Goal: Information Seeking & Learning: Learn about a topic

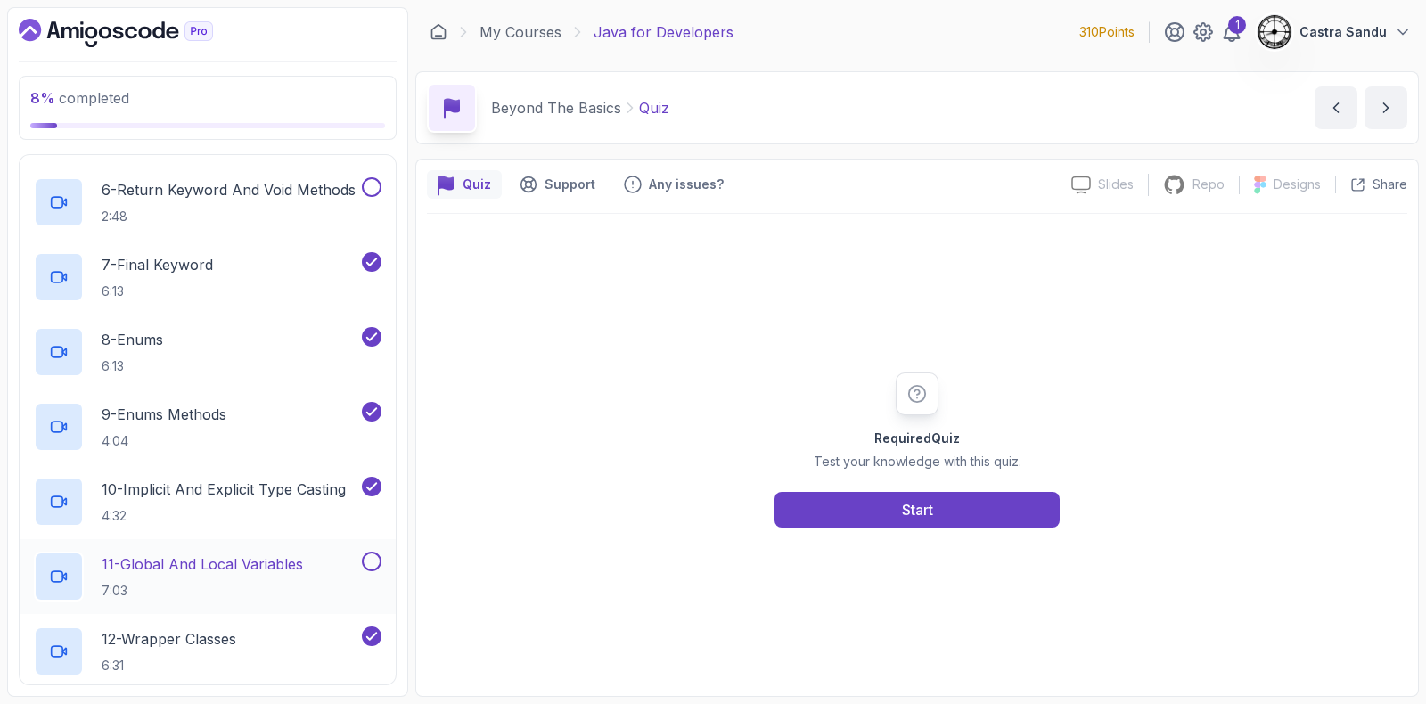
scroll to position [891, 0]
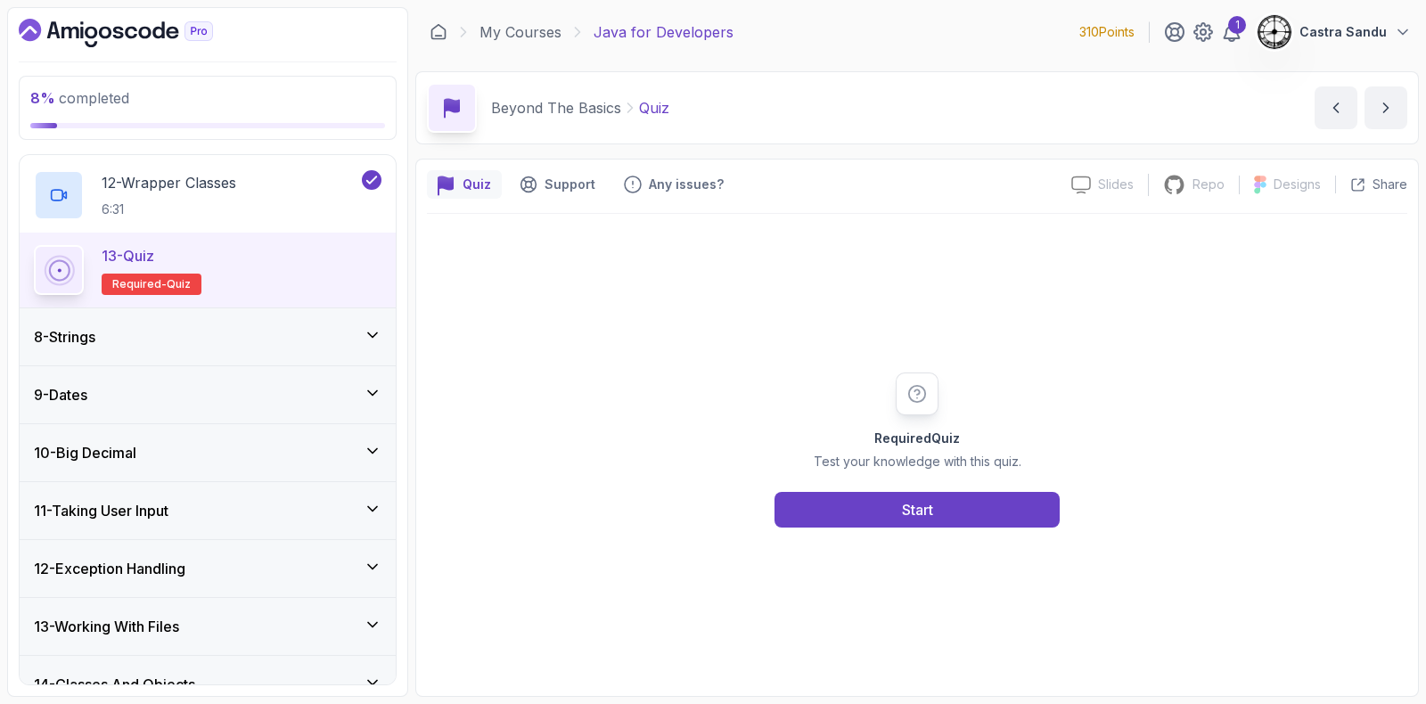
click at [131, 327] on div "8 - Strings" at bounding box center [208, 336] width 348 height 21
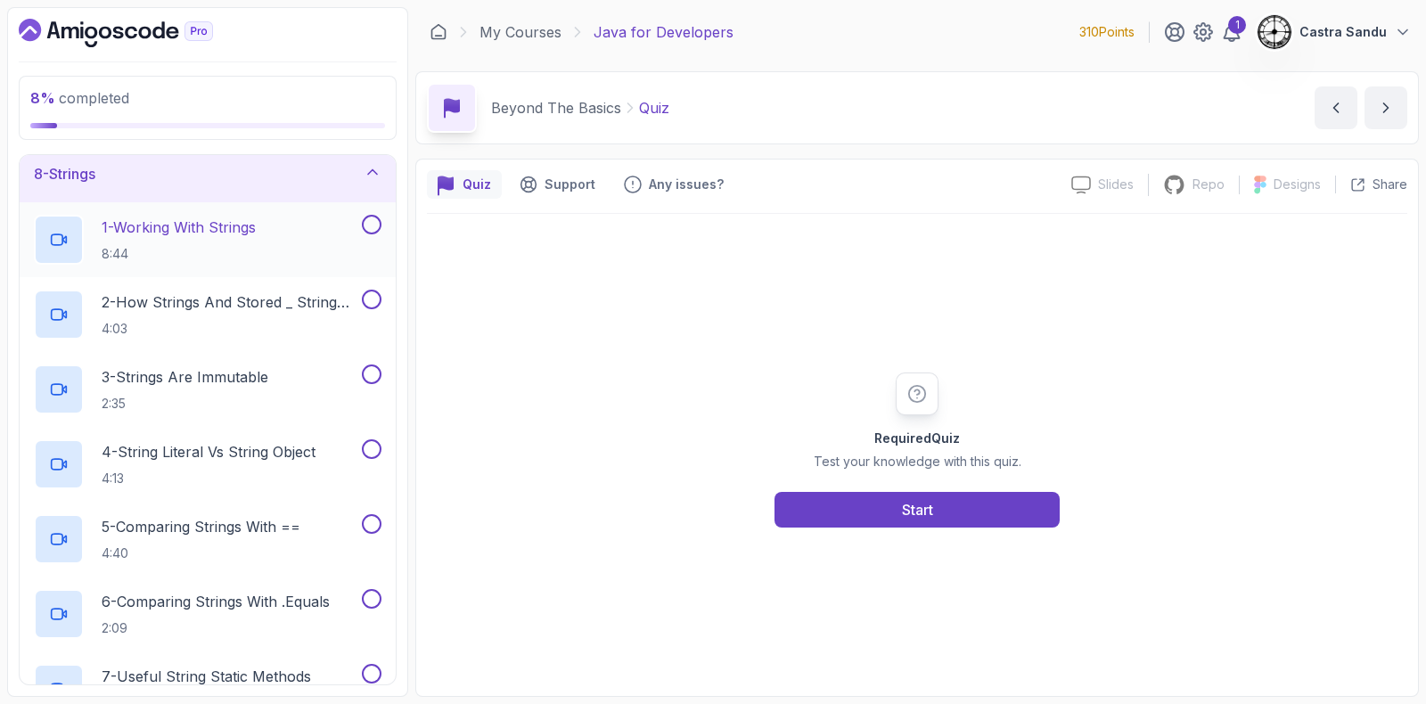
scroll to position [274, 0]
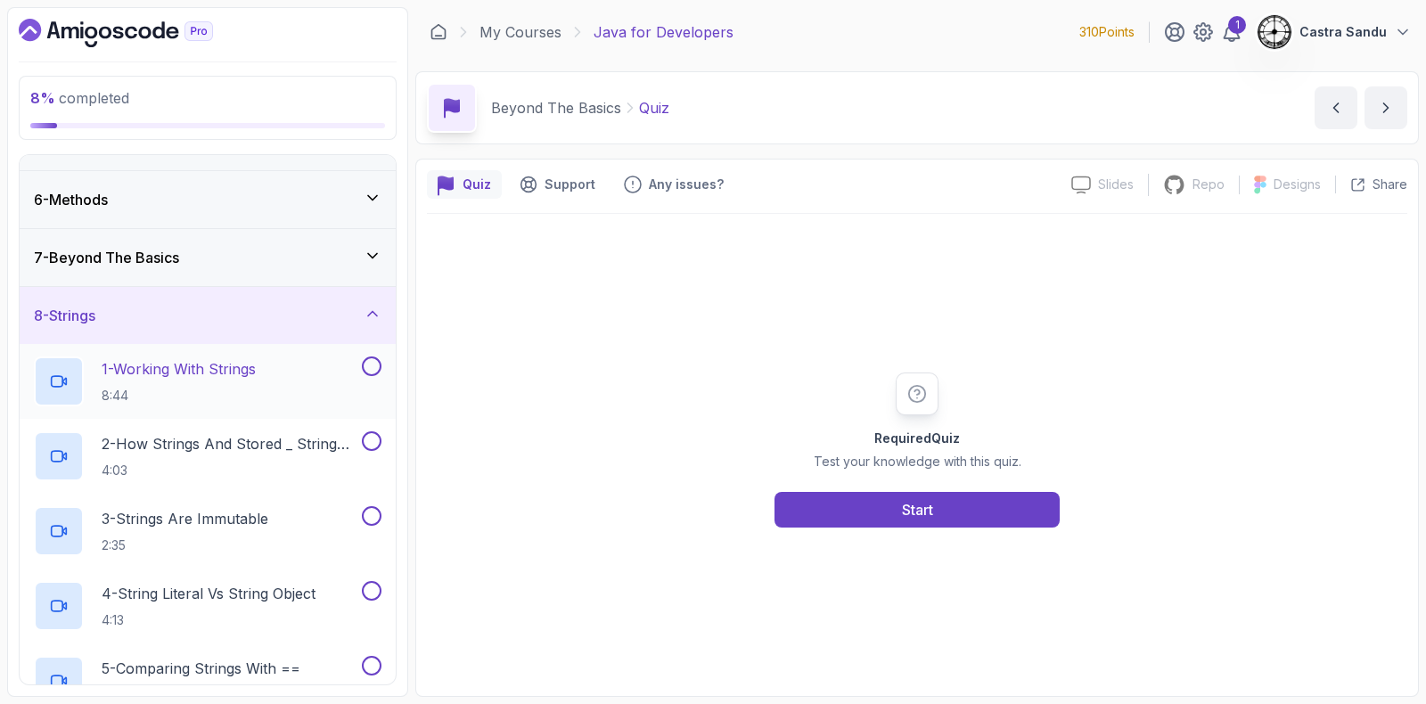
click at [148, 392] on p "8:44" at bounding box center [179, 396] width 154 height 18
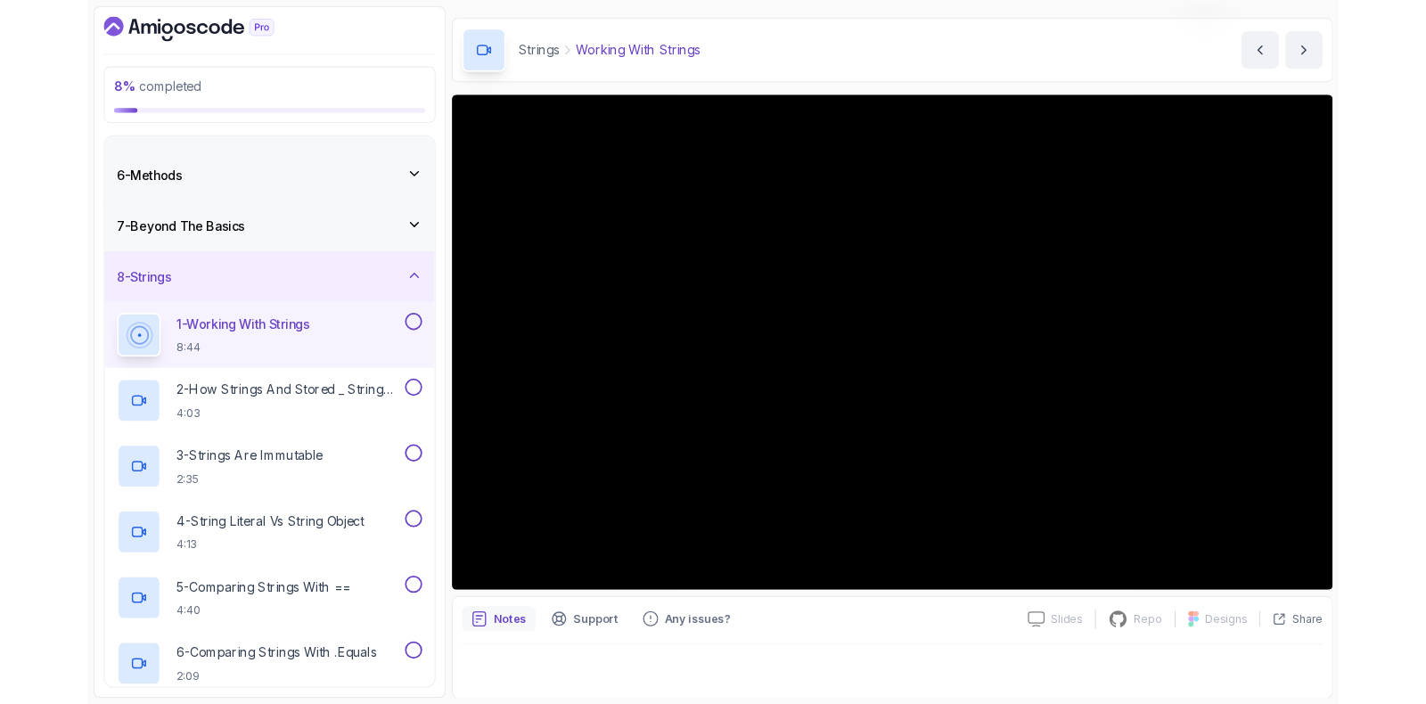
scroll to position [111, 0]
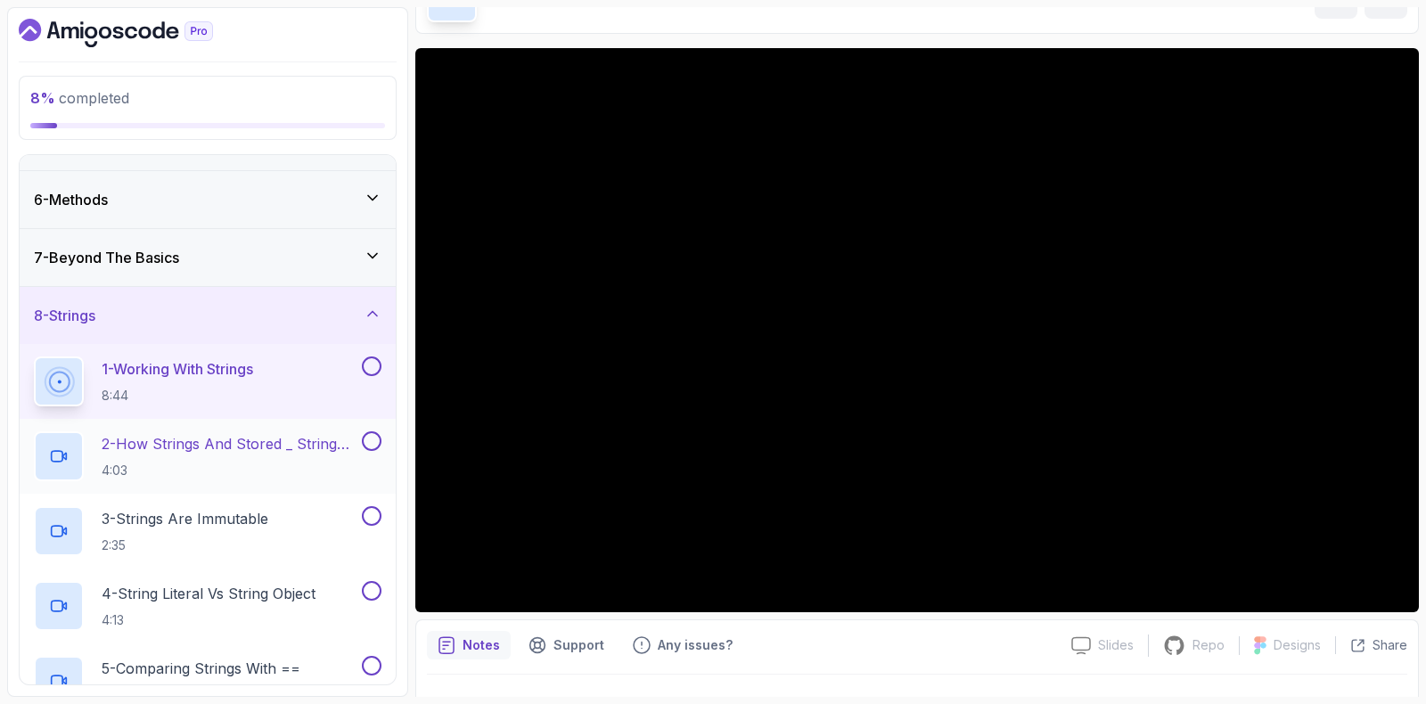
click at [143, 453] on h2 "2 - How Strings And Stored _ String Pool 4:03" at bounding box center [230, 456] width 257 height 46
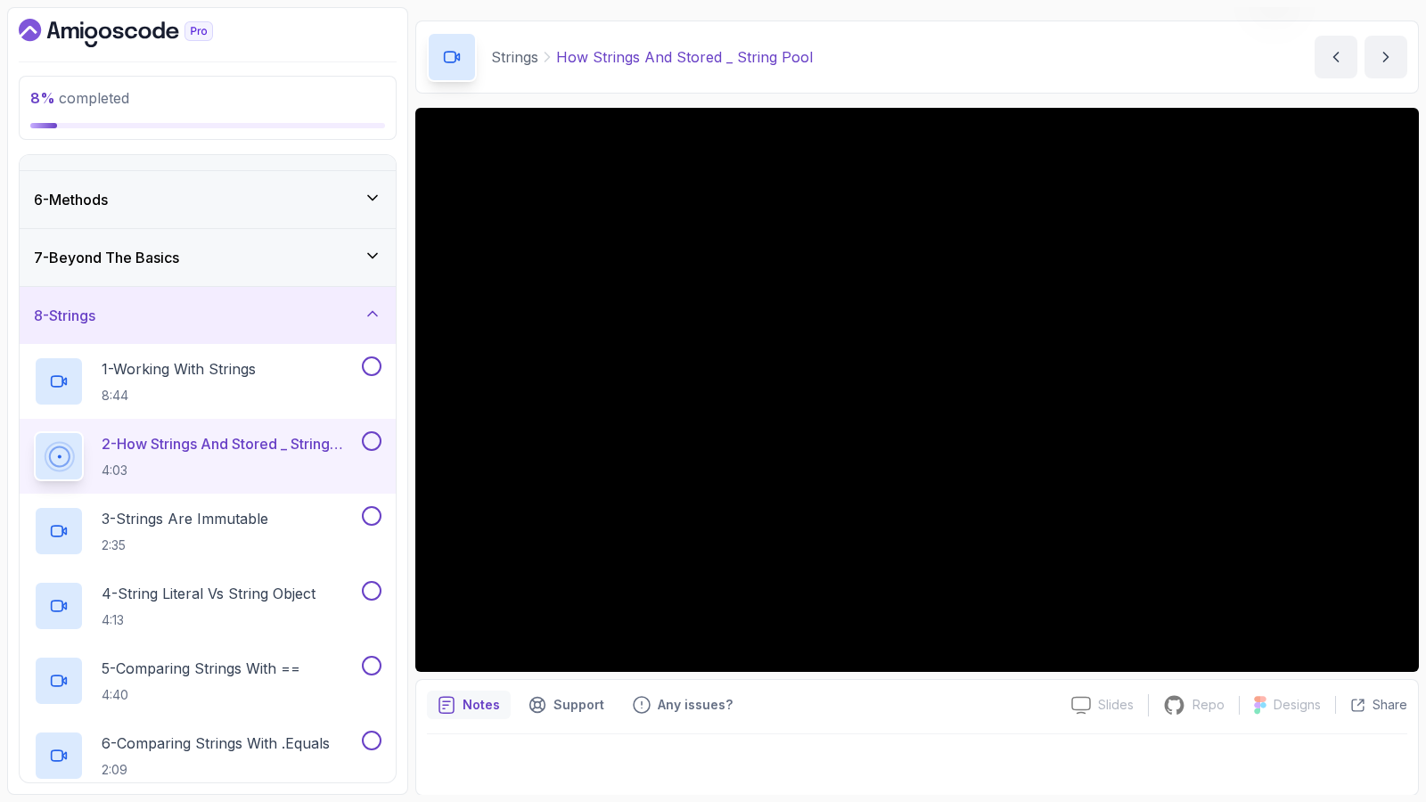
scroll to position [63, 0]
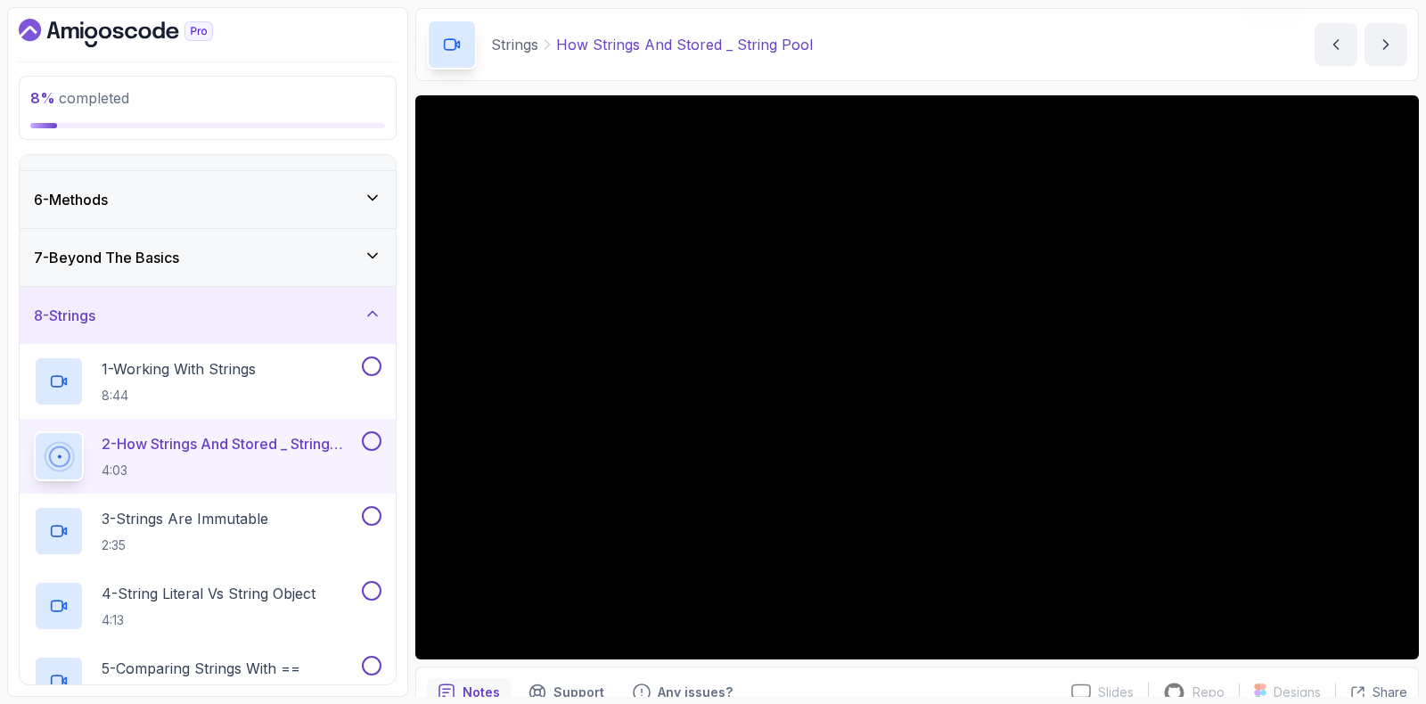
click at [1423, 269] on section "8 % completed 1 - Intro 2 - Loops 3 - If Statements 4 - Packages 5 - Access Mod…" at bounding box center [713, 352] width 1426 height 704
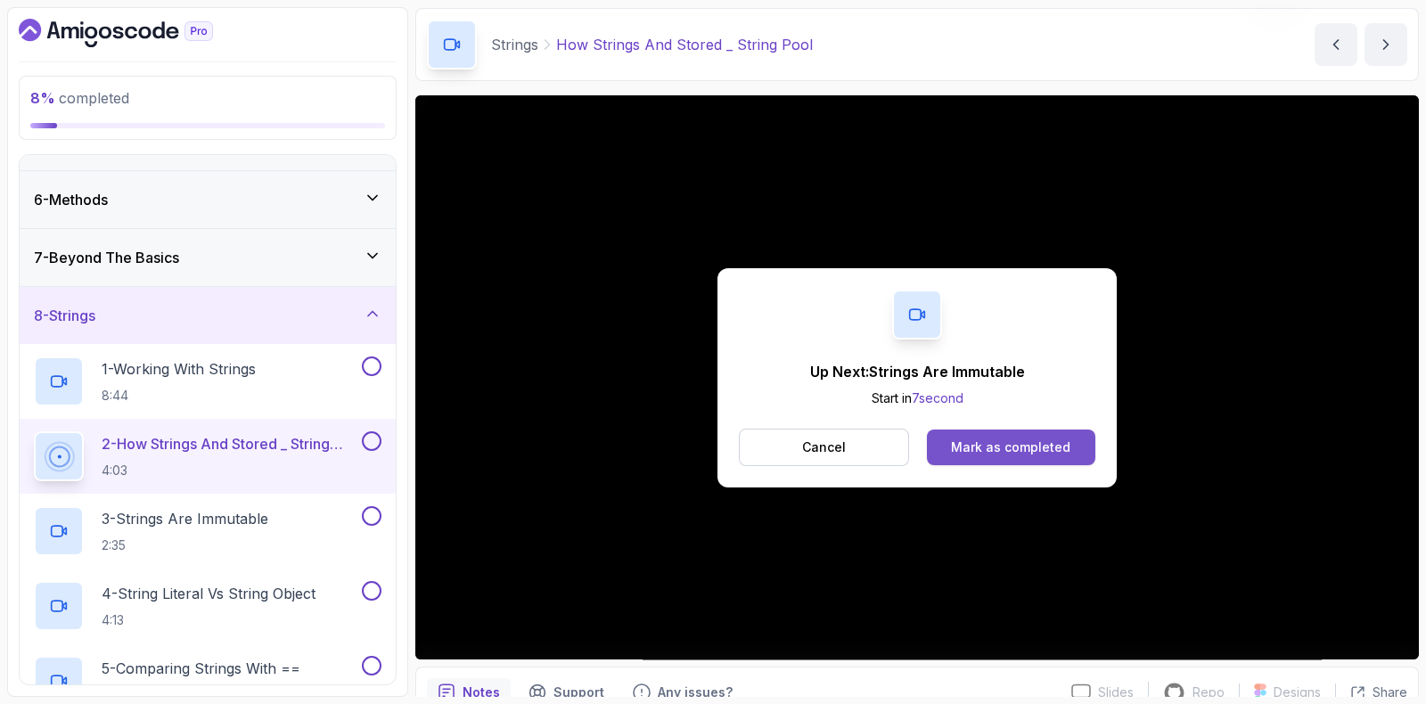
click at [945, 444] on button "Mark as completed" at bounding box center [1011, 448] width 168 height 36
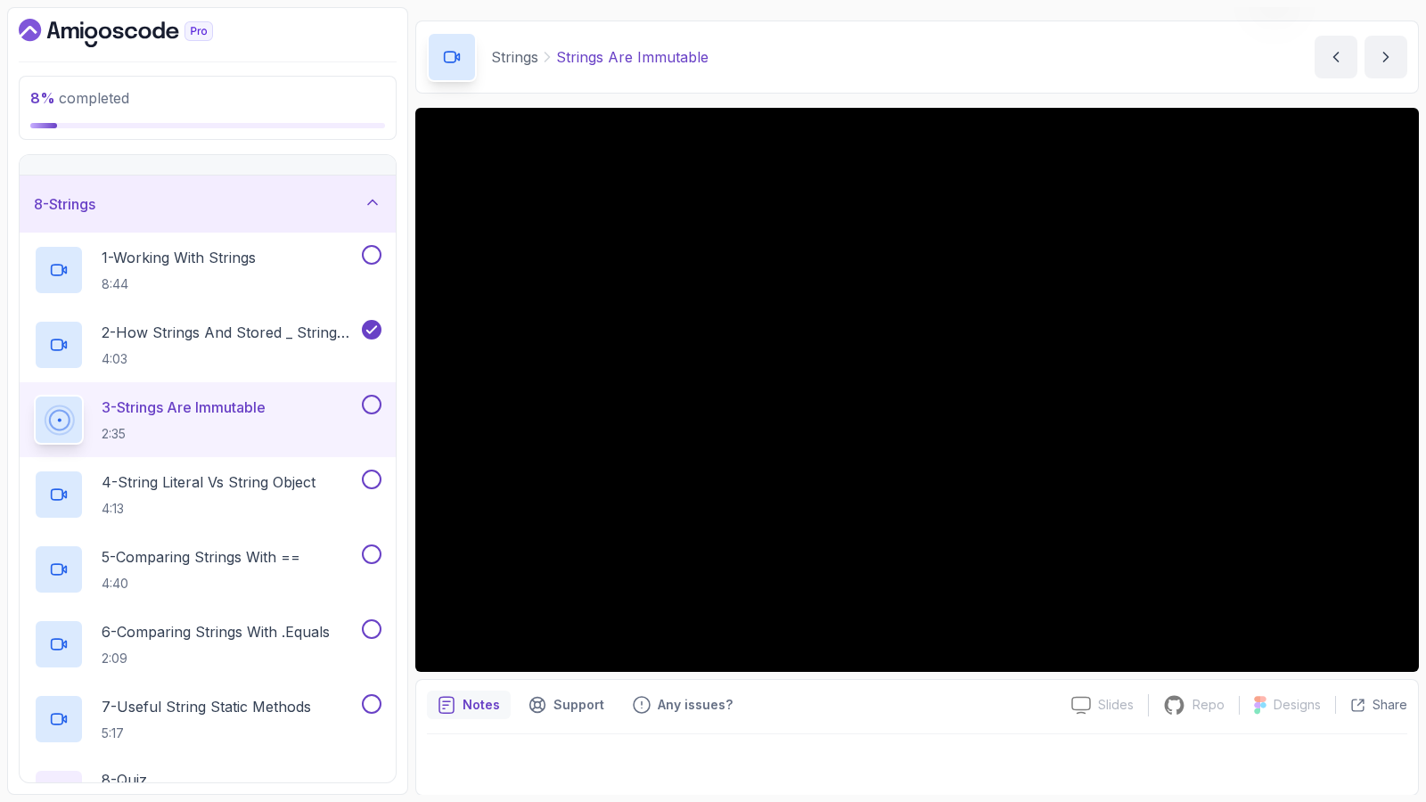
scroll to position [63, 0]
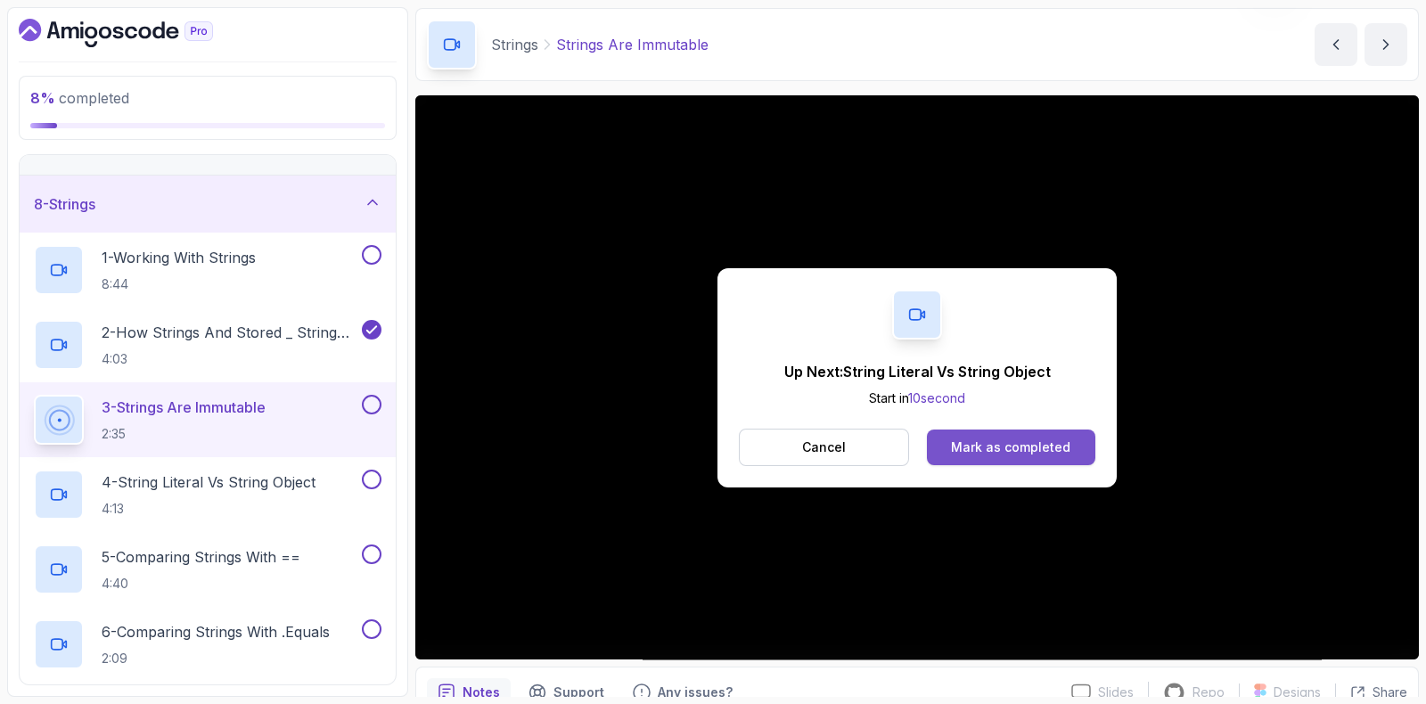
click at [1056, 442] on div "Mark as completed" at bounding box center [1010, 448] width 119 height 18
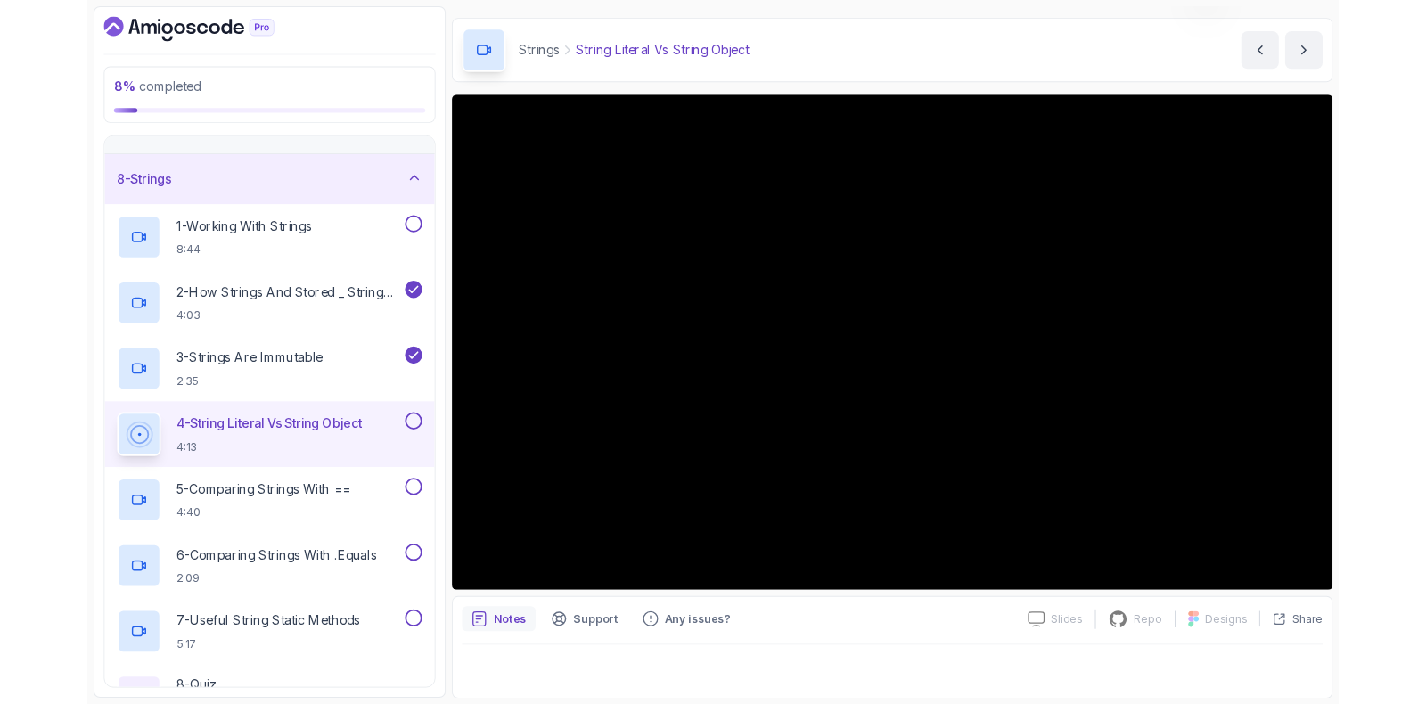
scroll to position [63, 0]
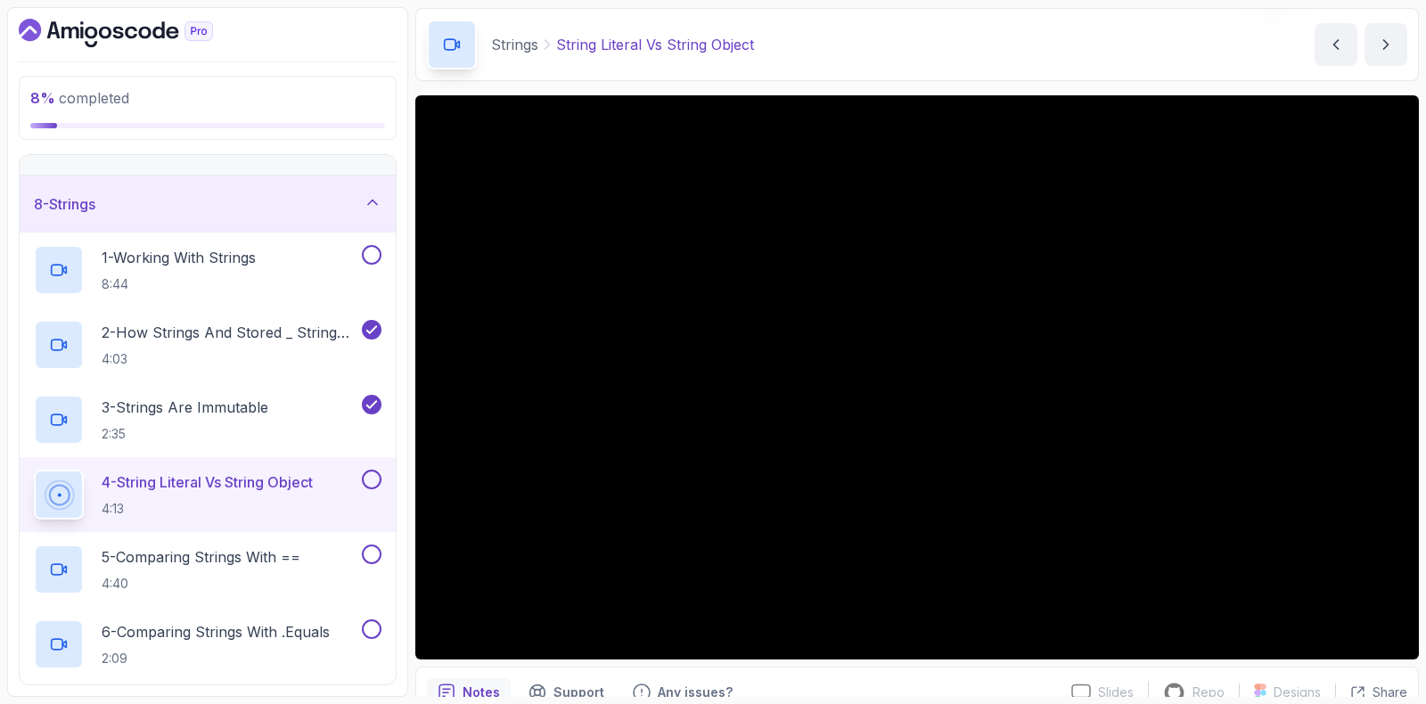
click at [368, 478] on button at bounding box center [372, 480] width 20 height 20
click at [209, 563] on p "5 - Comparing Strings With ==" at bounding box center [201, 556] width 199 height 21
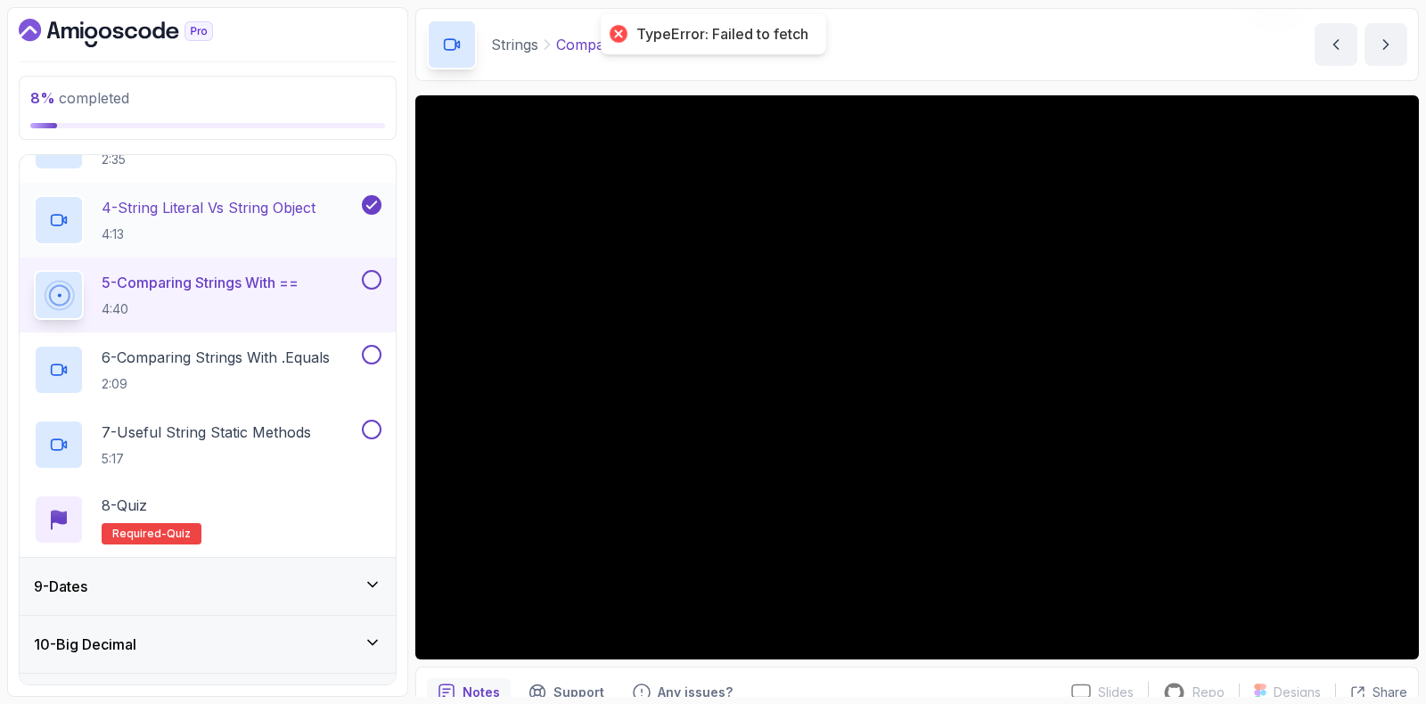
scroll to position [668, 0]
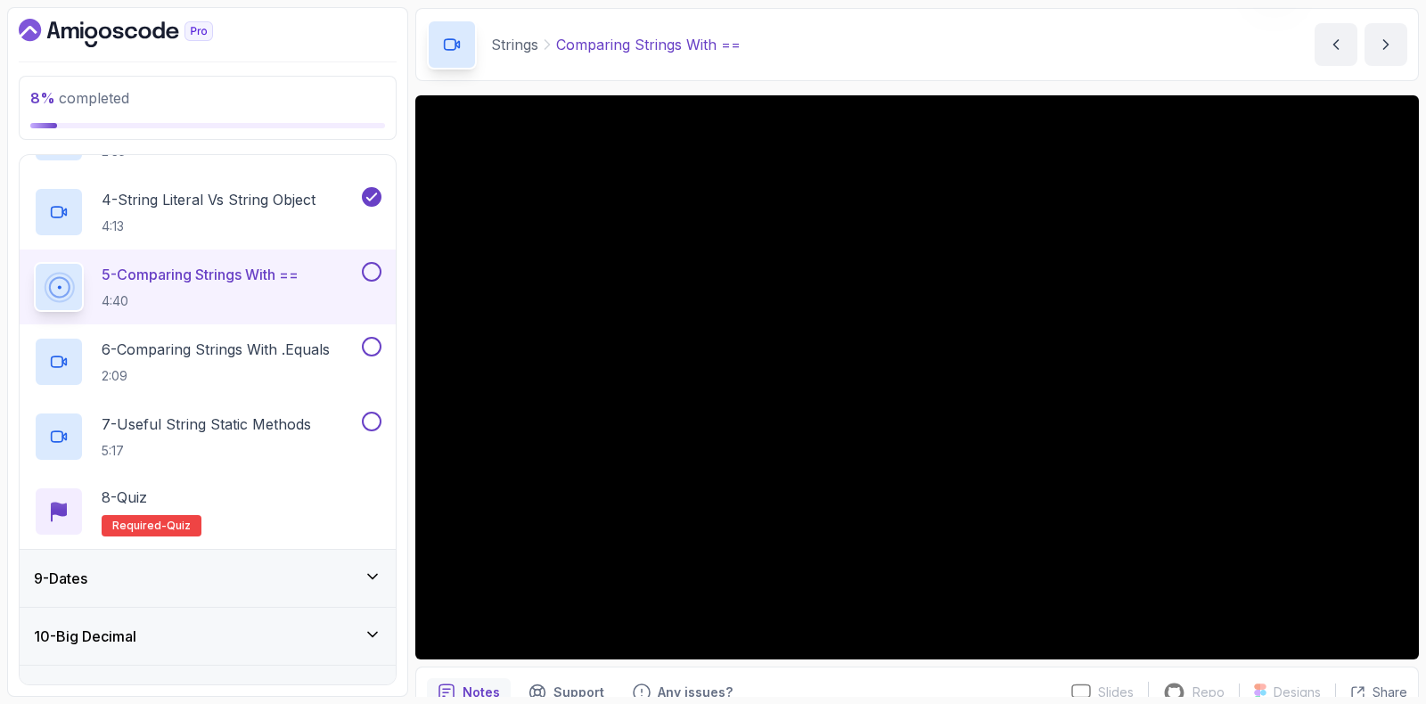
click at [370, 263] on button at bounding box center [372, 272] width 20 height 20
click at [233, 358] on p "6 - Comparing Strings With .Equals" at bounding box center [216, 349] width 228 height 21
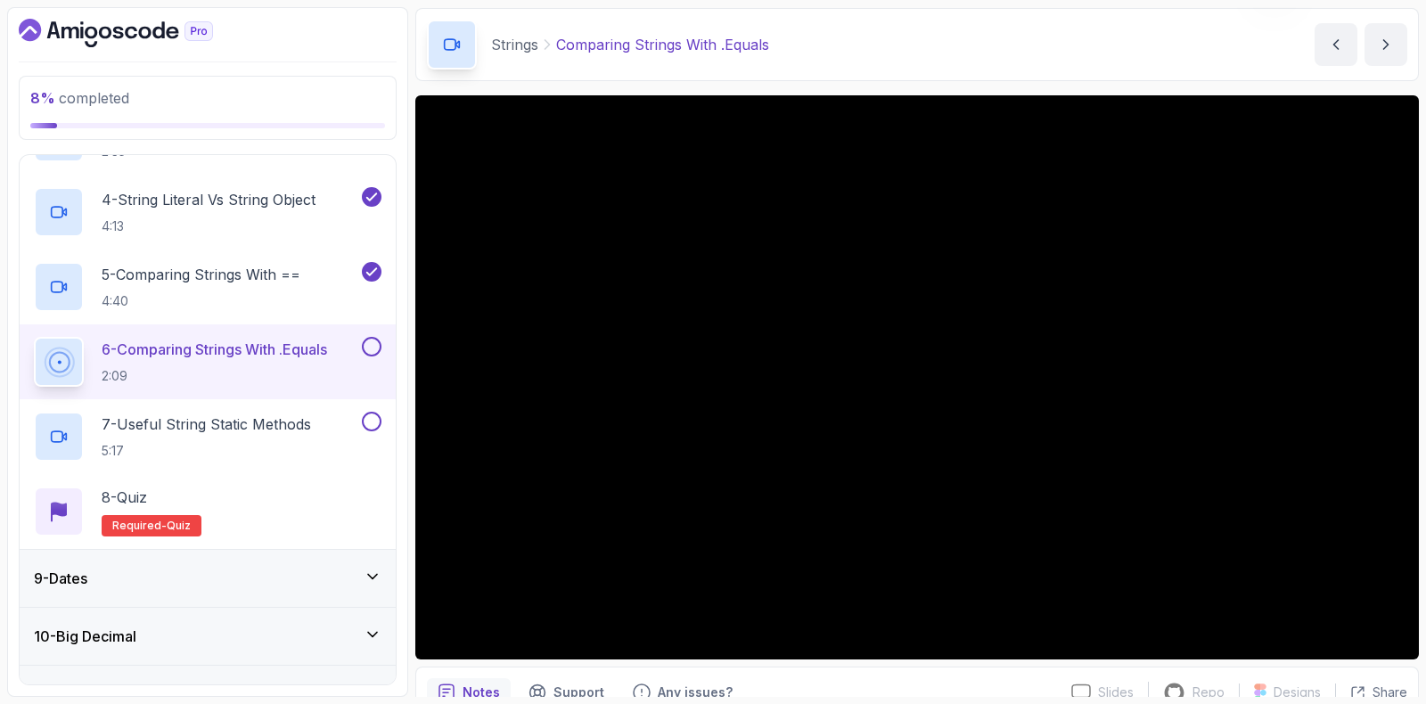
click at [374, 354] on button at bounding box center [372, 347] width 20 height 20
click at [250, 439] on h2 "7 - Useful String Static Methods 5:17" at bounding box center [206, 437] width 209 height 46
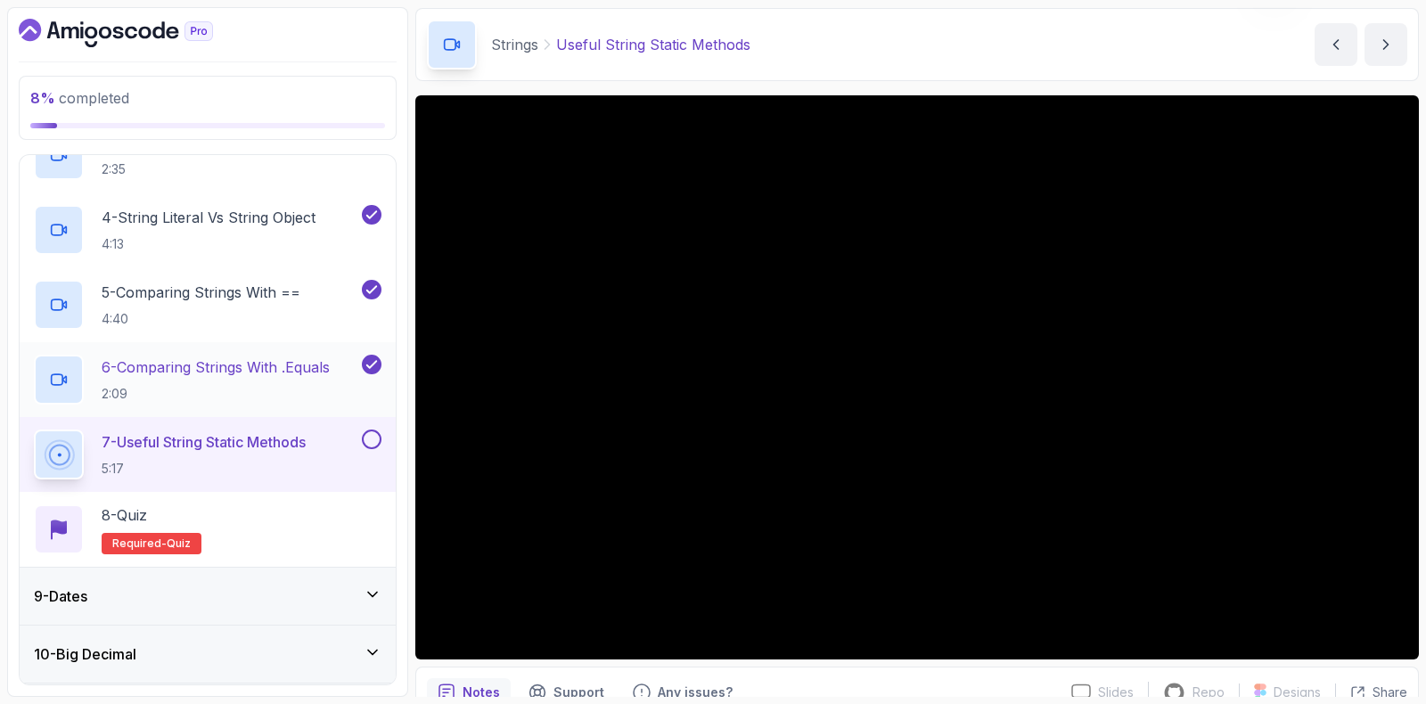
scroll to position [651, 0]
click at [365, 437] on button at bounding box center [372, 439] width 20 height 20
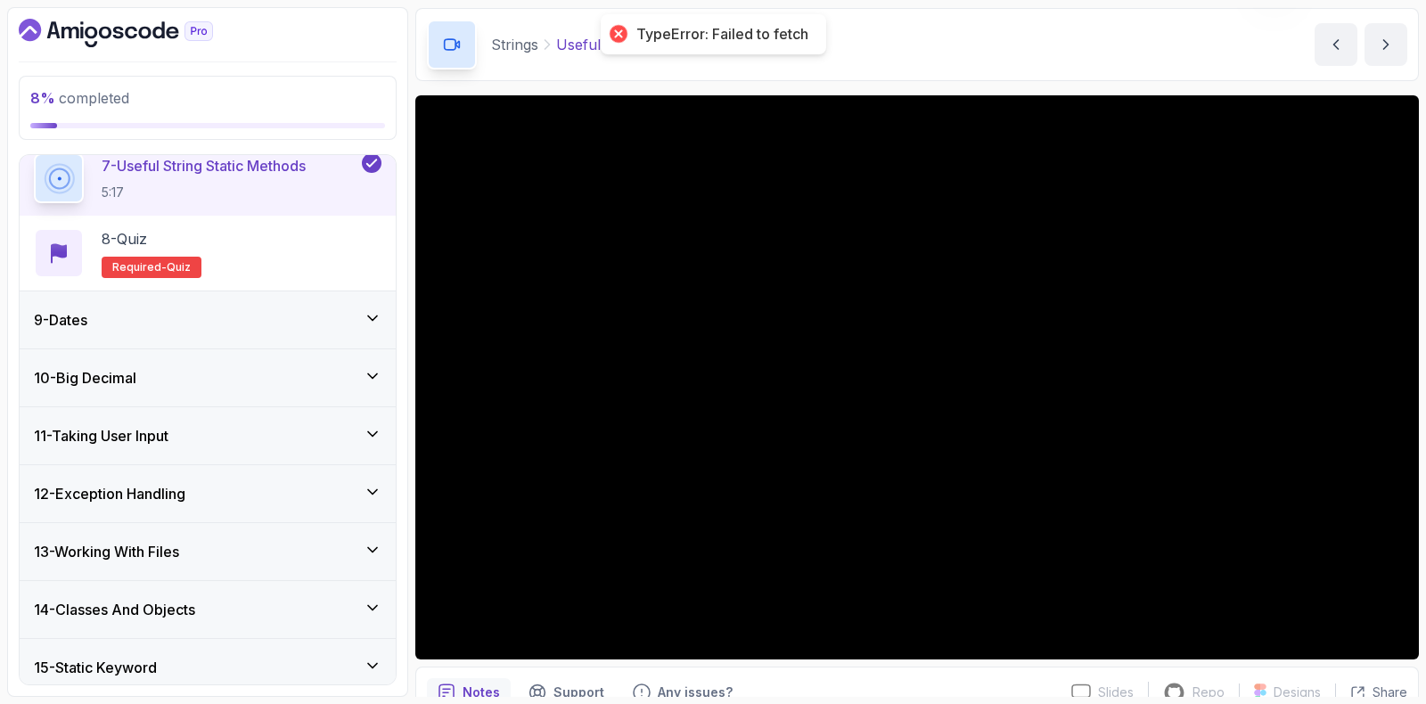
scroll to position [927, 0]
click at [111, 314] on div "9 - Dates" at bounding box center [208, 318] width 348 height 21
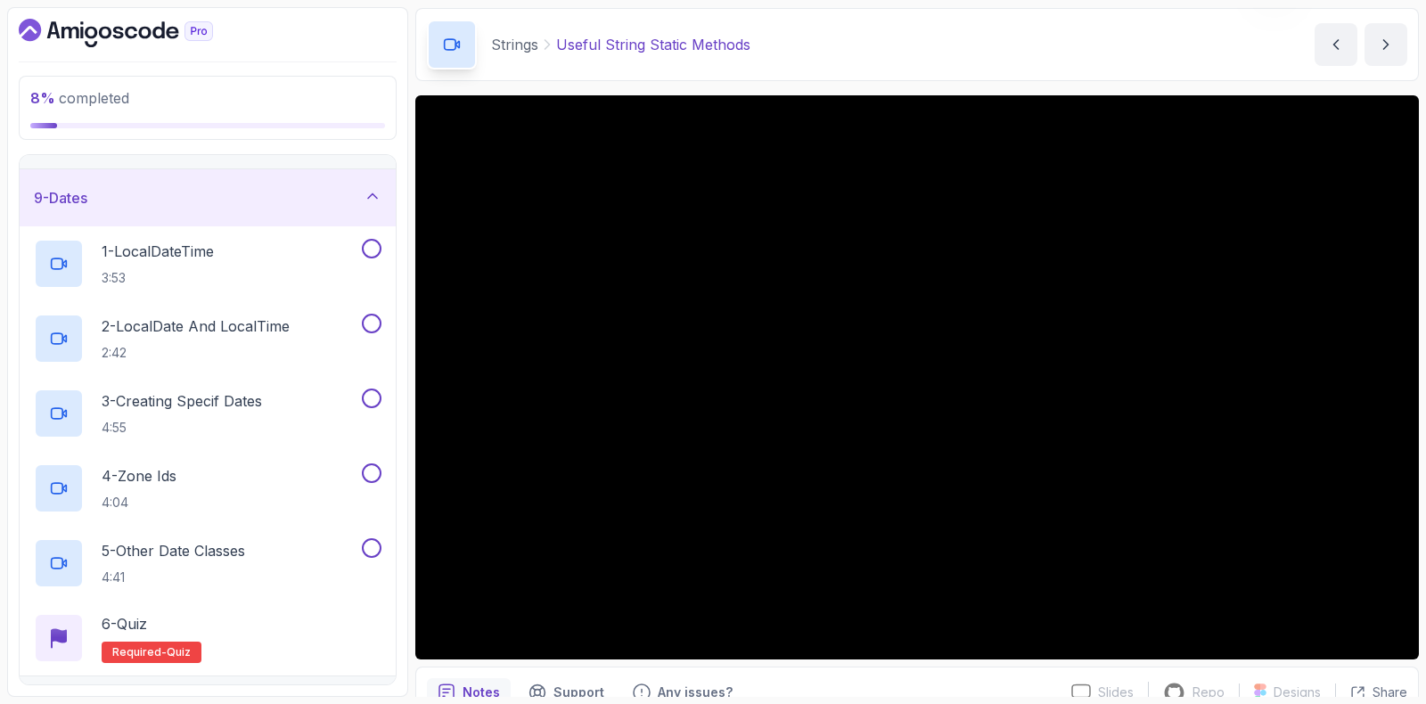
scroll to position [456, 0]
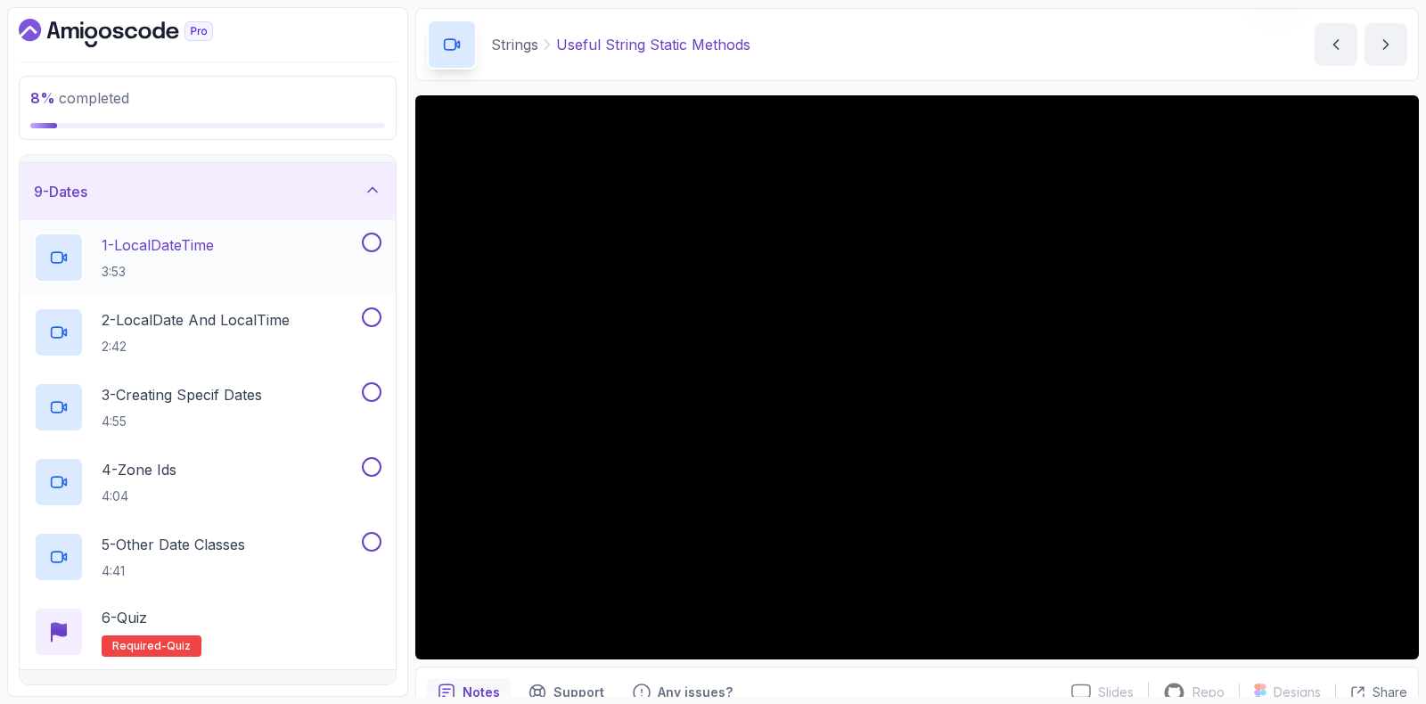
click at [321, 251] on div "1 - LocalDateTime 3:53" at bounding box center [196, 258] width 324 height 50
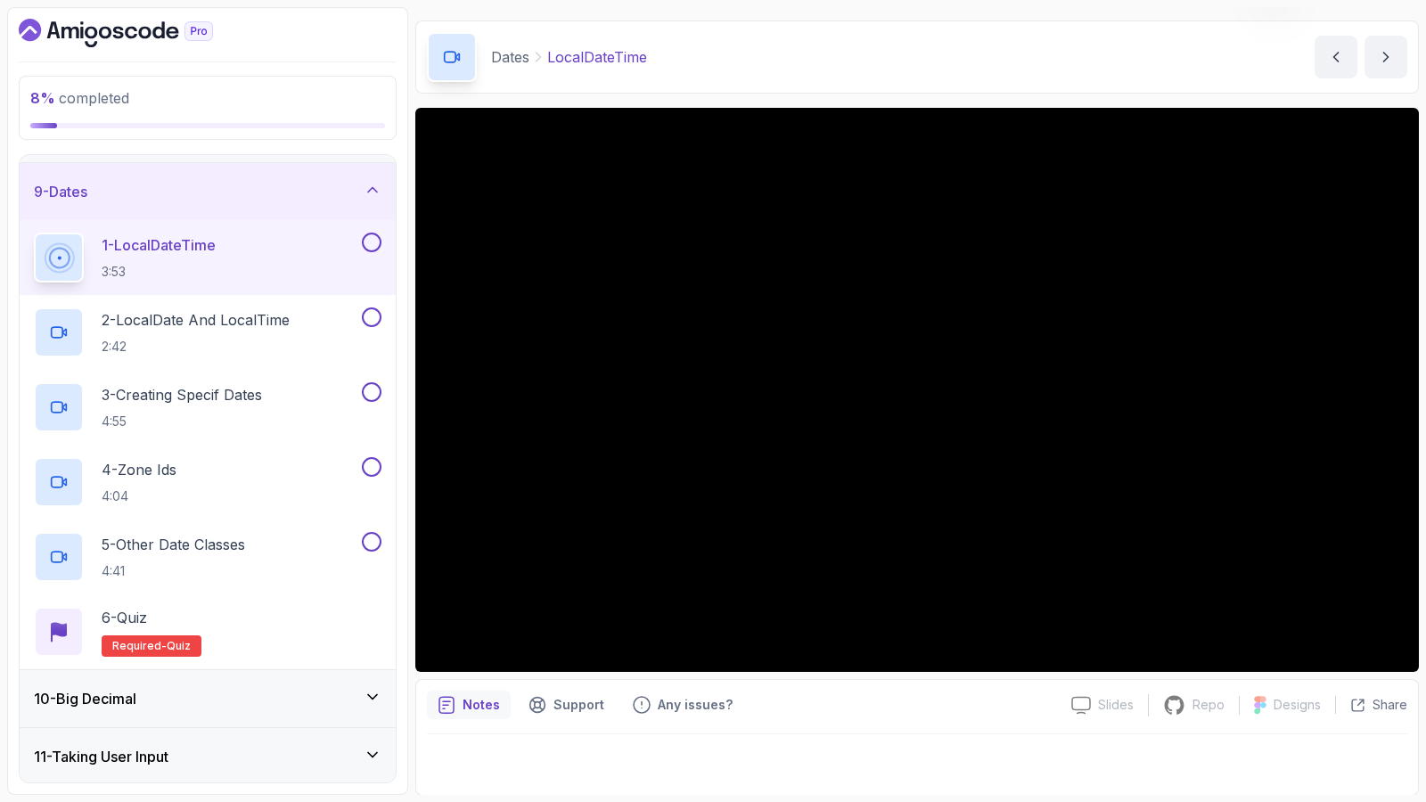
scroll to position [77, 0]
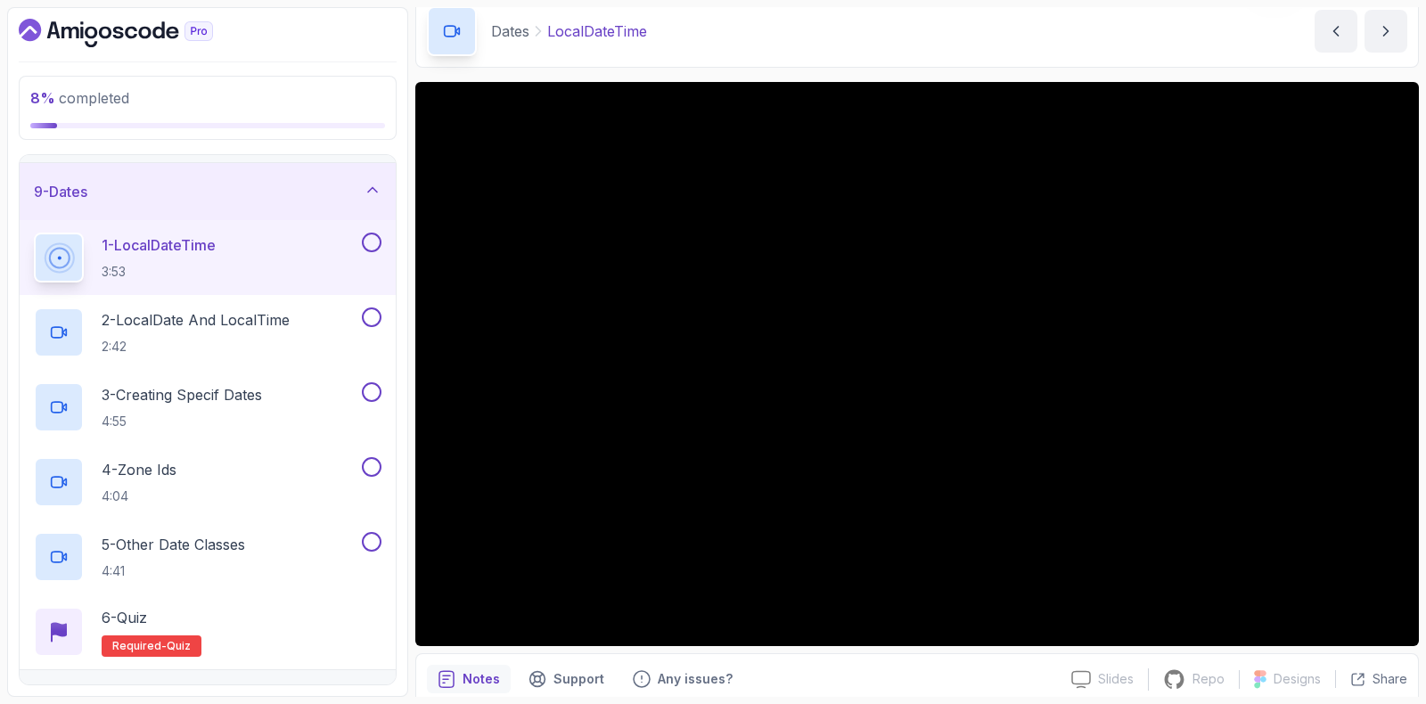
click at [374, 236] on button at bounding box center [372, 243] width 20 height 20
click at [243, 321] on p "2 - LocalDate And LocalTime" at bounding box center [196, 319] width 188 height 21
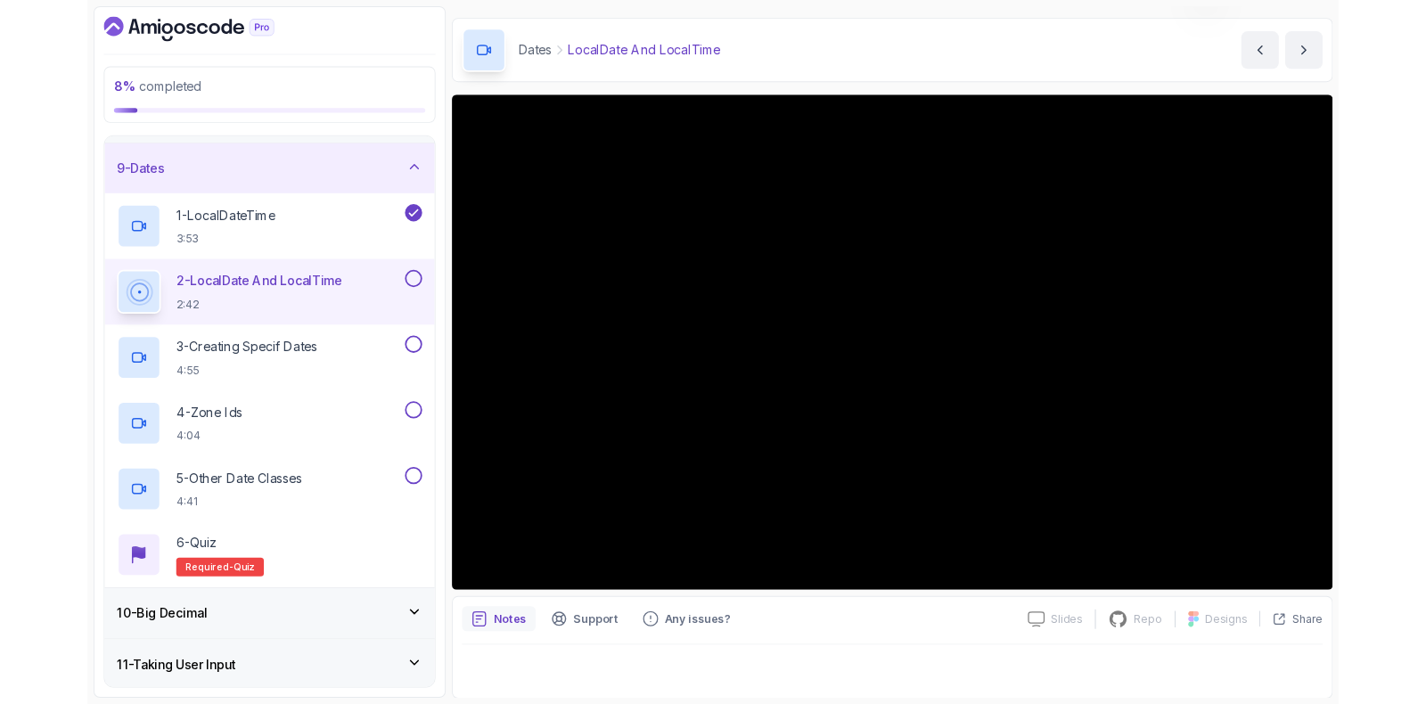
scroll to position [77, 0]
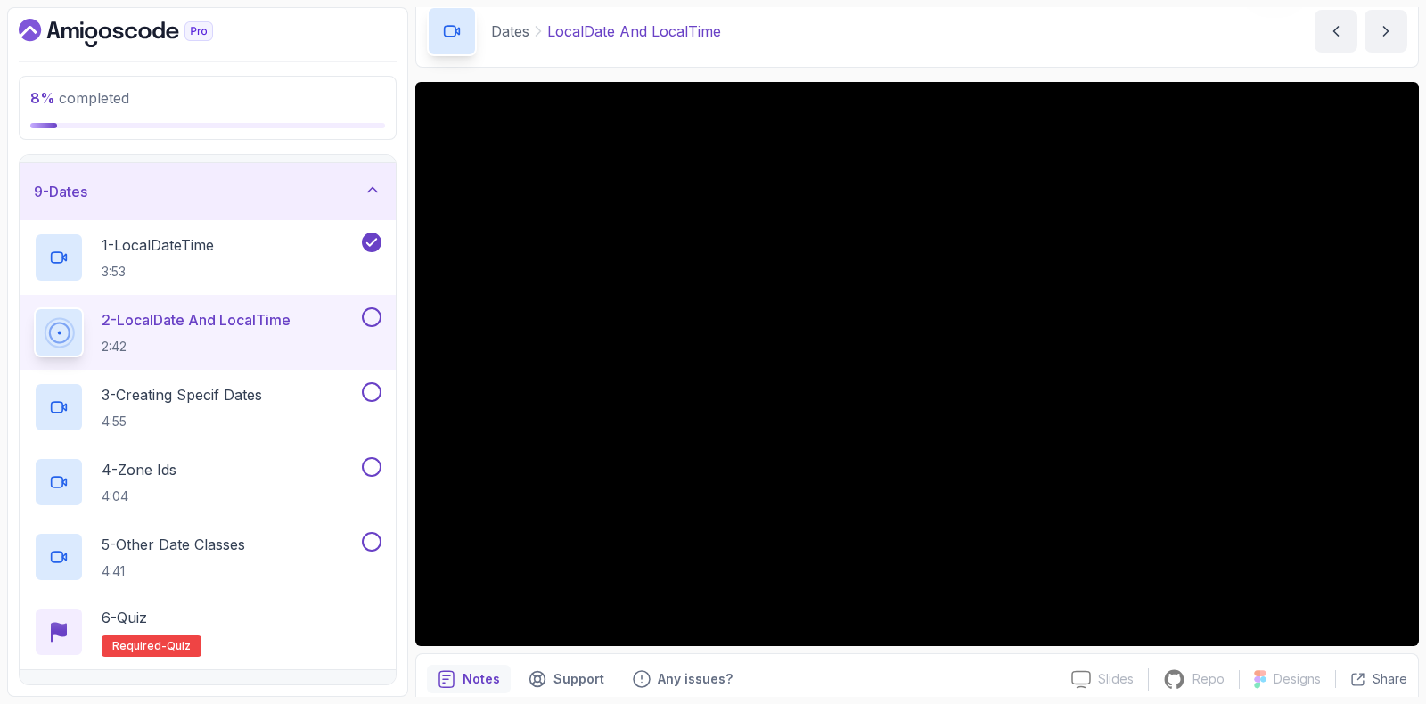
click at [373, 316] on button at bounding box center [372, 318] width 20 height 20
click at [218, 399] on p "3 - Creating Specif Dates" at bounding box center [182, 394] width 160 height 21
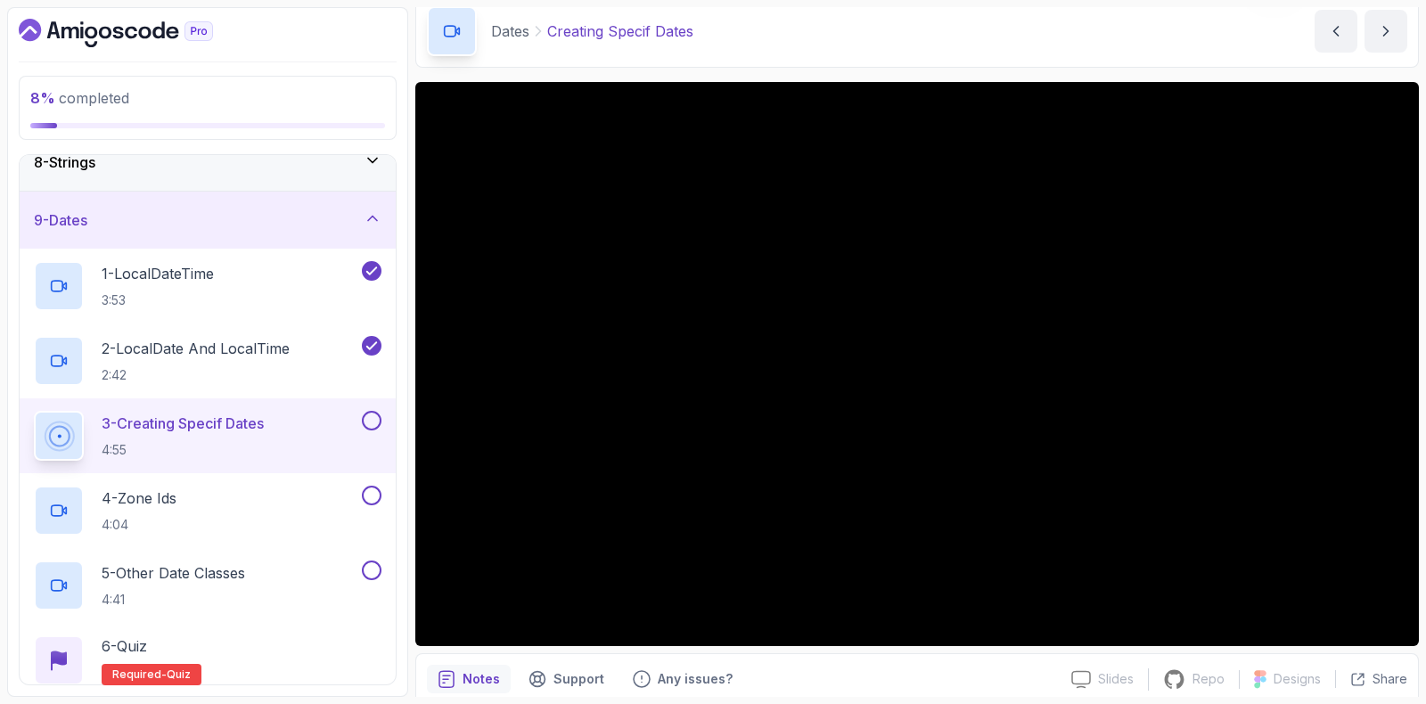
scroll to position [429, 0]
click at [375, 413] on button at bounding box center [372, 419] width 20 height 20
click at [230, 515] on div "4 - Zone Ids 4:04" at bounding box center [196, 509] width 324 height 50
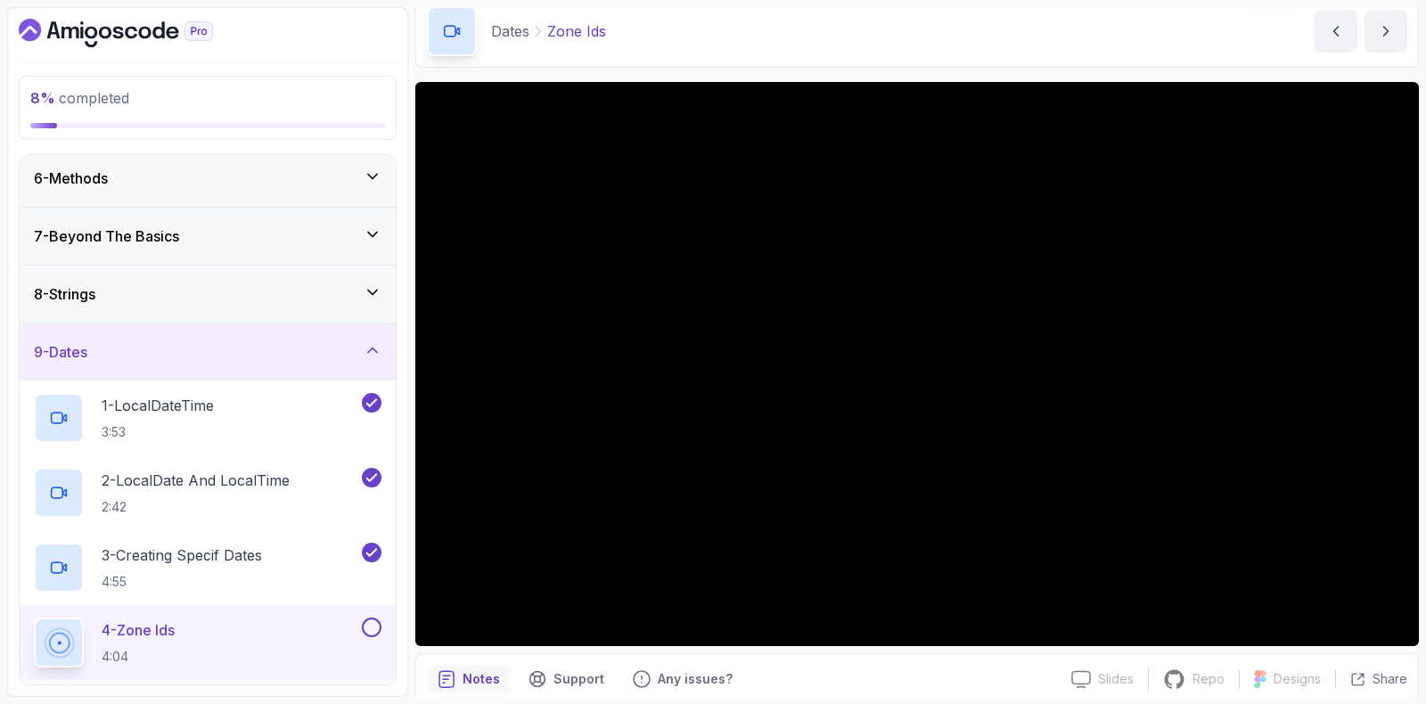
scroll to position [292, 0]
click at [144, 333] on div "9 - Dates" at bounding box center [208, 355] width 376 height 57
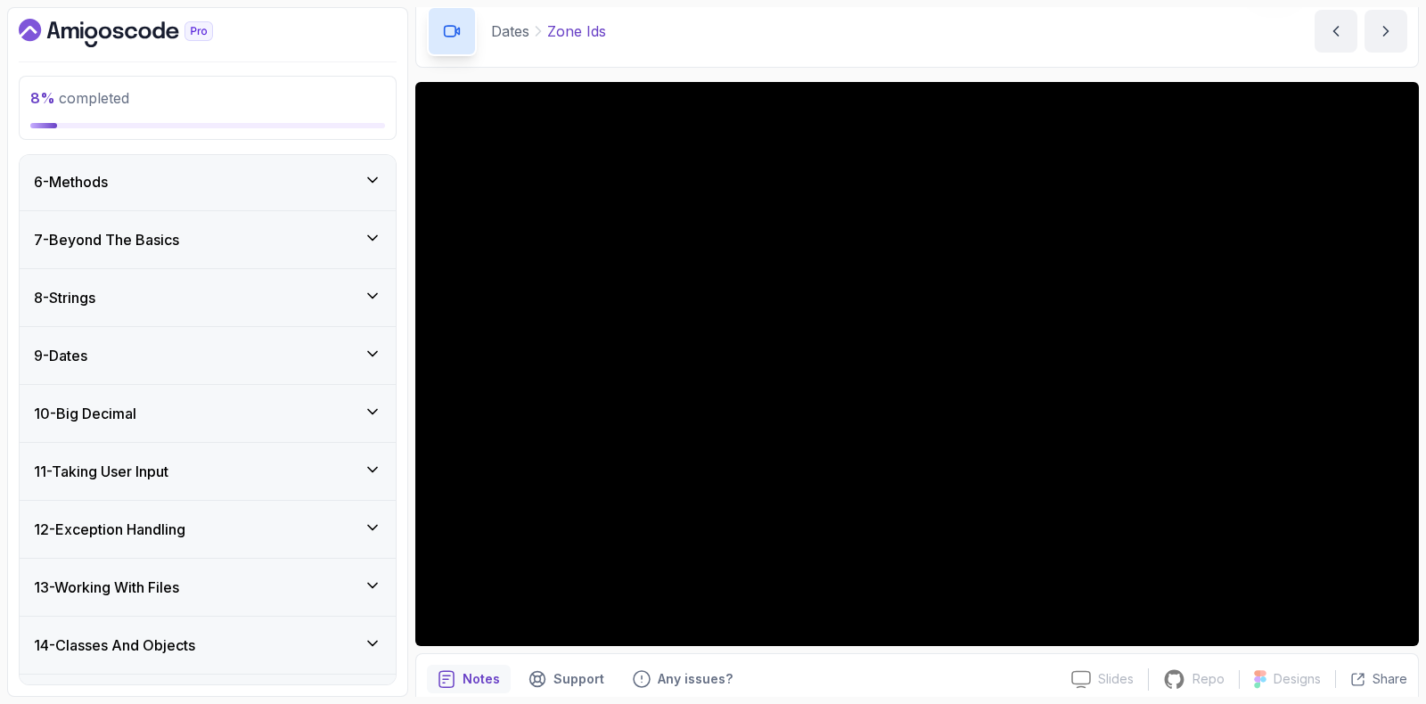
click at [119, 397] on div "10 - Big Decimal" at bounding box center [208, 413] width 376 height 57
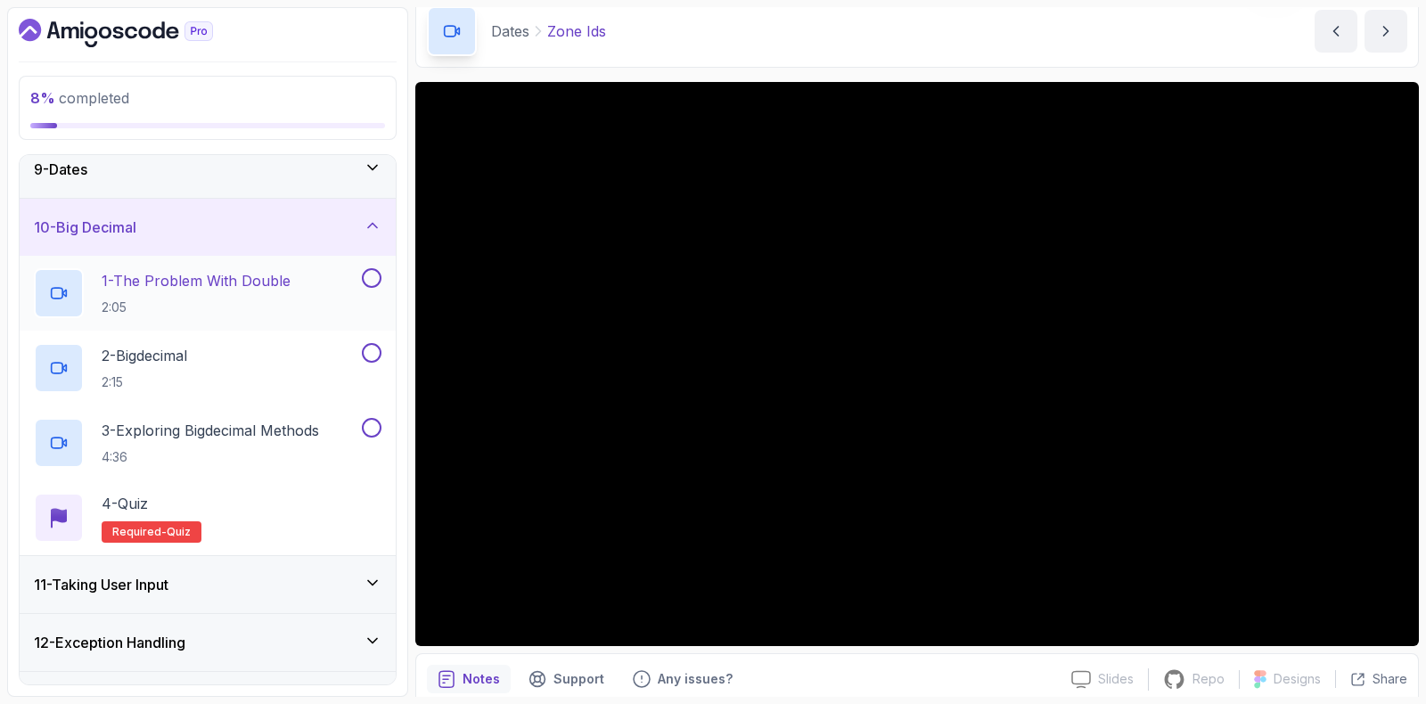
scroll to position [431, 0]
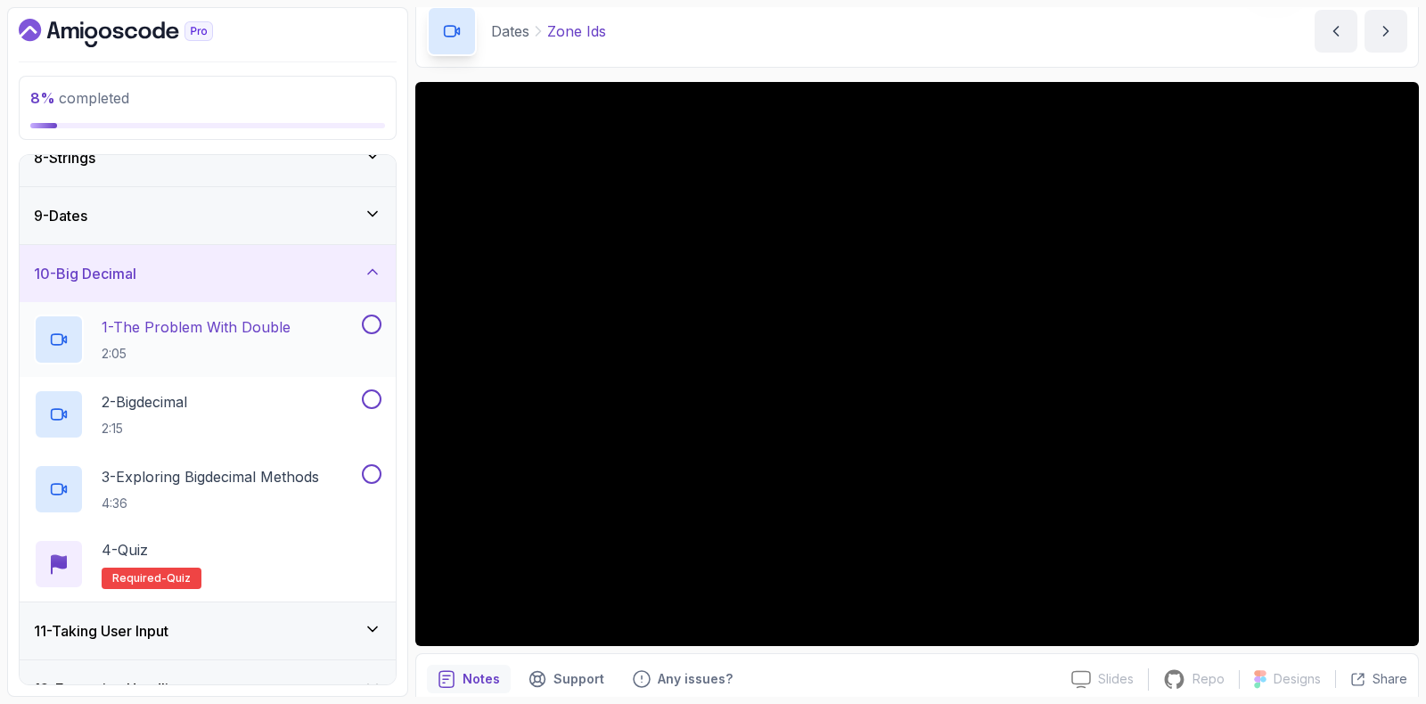
click at [131, 349] on p "2:05" at bounding box center [196, 354] width 189 height 18
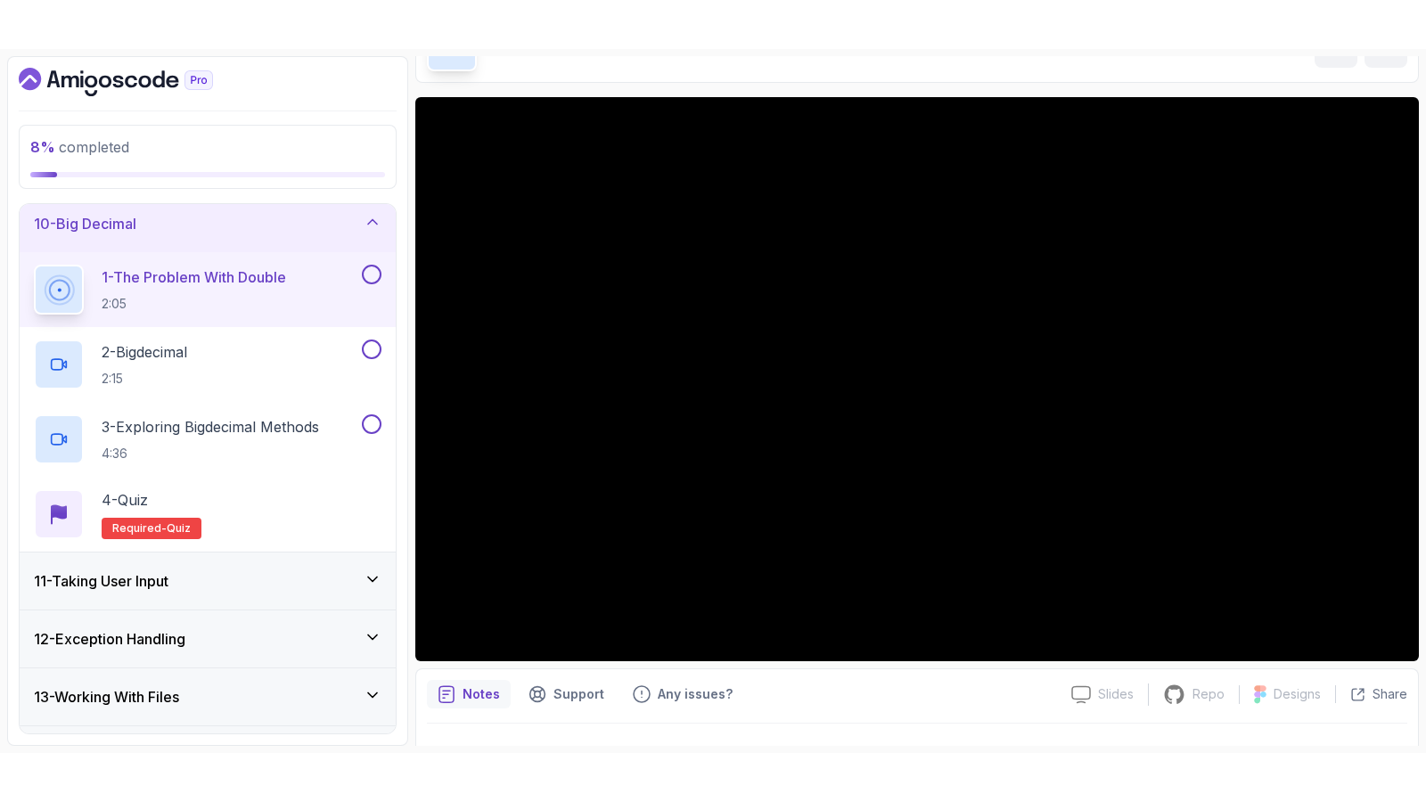
scroll to position [149, 0]
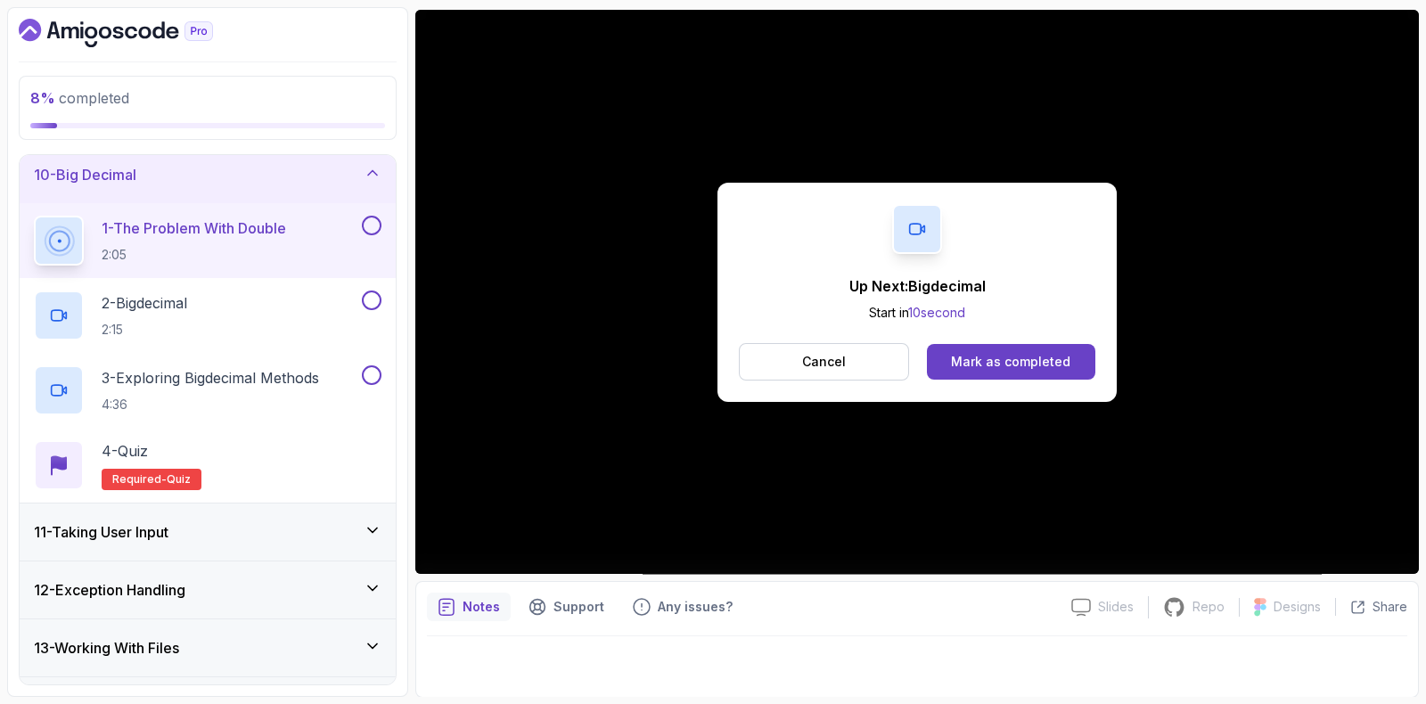
click at [372, 216] on button at bounding box center [372, 226] width 20 height 20
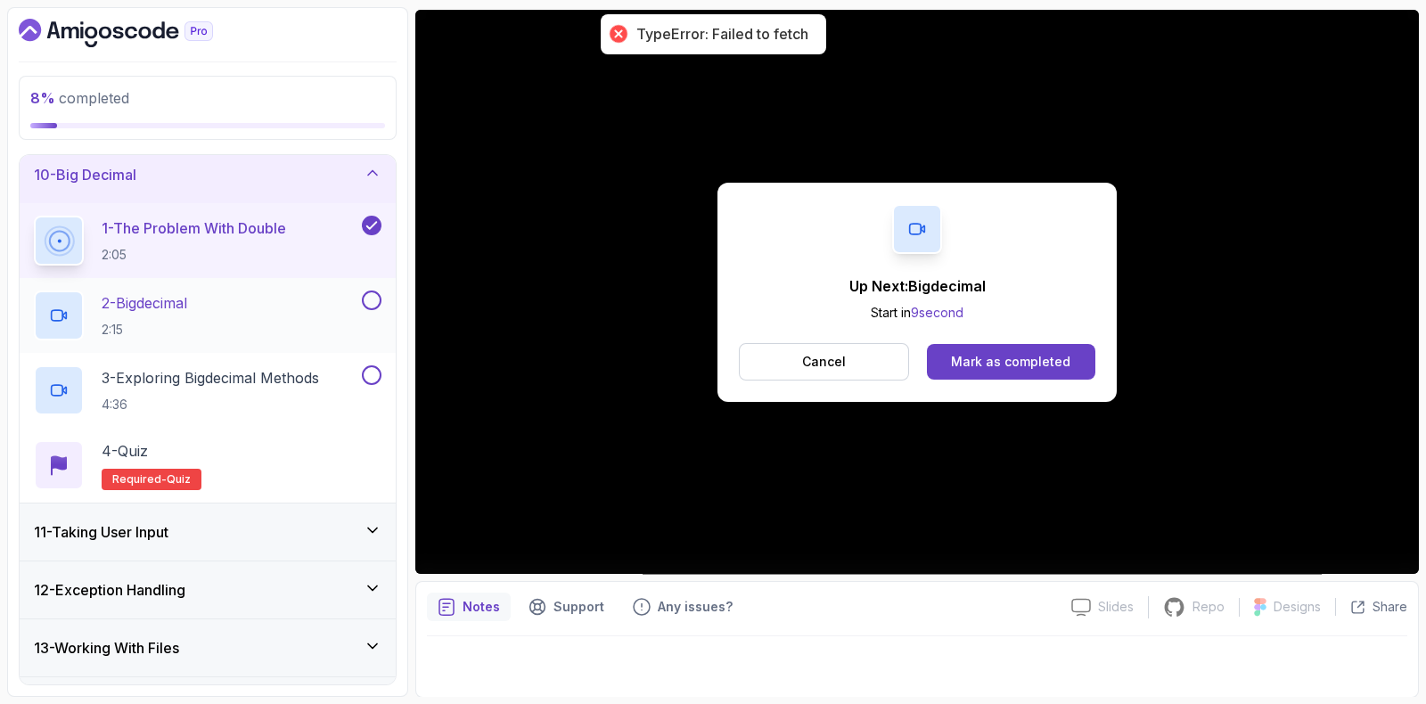
click at [181, 327] on p "2:15" at bounding box center [145, 330] width 86 height 18
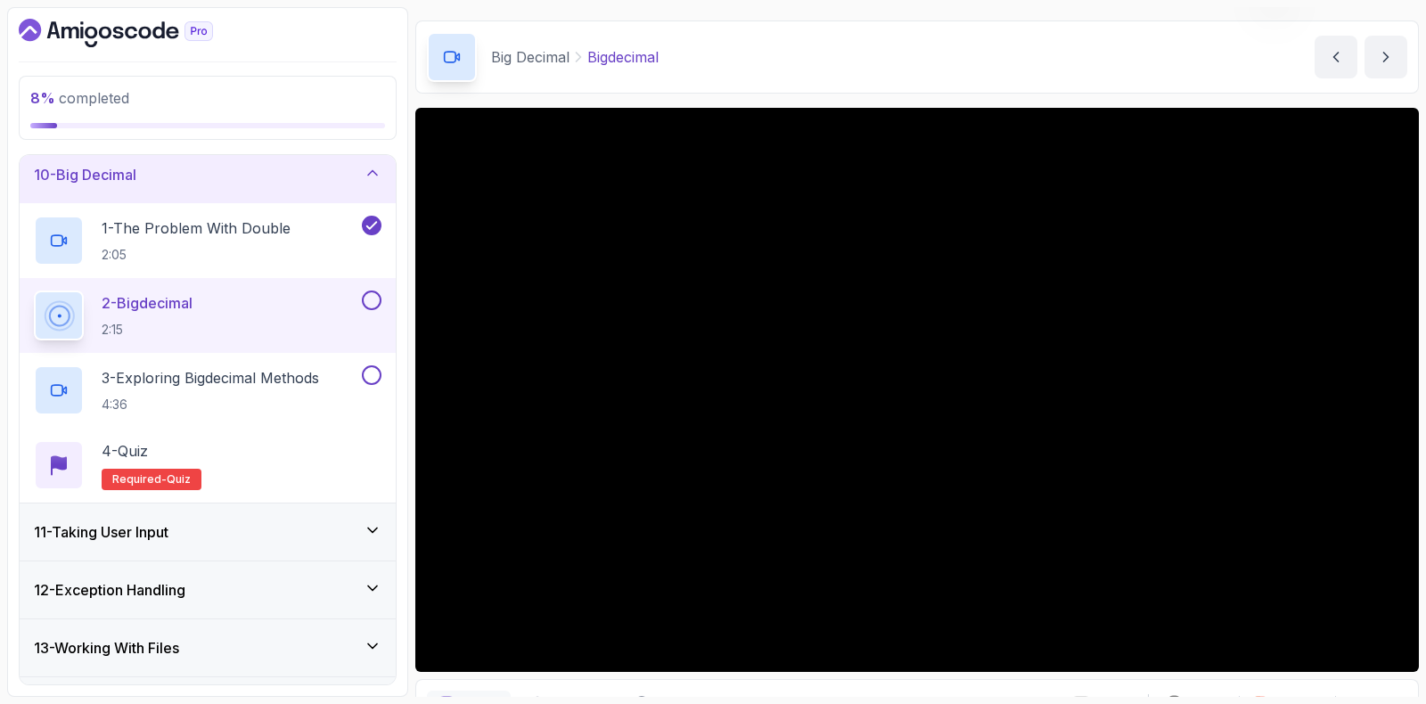
scroll to position [149, 0]
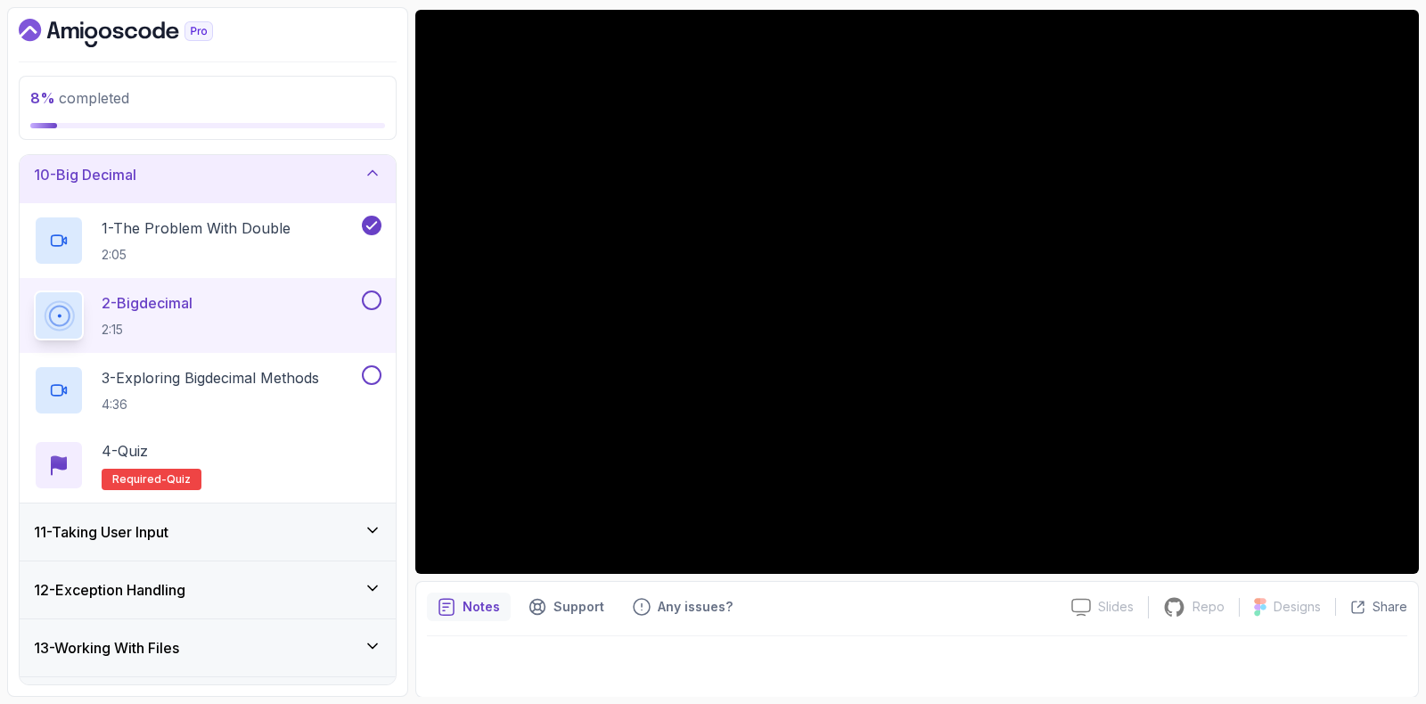
click at [372, 295] on button at bounding box center [372, 301] width 20 height 20
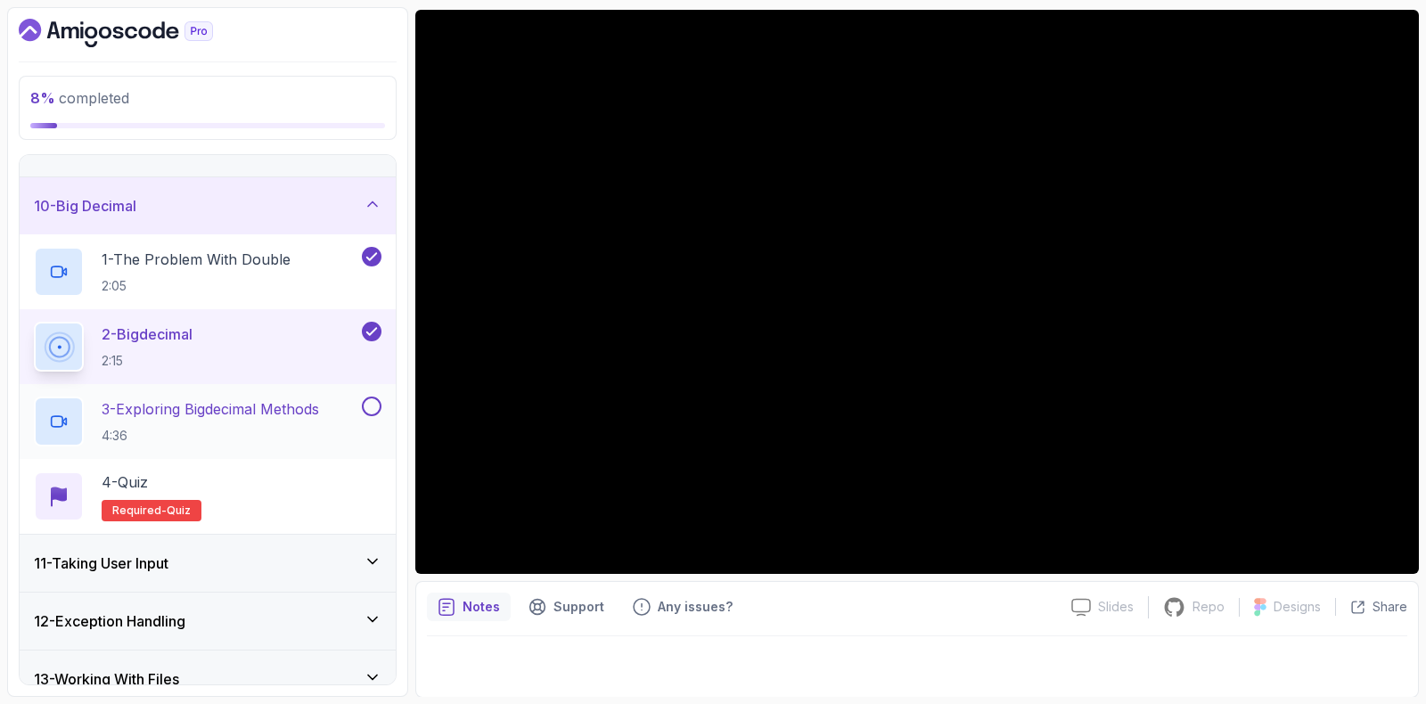
scroll to position [530, 0]
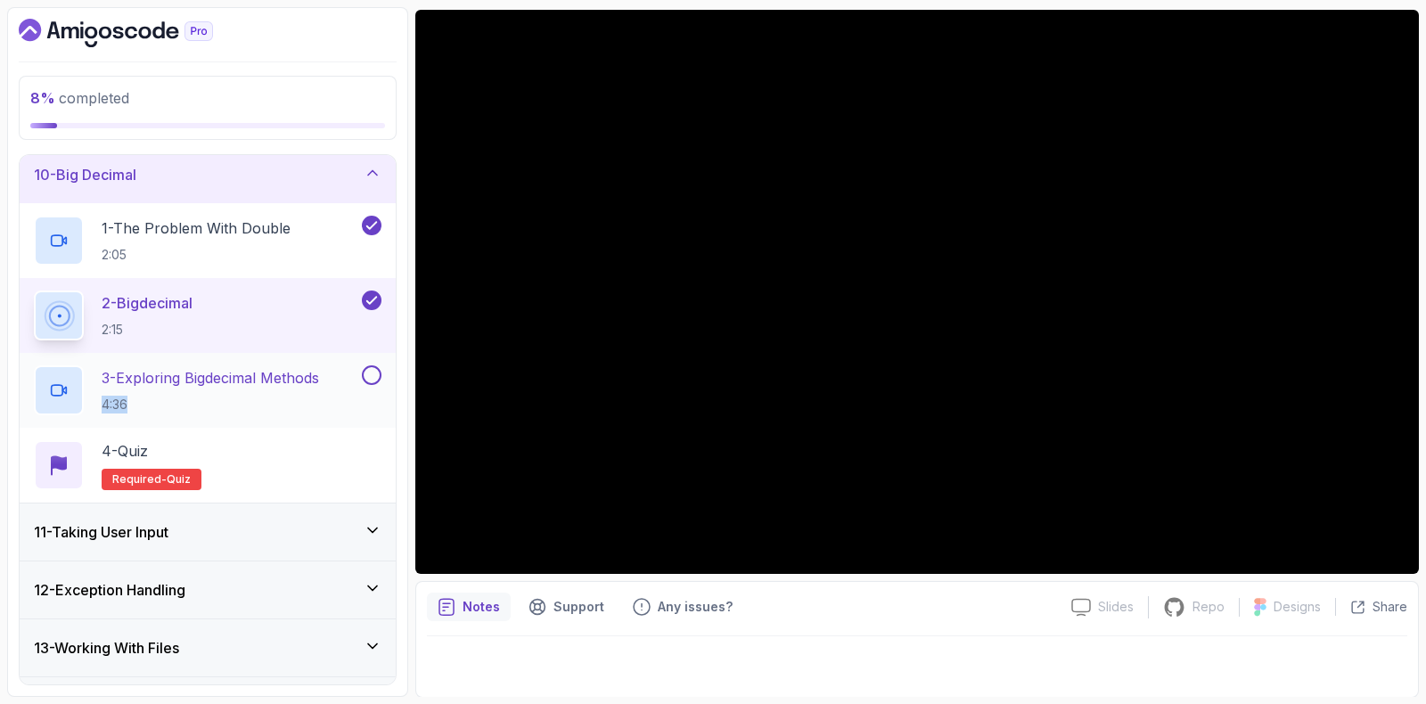
click at [358, 357] on div "3 - Exploring Bigdecimal Methods 4:36" at bounding box center [208, 390] width 376 height 75
click at [299, 378] on p "3 - Exploring Bigdecimal Methods" at bounding box center [211, 377] width 218 height 21
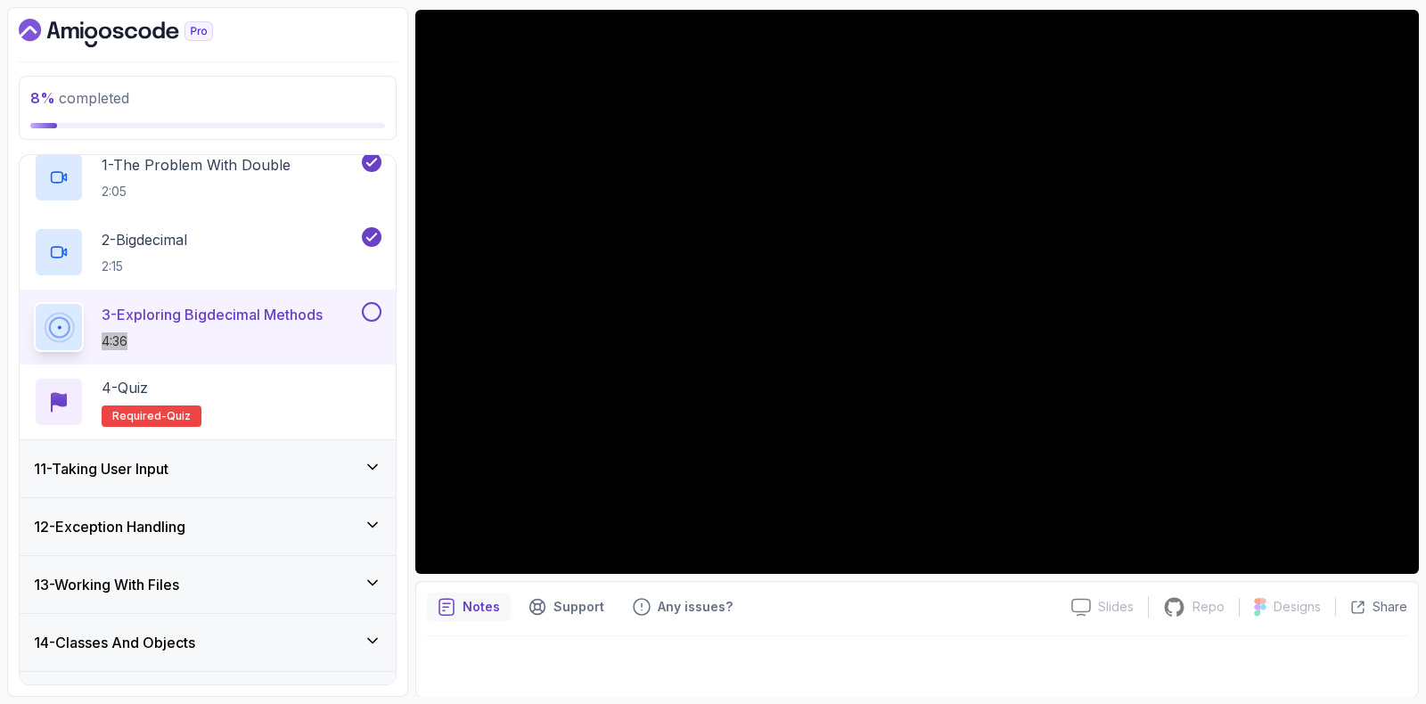
scroll to position [596, 0]
click at [370, 304] on button at bounding box center [372, 310] width 20 height 20
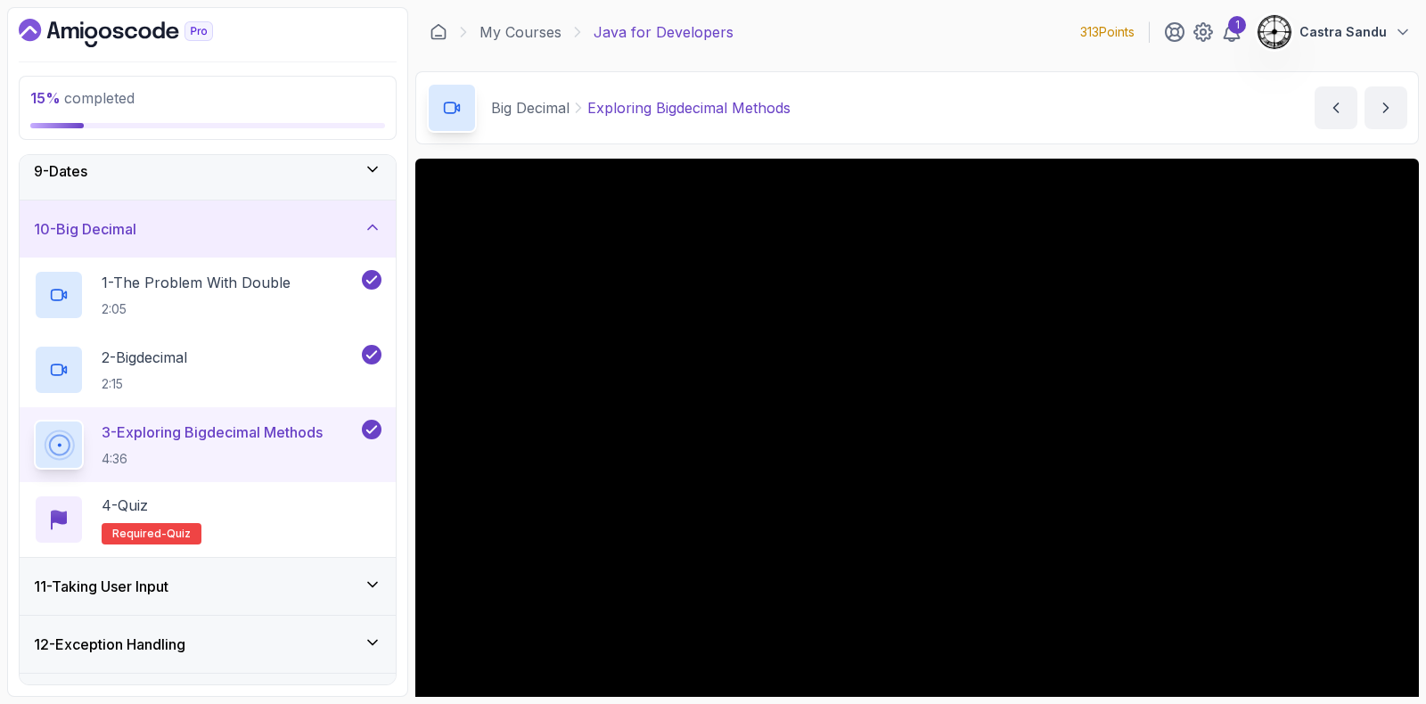
scroll to position [500, 0]
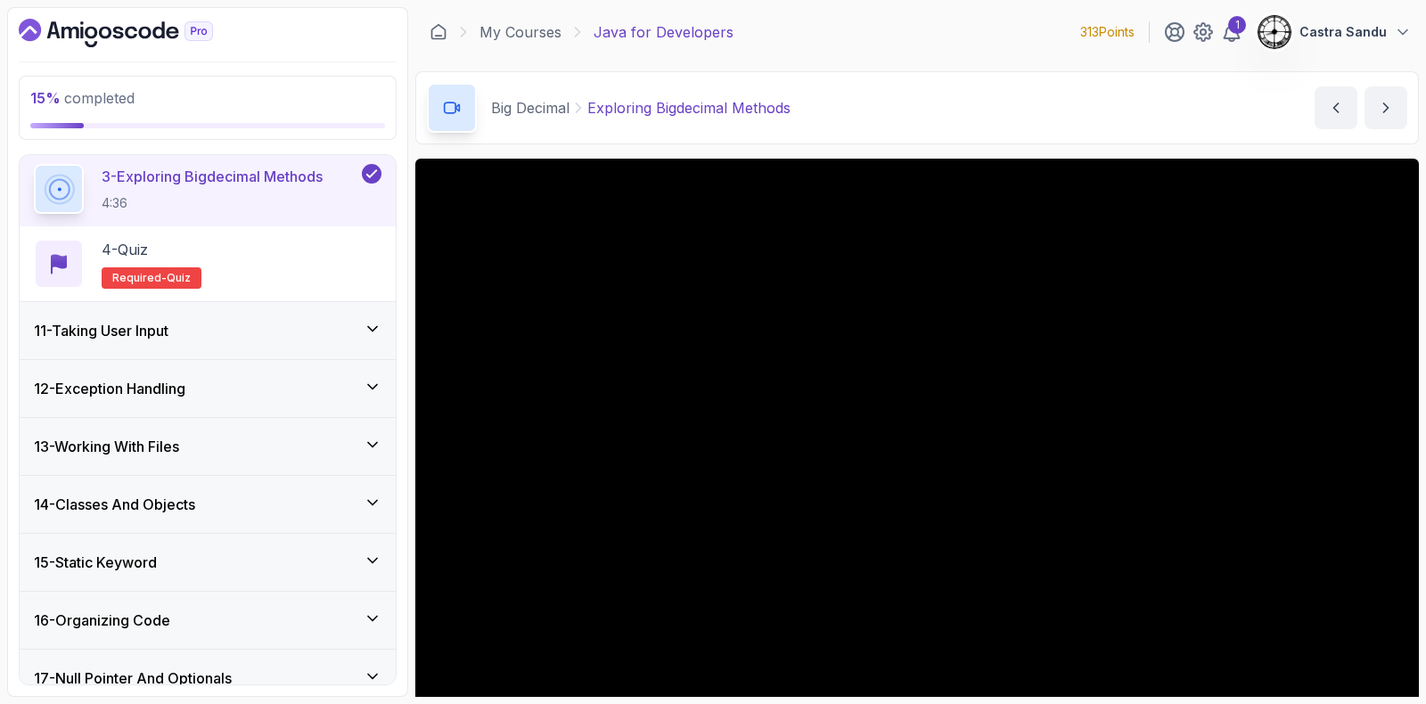
click at [167, 332] on h3 "11 - Taking User Input" at bounding box center [101, 330] width 135 height 21
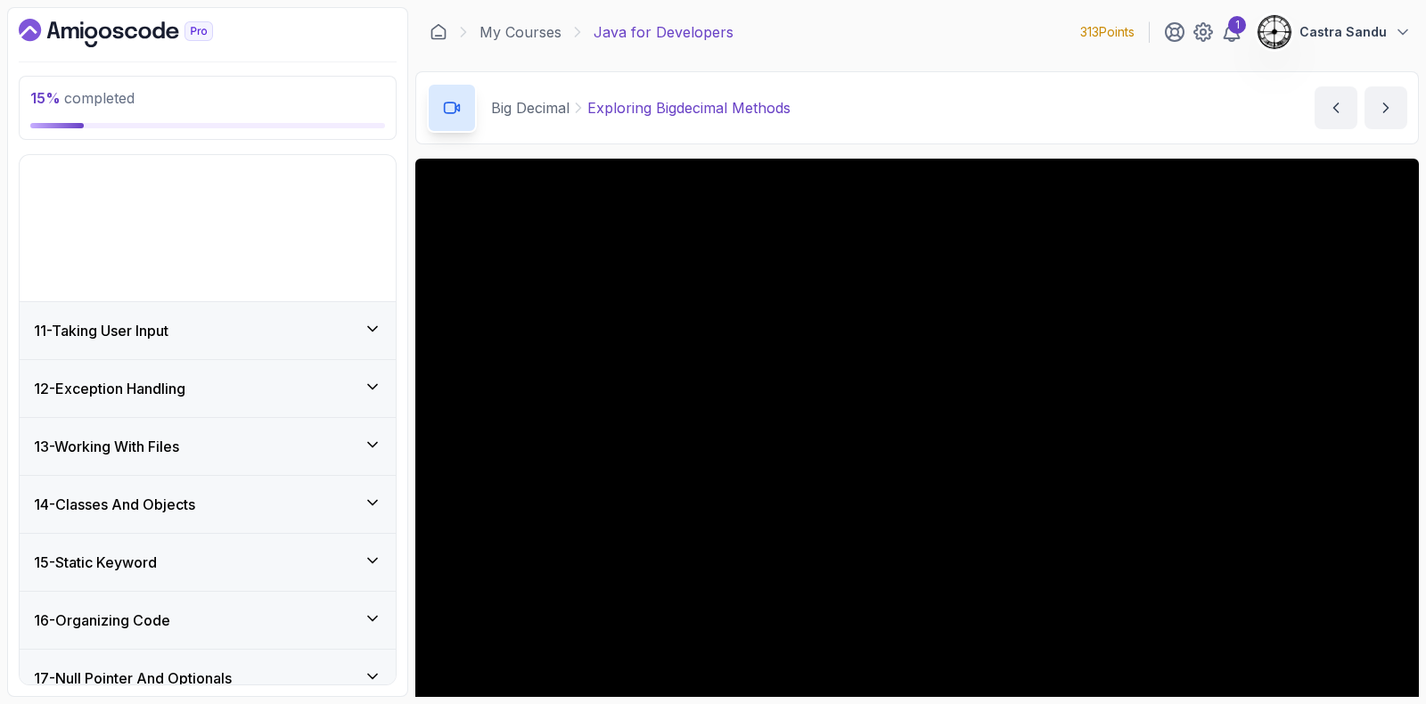
scroll to position [566, 0]
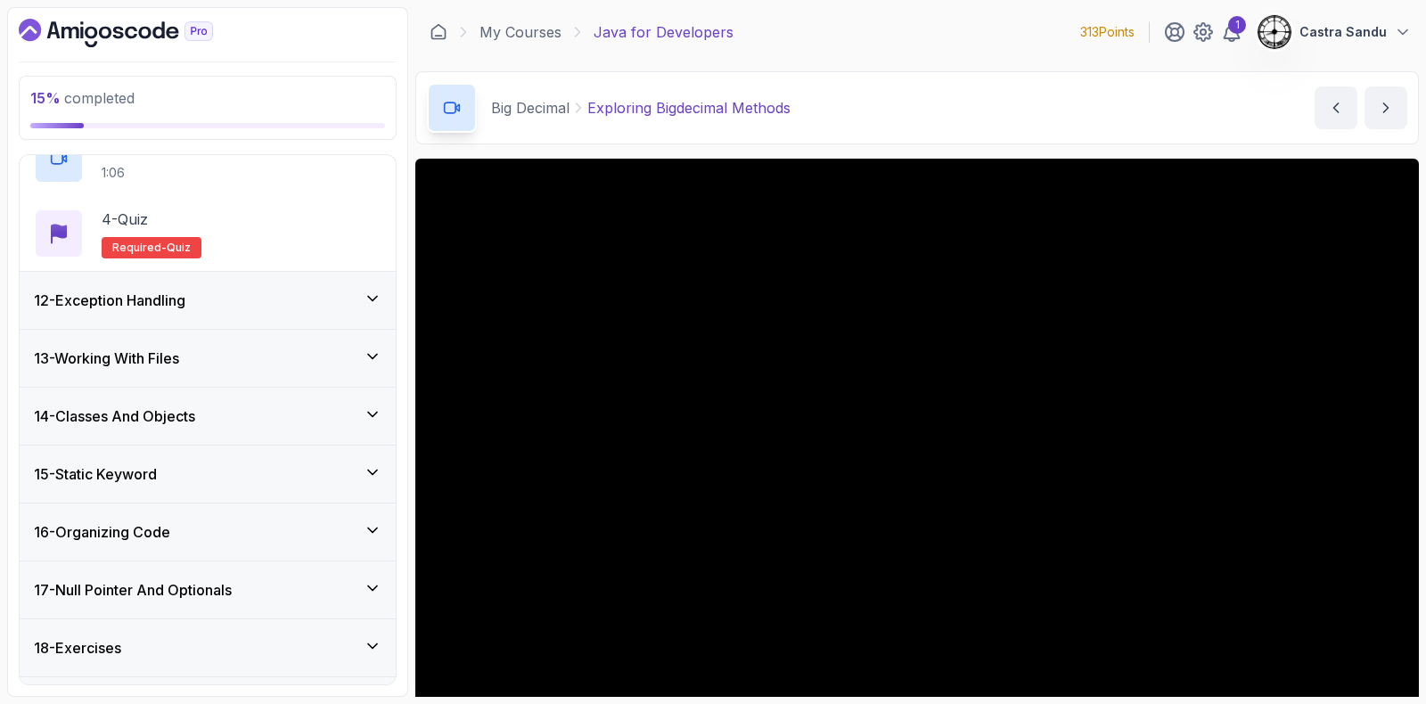
click at [123, 298] on h3 "12 - Exception Handling" at bounding box center [110, 300] width 152 height 21
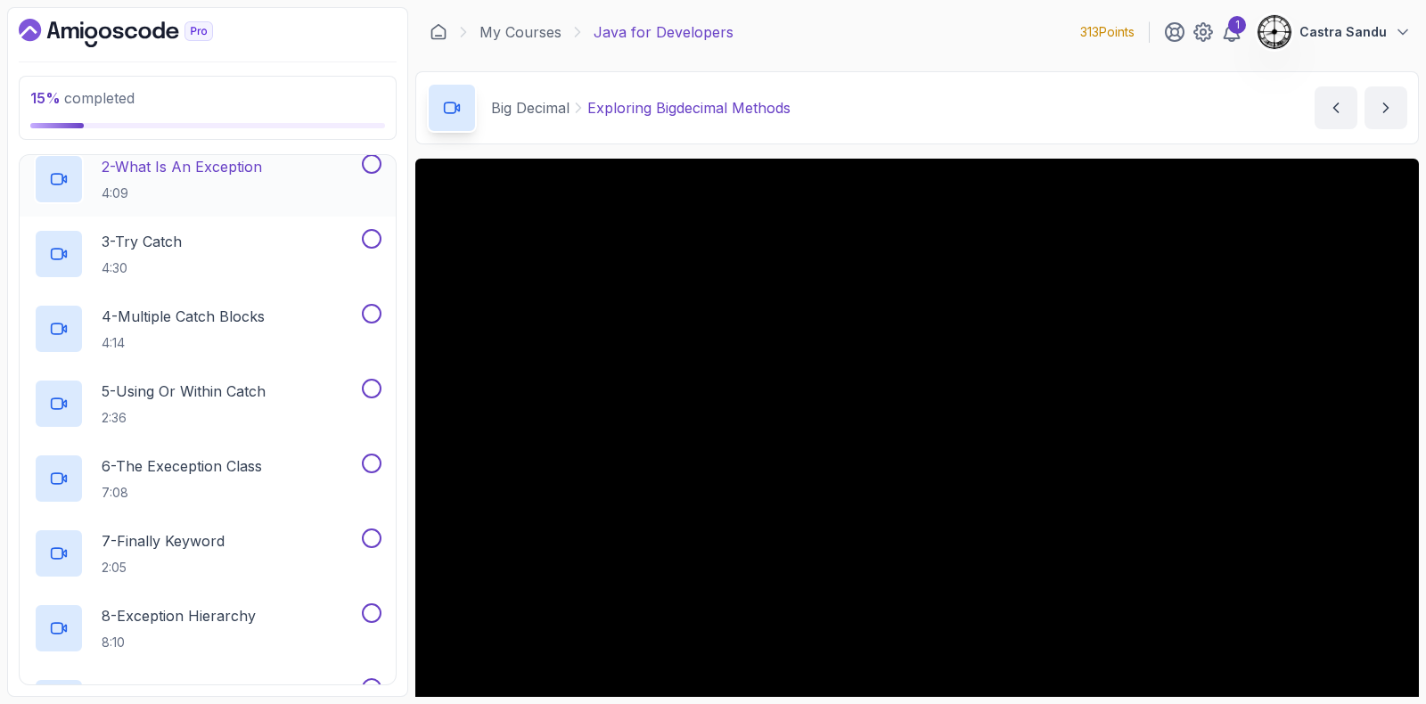
scroll to position [781, 0]
click at [162, 406] on h2 "5 - Using Or Within Catch 2:36" at bounding box center [184, 405] width 164 height 46
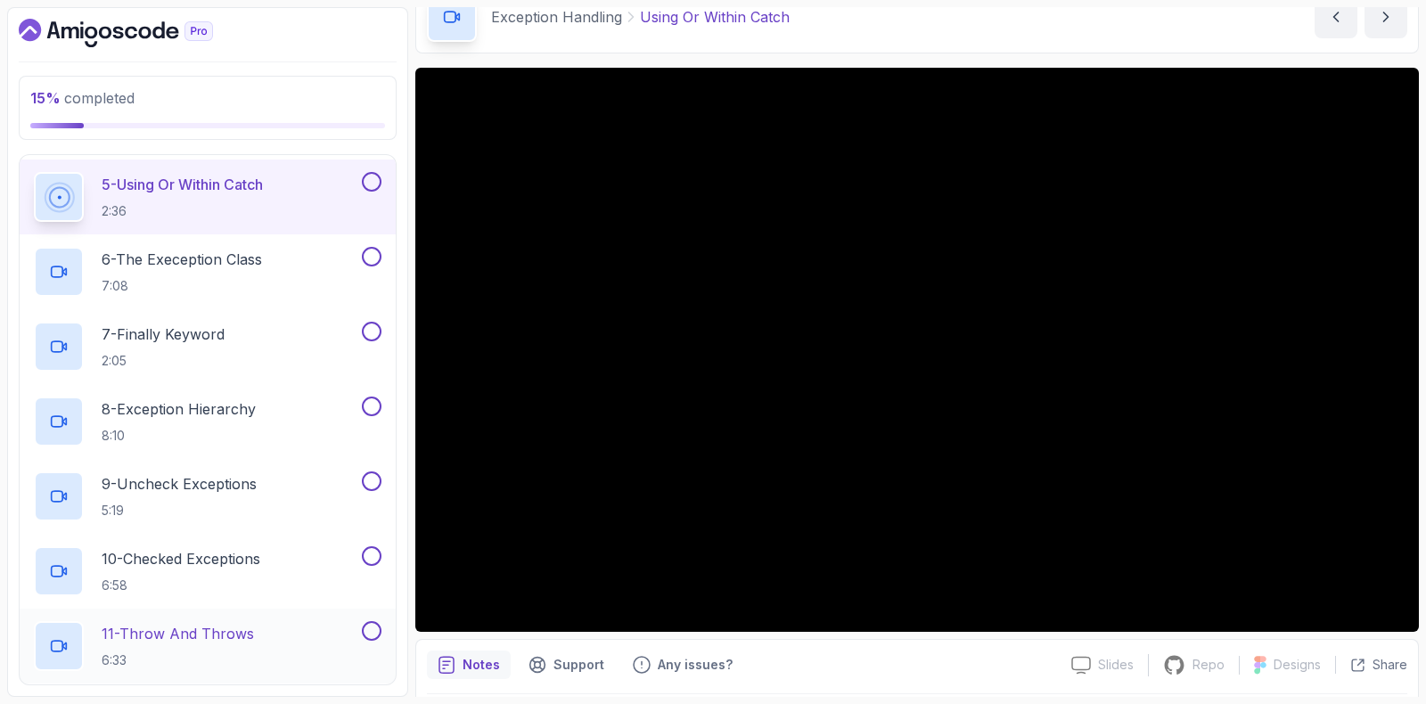
scroll to position [955, 0]
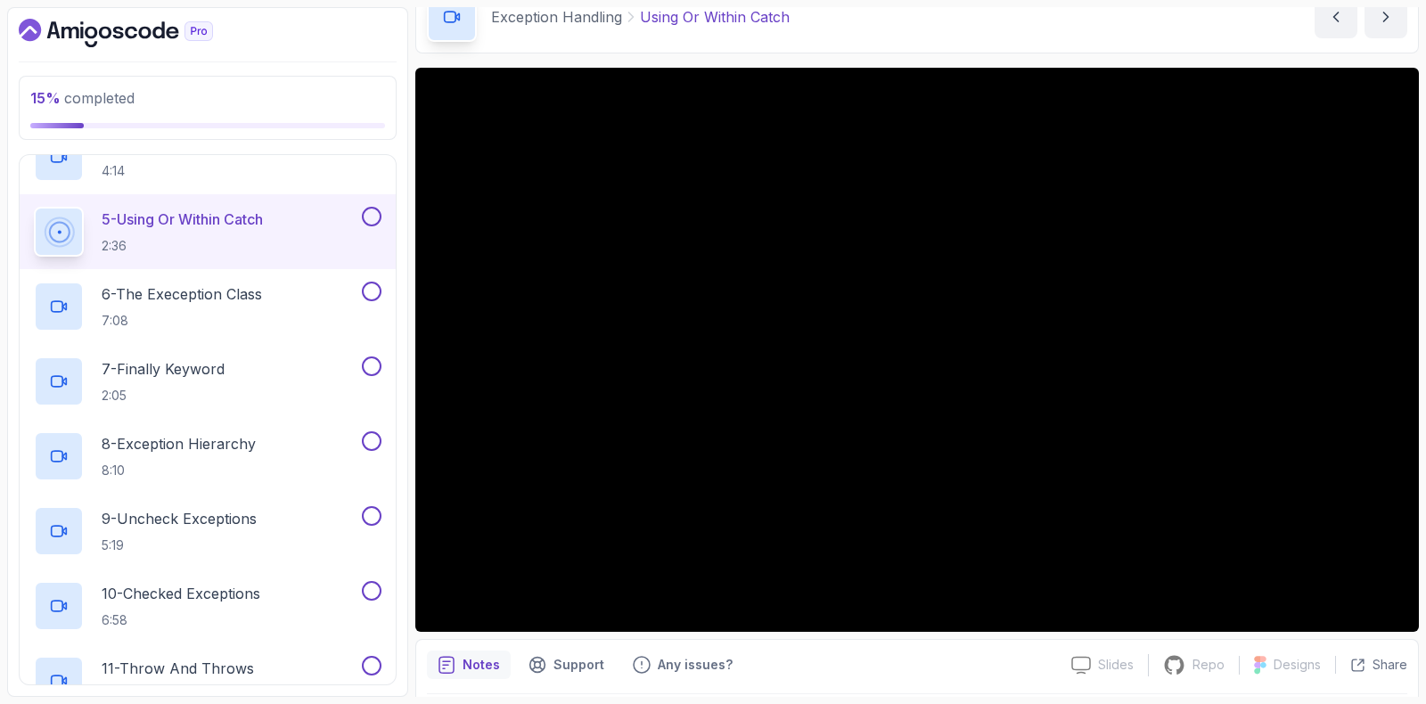
click at [368, 213] on button at bounding box center [372, 217] width 20 height 20
click at [181, 382] on h2 "7 - Finally Keyword 2:05" at bounding box center [163, 381] width 123 height 46
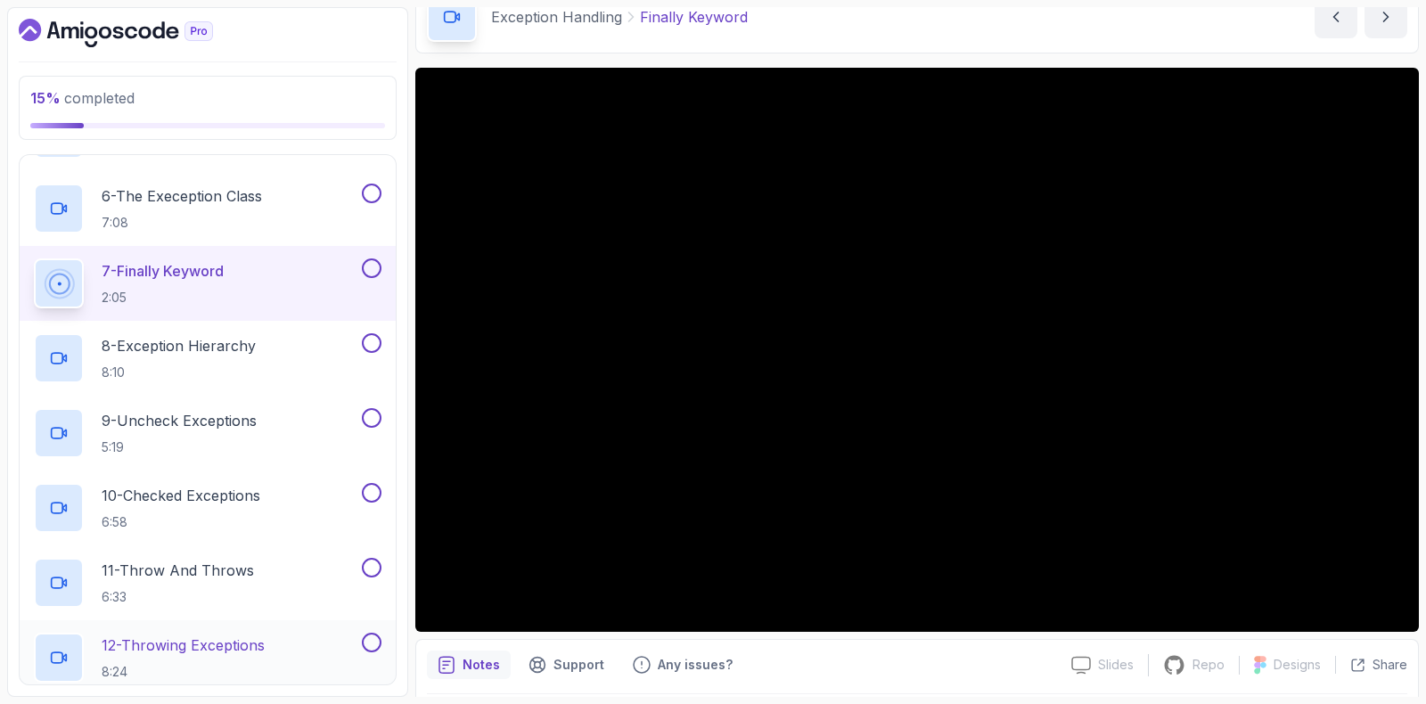
scroll to position [935, 0]
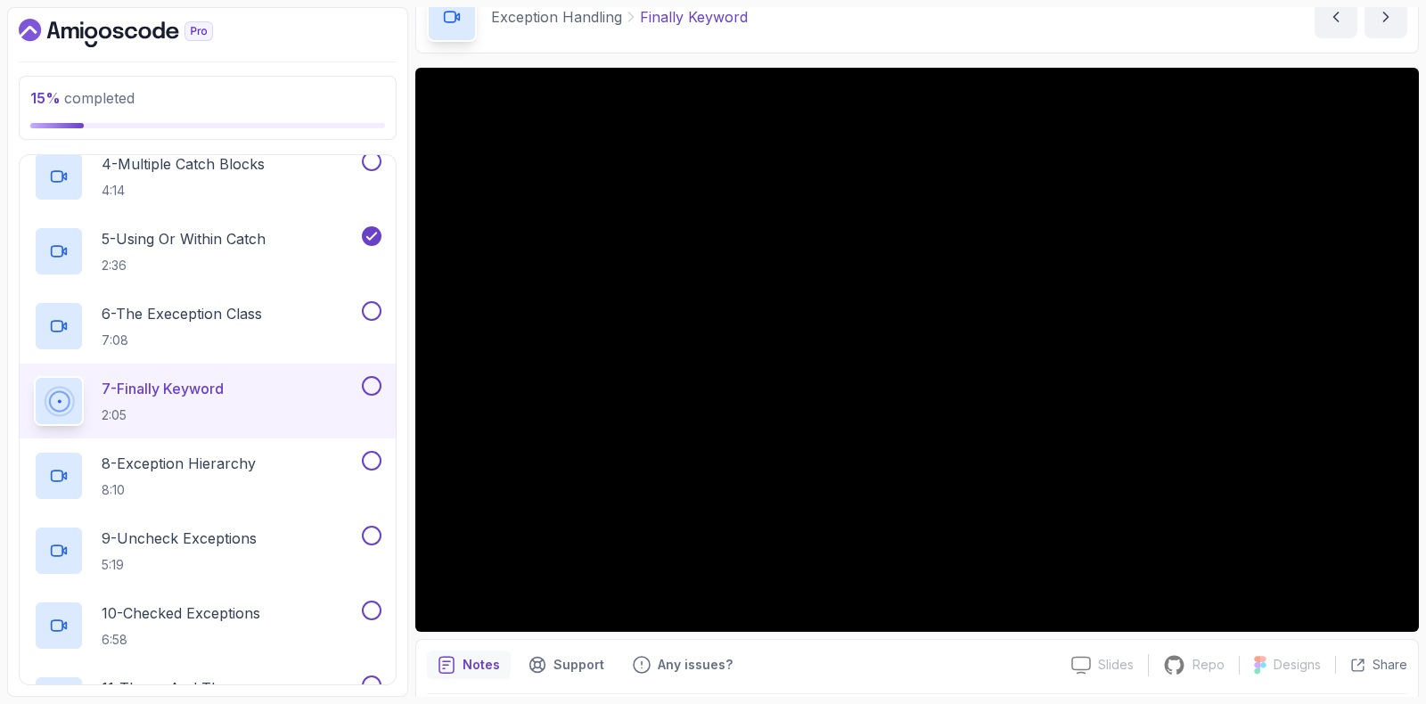
click at [366, 386] on button at bounding box center [372, 386] width 20 height 20
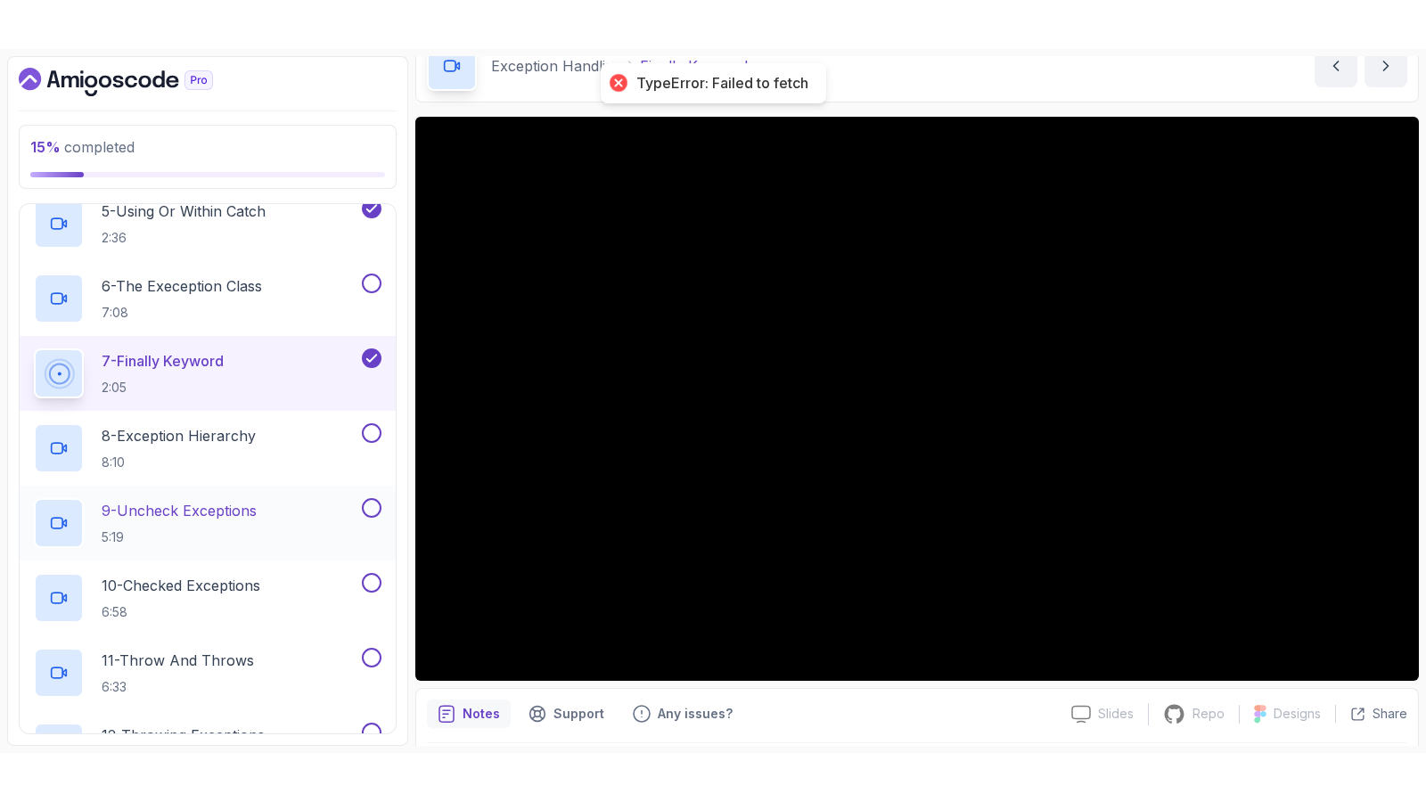
scroll to position [1047, 0]
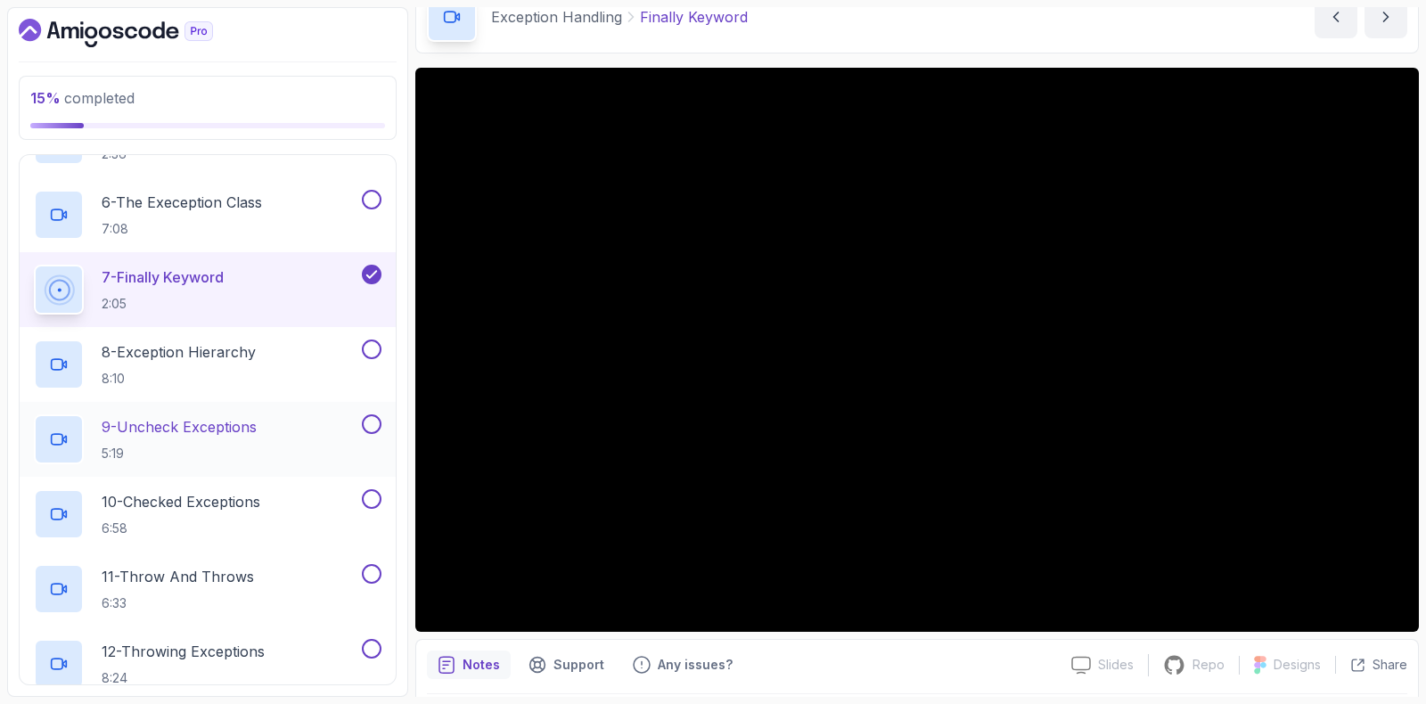
click at [241, 432] on p "9 - Uncheck Exceptions" at bounding box center [179, 426] width 155 height 21
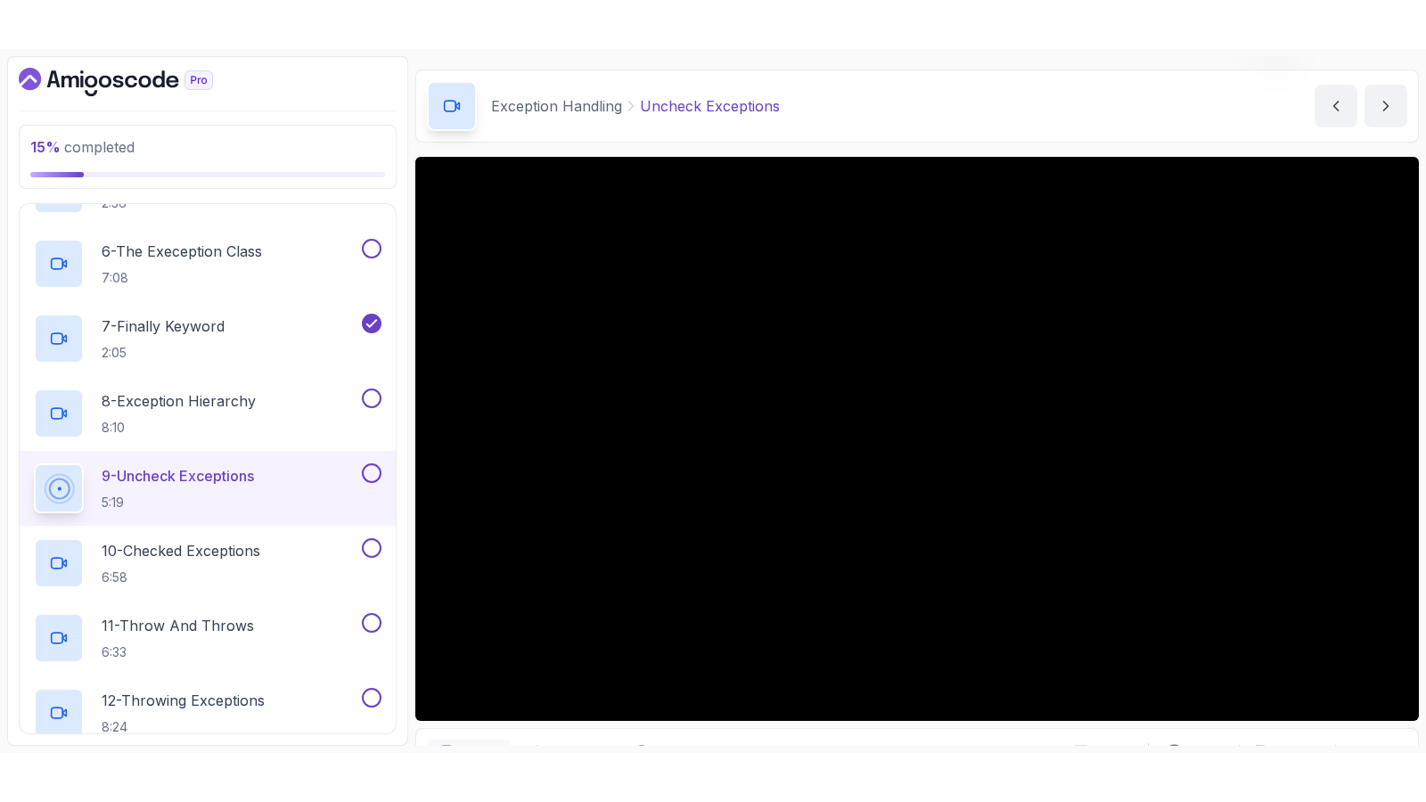
scroll to position [91, 0]
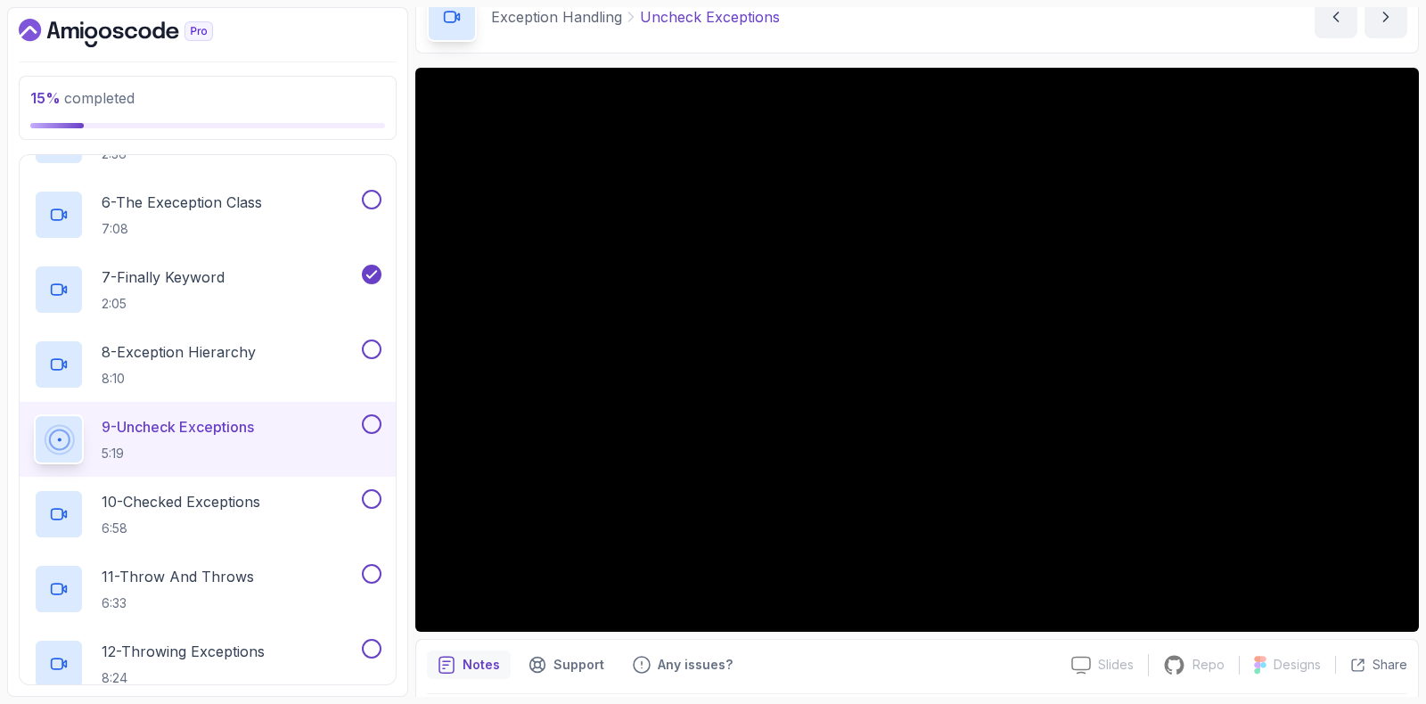
click at [386, 412] on div "9 - Uncheck Exceptions 5:19" at bounding box center [208, 439] width 376 height 75
click at [374, 423] on button at bounding box center [372, 425] width 20 height 20
click at [289, 506] on div "10 - Checked Exceptions 6:58" at bounding box center [196, 514] width 324 height 50
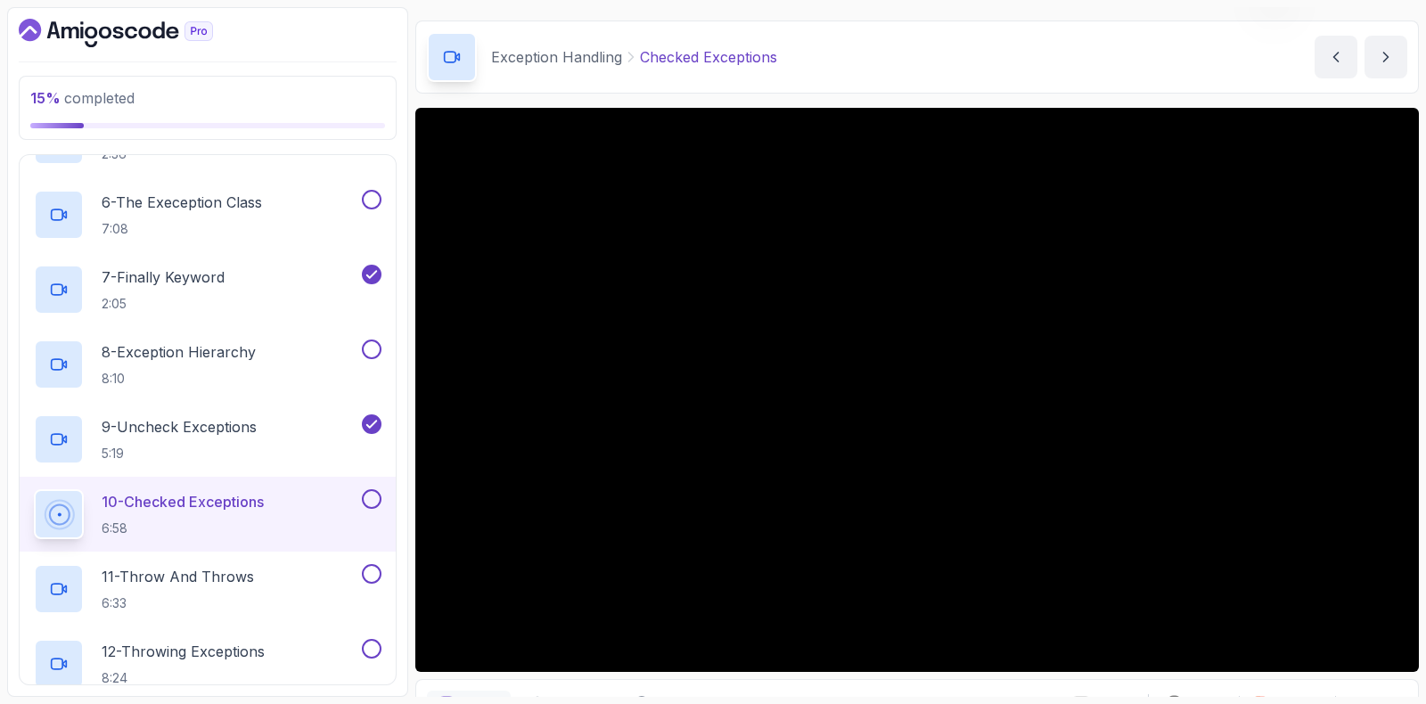
scroll to position [91, 0]
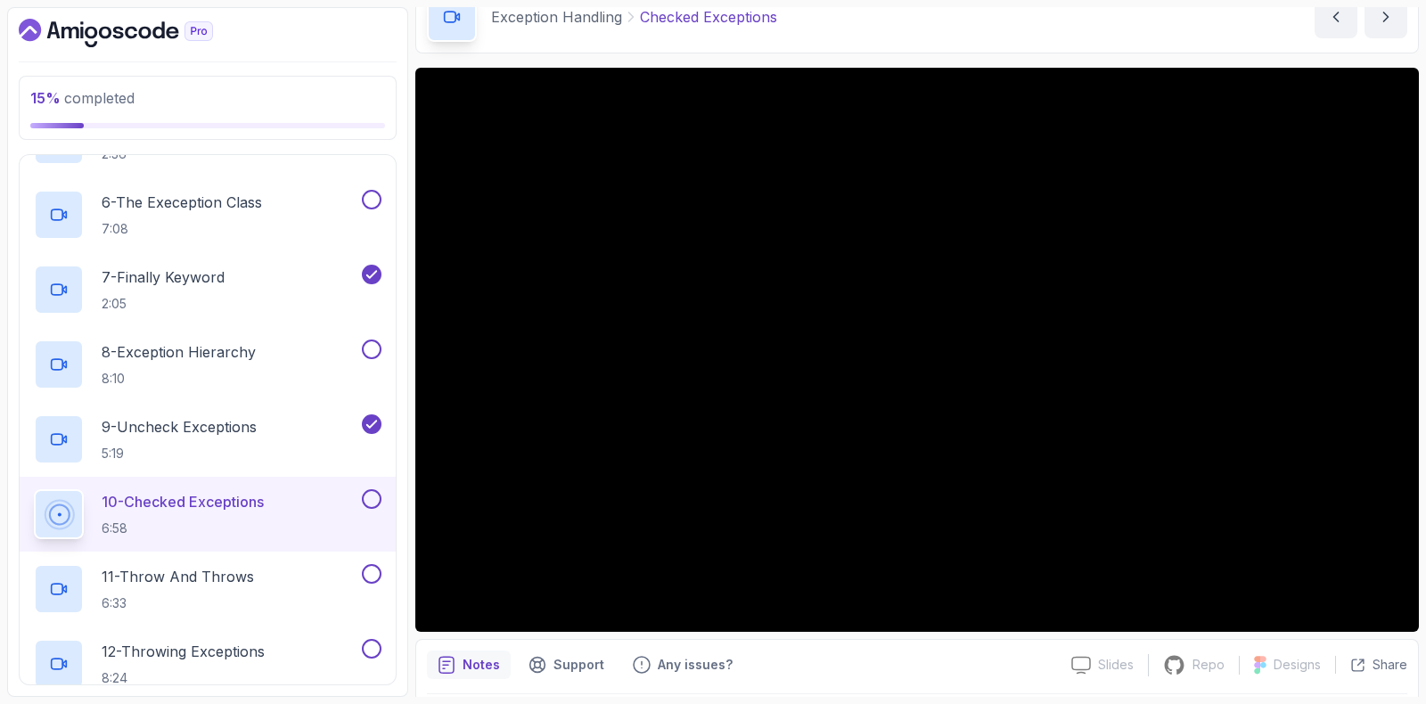
click at [374, 489] on button at bounding box center [372, 499] width 20 height 20
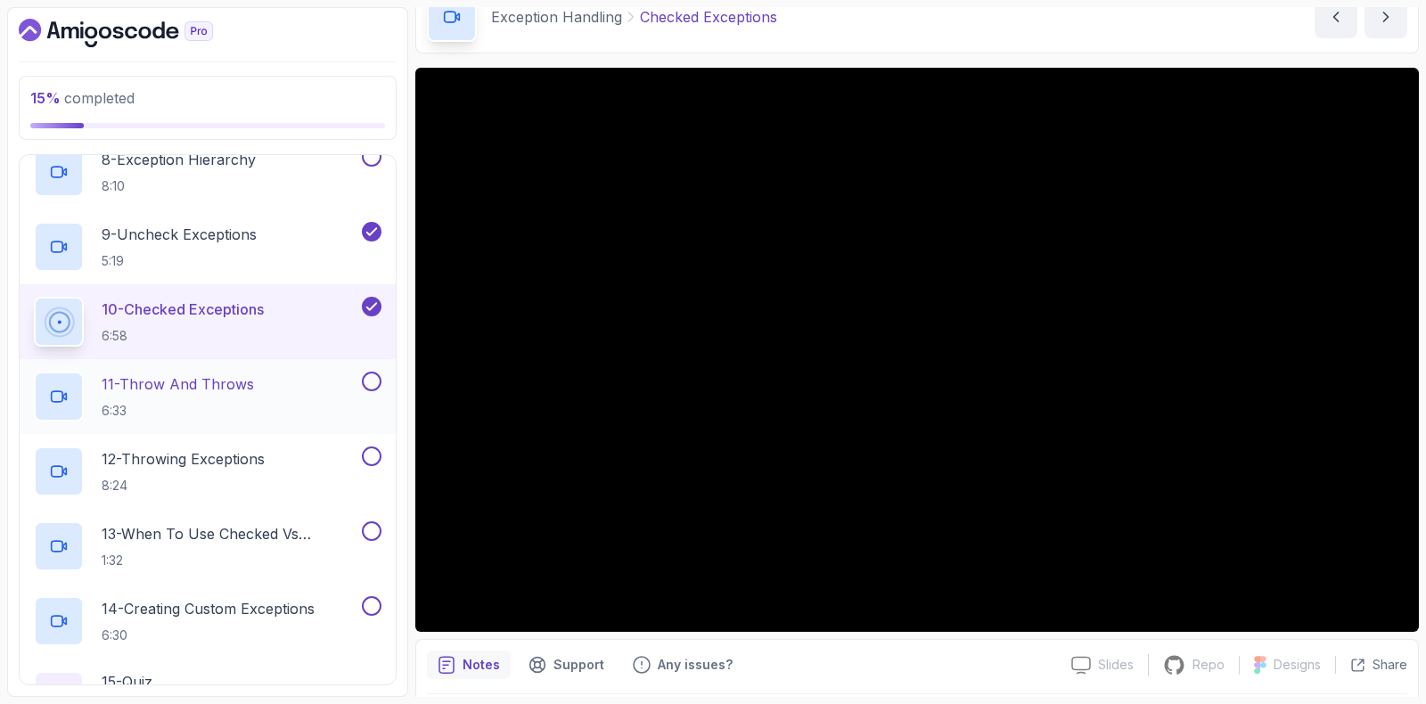
scroll to position [1269, 0]
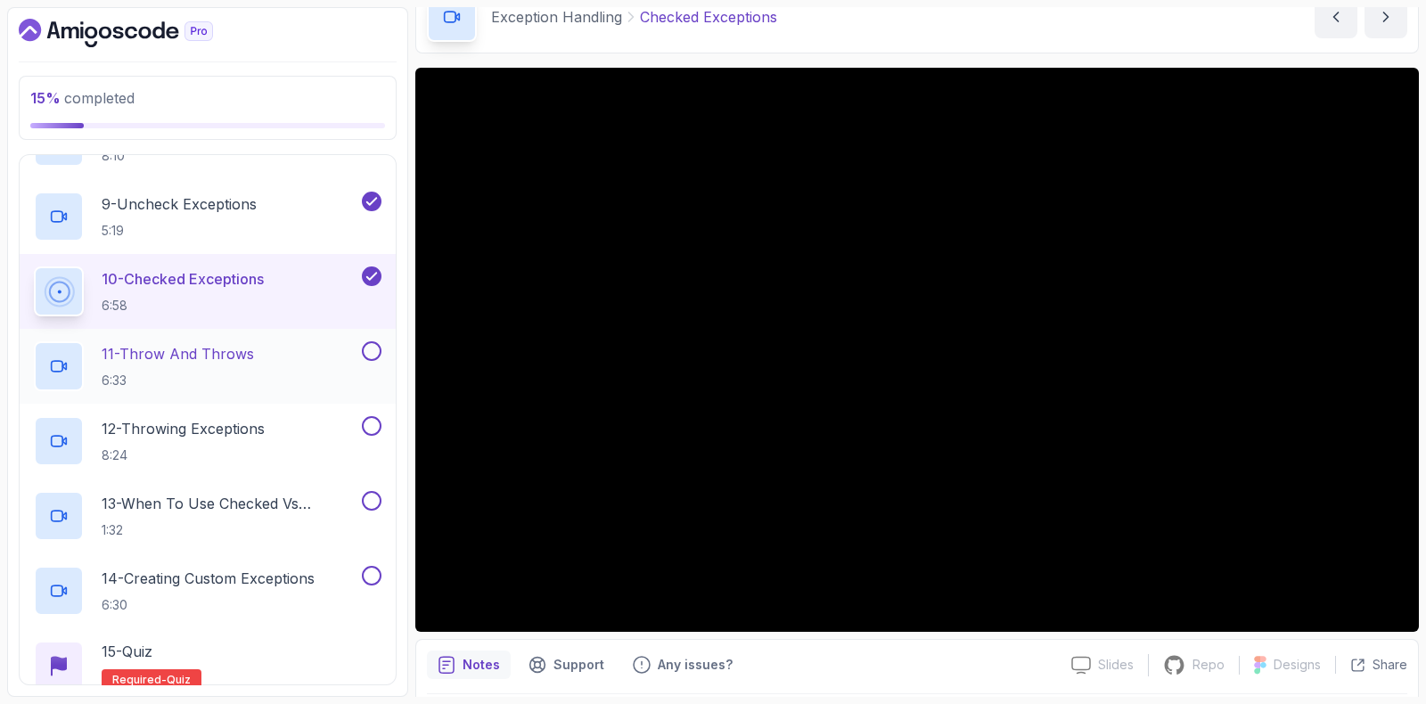
click at [180, 376] on p "6:33" at bounding box center [178, 381] width 152 height 18
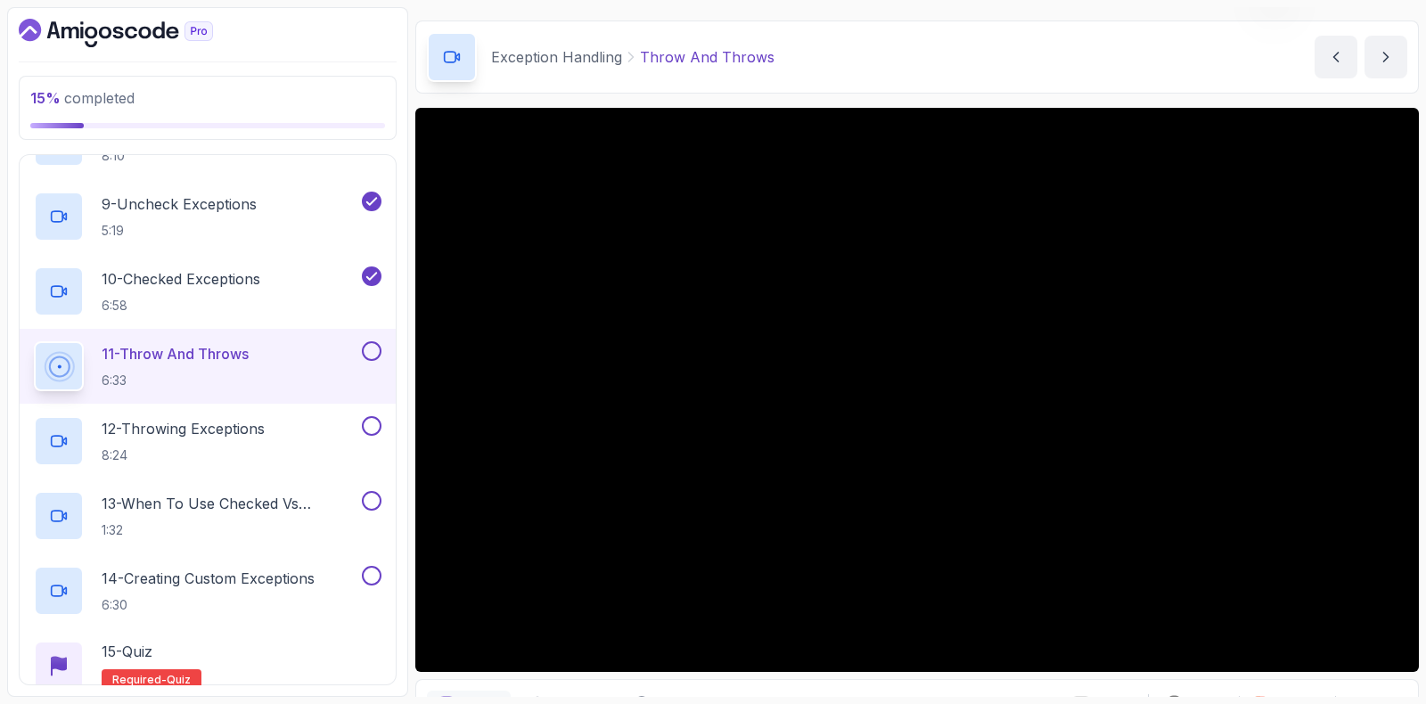
scroll to position [111, 0]
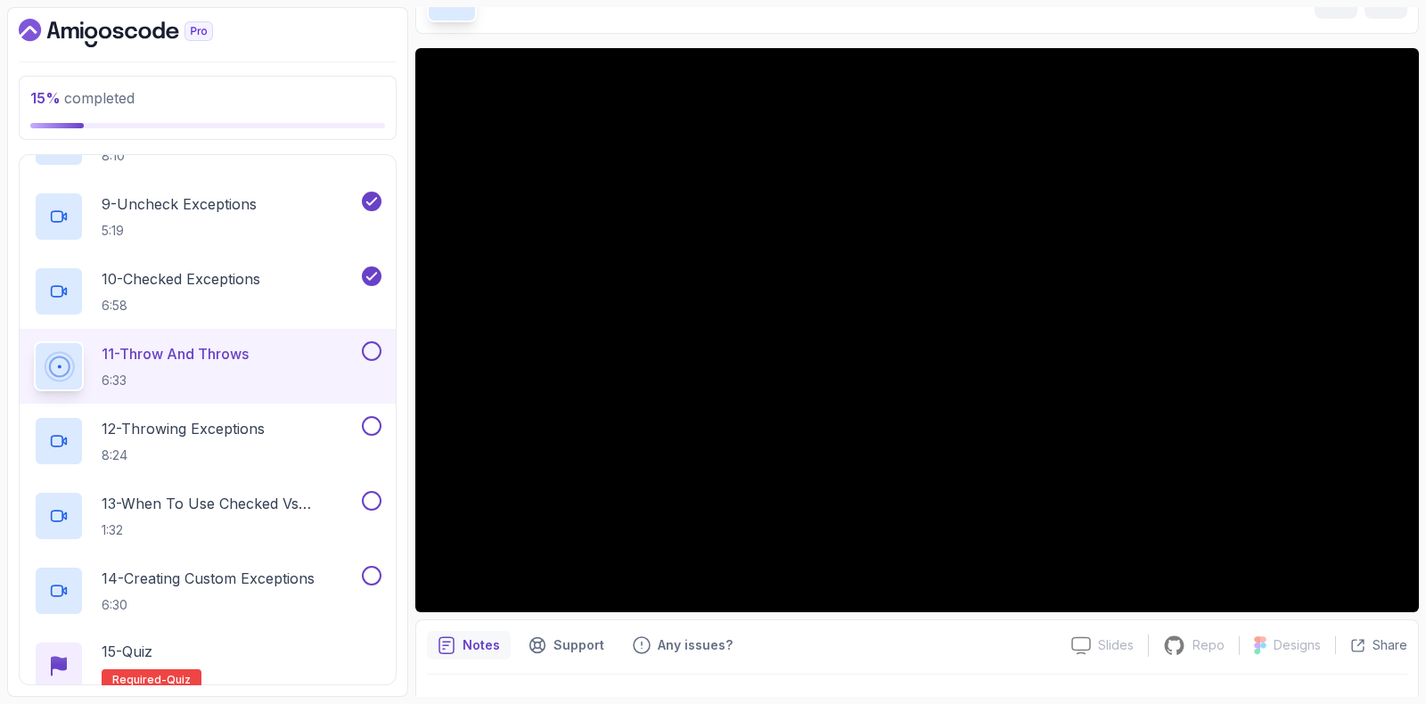
click at [380, 342] on button at bounding box center [372, 351] width 20 height 20
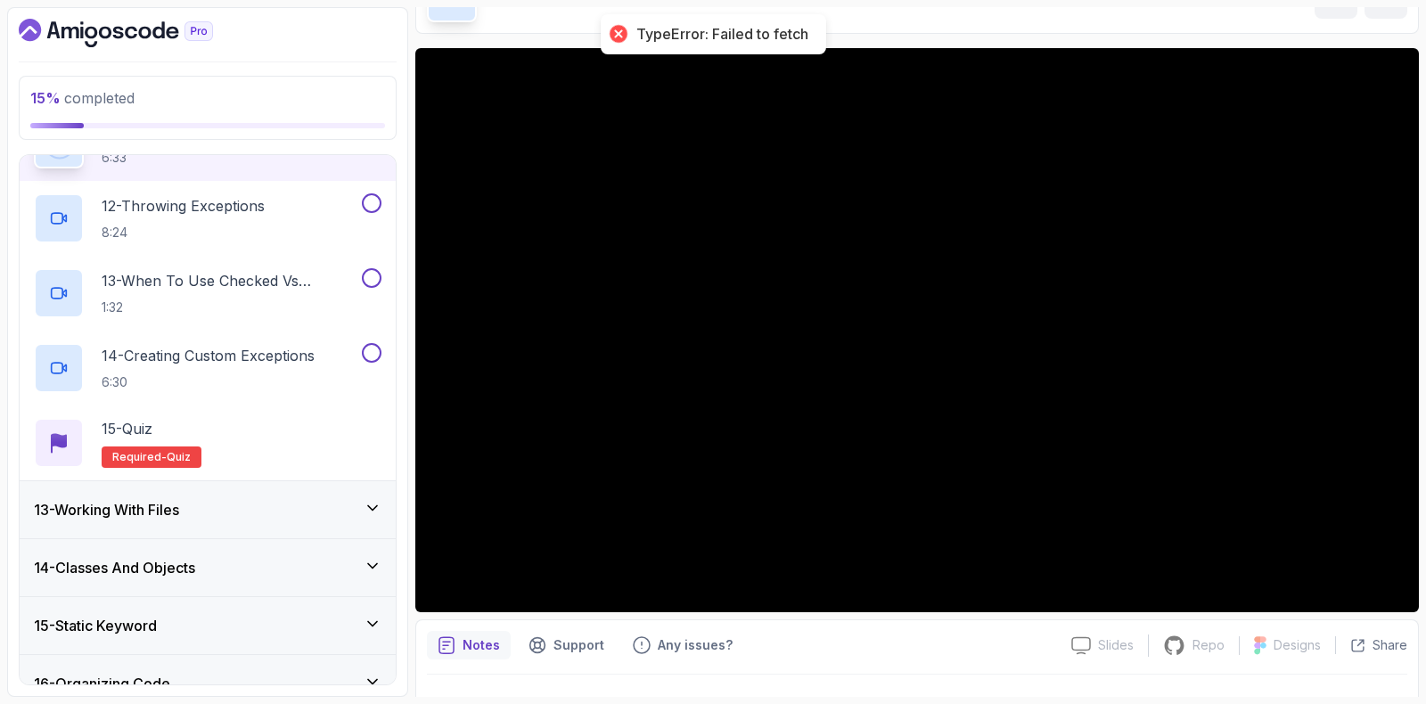
click at [178, 499] on h3 "13 - Working With Files" at bounding box center [106, 509] width 145 height 21
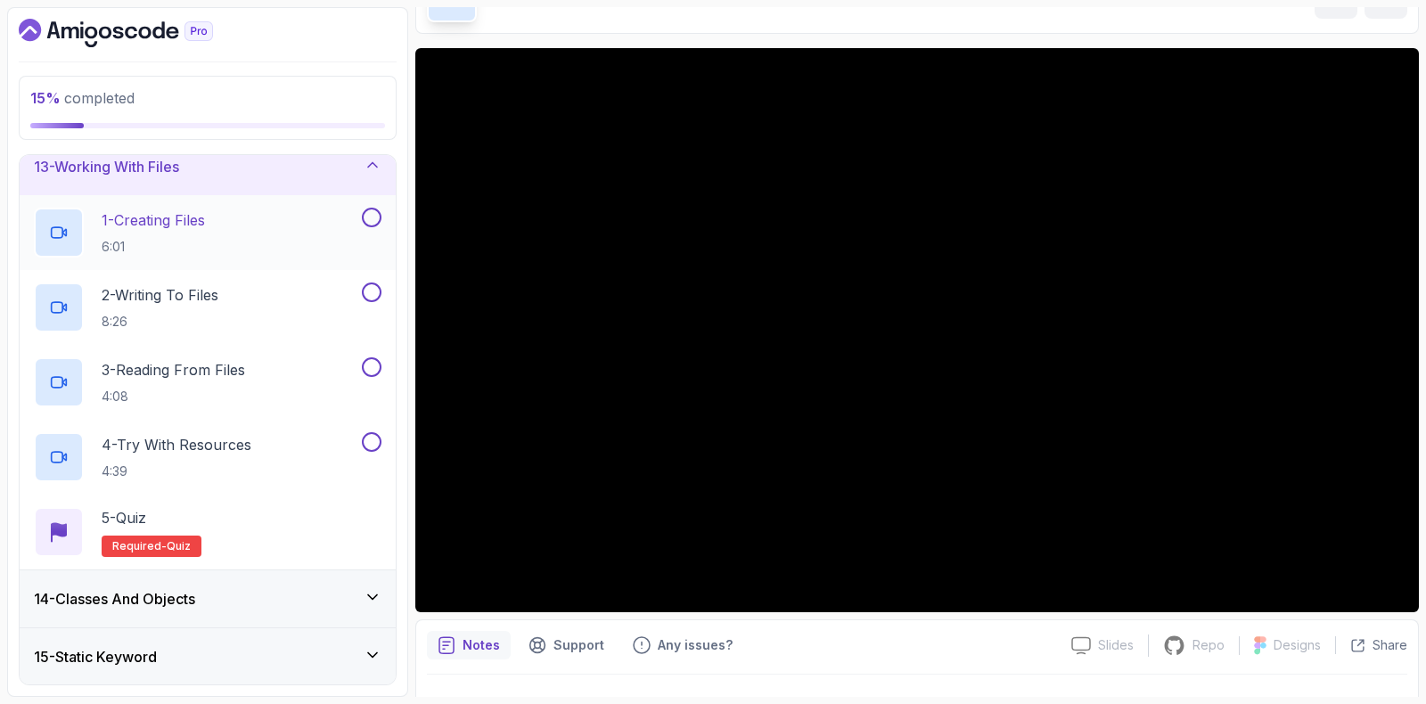
scroll to position [789, 0]
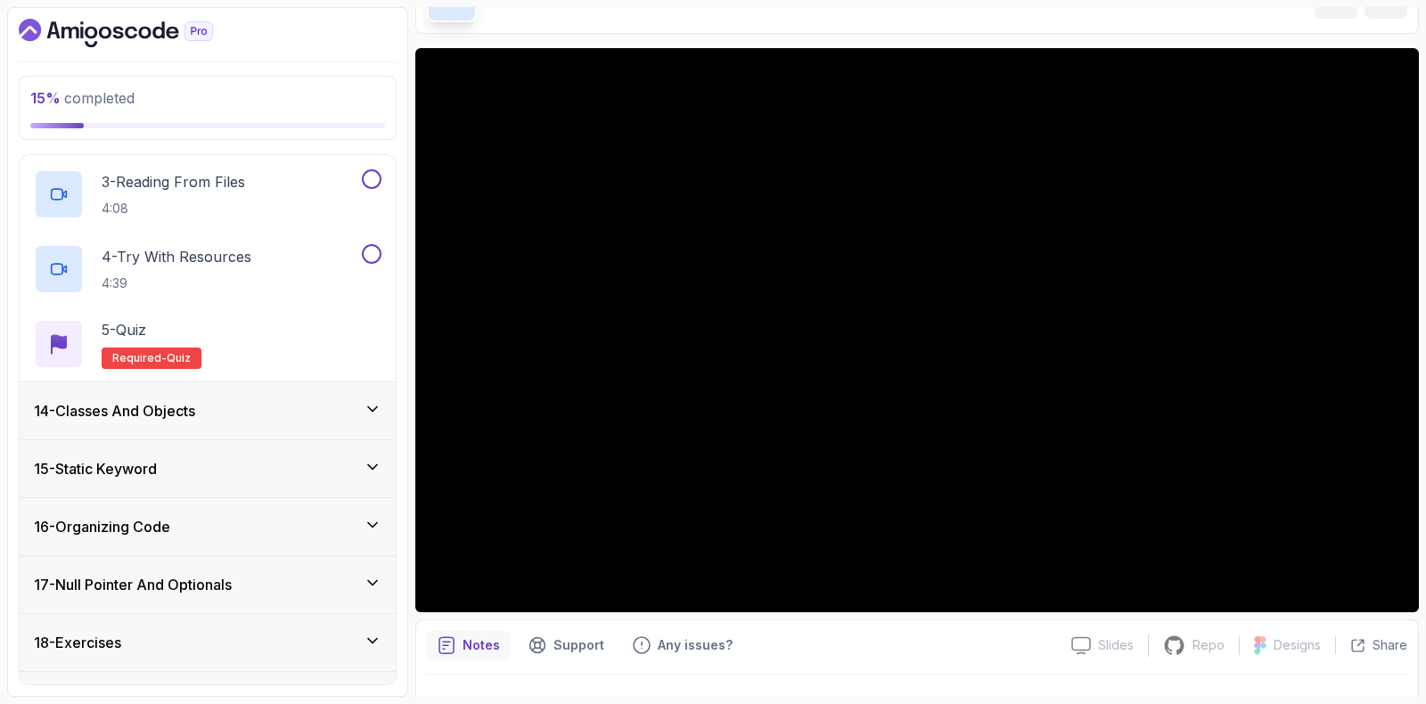
click at [167, 409] on h3 "14 - Classes And Objects" at bounding box center [114, 410] width 161 height 21
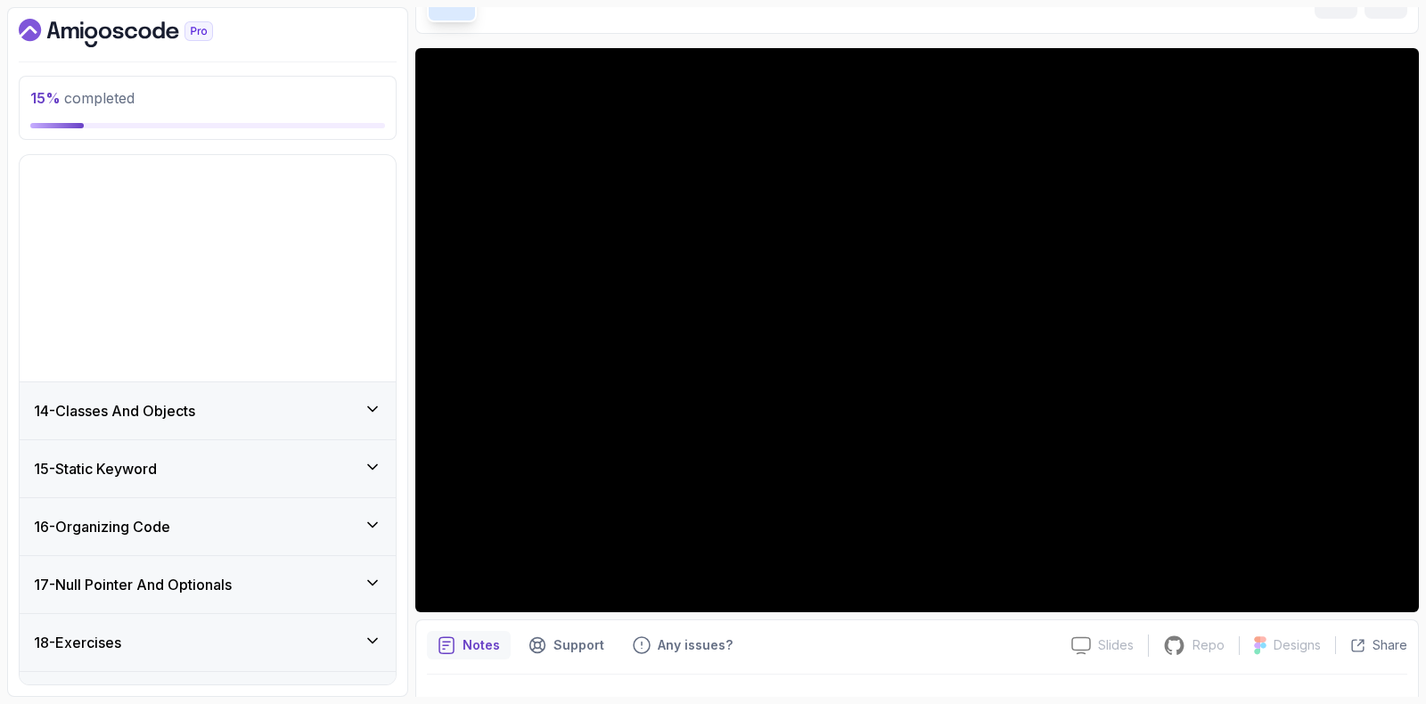
scroll to position [566, 0]
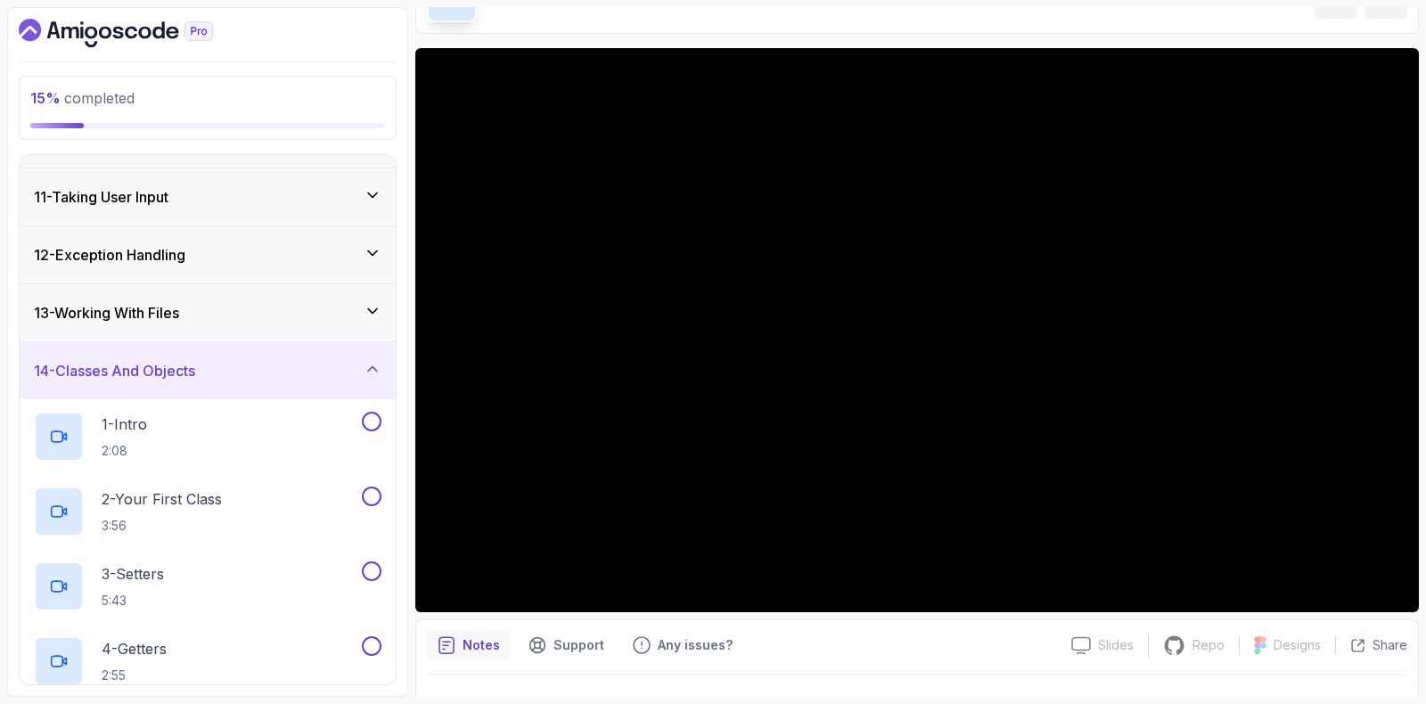
click at [142, 302] on h3 "13 - Working With Files" at bounding box center [106, 312] width 145 height 21
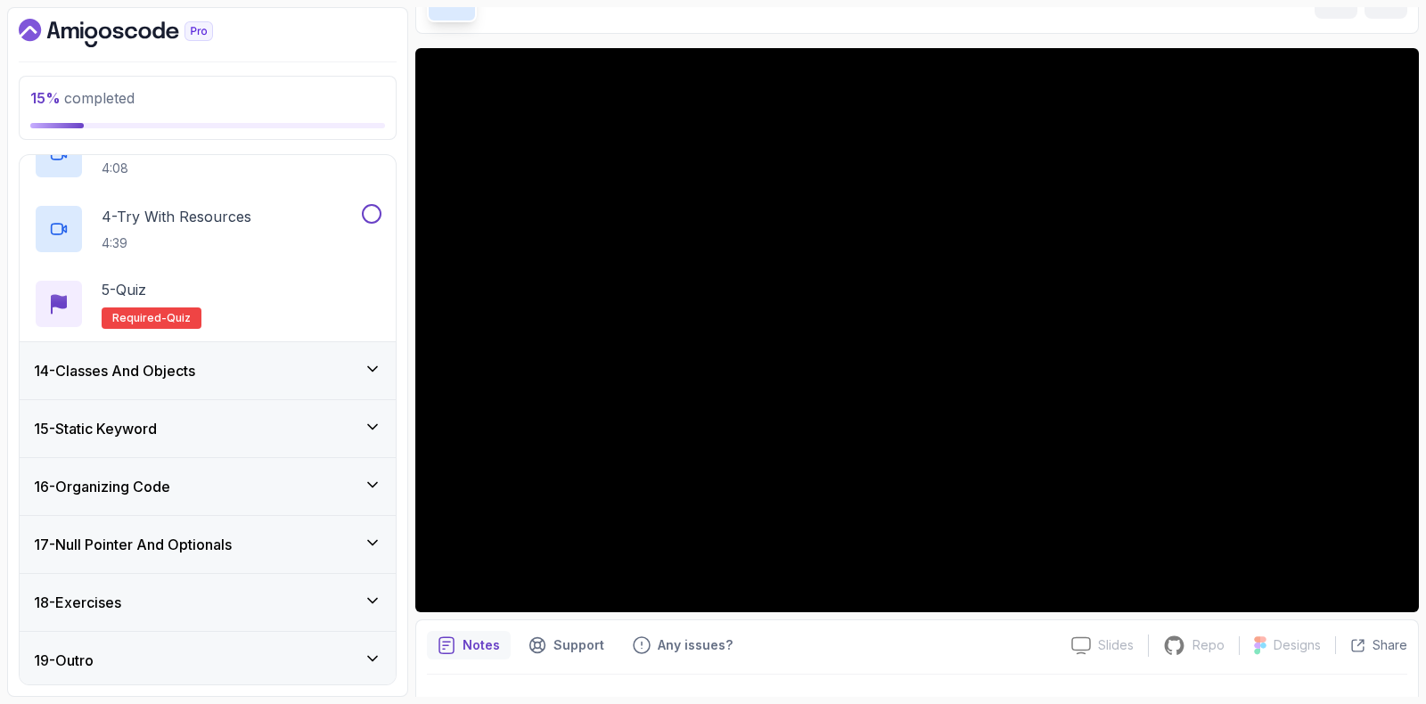
scroll to position [606, 0]
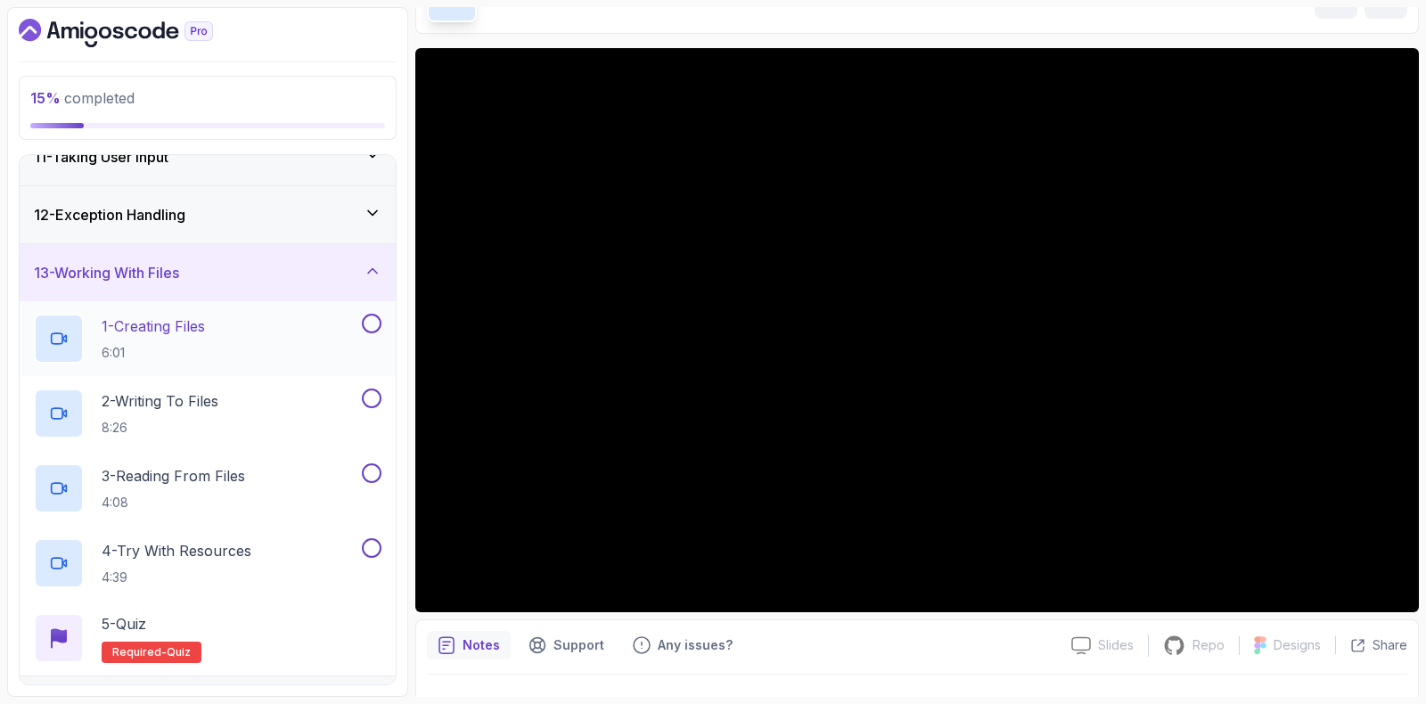
click at [162, 327] on p "1 - Creating Files" at bounding box center [153, 326] width 103 height 21
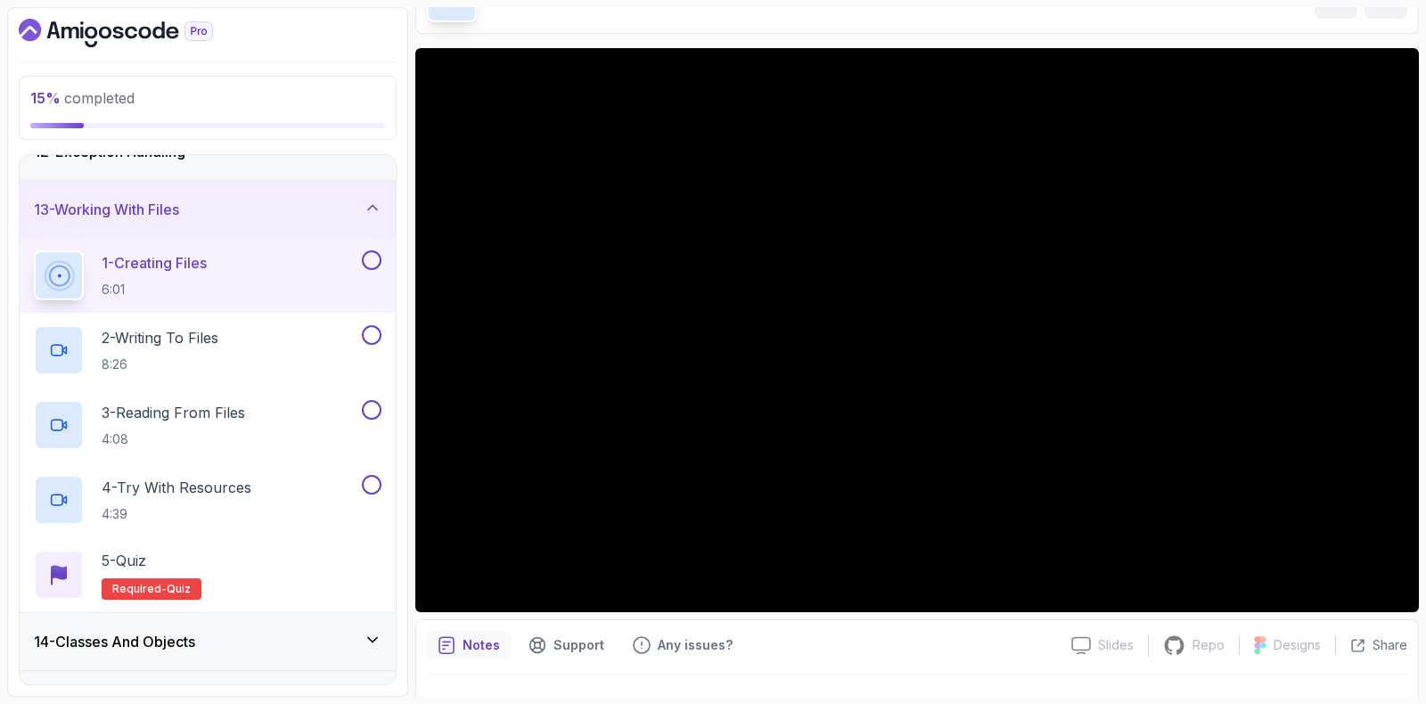
scroll to position [718, 0]
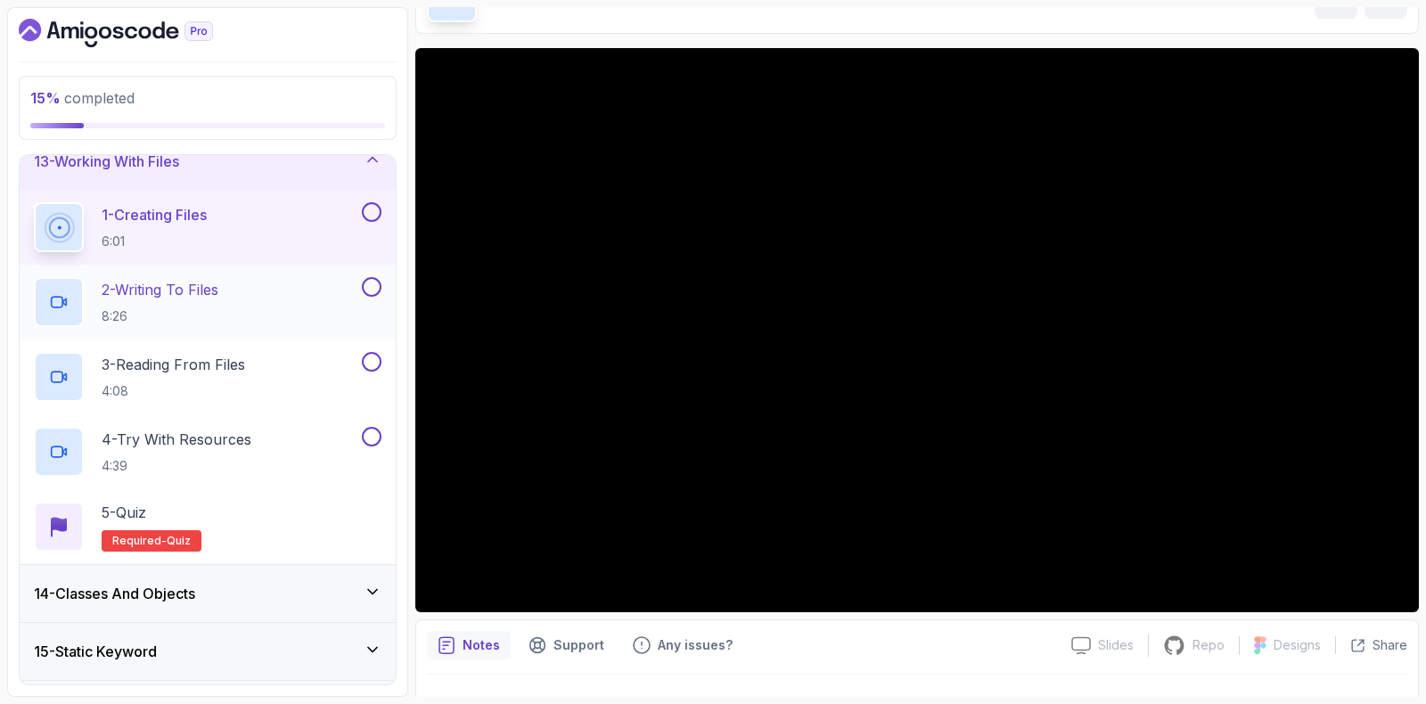
click at [218, 315] on p "8:26" at bounding box center [160, 317] width 117 height 18
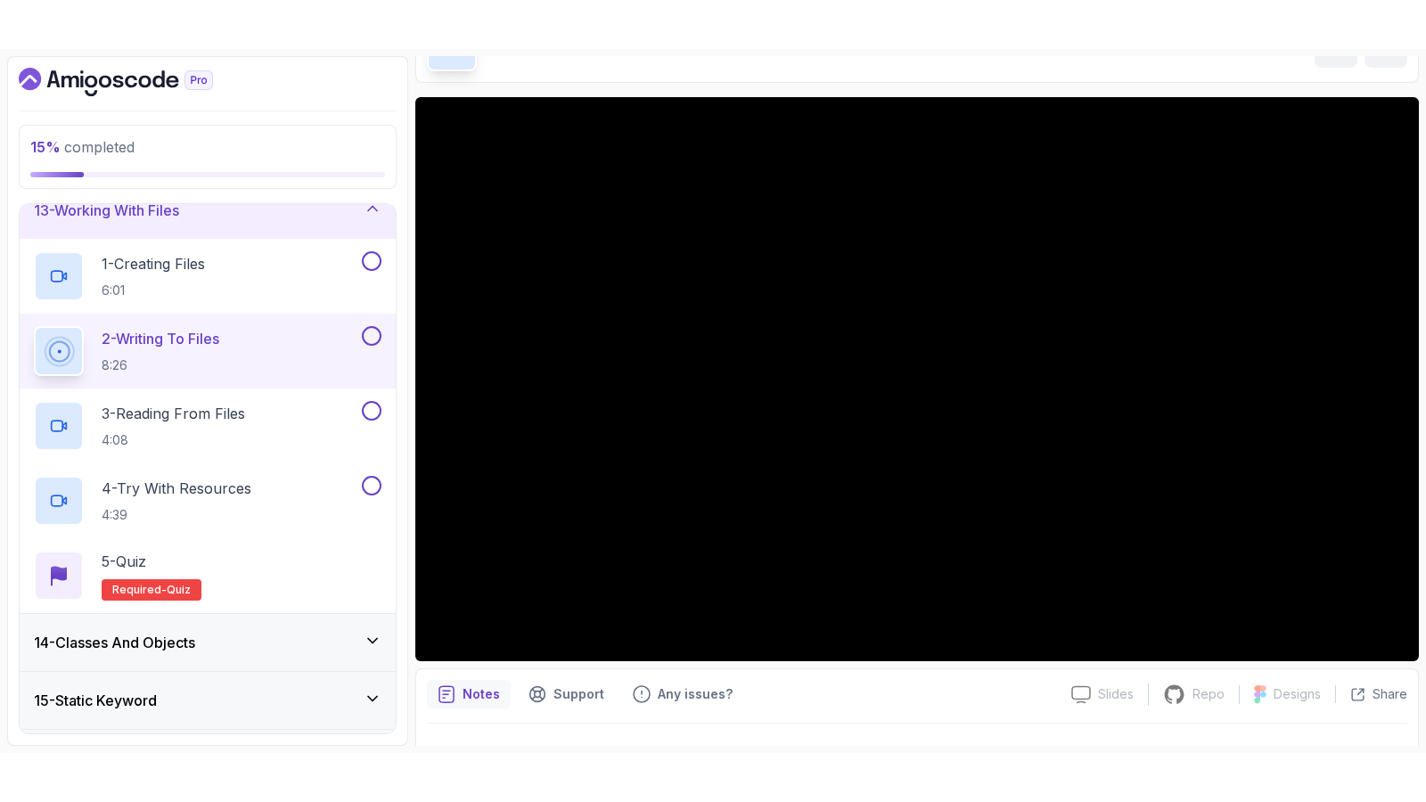
scroll to position [149, 0]
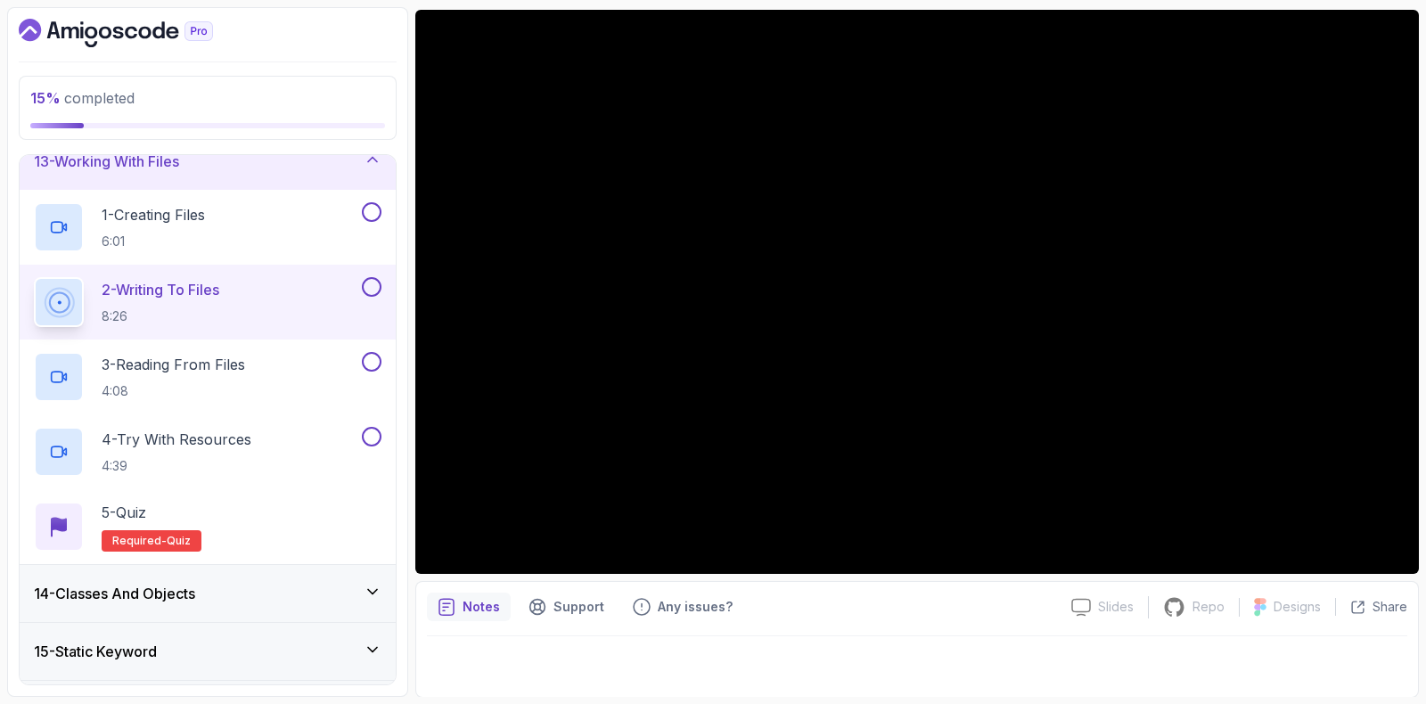
click at [368, 282] on button at bounding box center [372, 287] width 20 height 20
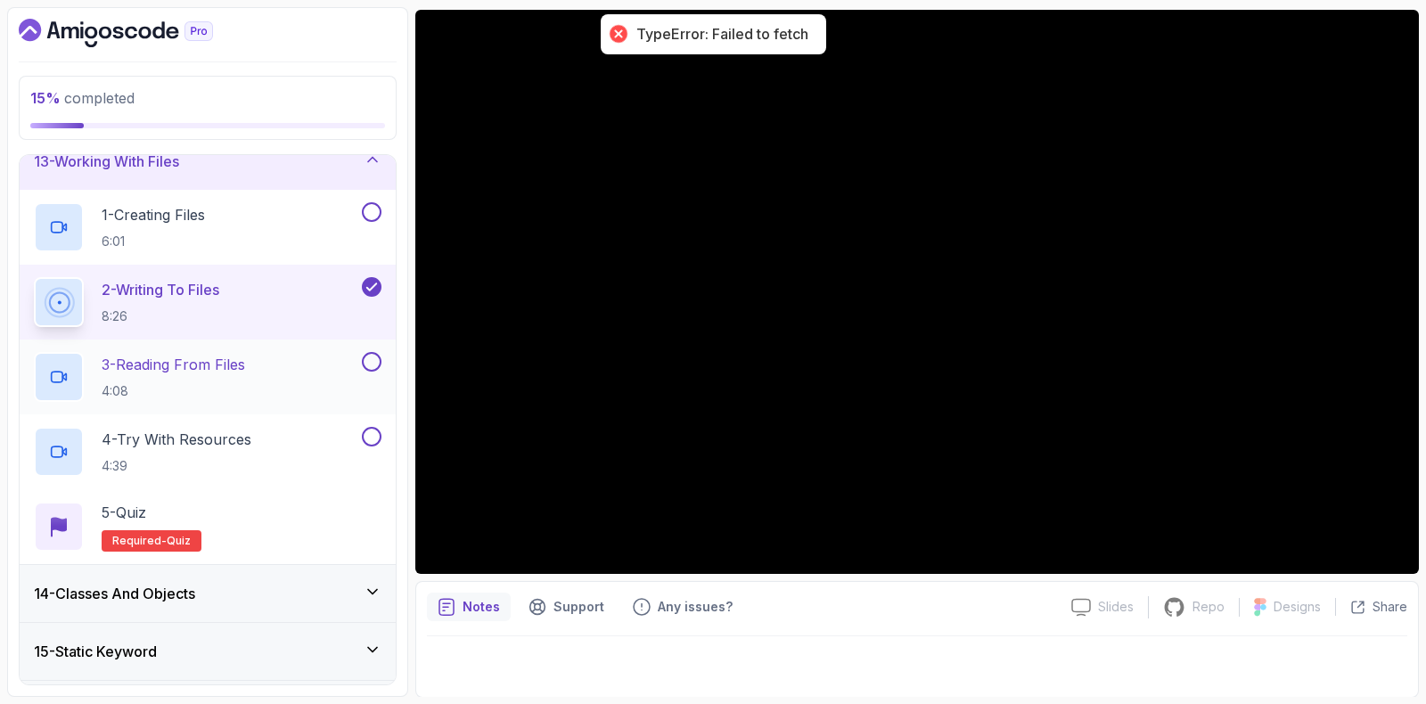
click at [245, 372] on p "3 - Reading From Files" at bounding box center [174, 364] width 144 height 21
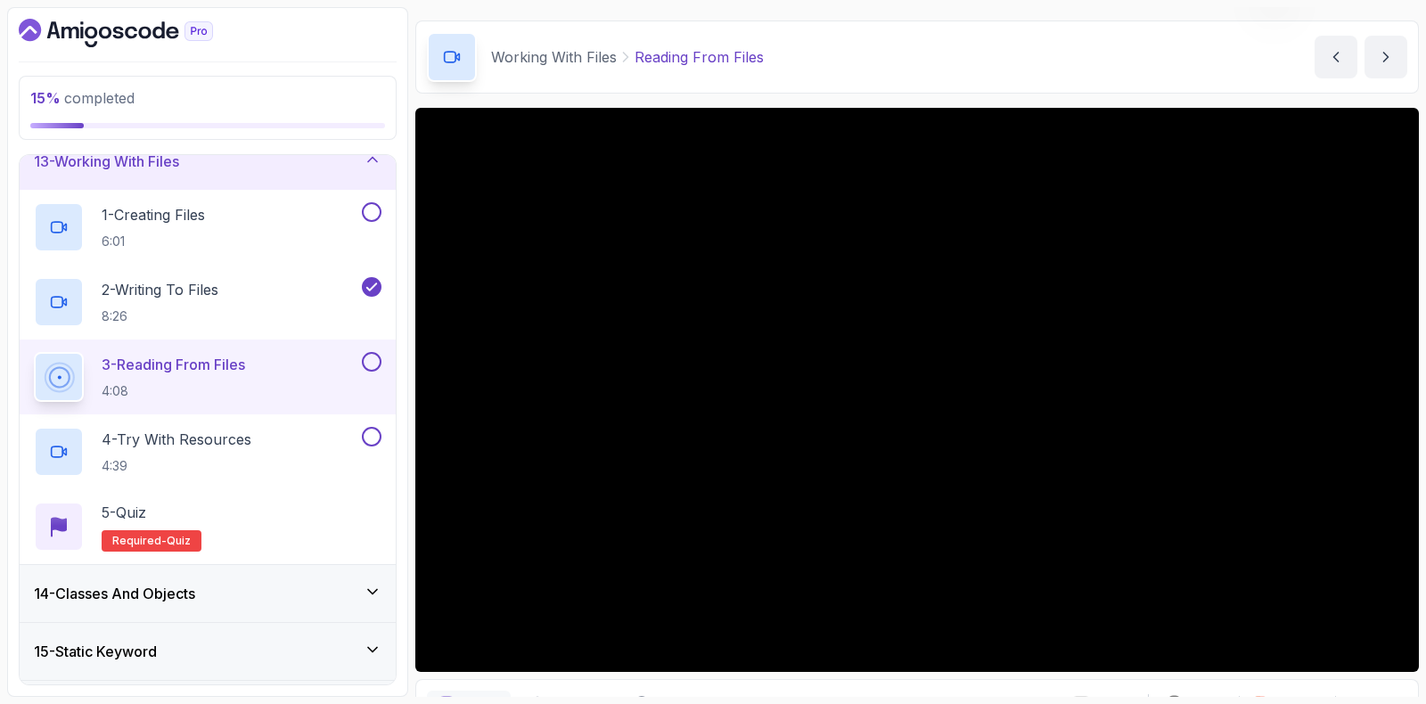
scroll to position [149, 0]
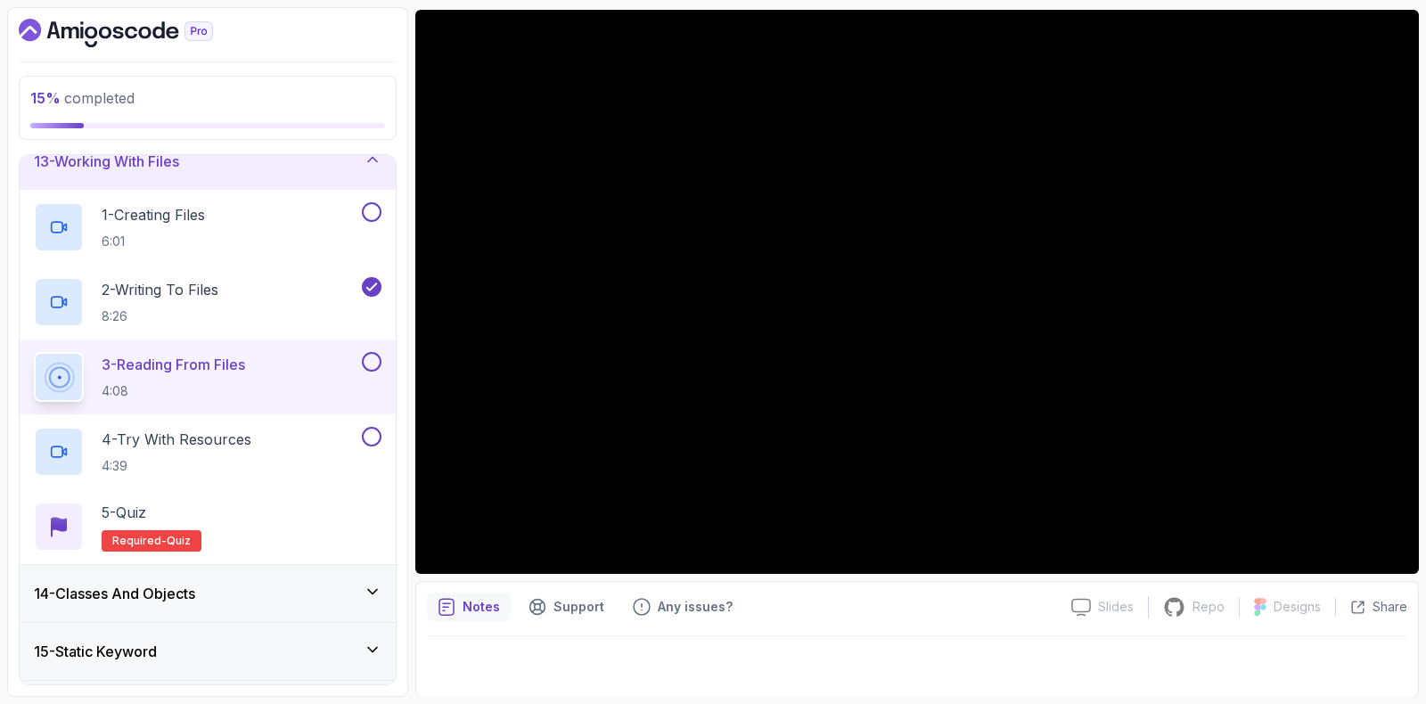
click at [372, 353] on button at bounding box center [372, 362] width 20 height 20
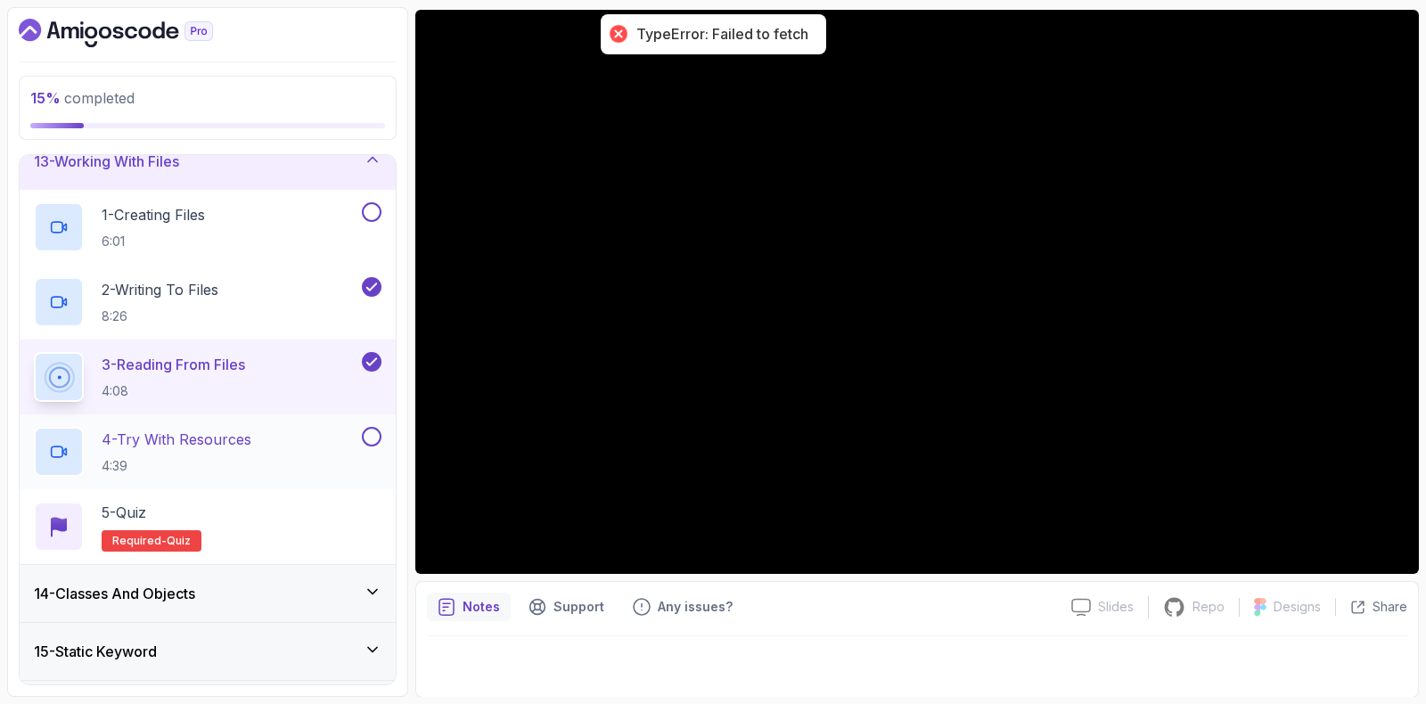
click at [277, 435] on div "4 - Try With Resources 4:39" at bounding box center [196, 452] width 324 height 50
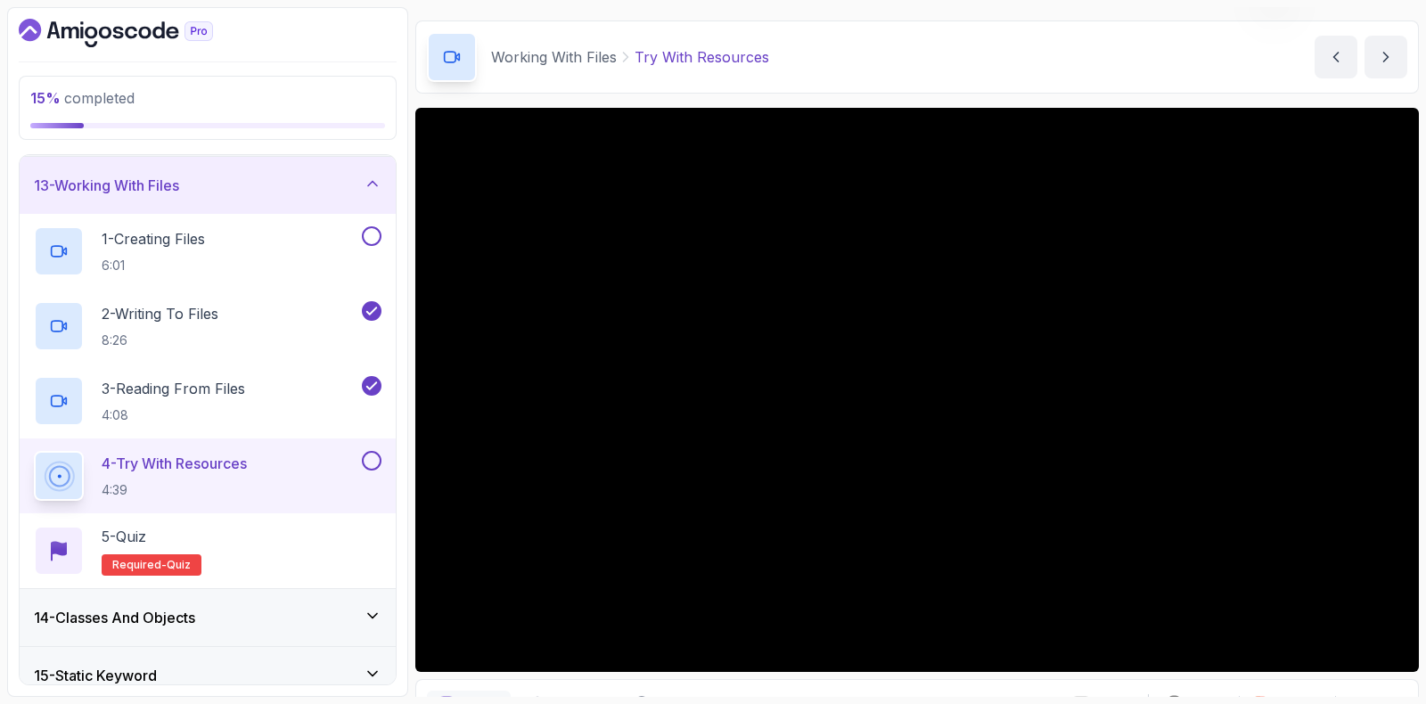
scroll to position [149, 0]
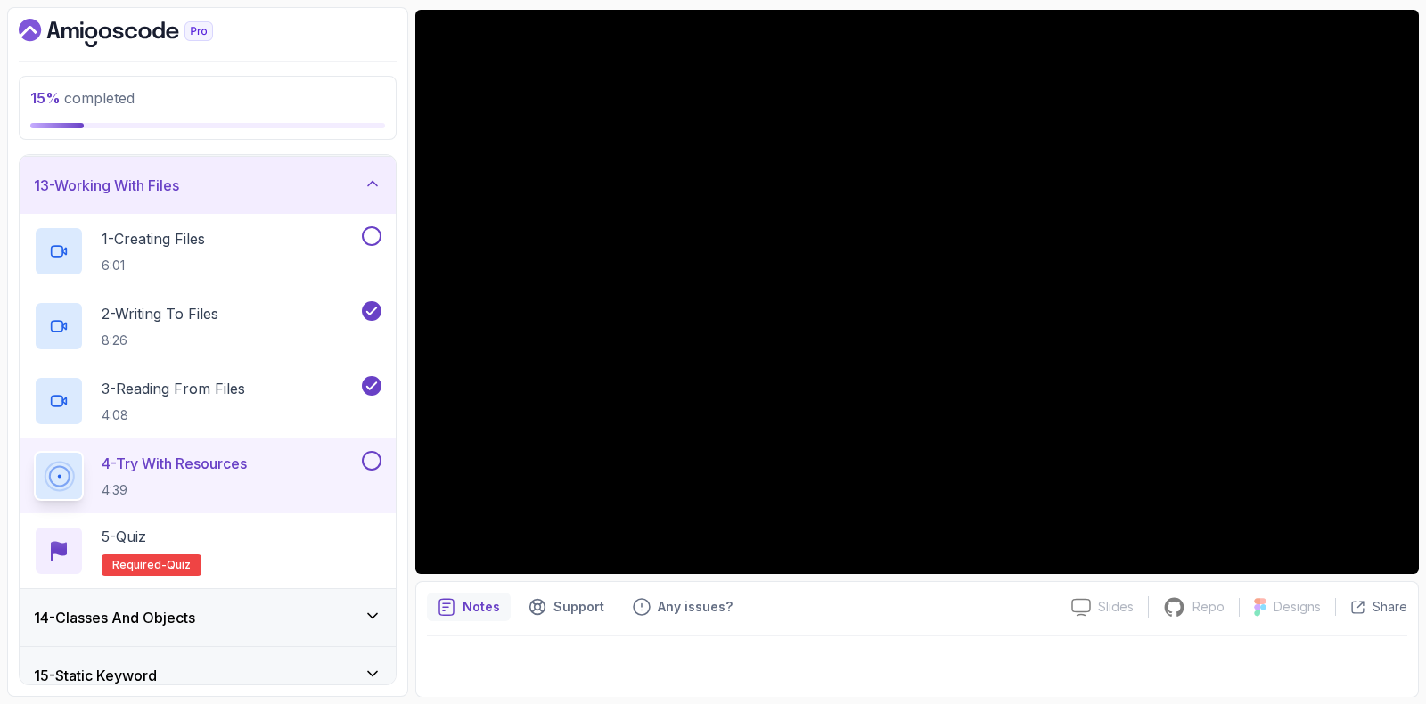
click at [381, 459] on button at bounding box center [372, 461] width 20 height 20
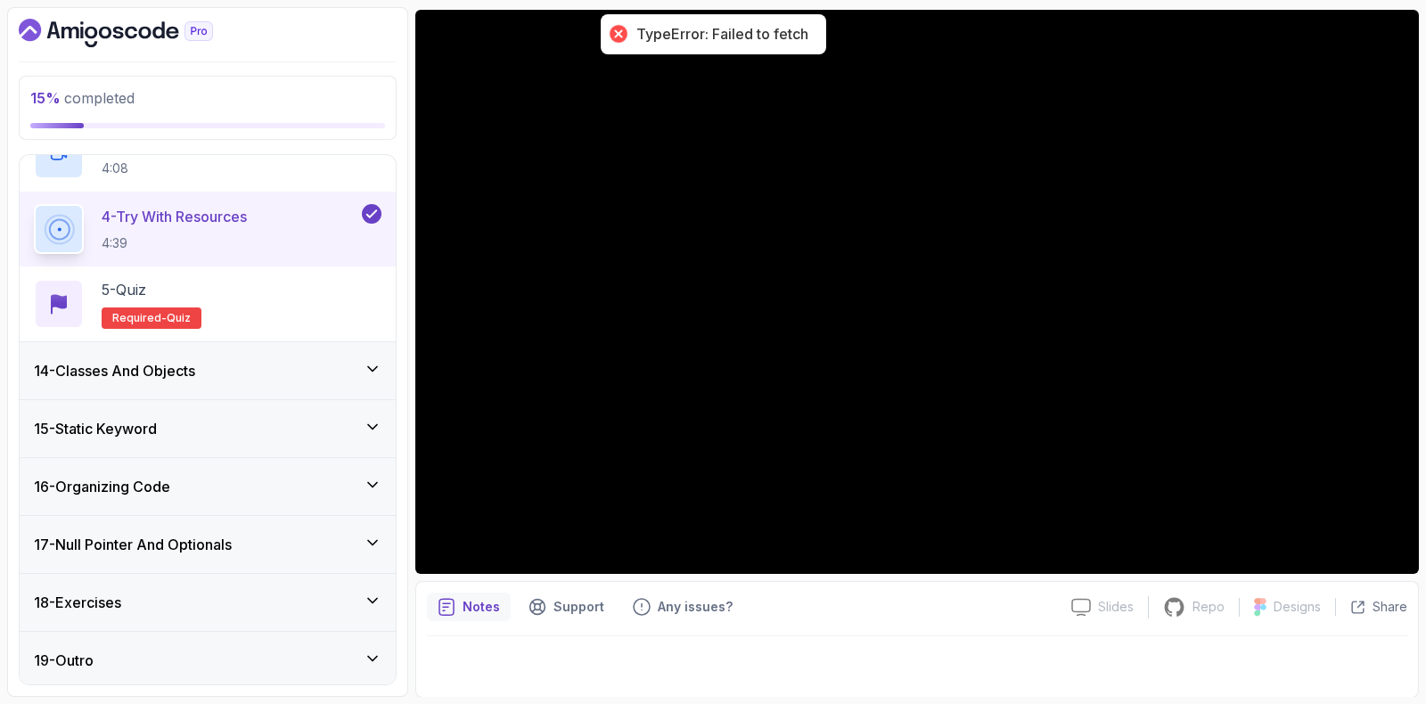
click at [101, 360] on h3 "14 - Classes And Objects" at bounding box center [114, 370] width 161 height 21
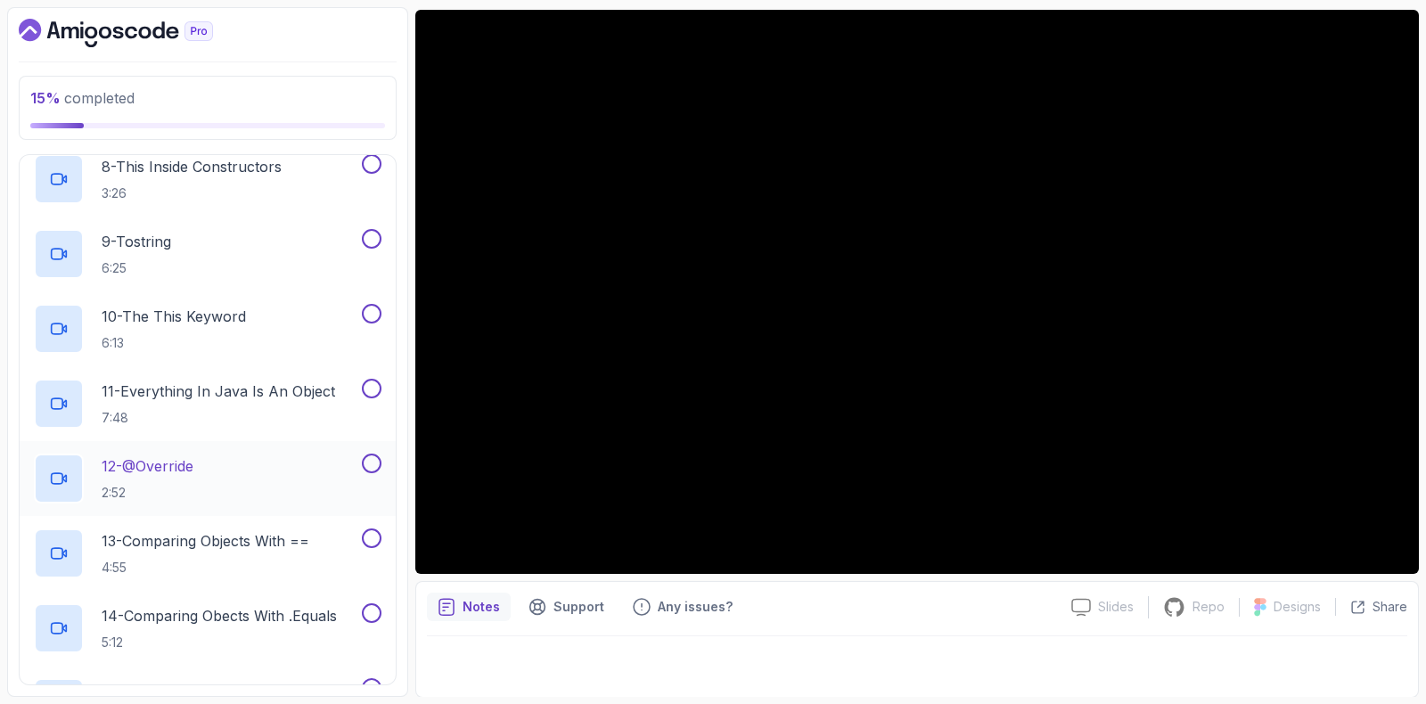
scroll to position [1346, 0]
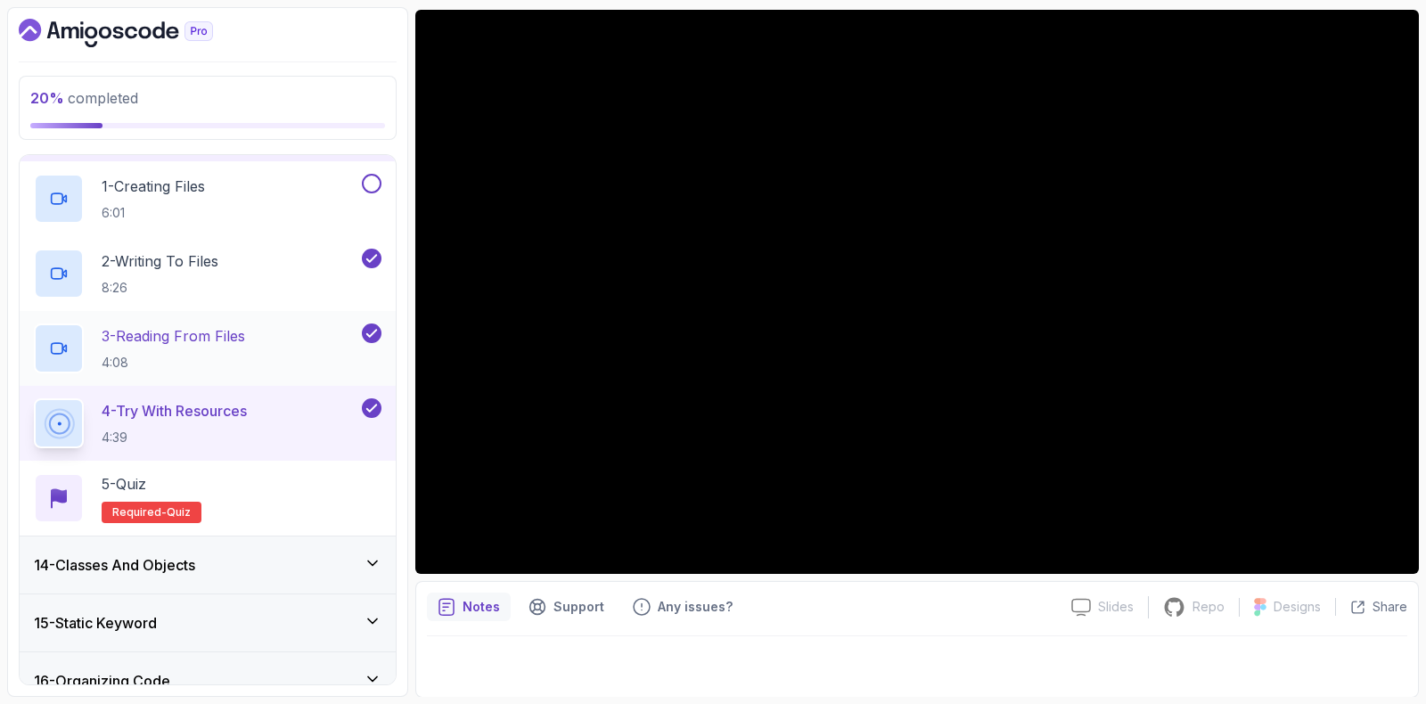
scroll to position [779, 0]
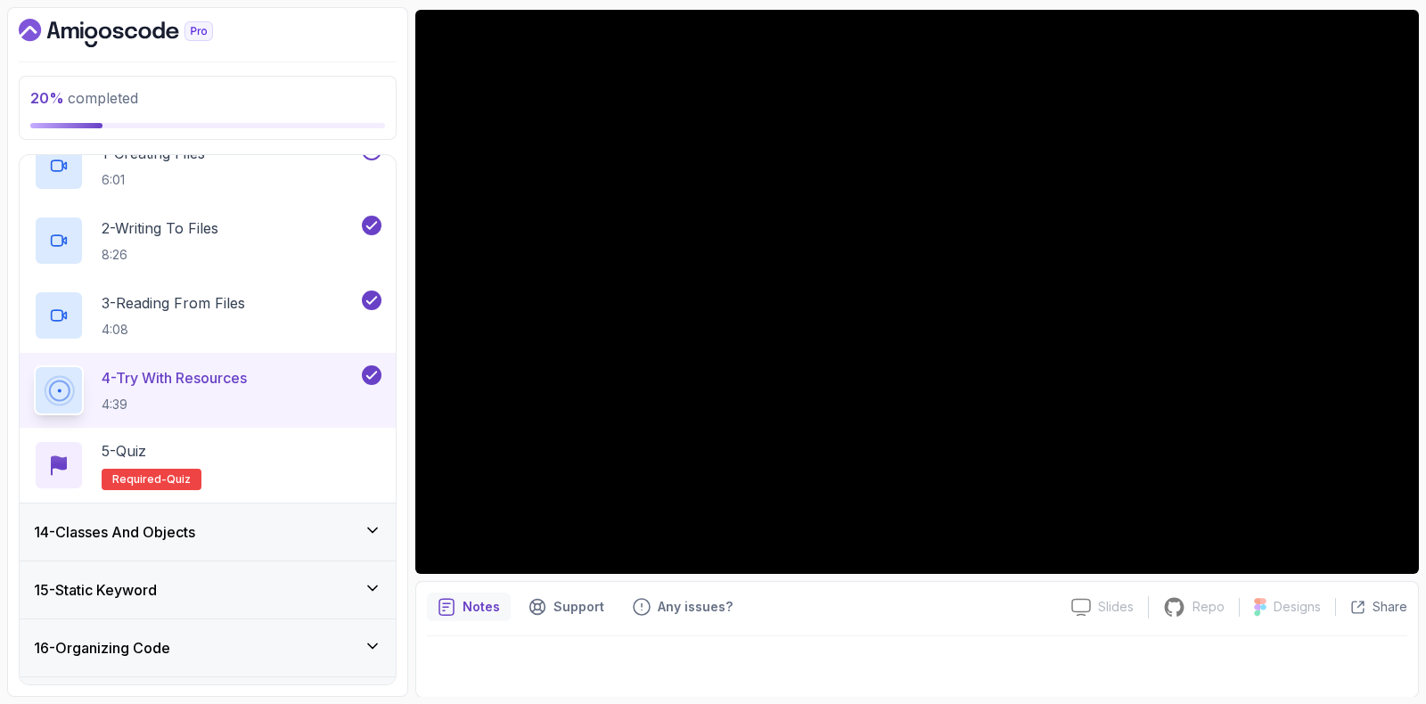
click at [90, 534] on h3 "14 - Classes And Objects" at bounding box center [114, 531] width 161 height 21
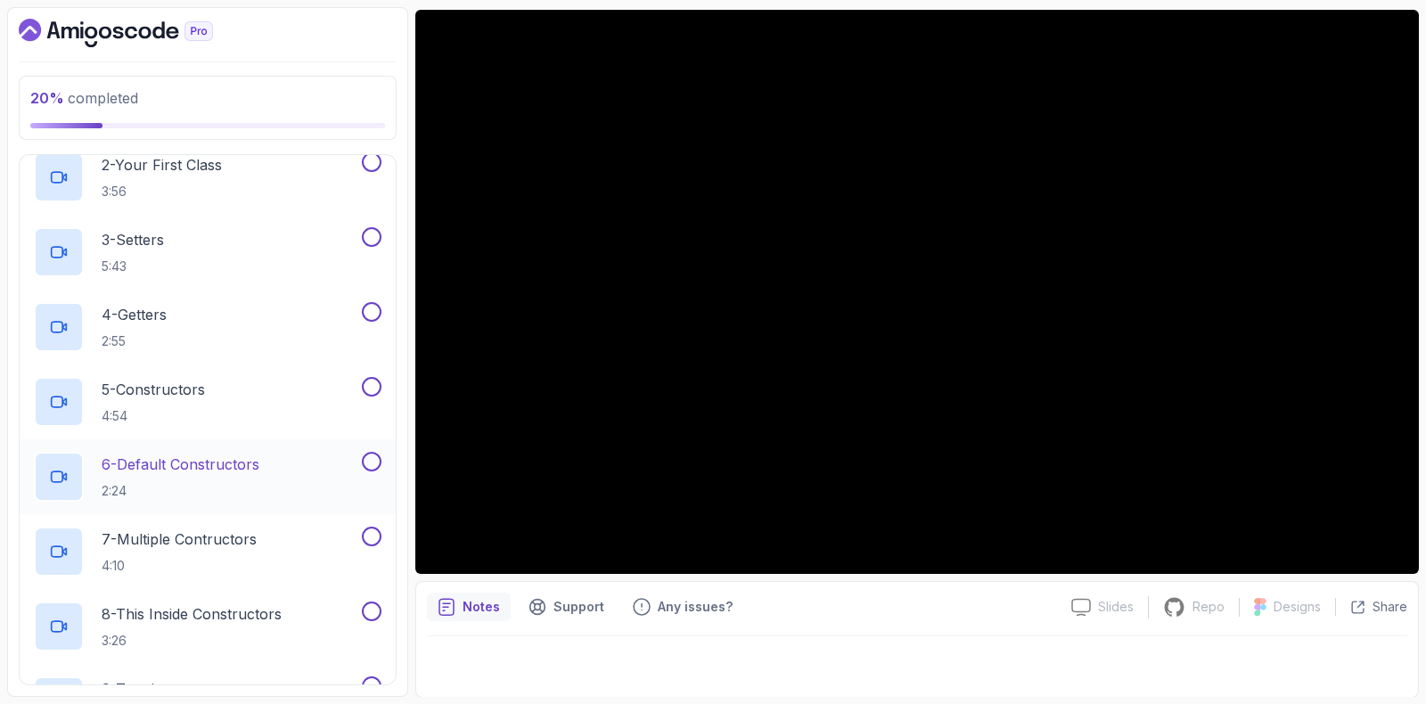
scroll to position [1012, 0]
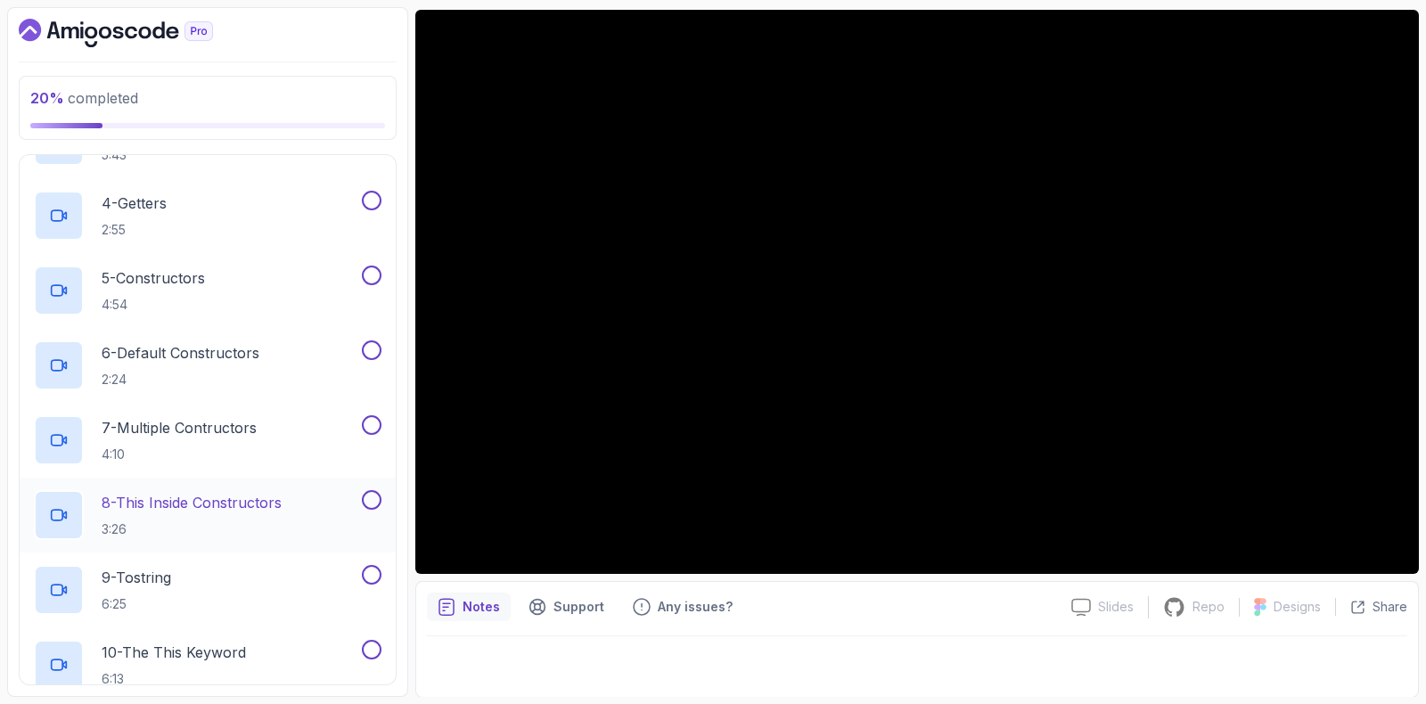
click at [184, 503] on p "8 - This Inside Constructors" at bounding box center [192, 502] width 180 height 21
click at [382, 491] on div at bounding box center [369, 500] width 23 height 20
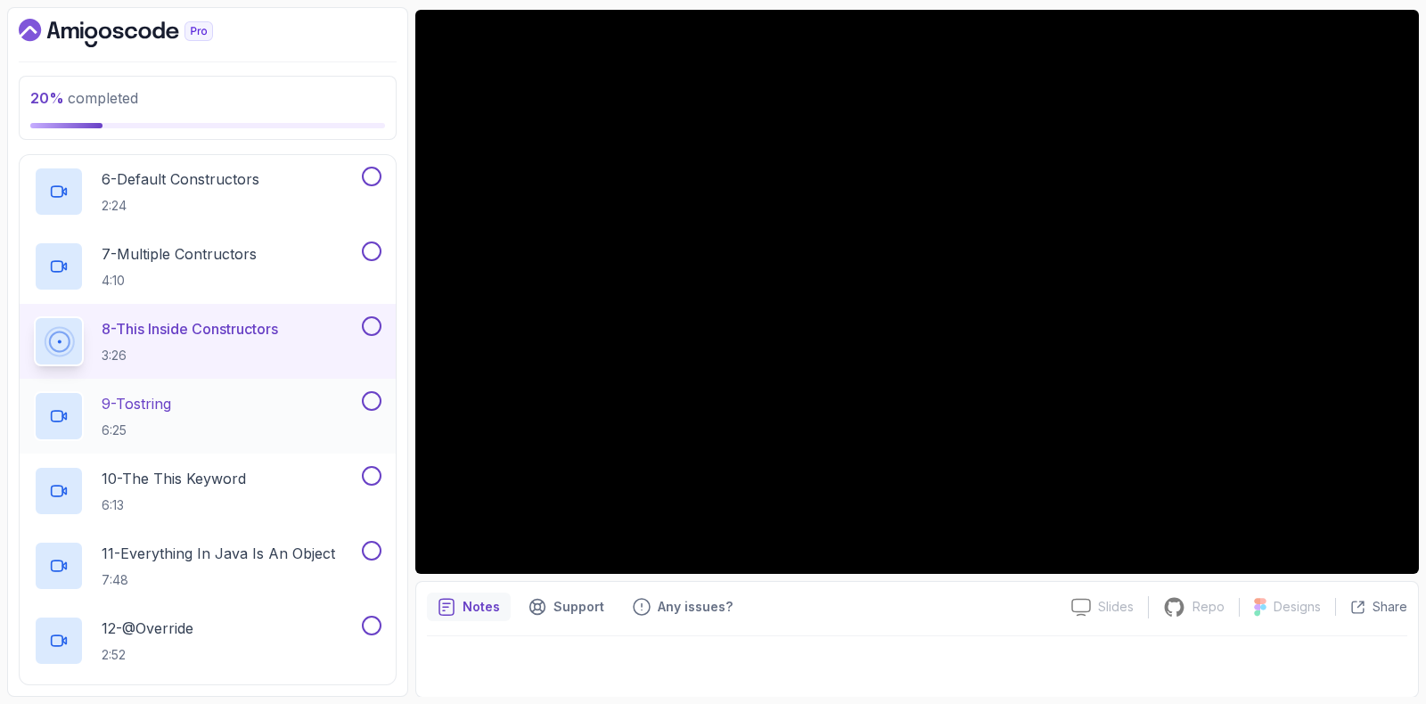
scroll to position [1235, 0]
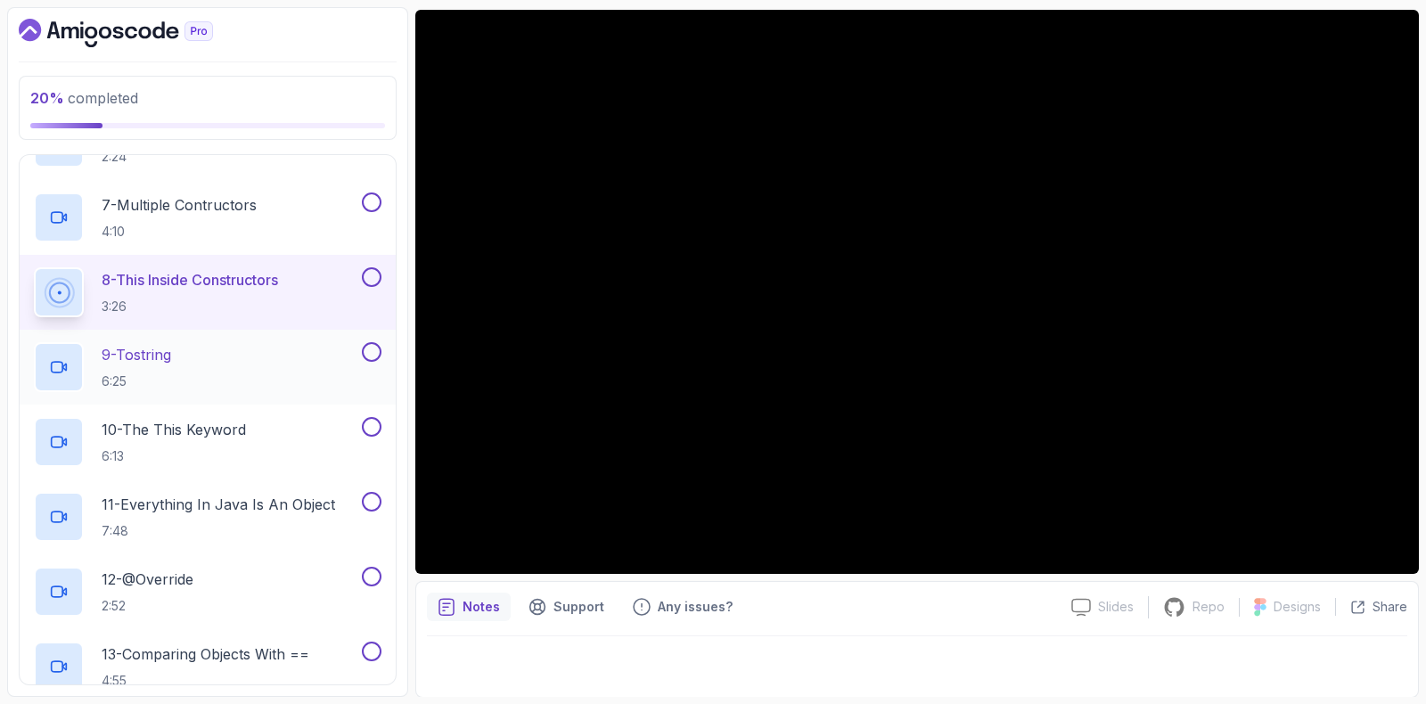
drag, startPoint x: 159, startPoint y: 432, endPoint x: 168, endPoint y: 362, distance: 71.0
click at [168, 362] on div "1 - Intro 2:08 2 - Your First Class 3:56 3 - Setters 5:43 4 - Getters 2:55 5 - …" at bounding box center [208, 592] width 376 height 1722
click at [168, 362] on h2 "9 - Tostring 6:25" at bounding box center [137, 367] width 70 height 46
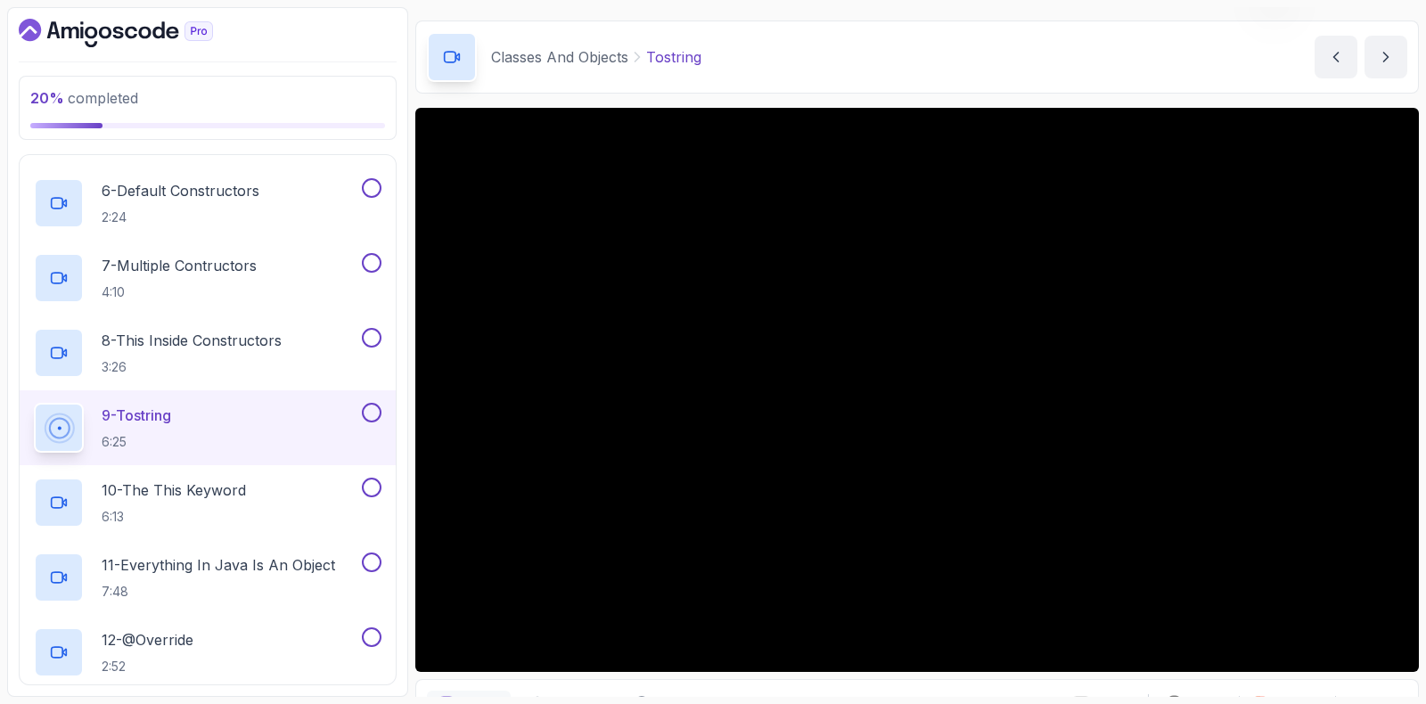
scroll to position [149, 0]
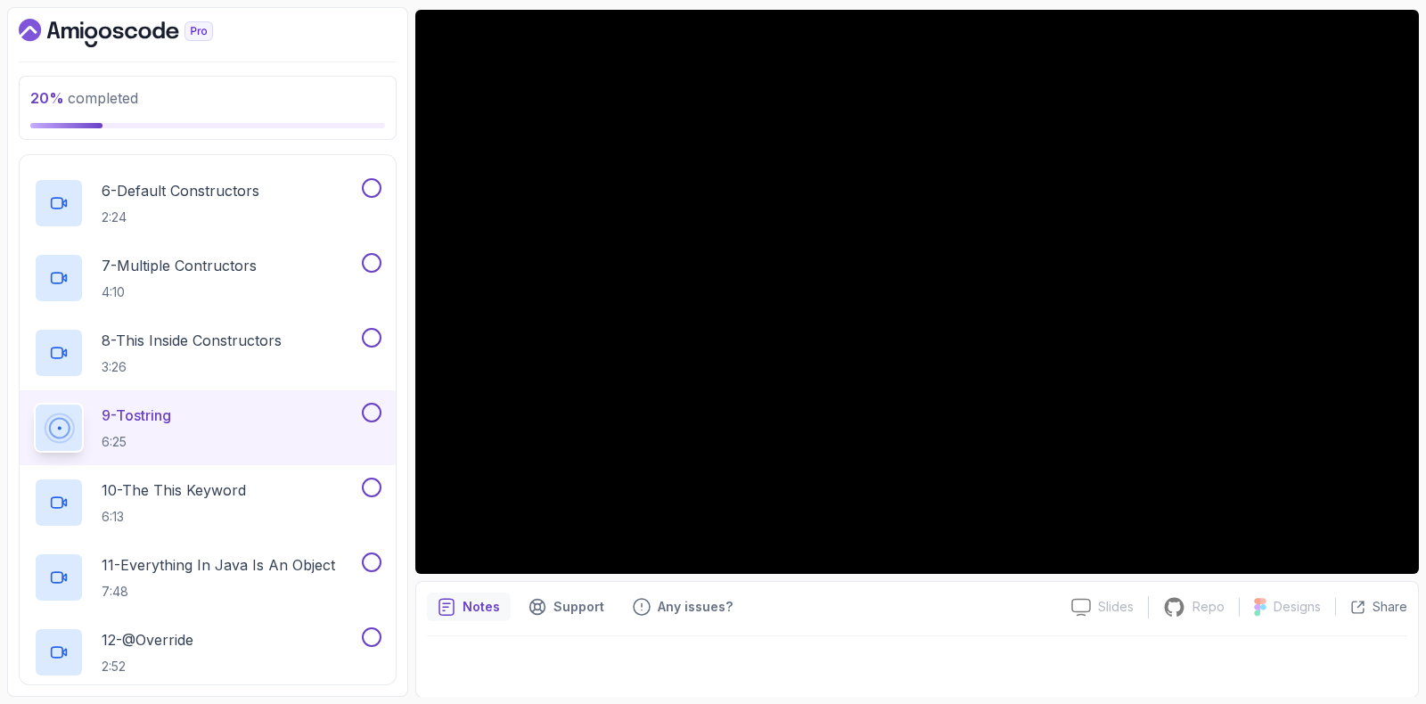
click at [373, 403] on button at bounding box center [372, 413] width 20 height 20
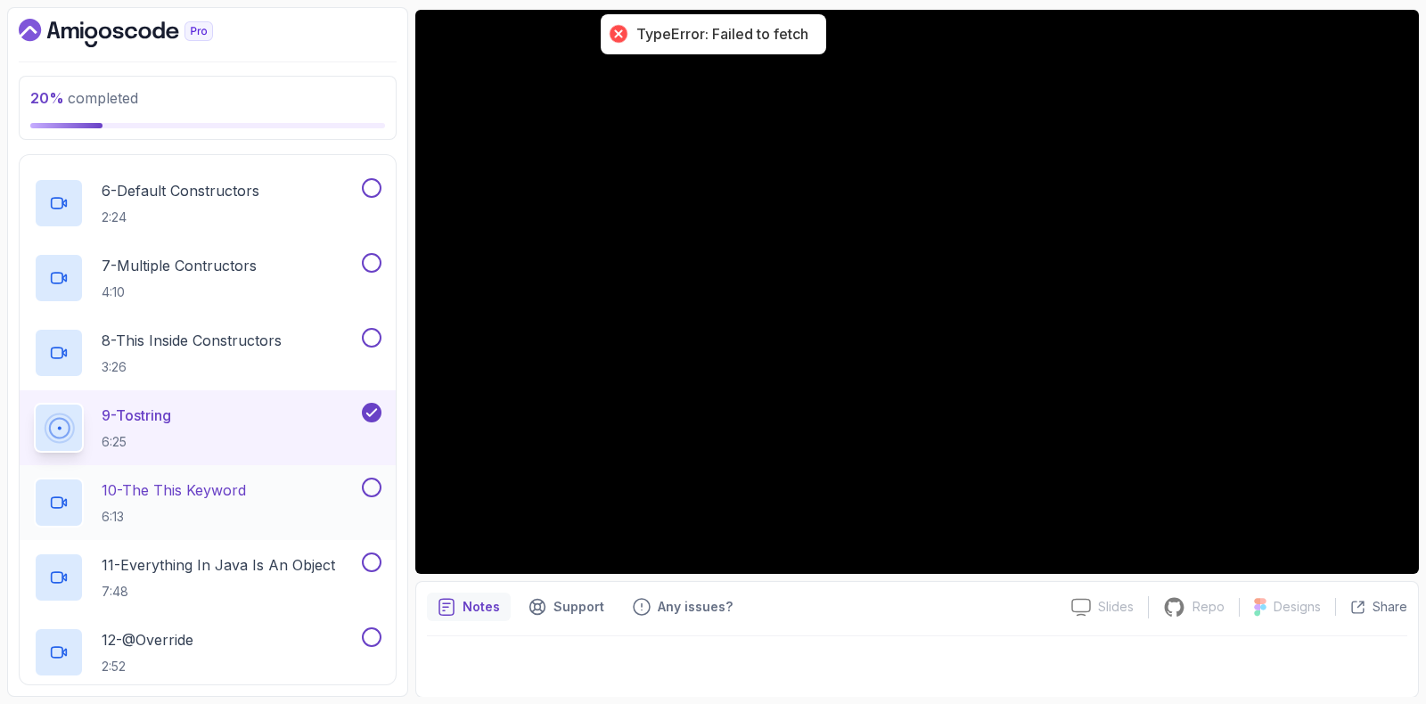
click at [227, 508] on p "6:13" at bounding box center [174, 517] width 144 height 18
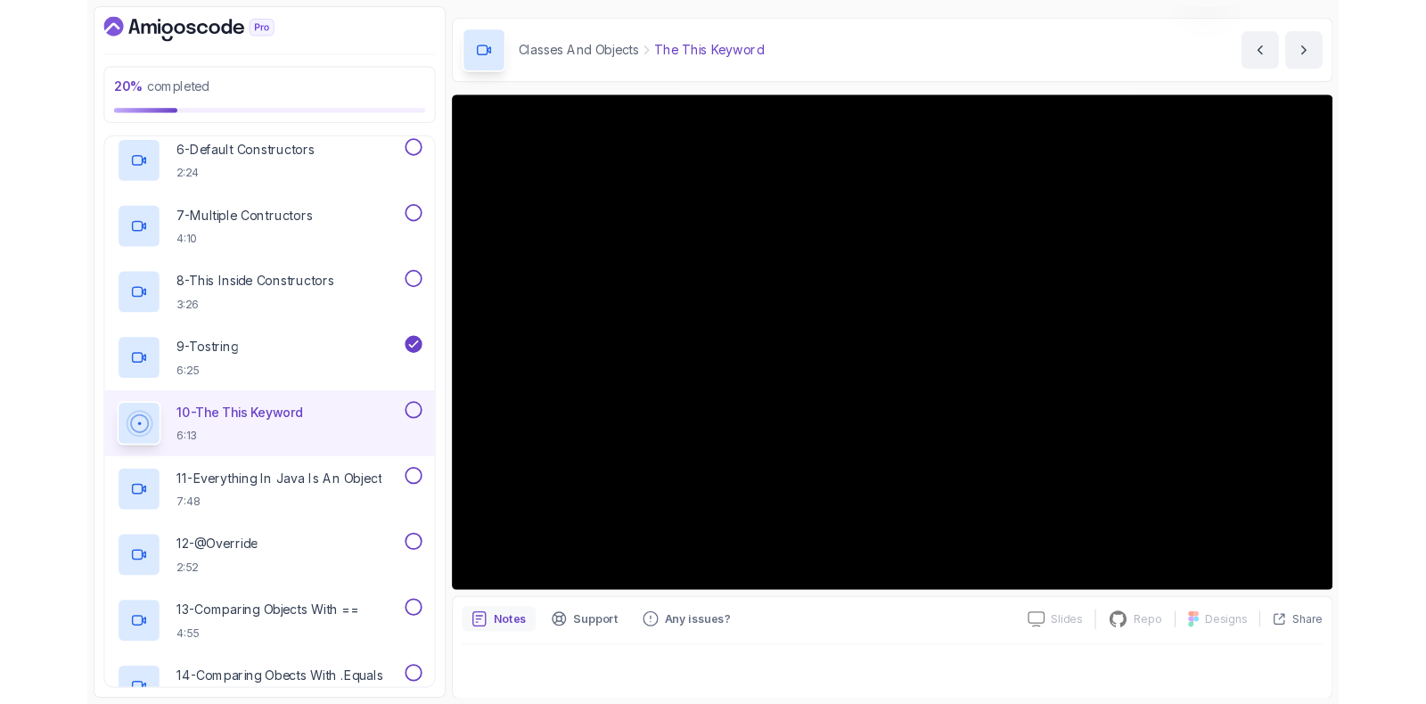
scroll to position [149, 0]
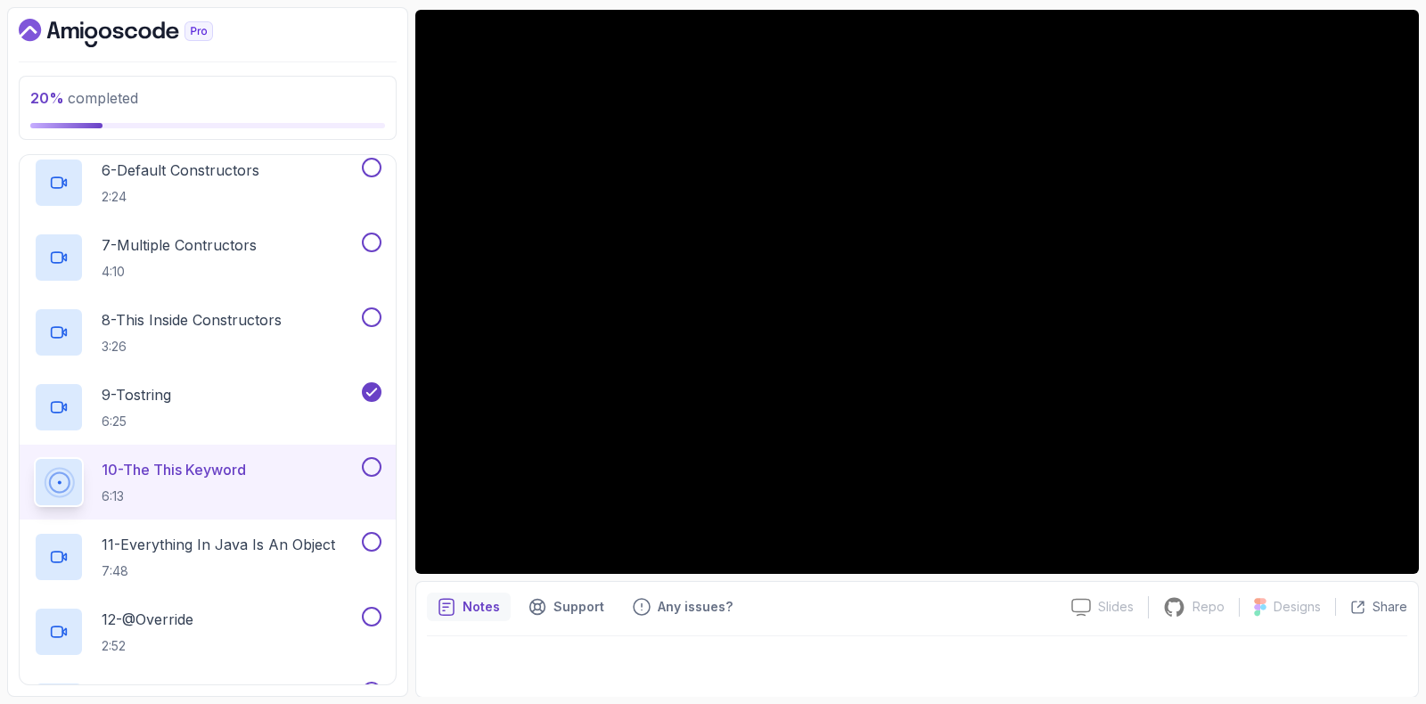
click at [377, 453] on div "10 - The This Keyword 6:13" at bounding box center [208, 482] width 376 height 75
click at [368, 464] on button at bounding box center [372, 467] width 20 height 20
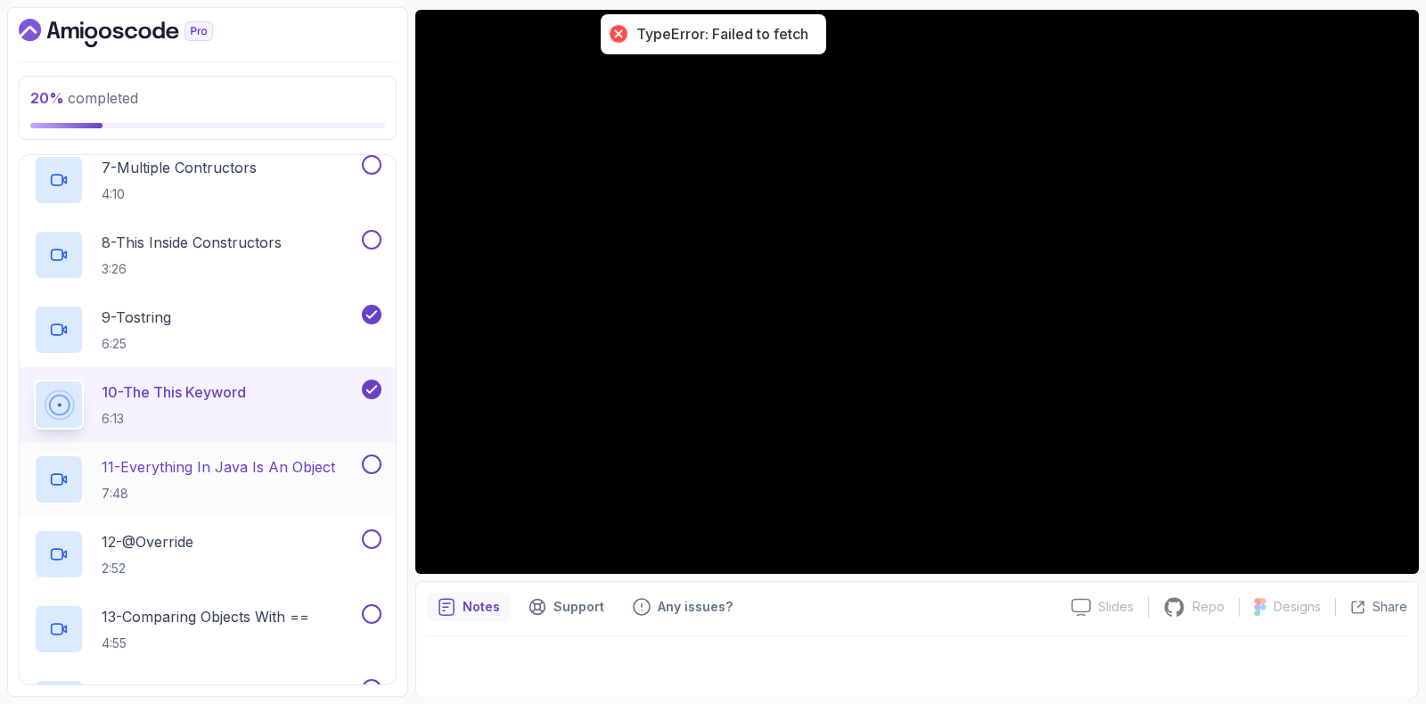
scroll to position [1306, 0]
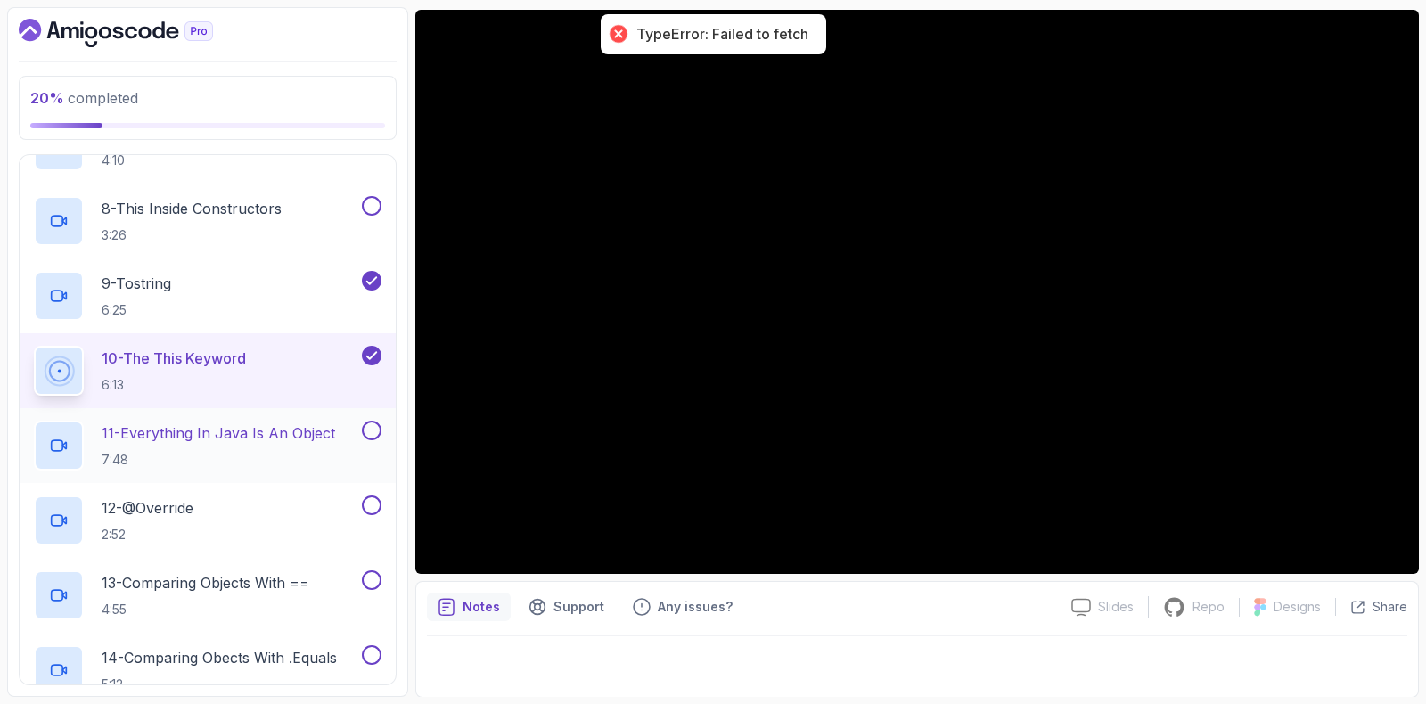
click at [204, 426] on p "11 - Everything In Java Is An Object" at bounding box center [219, 433] width 234 height 21
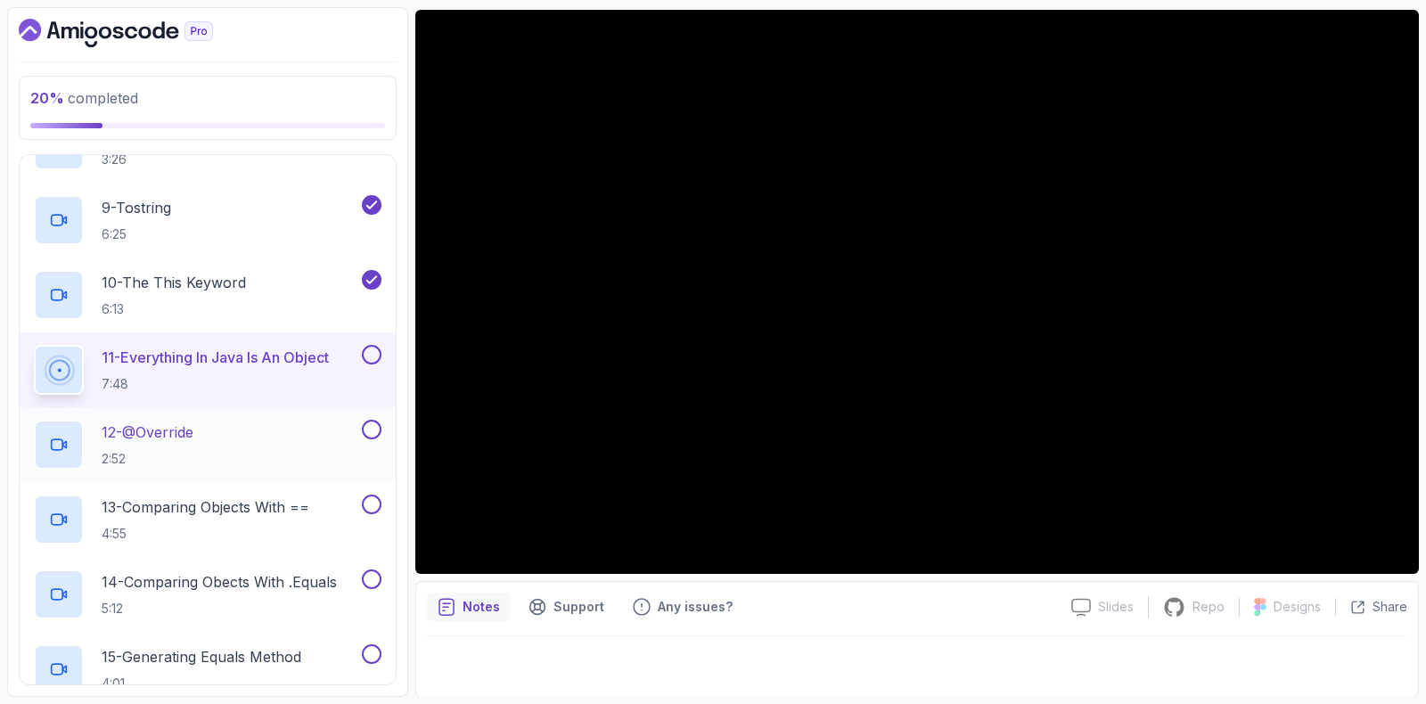
scroll to position [1417, 0]
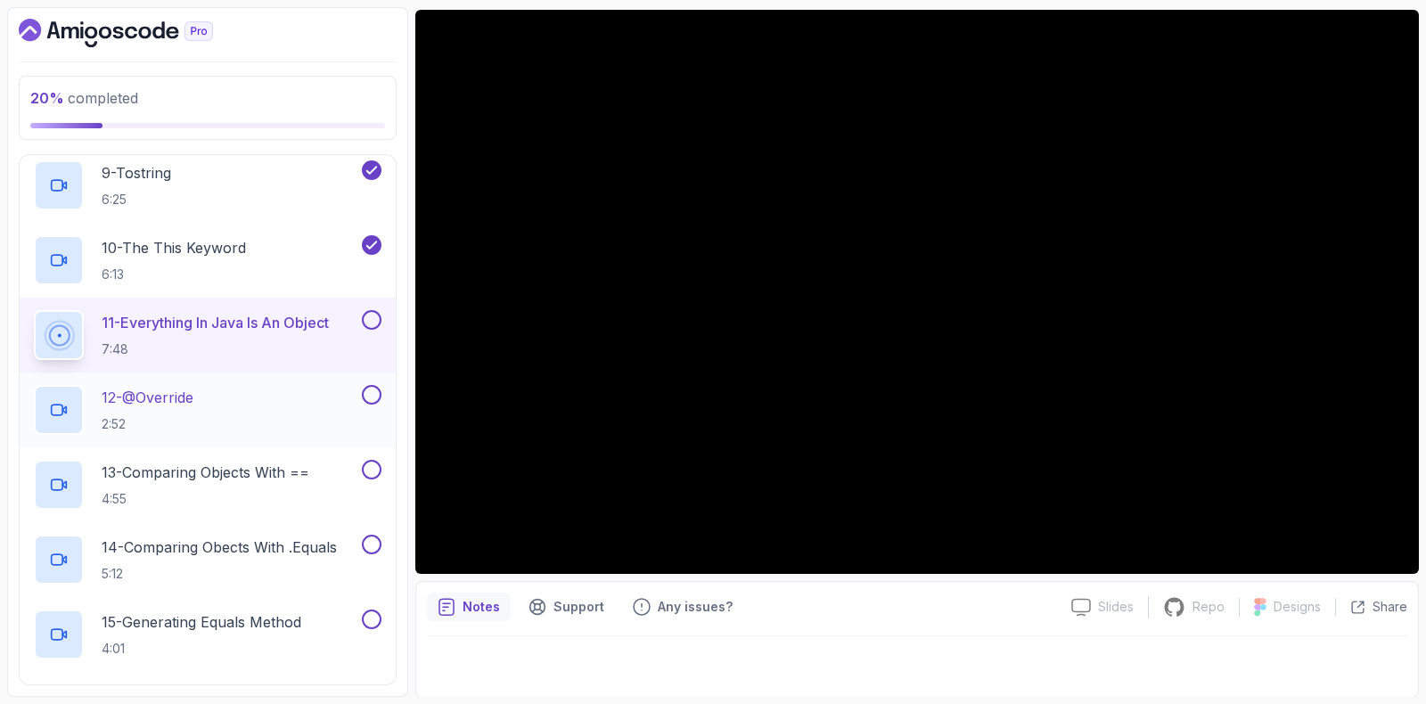
click at [236, 390] on div "12 - @Override 2:52" at bounding box center [196, 410] width 324 height 50
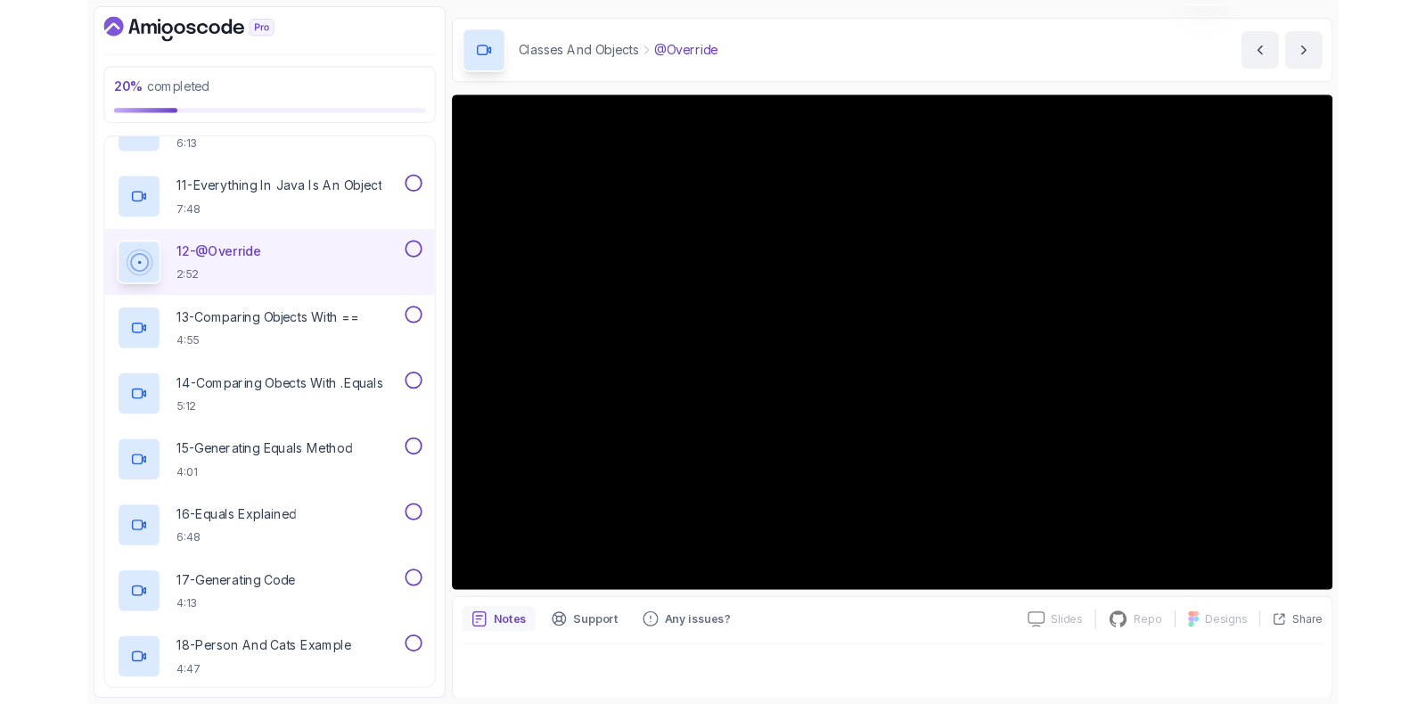
scroll to position [149, 0]
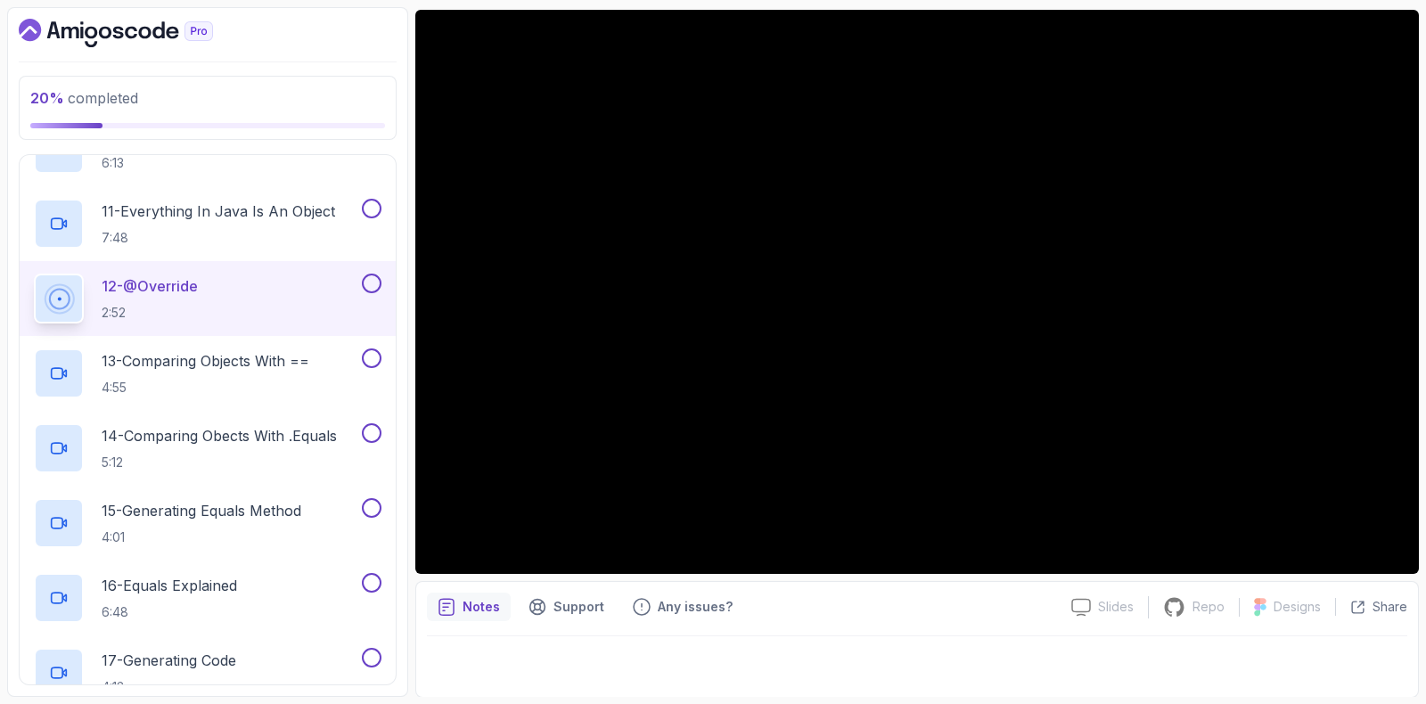
click at [373, 274] on button at bounding box center [372, 284] width 20 height 20
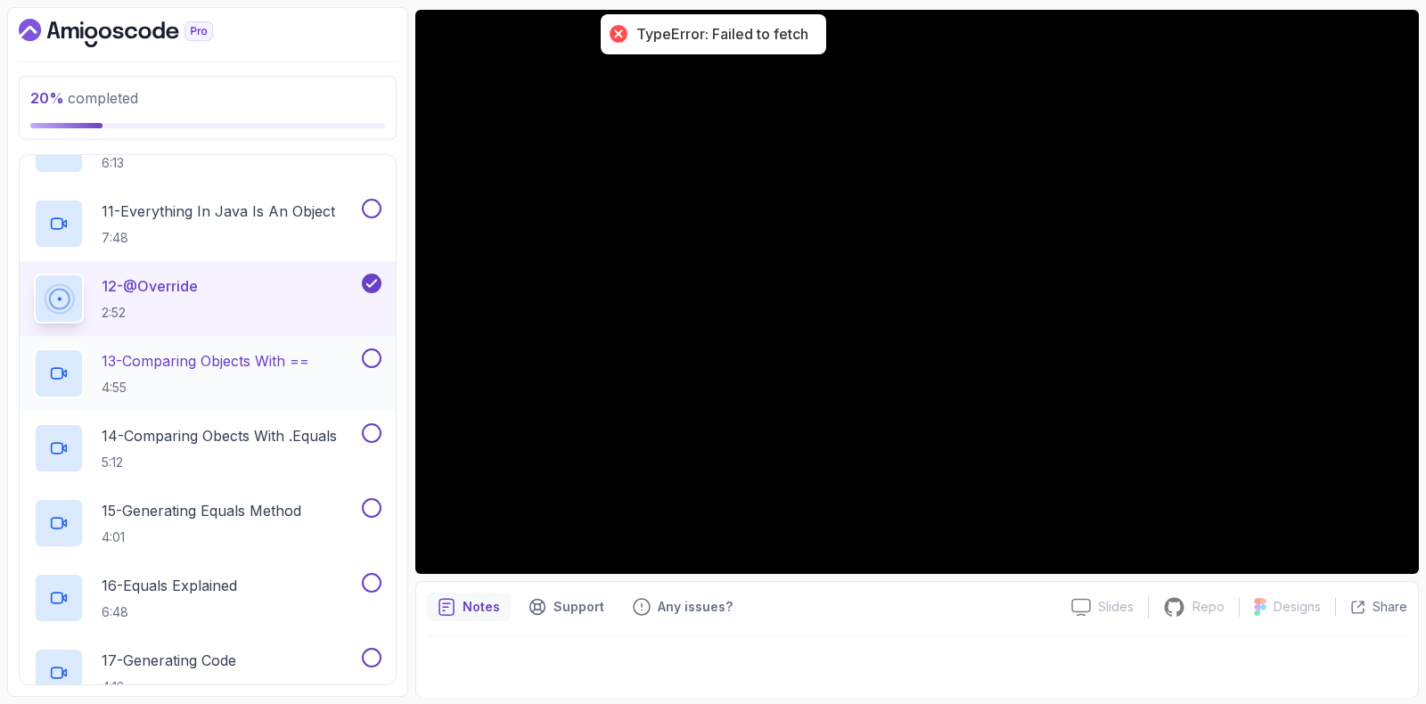
click at [177, 363] on p "13 - Comparing Objects With ==" at bounding box center [206, 360] width 208 height 21
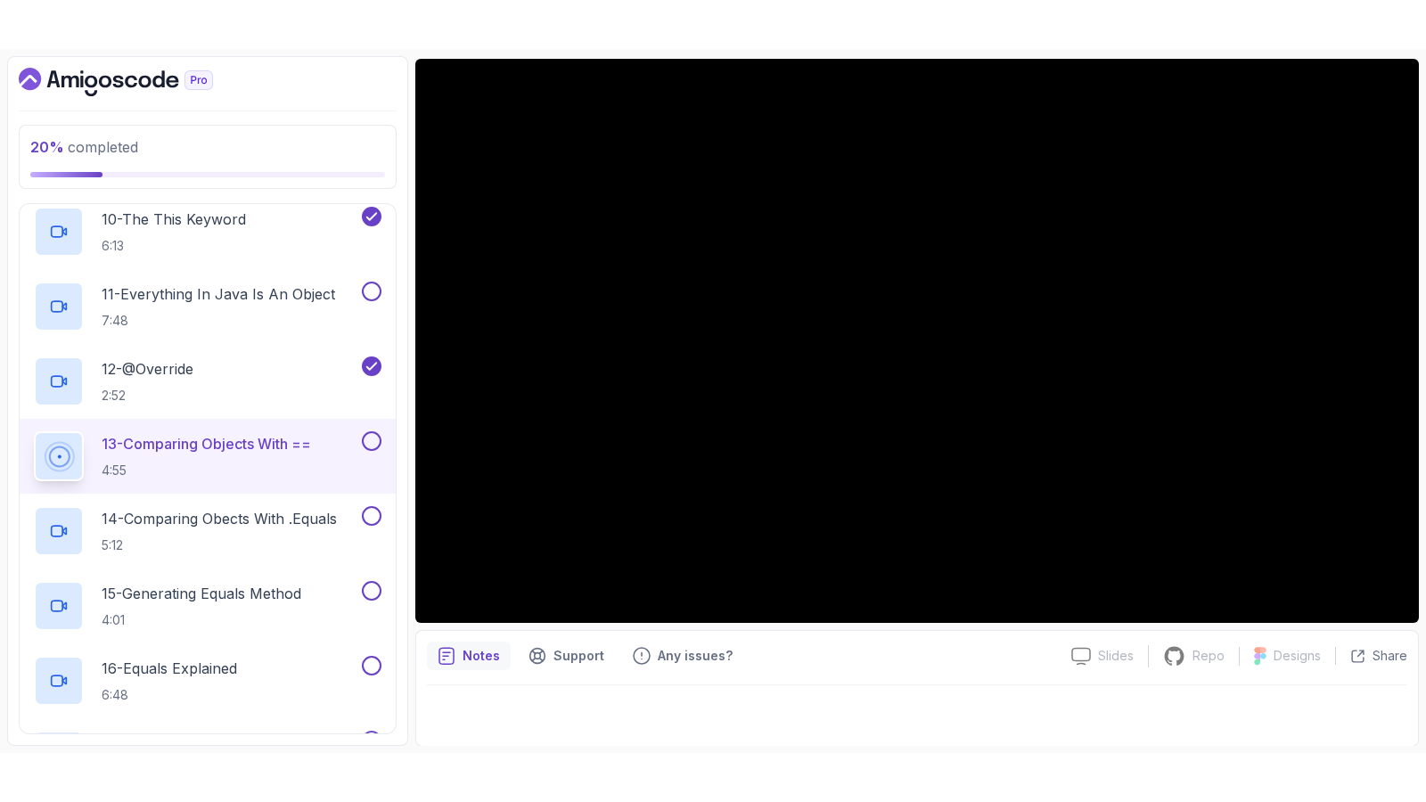
scroll to position [1490, 0]
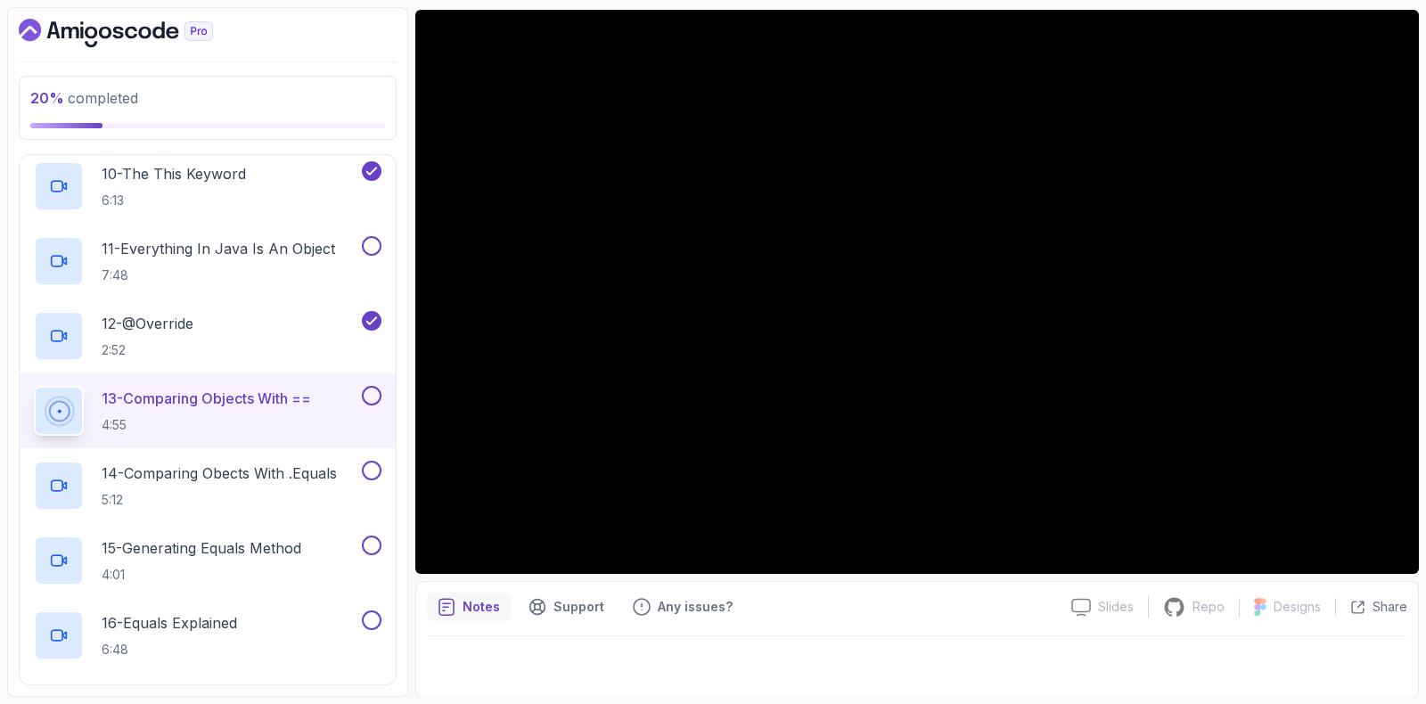
click at [374, 396] on button at bounding box center [372, 396] width 20 height 20
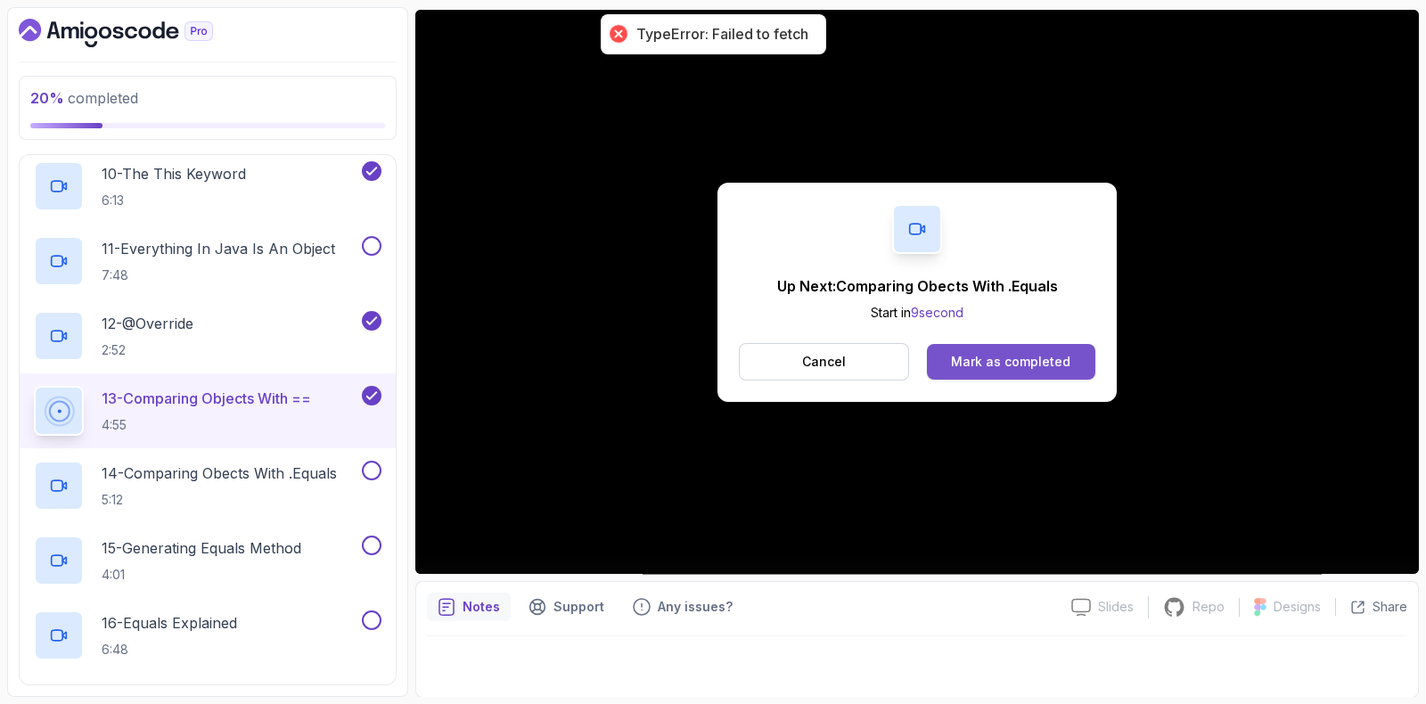
click at [1000, 371] on button "Mark as completed" at bounding box center [1011, 362] width 168 height 36
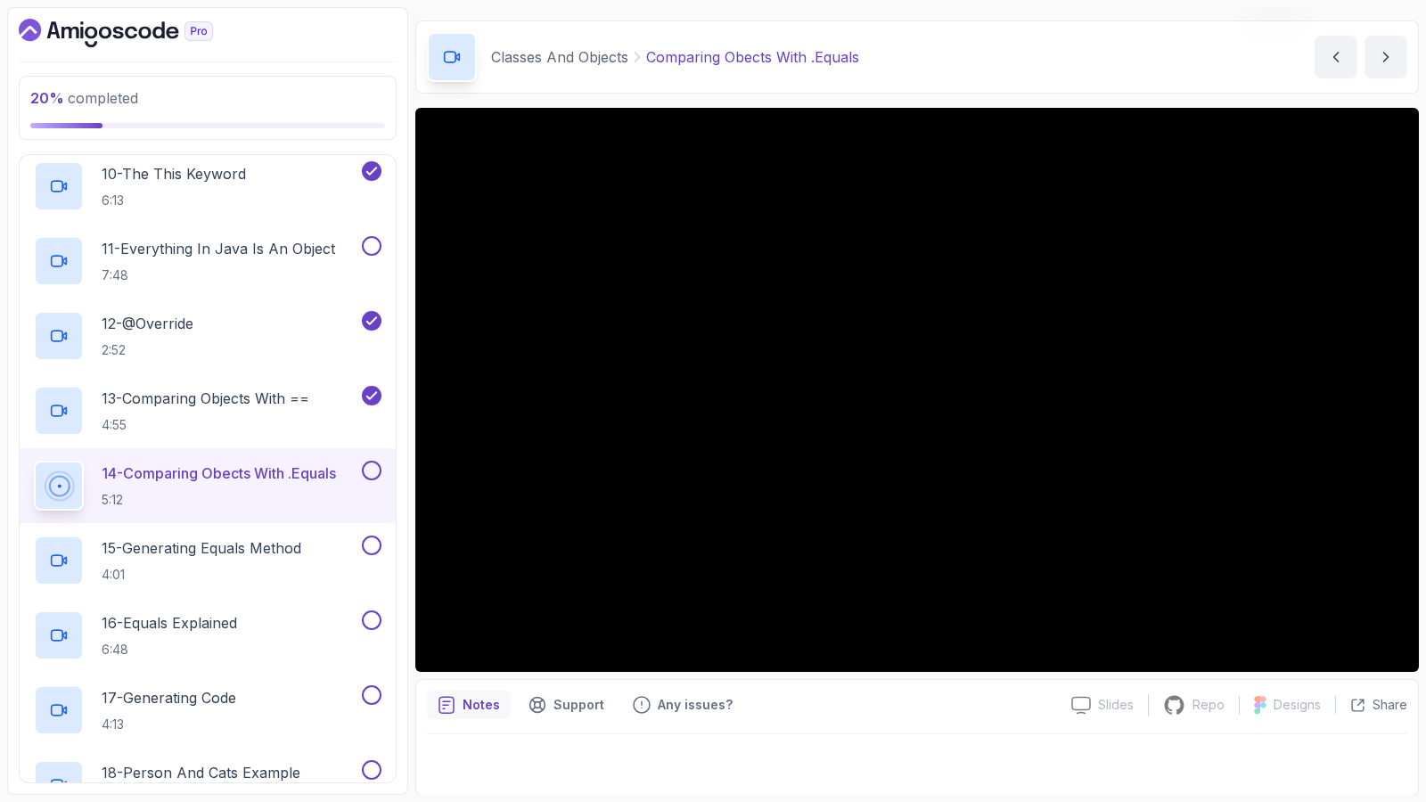
scroll to position [149, 0]
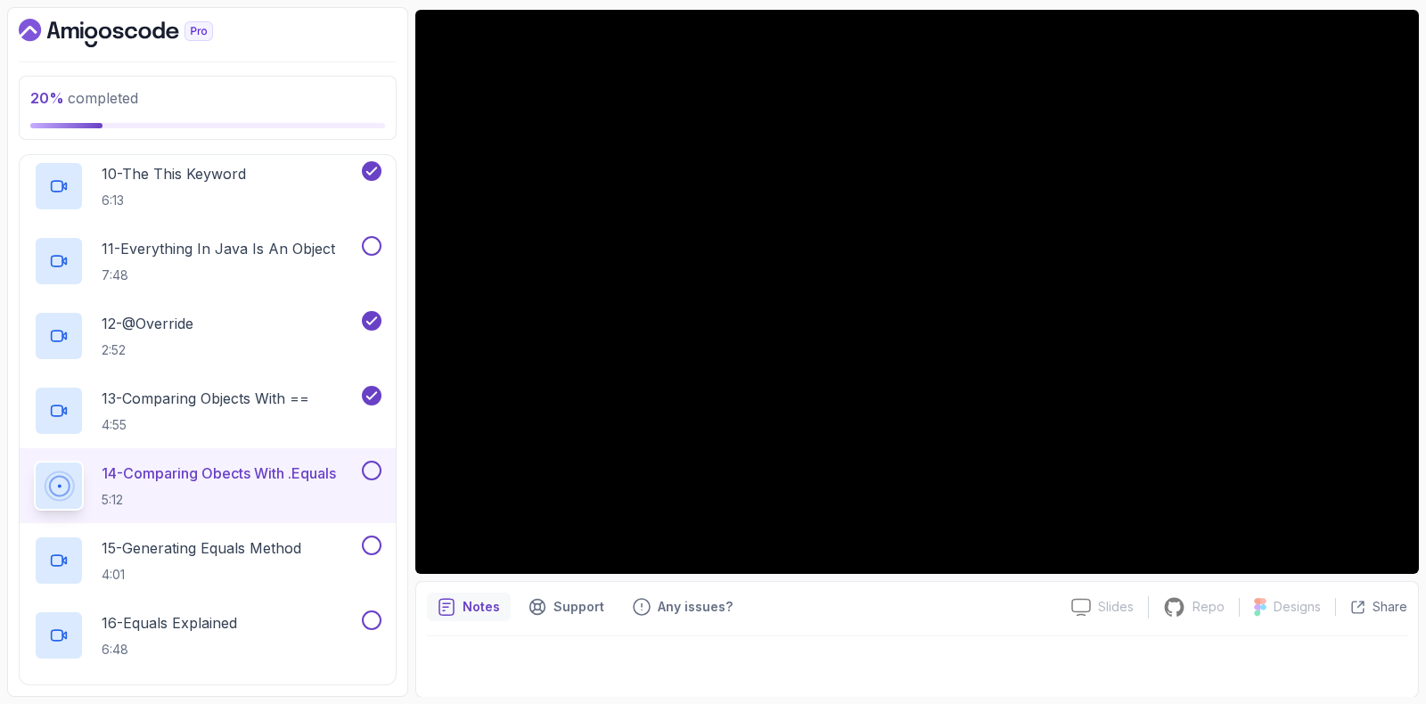
click at [374, 461] on button at bounding box center [372, 471] width 20 height 20
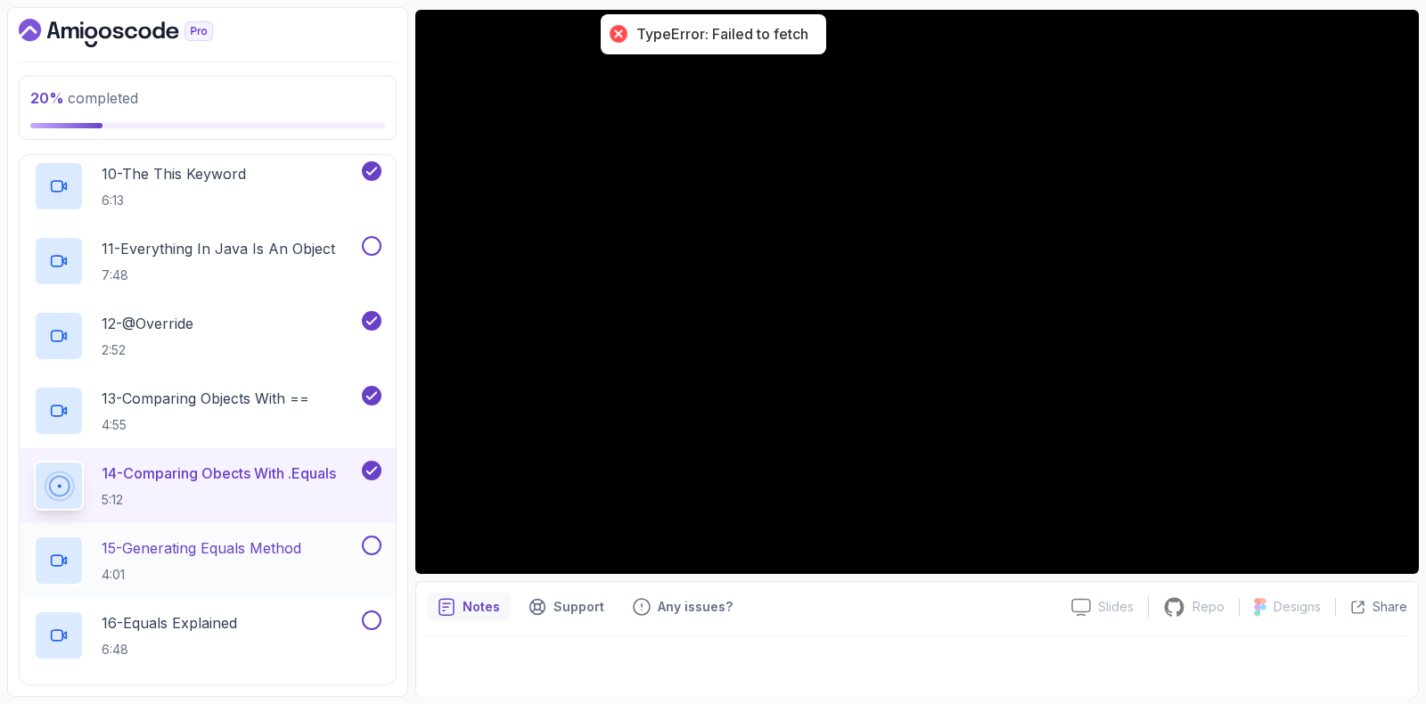
click at [216, 555] on h2 "15 - Generating Equals Method 4:01" at bounding box center [202, 561] width 200 height 46
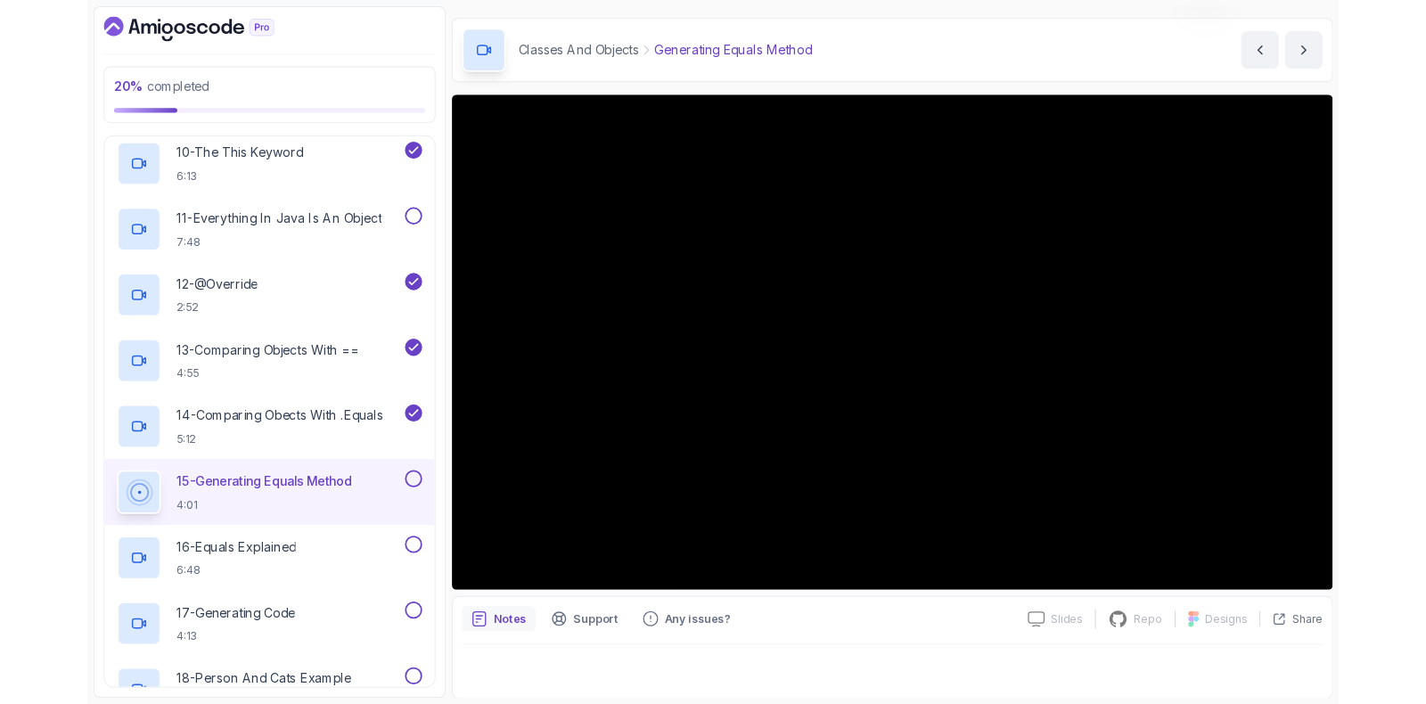
scroll to position [149, 0]
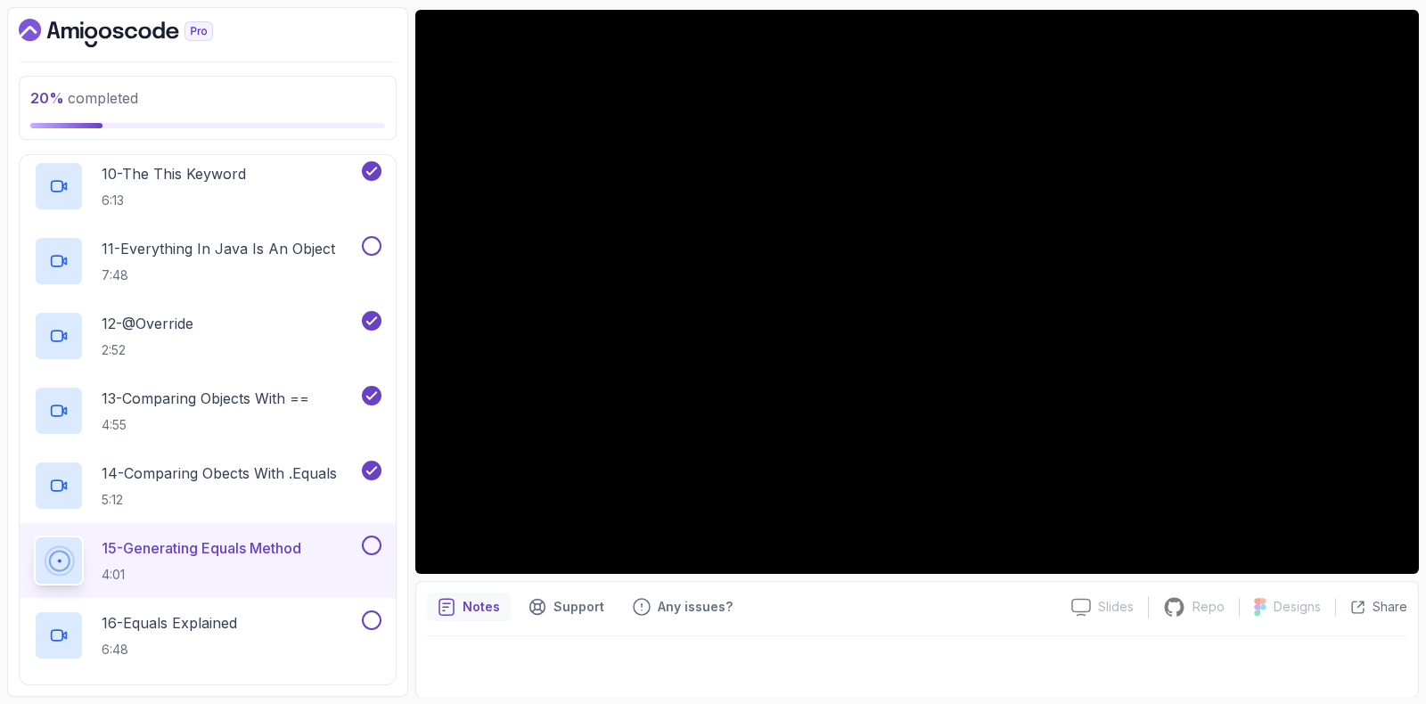
drag, startPoint x: 373, startPoint y: 538, endPoint x: 357, endPoint y: 552, distance: 20.9
click at [372, 538] on button at bounding box center [372, 546] width 20 height 20
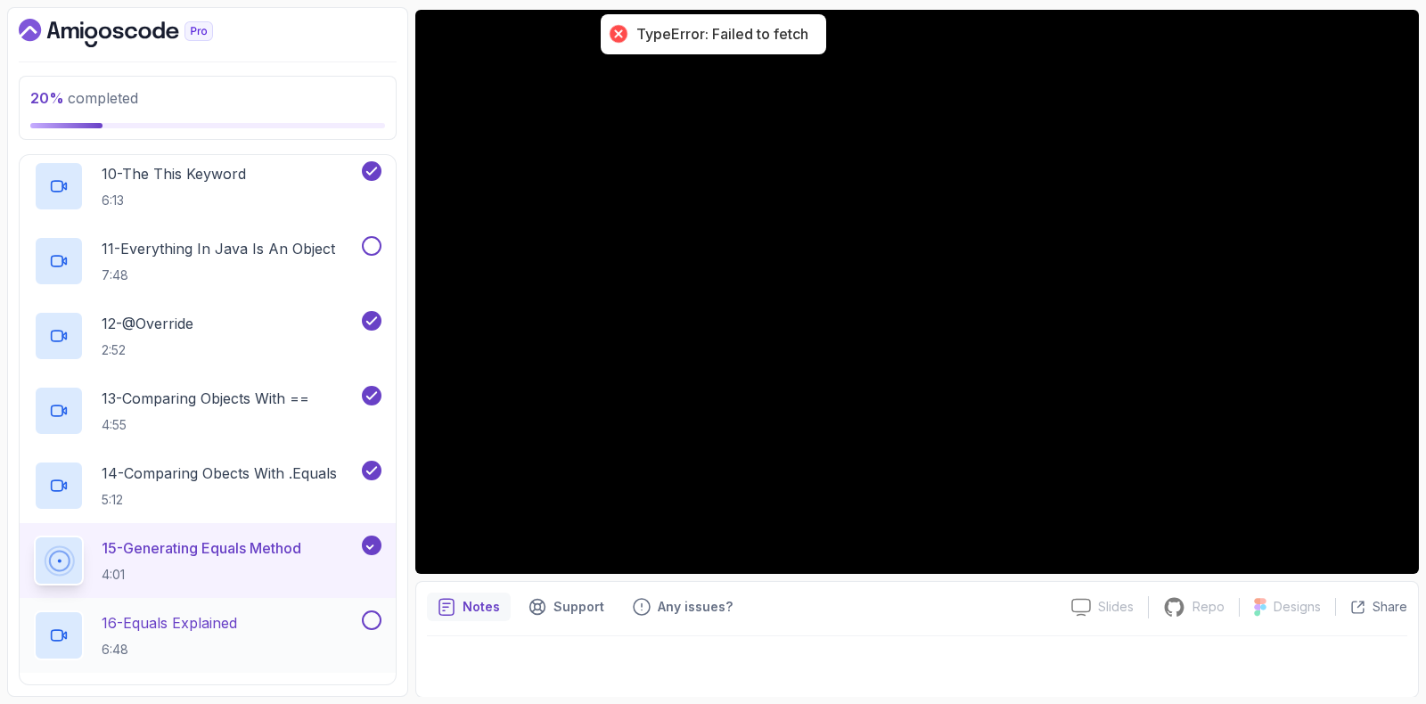
click at [237, 635] on h2 "16 - Equals Explained 6:48" at bounding box center [169, 635] width 135 height 46
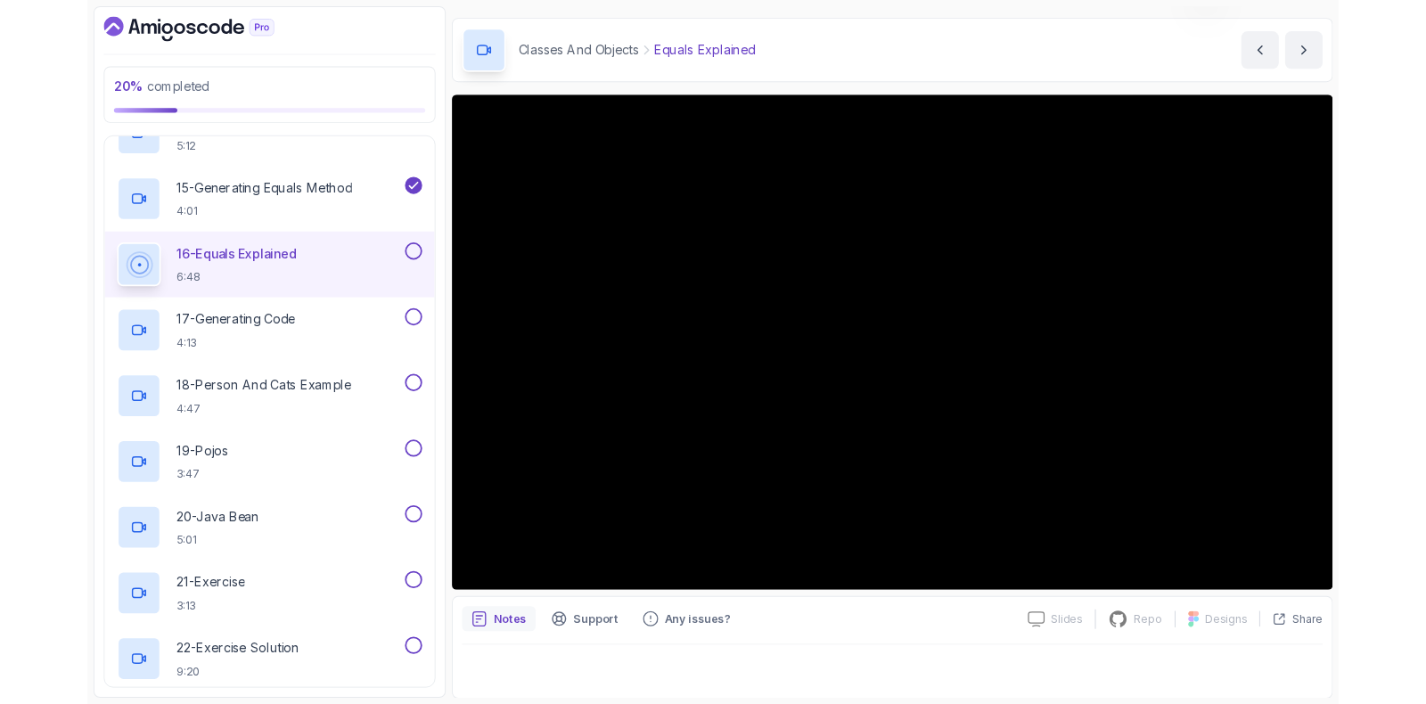
scroll to position [149, 0]
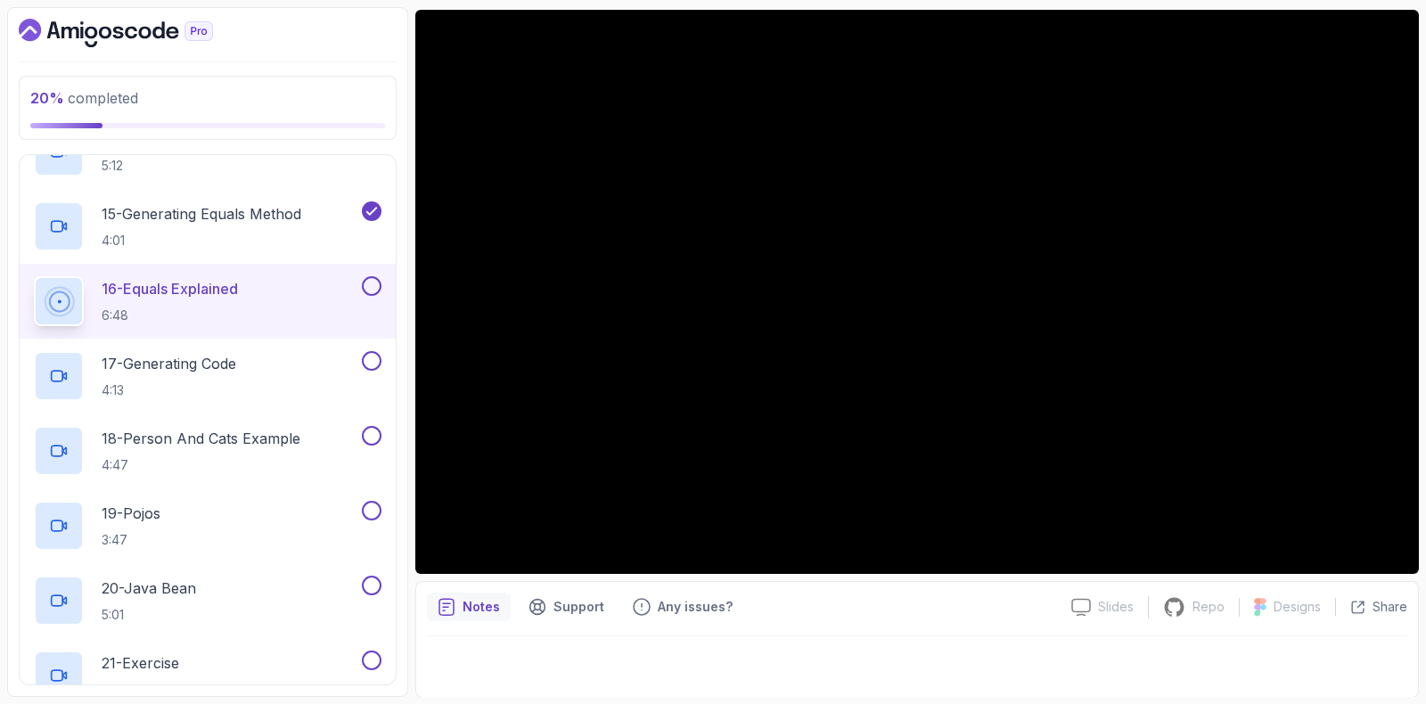
click at [383, 275] on div "16 - Equals Explained 6:48" at bounding box center [208, 301] width 376 height 75
click at [374, 283] on button at bounding box center [372, 286] width 20 height 20
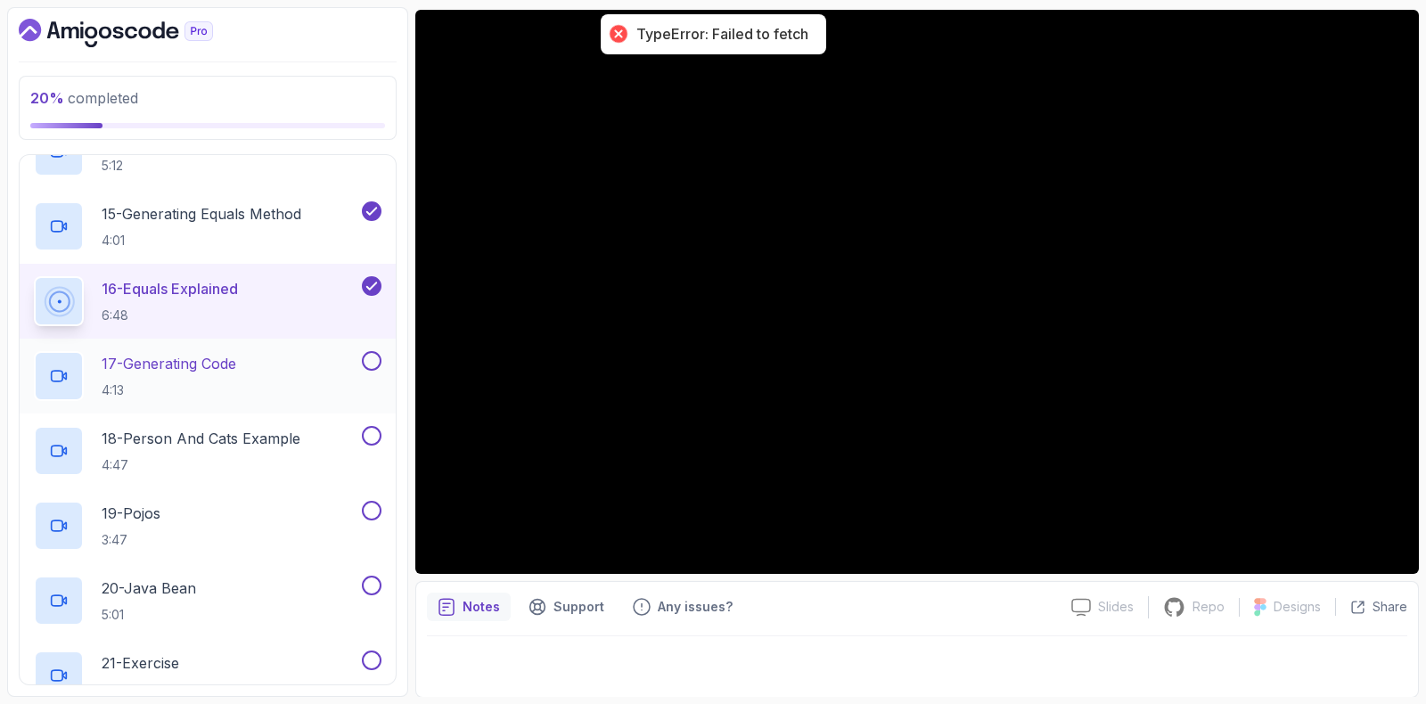
click at [245, 362] on div "17 - Generating Code 4:13" at bounding box center [196, 376] width 324 height 50
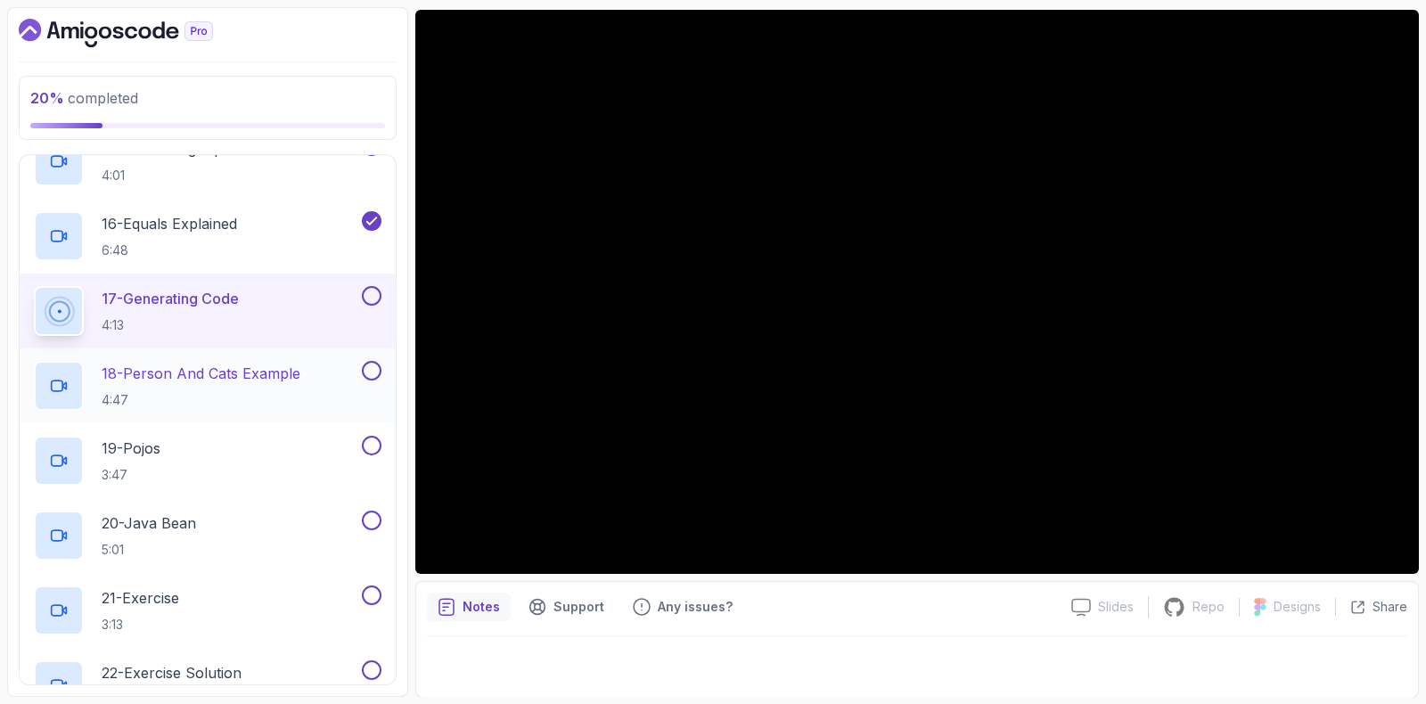
scroll to position [1936, 0]
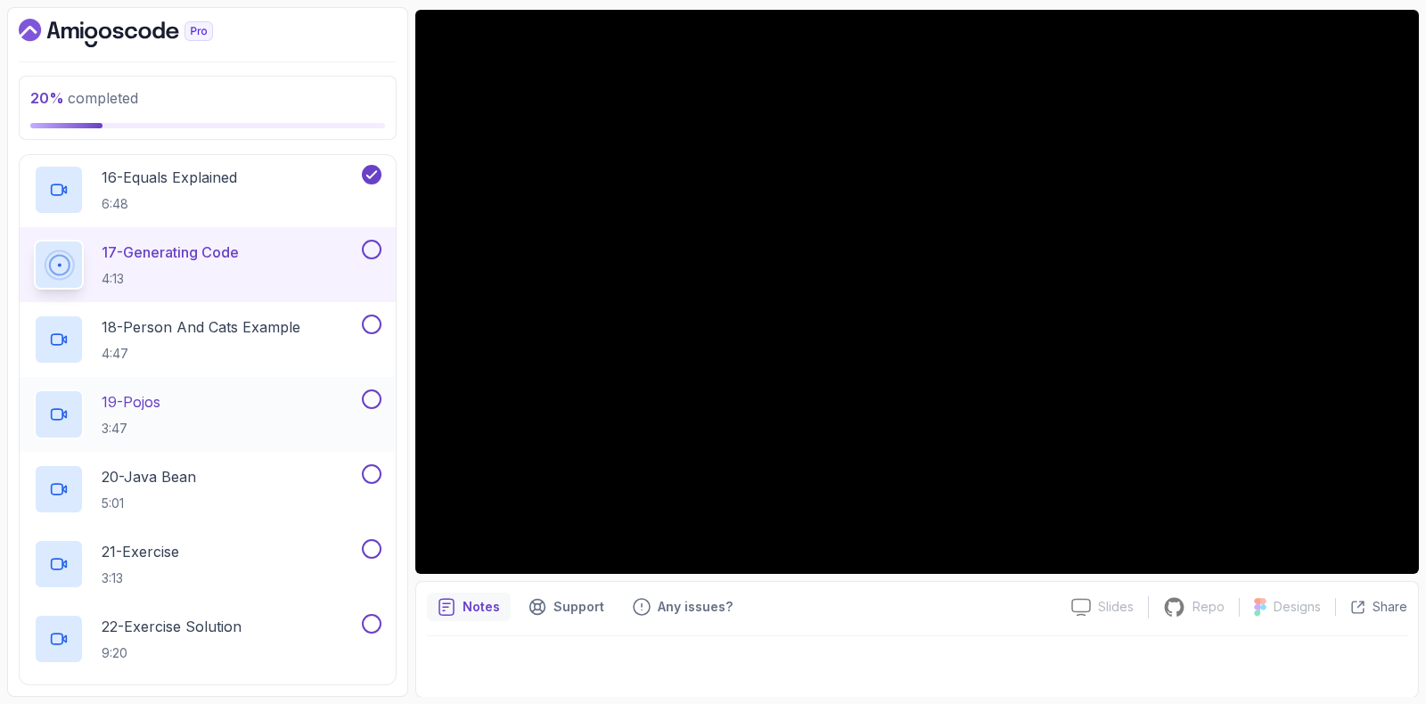
click at [252, 382] on div "19 - Pojos 3:47" at bounding box center [208, 414] width 376 height 75
click at [245, 423] on div "19 - Pojos 3:47" at bounding box center [196, 415] width 324 height 50
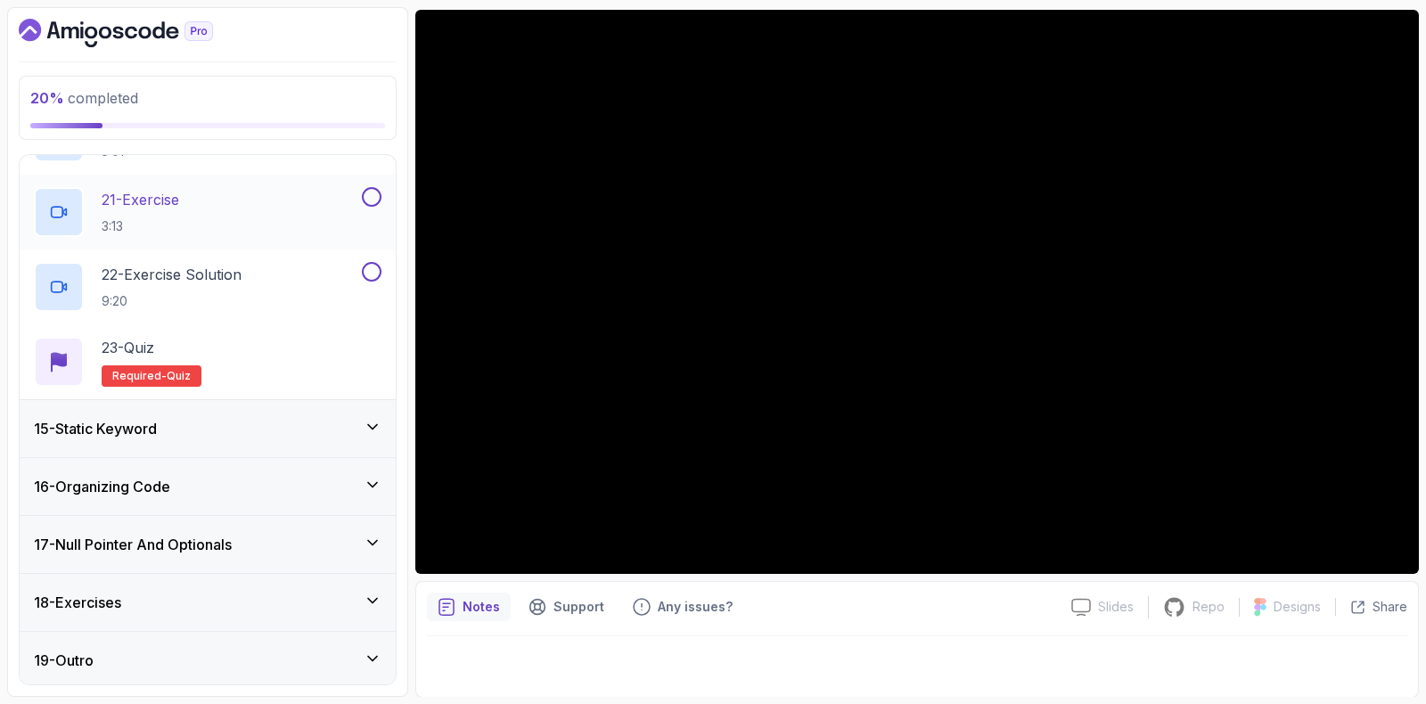
scroll to position [1954, 0]
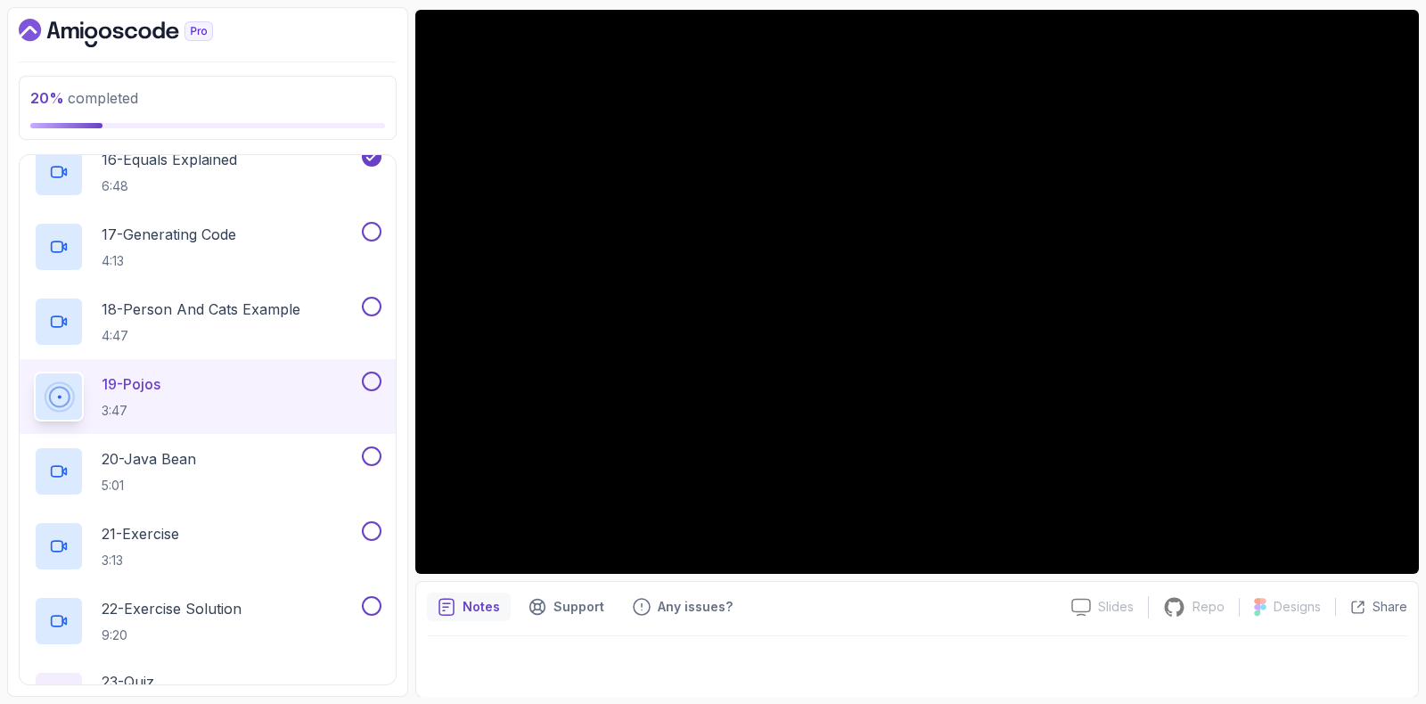
click at [374, 374] on button at bounding box center [372, 382] width 20 height 20
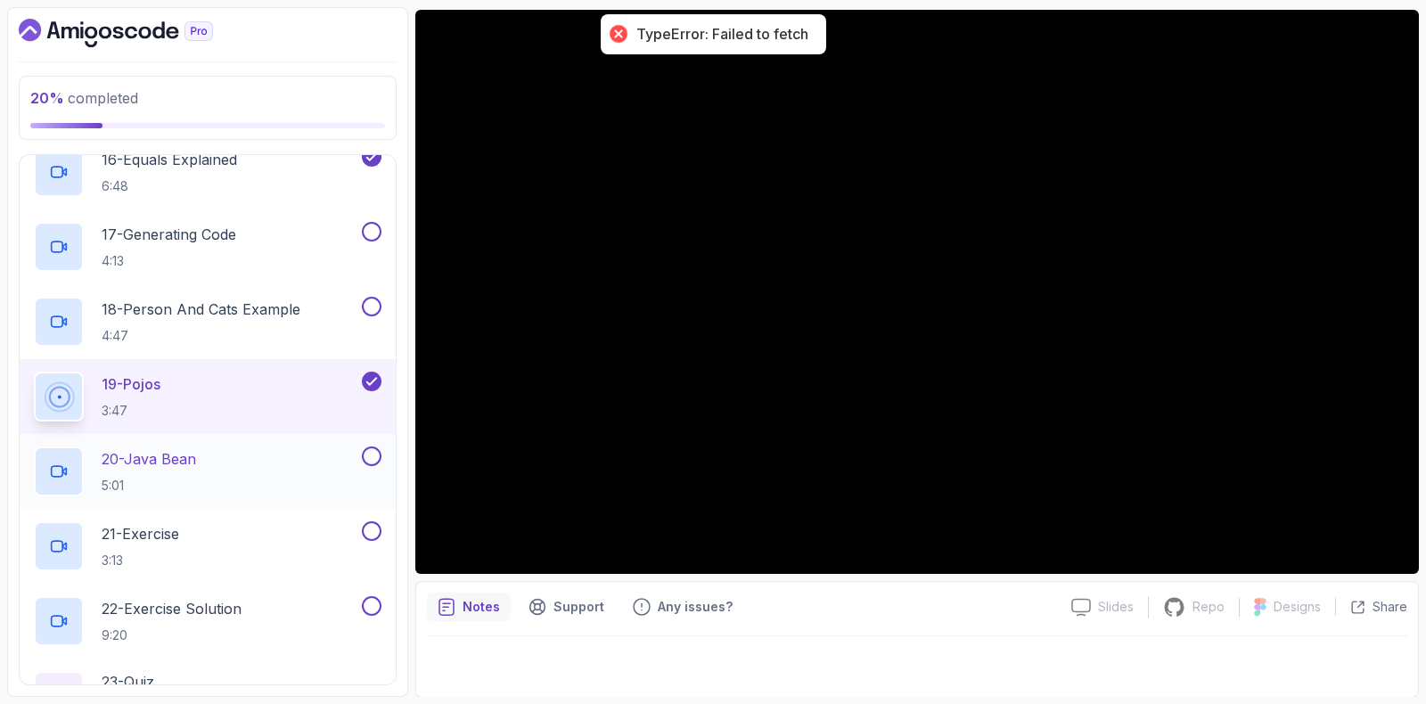
click at [255, 456] on div "20 - Java Bean 5:01" at bounding box center [196, 472] width 324 height 50
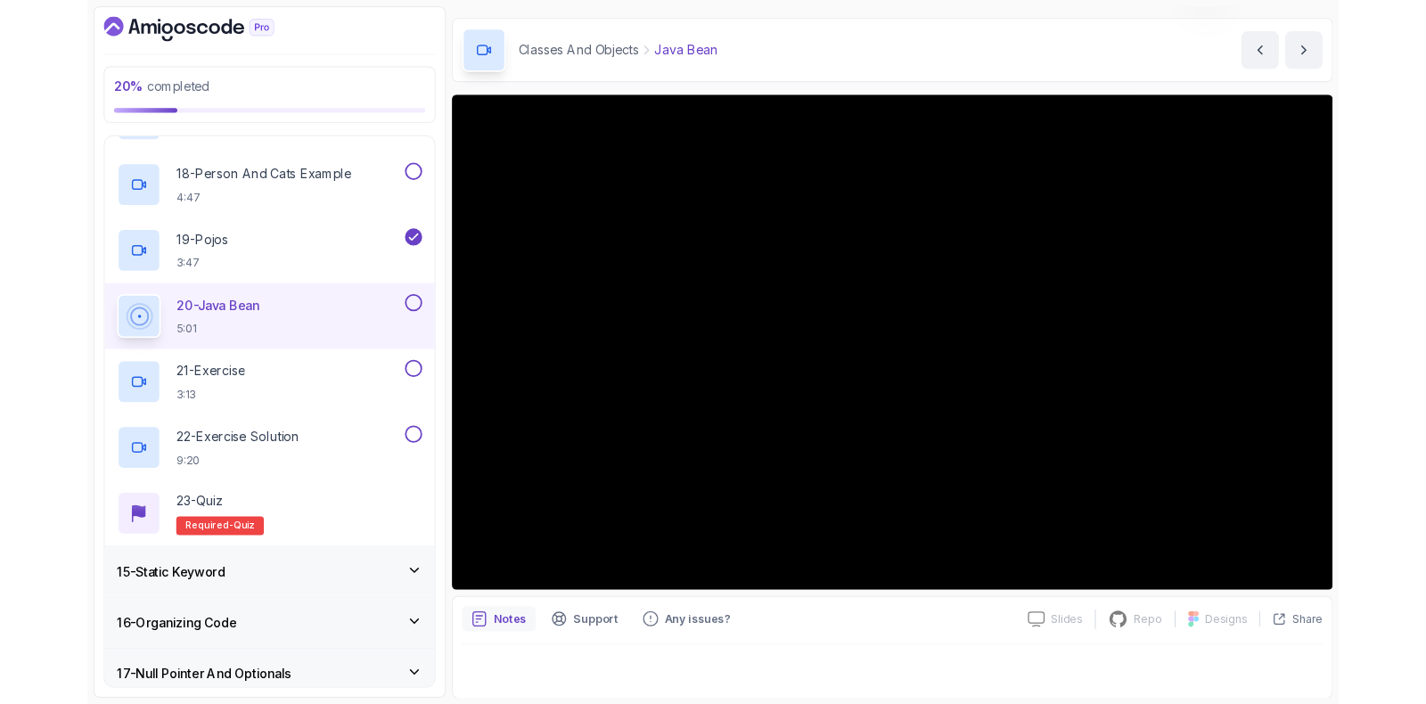
scroll to position [149, 0]
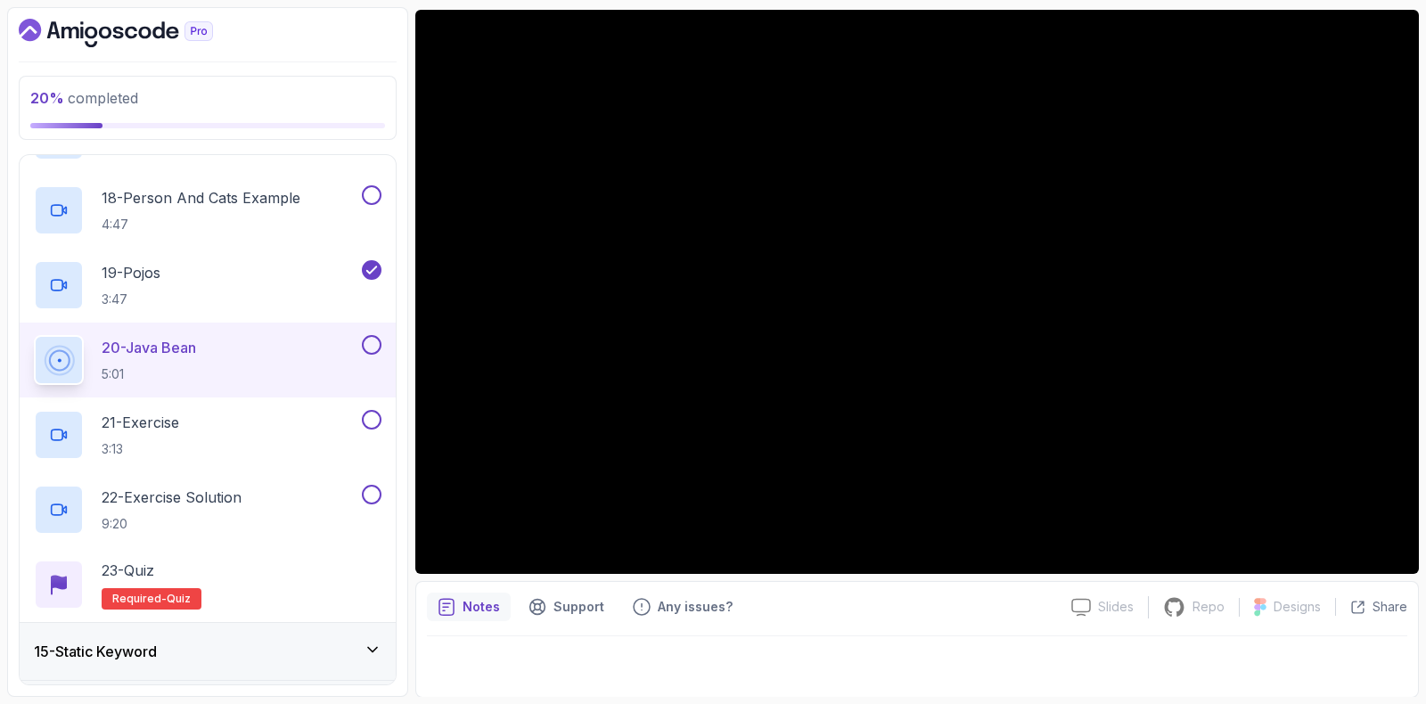
click at [374, 335] on button at bounding box center [372, 345] width 20 height 20
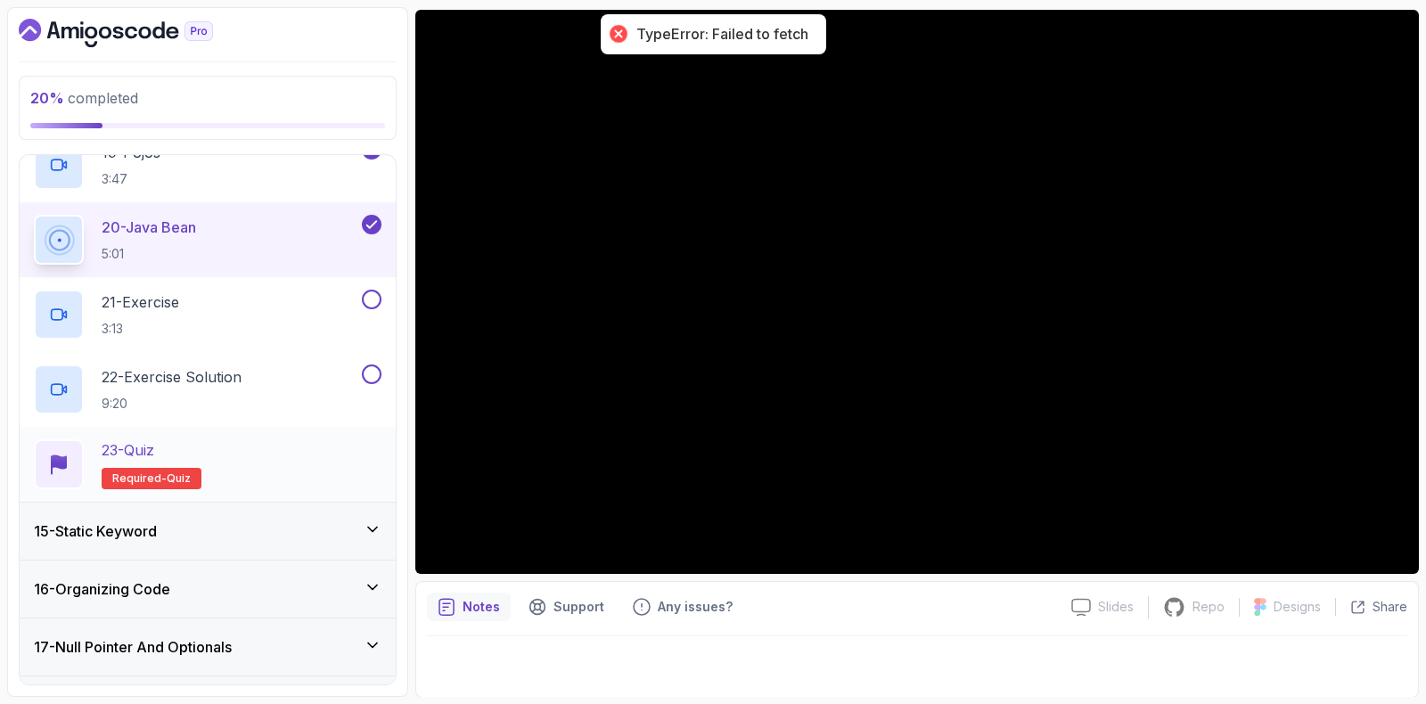
scroll to position [2288, 0]
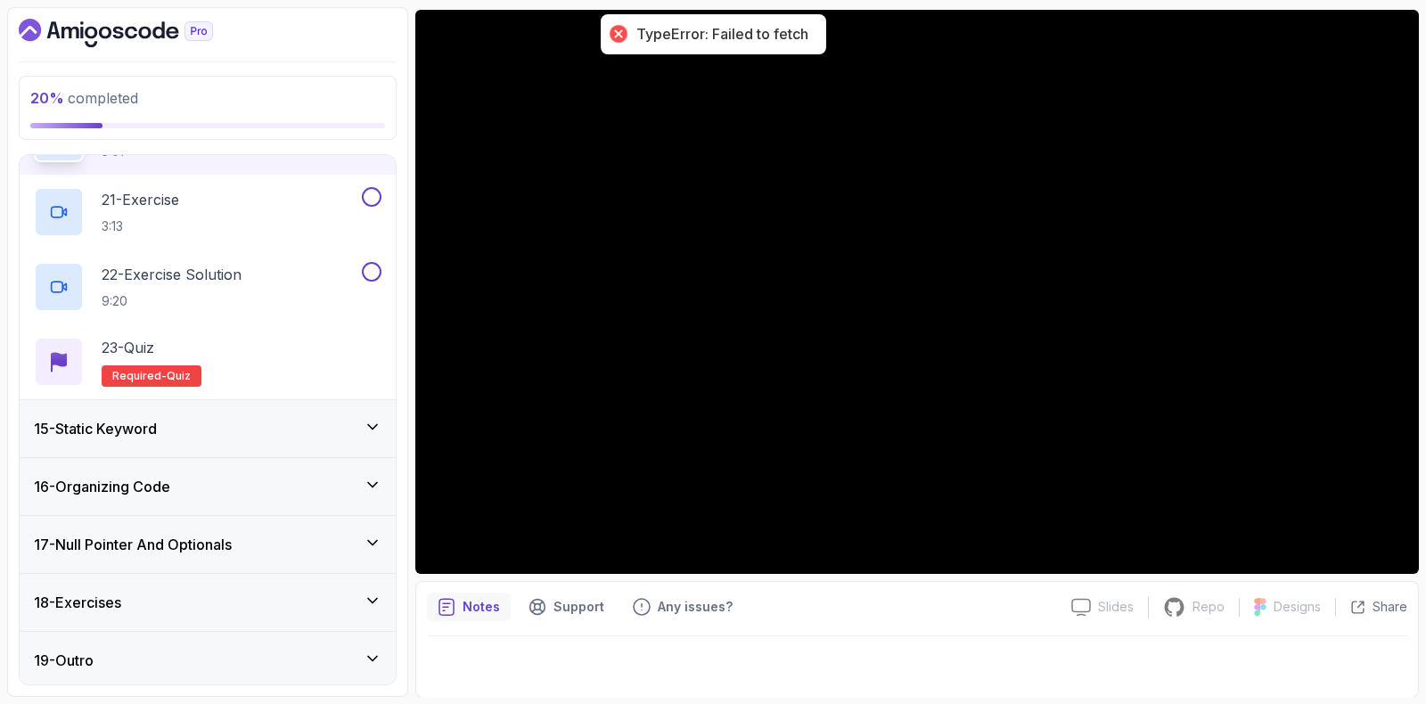
click at [183, 418] on div "15 - Static Keyword" at bounding box center [208, 428] width 348 height 21
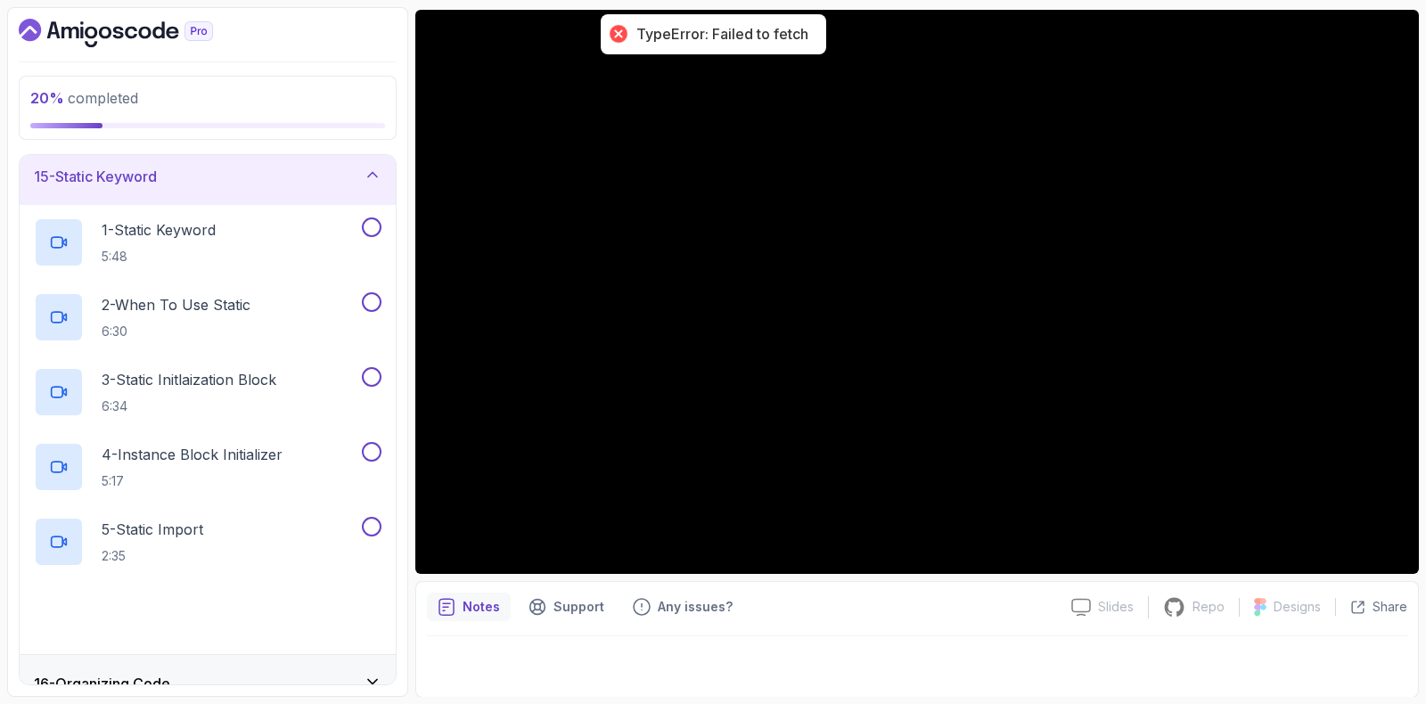
scroll to position [1016, 0]
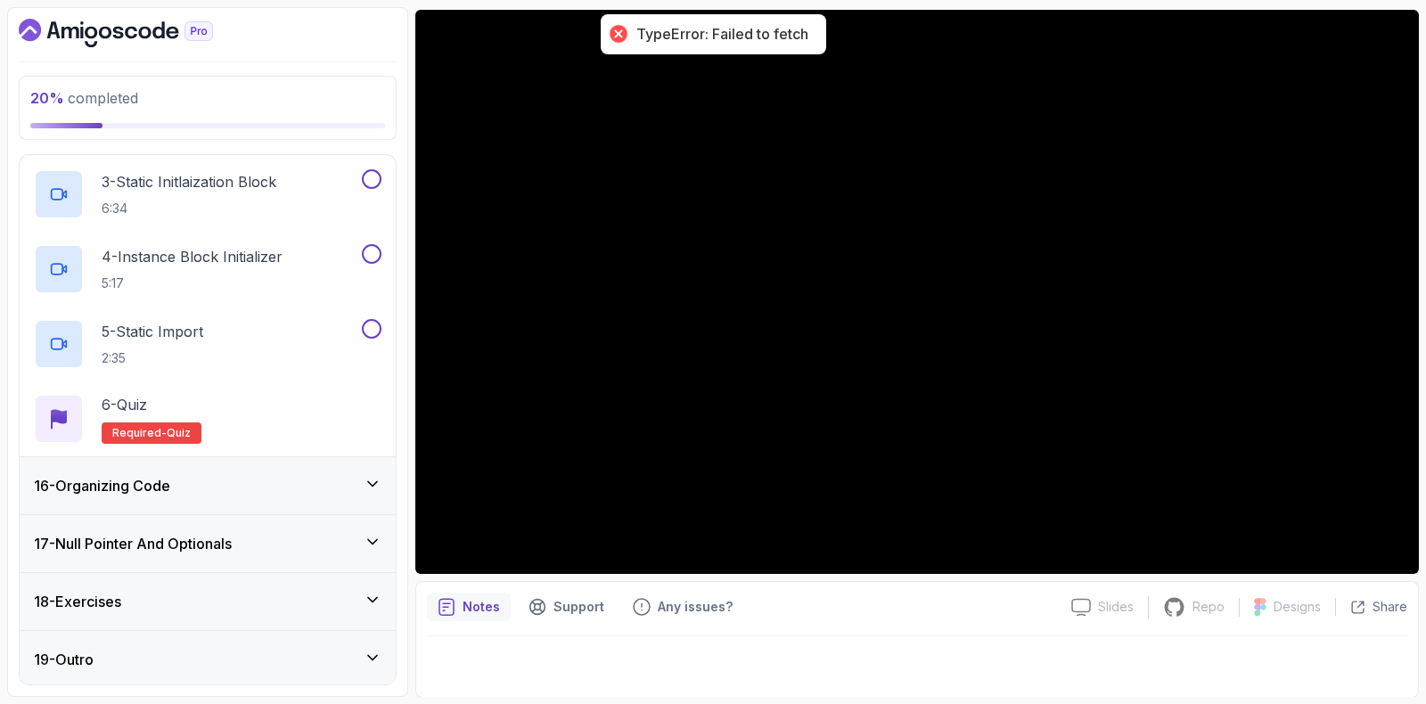
click at [122, 470] on div "16 - Organizing Code" at bounding box center [208, 485] width 376 height 57
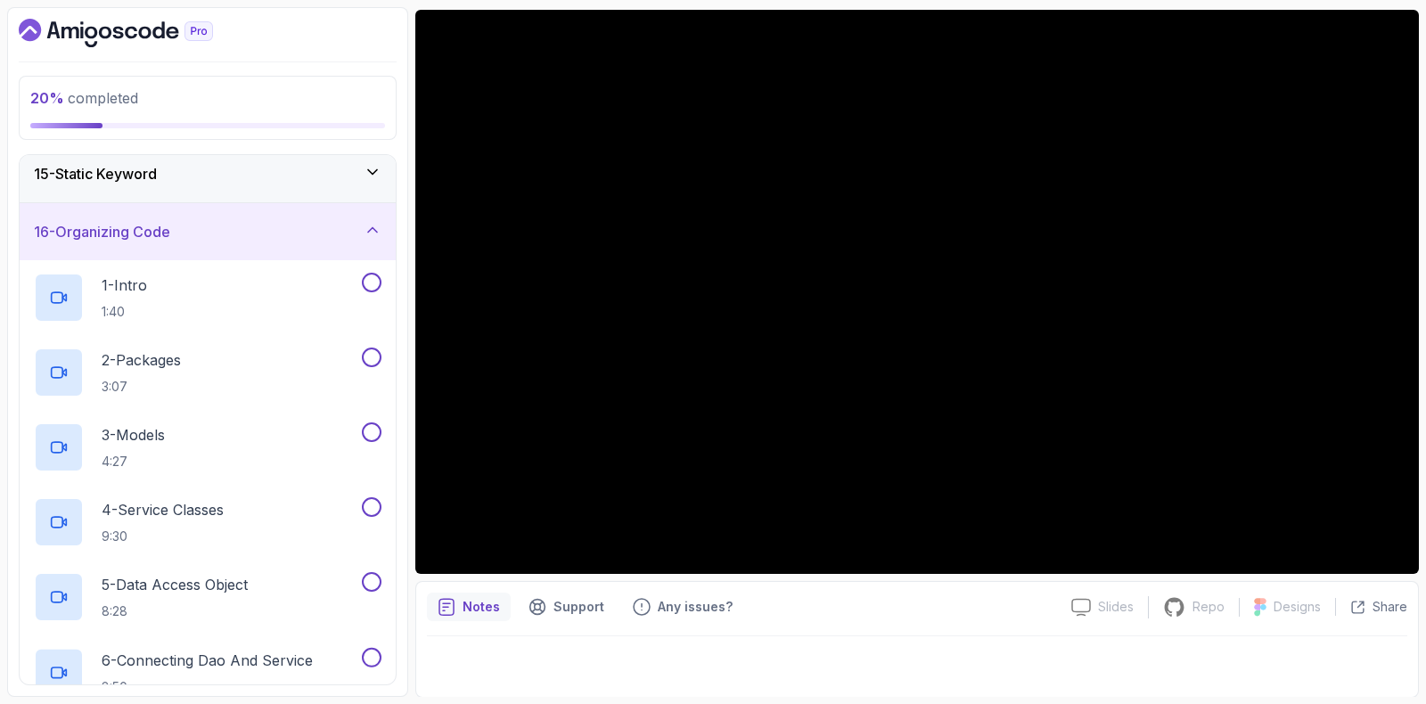
scroll to position [1012, 0]
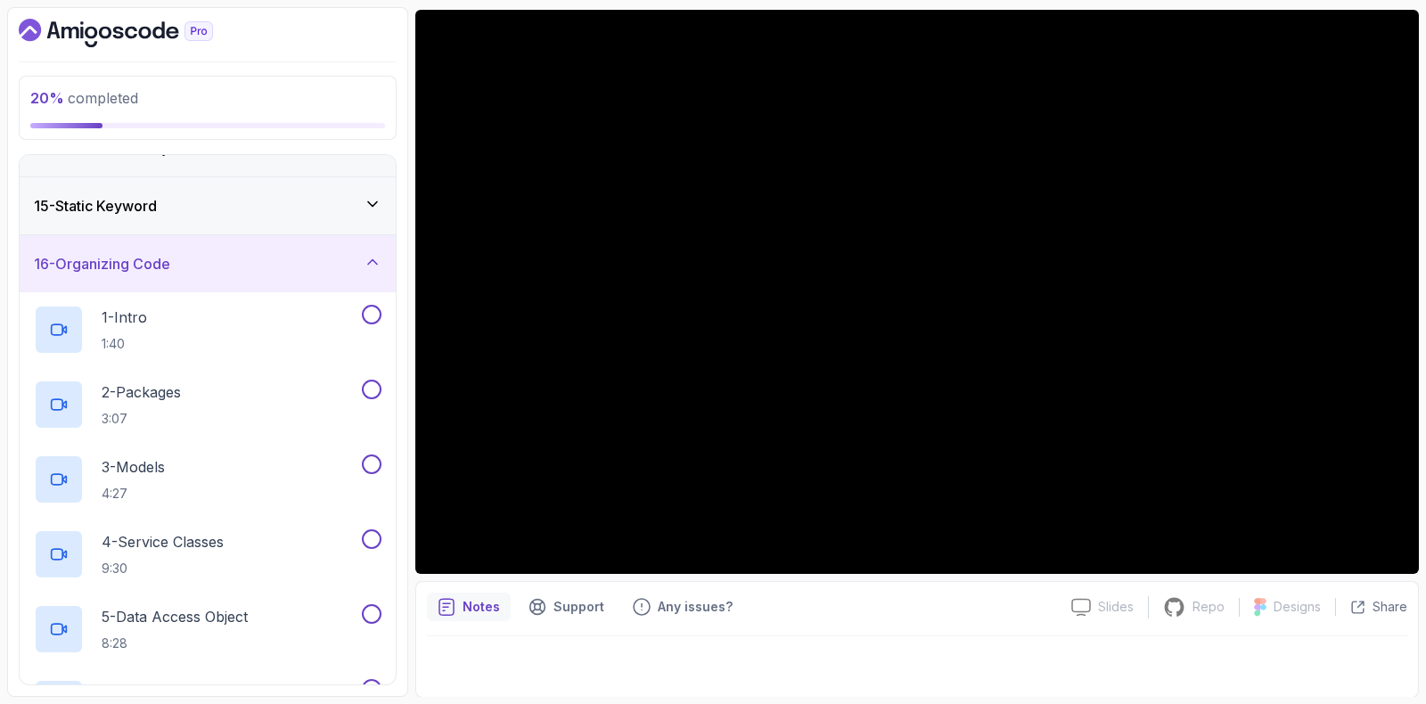
click at [187, 273] on div "16 - Organizing Code" at bounding box center [208, 263] width 376 height 57
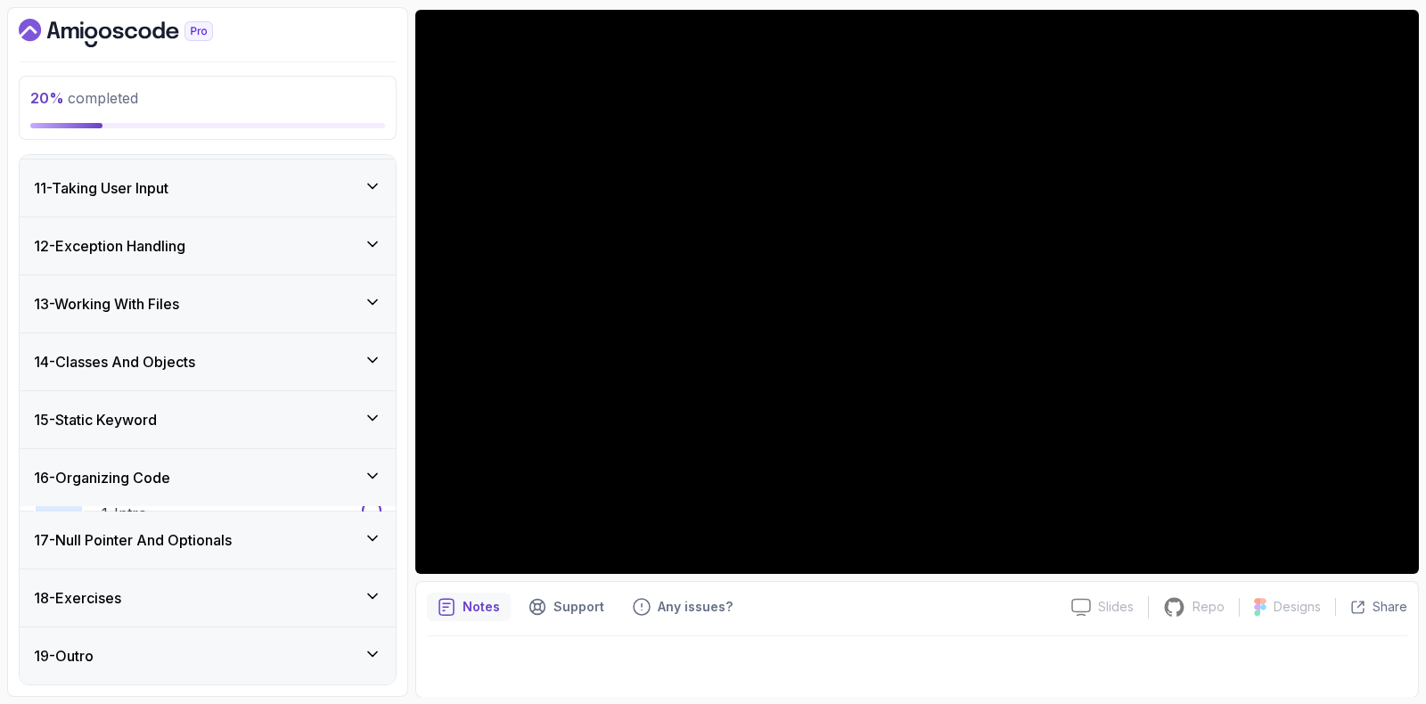
scroll to position [566, 0]
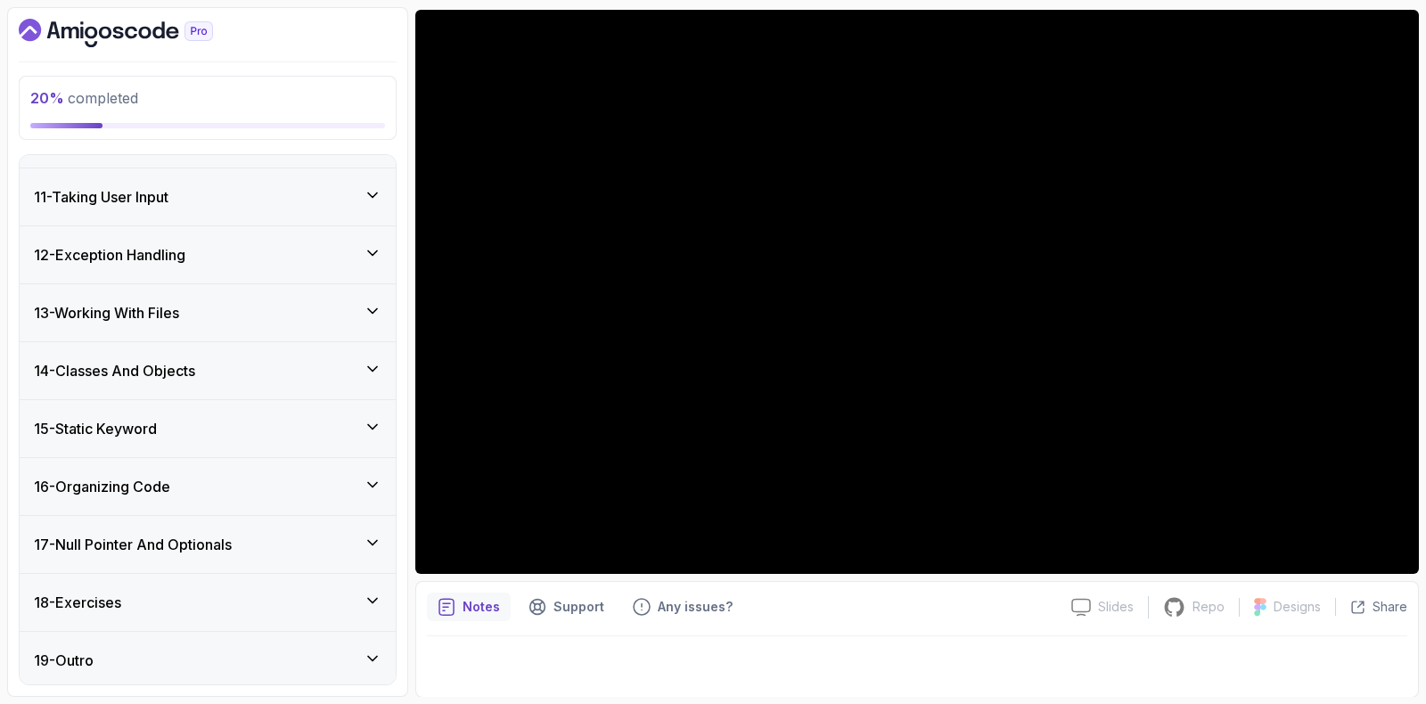
click at [101, 420] on h3 "15 - Static Keyword" at bounding box center [95, 428] width 123 height 21
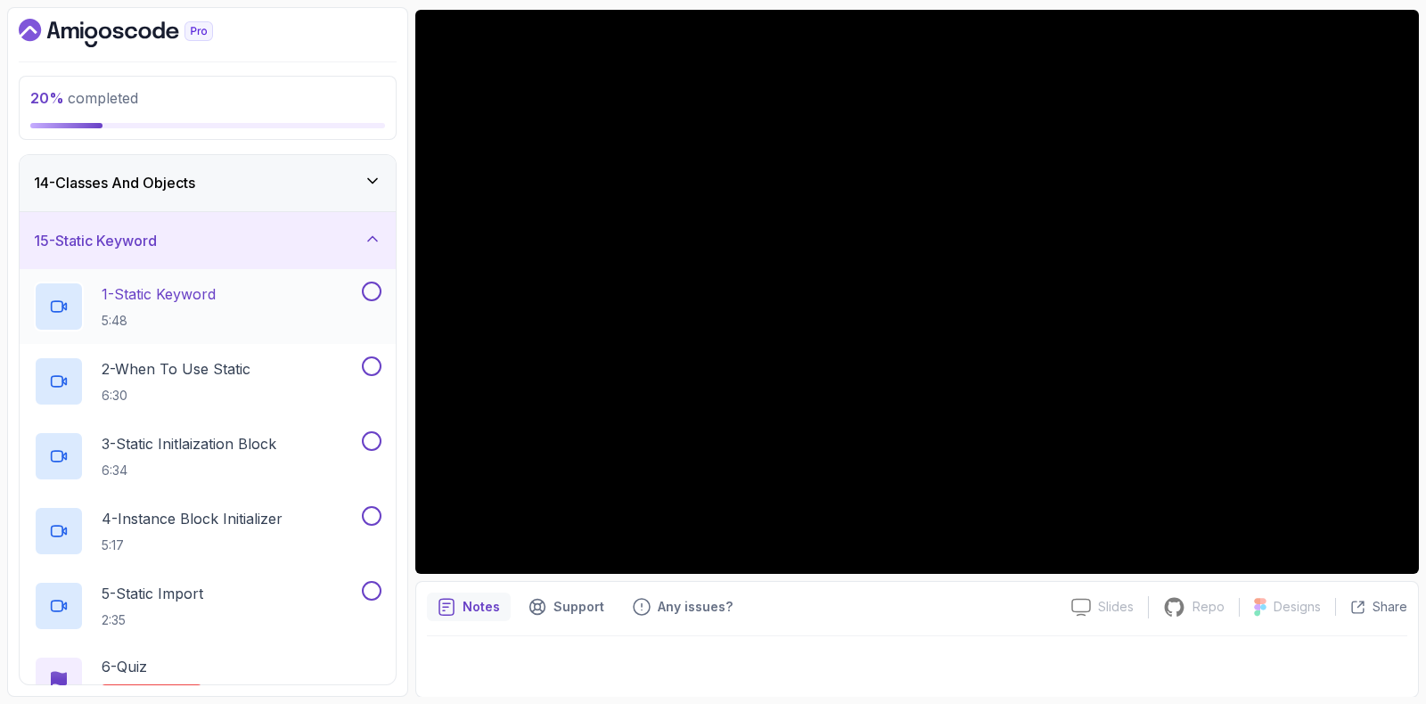
scroll to position [789, 0]
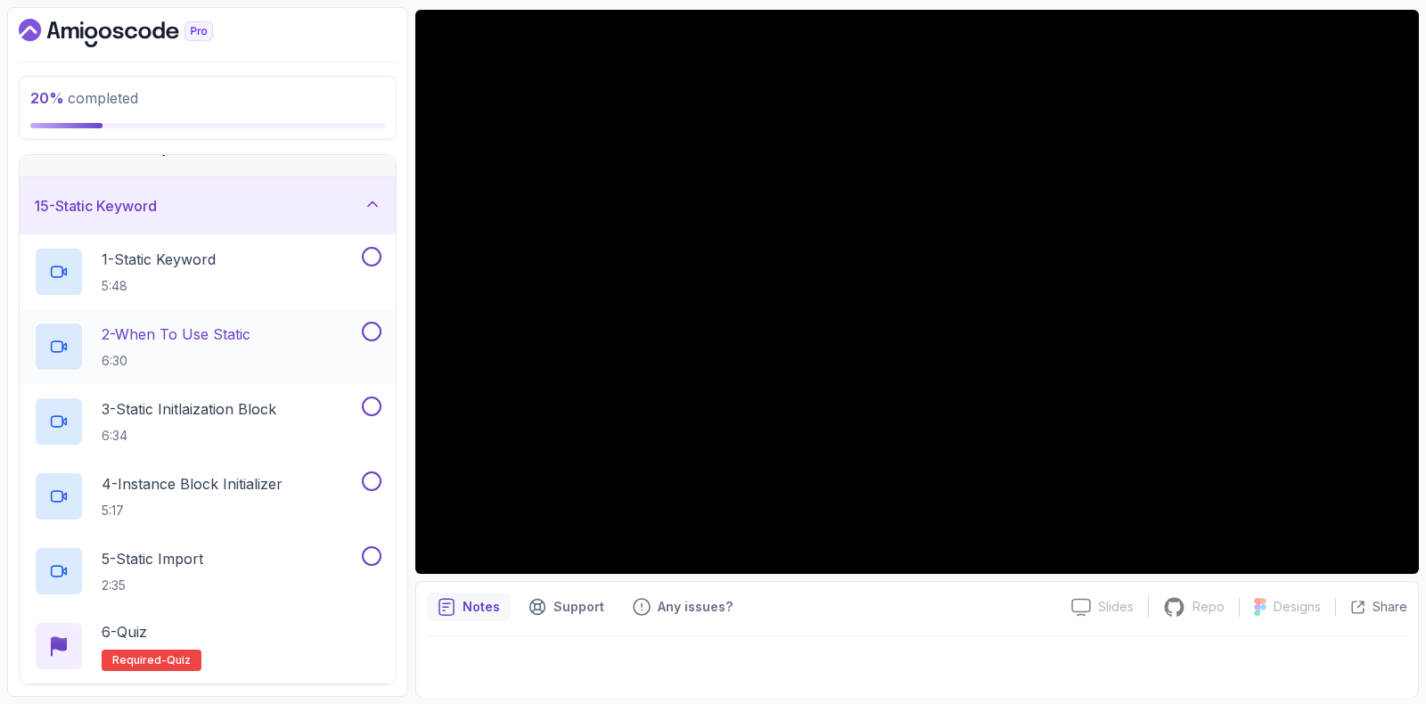
click at [126, 352] on p "6:30" at bounding box center [176, 361] width 149 height 18
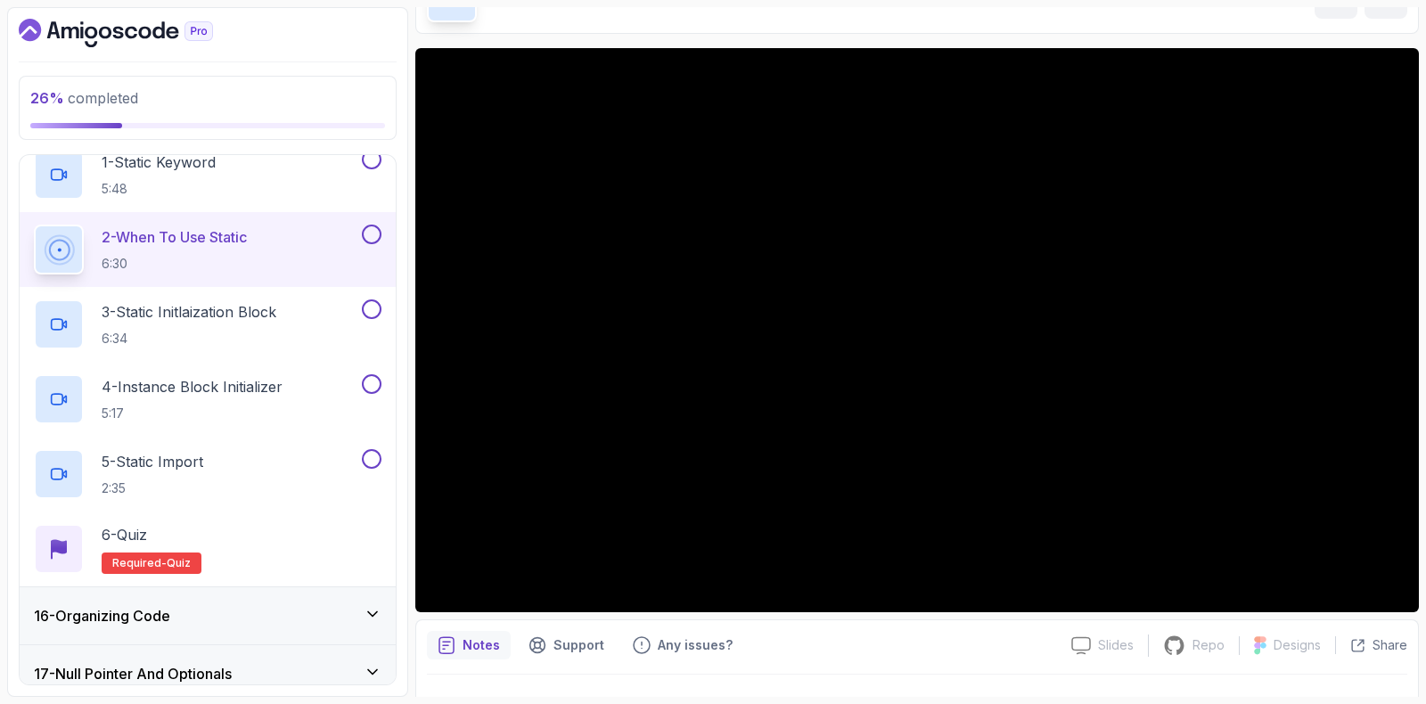
scroll to position [779, 0]
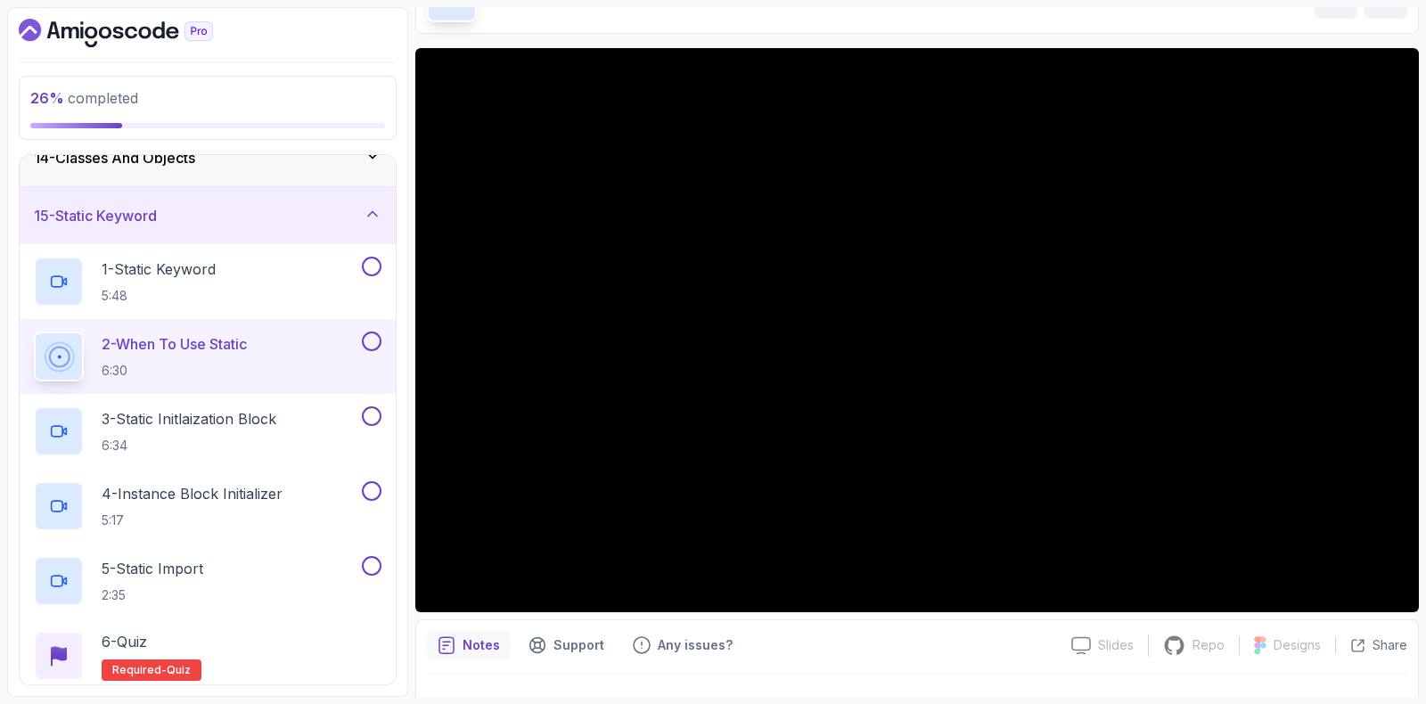
click at [134, 31] on icon "Dashboard" at bounding box center [116, 33] width 194 height 29
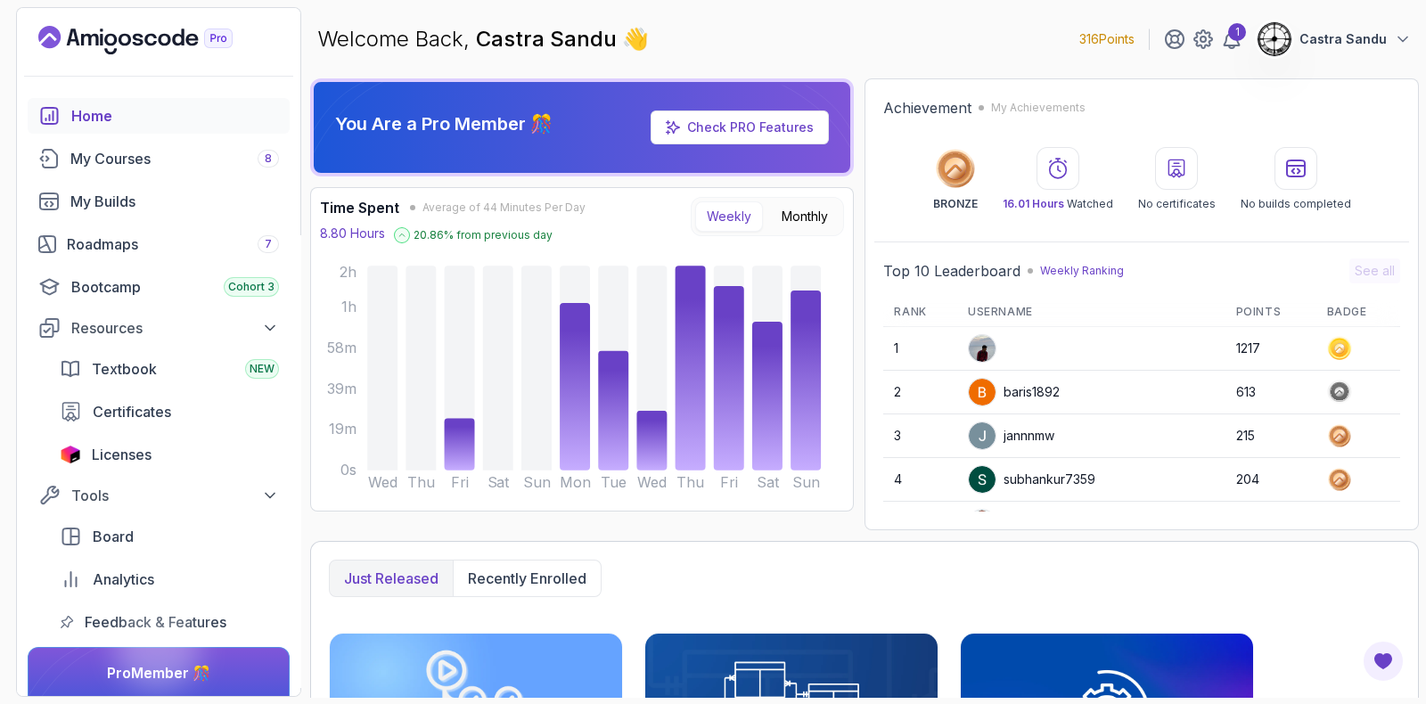
click at [729, 209] on button "Weekly" at bounding box center [729, 216] width 68 height 30
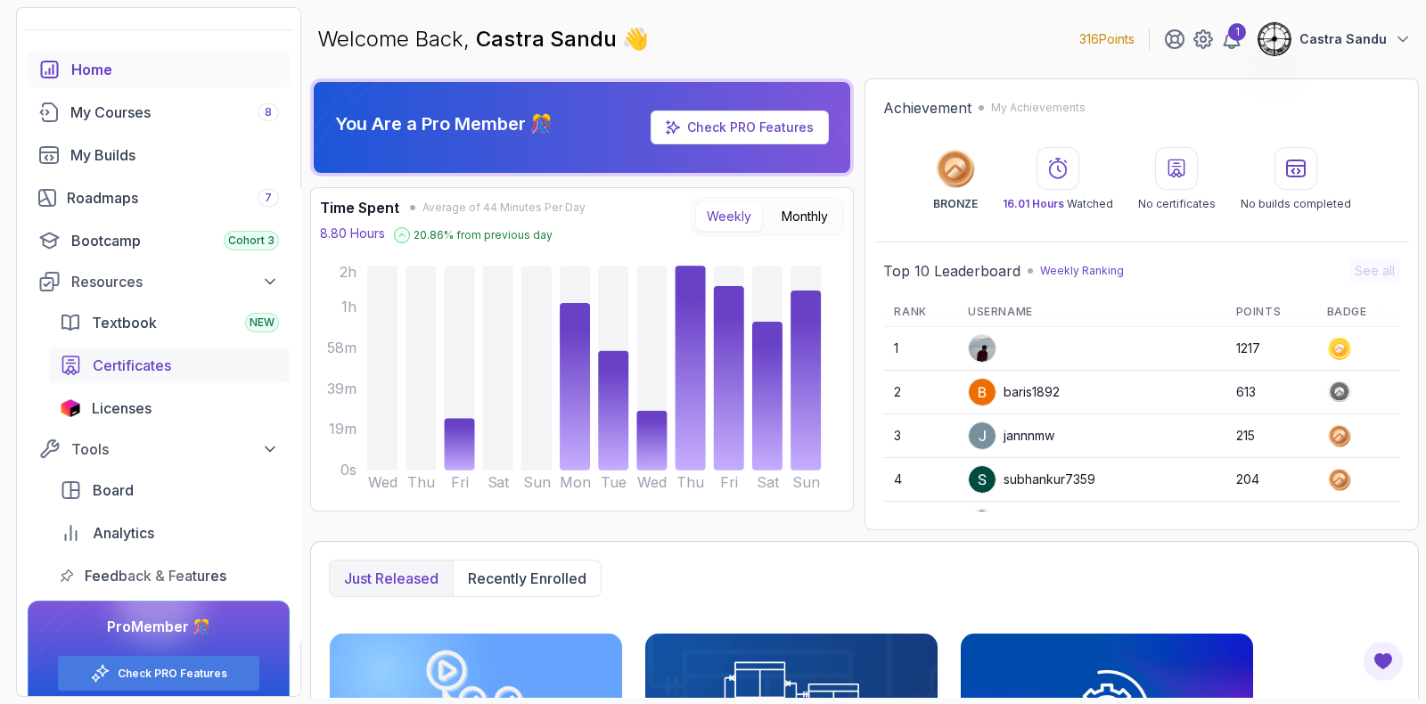
scroll to position [67, 0]
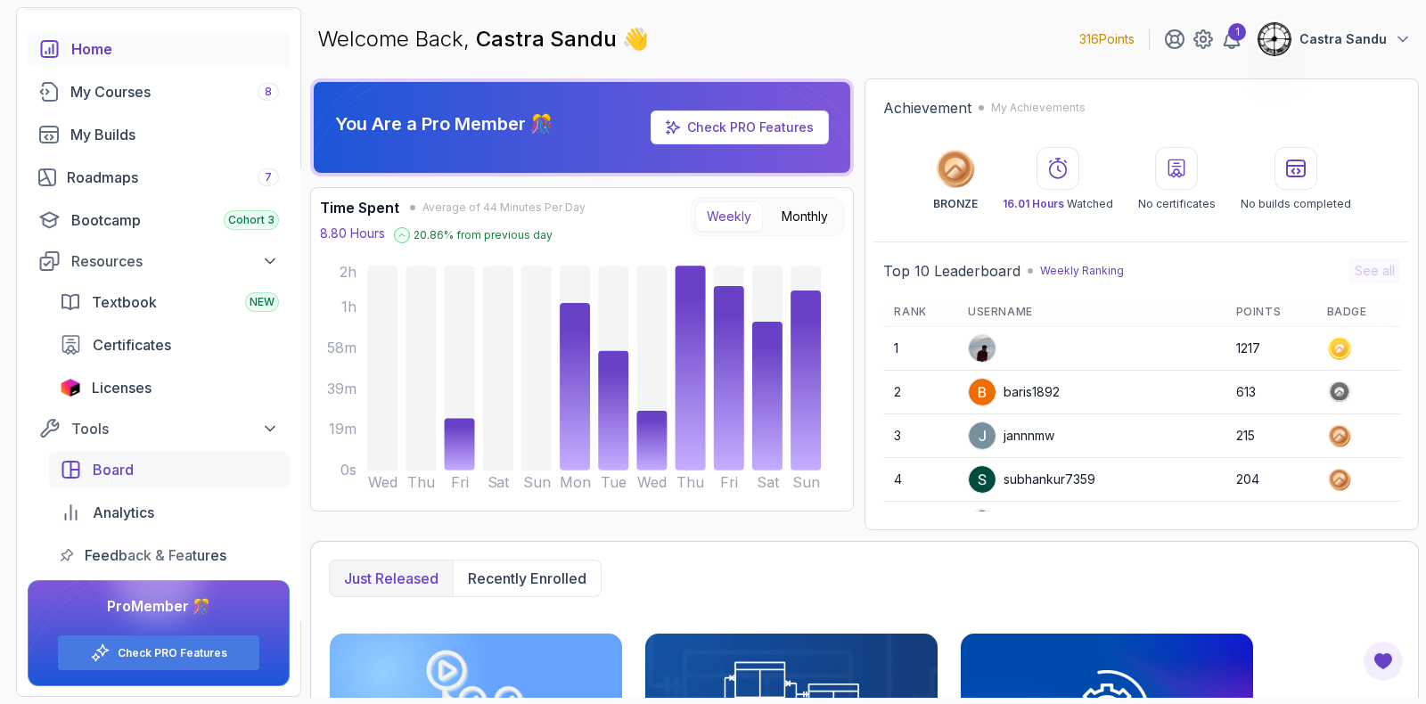
click at [218, 454] on link "Board" at bounding box center [169, 470] width 241 height 36
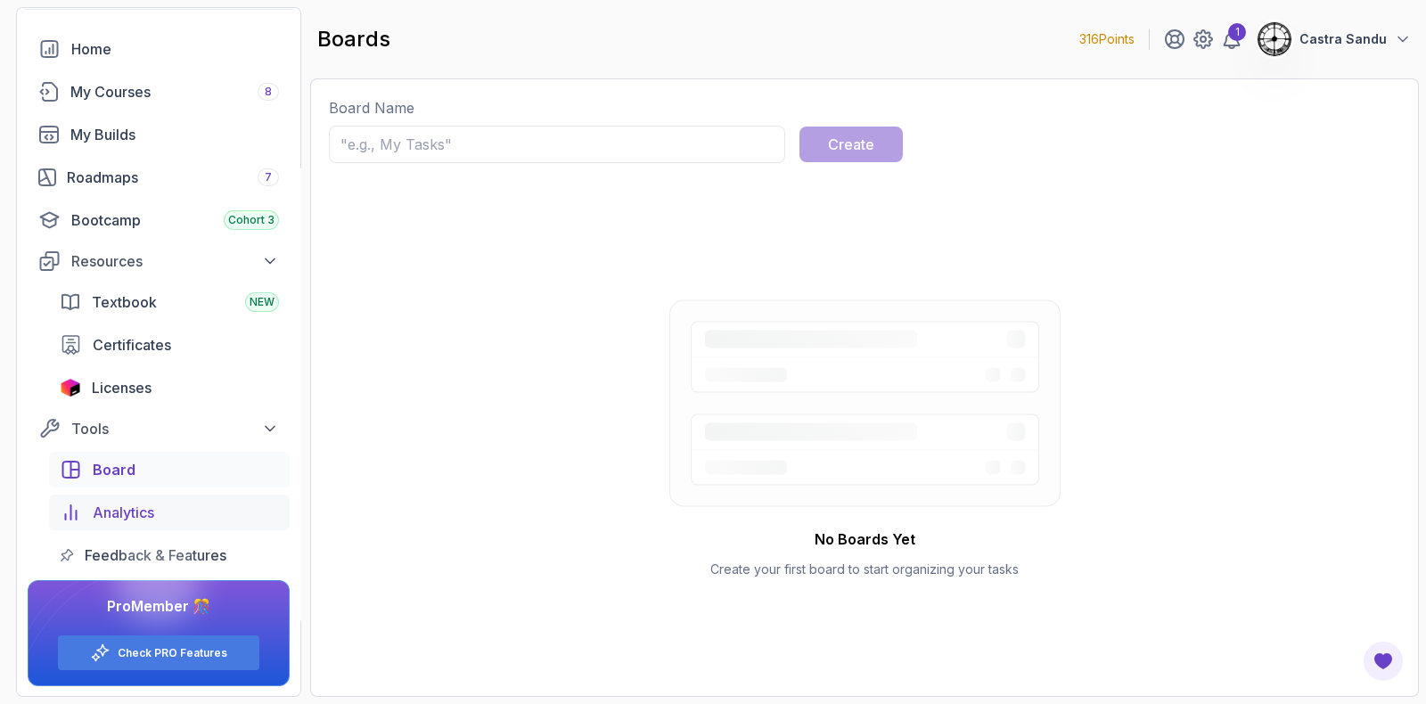
click at [187, 505] on div "Analytics" at bounding box center [186, 512] width 186 height 21
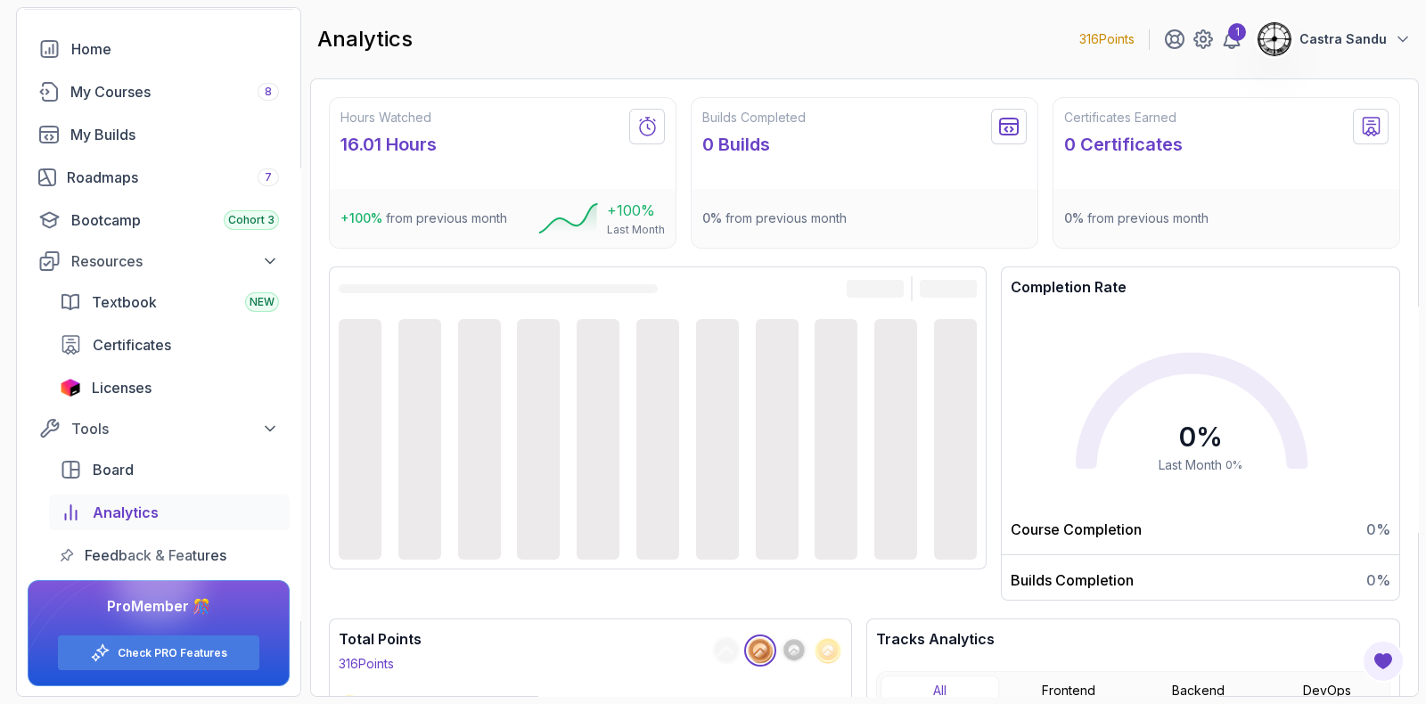
drag, startPoint x: 418, startPoint y: 398, endPoint x: 613, endPoint y: 367, distance: 197.6
click at [477, 382] on div at bounding box center [658, 439] width 638 height 241
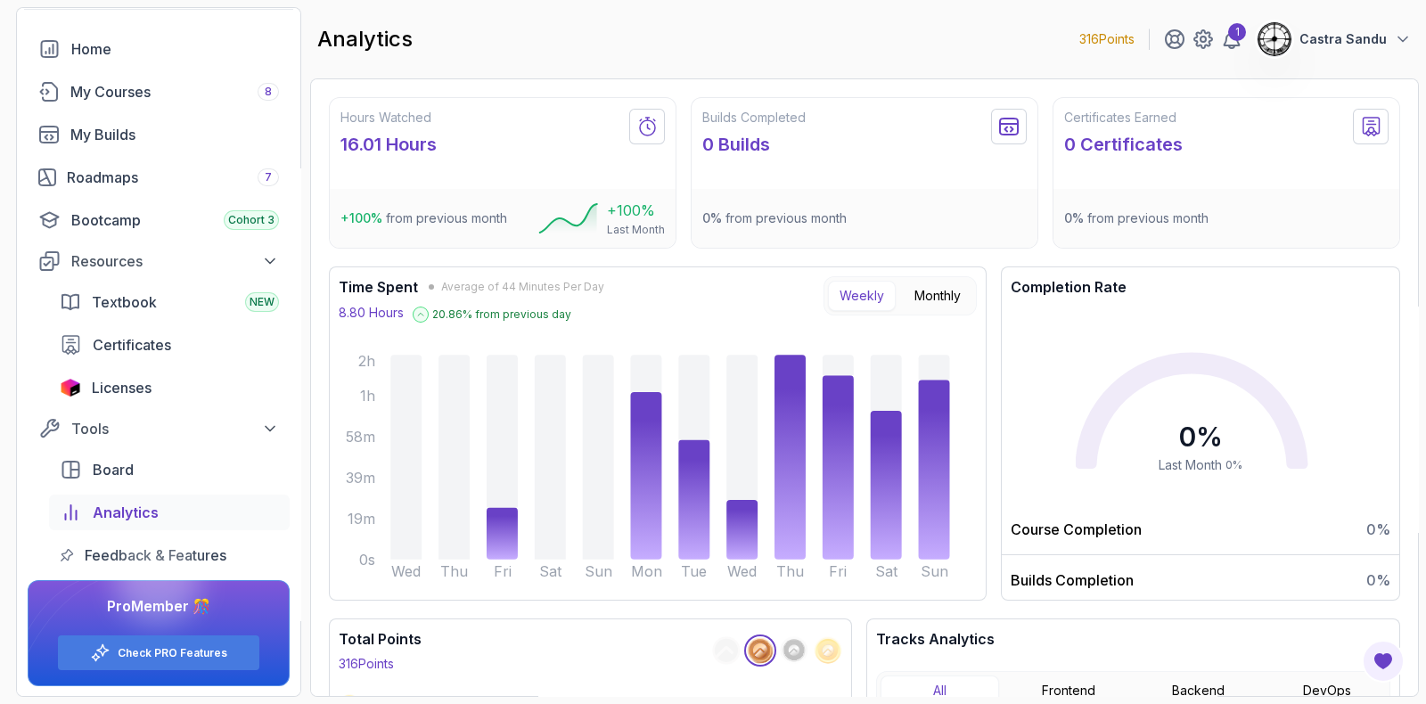
scroll to position [226, 0]
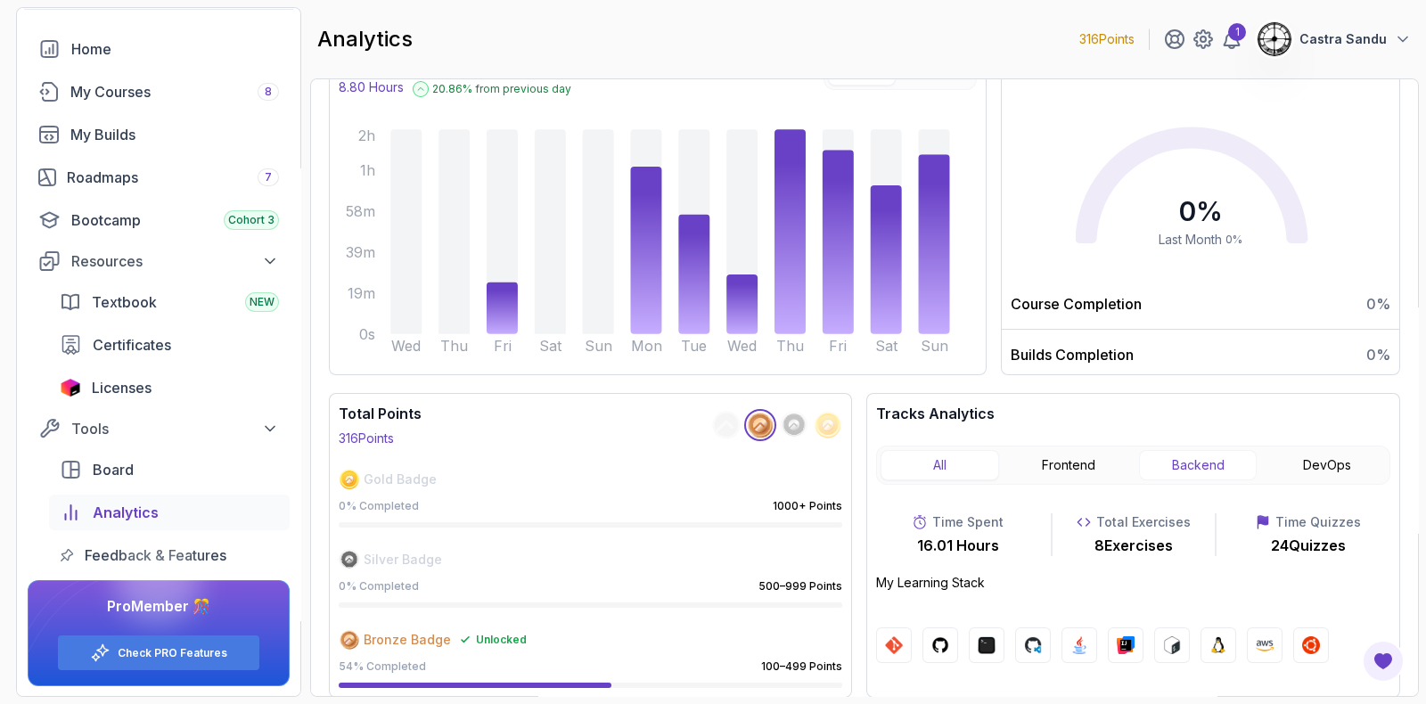
click at [1174, 459] on button "Backend" at bounding box center [1198, 465] width 119 height 30
click at [1068, 470] on button "Frontend" at bounding box center [1069, 465] width 119 height 30
click at [1215, 462] on button "Backend" at bounding box center [1198, 465] width 119 height 30
click at [1301, 457] on button "DevOps" at bounding box center [1327, 465] width 119 height 30
click at [1163, 463] on button "Backend" at bounding box center [1198, 465] width 119 height 30
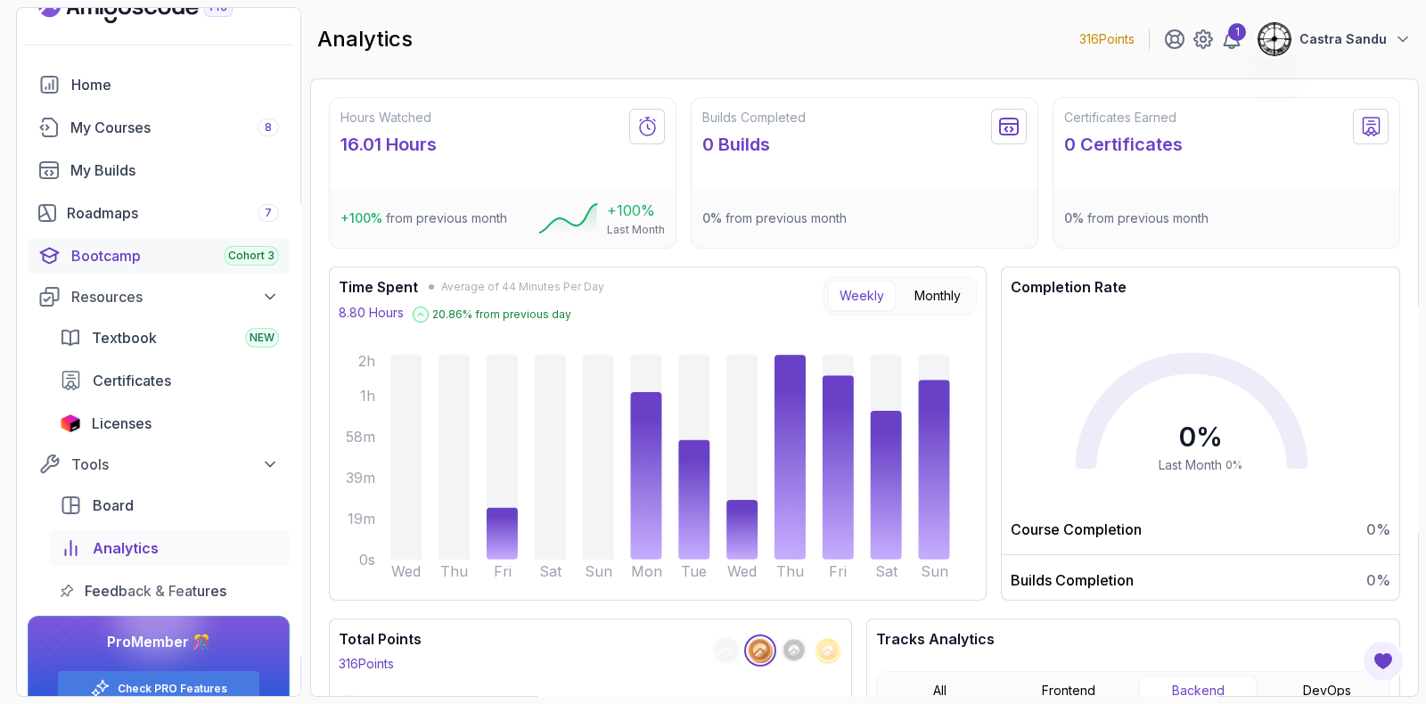
scroll to position [0, 0]
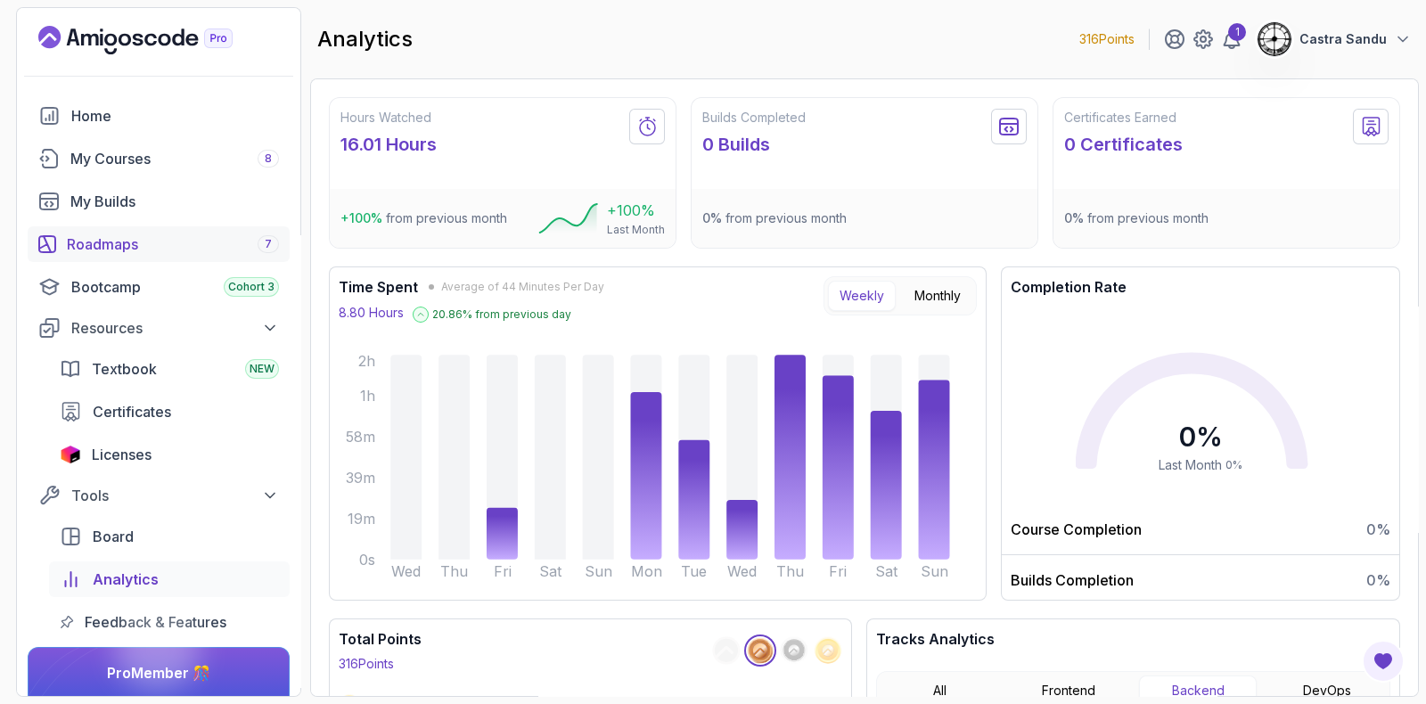
click at [123, 248] on div "Roadmaps 7" at bounding box center [173, 244] width 212 height 21
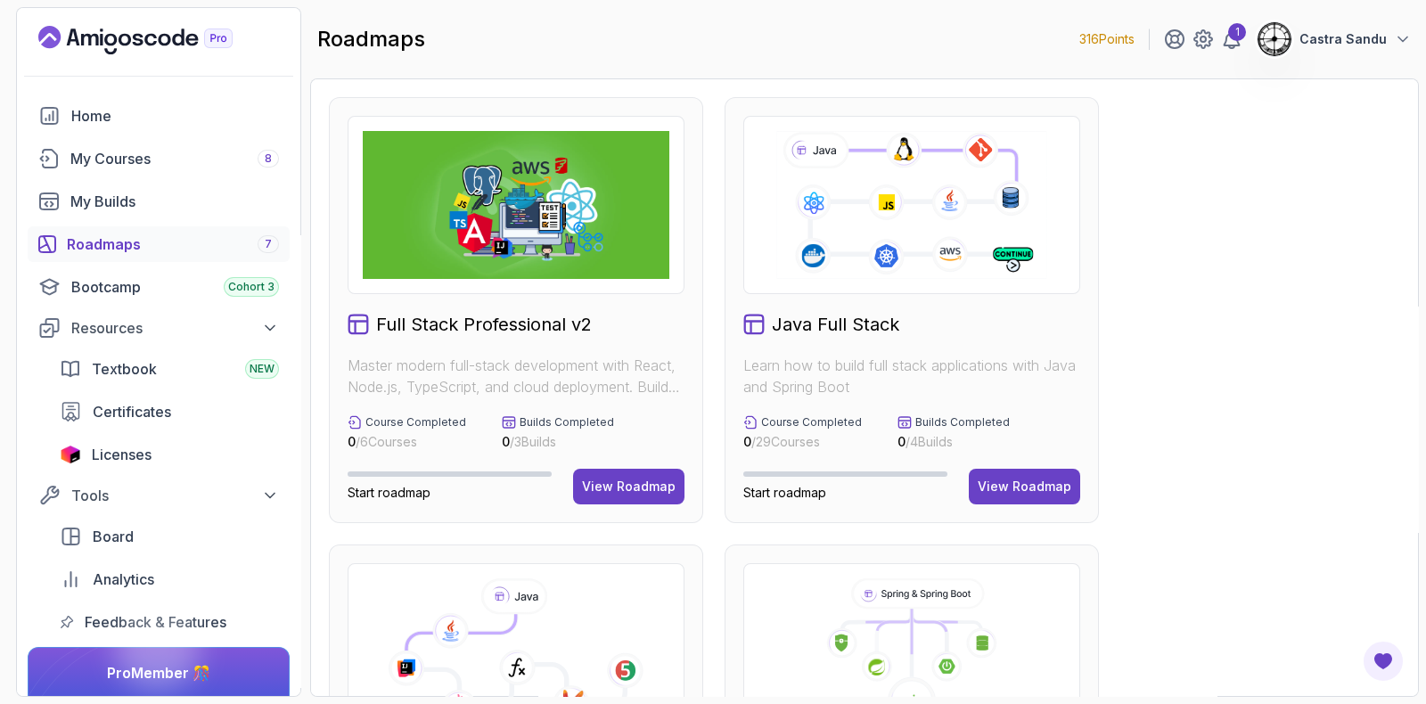
scroll to position [334, 0]
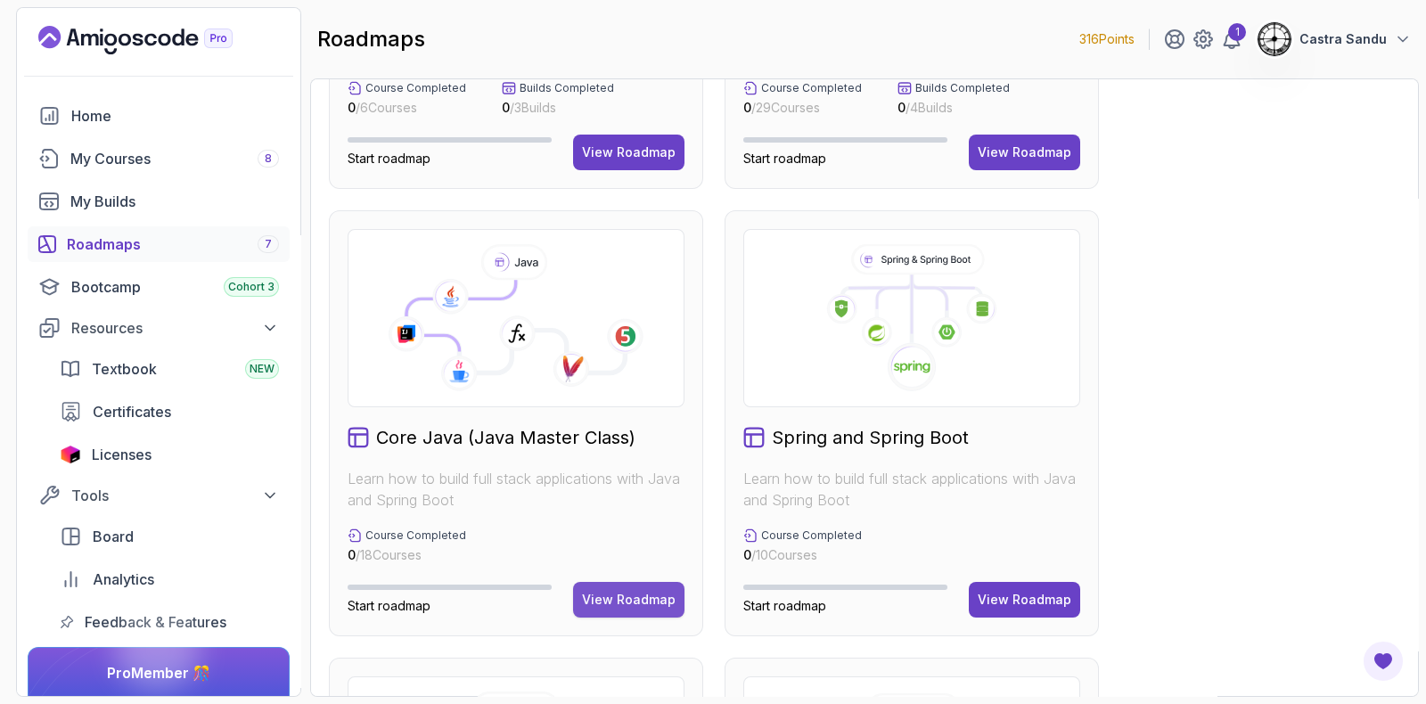
click at [623, 595] on div "View Roadmap" at bounding box center [629, 600] width 94 height 18
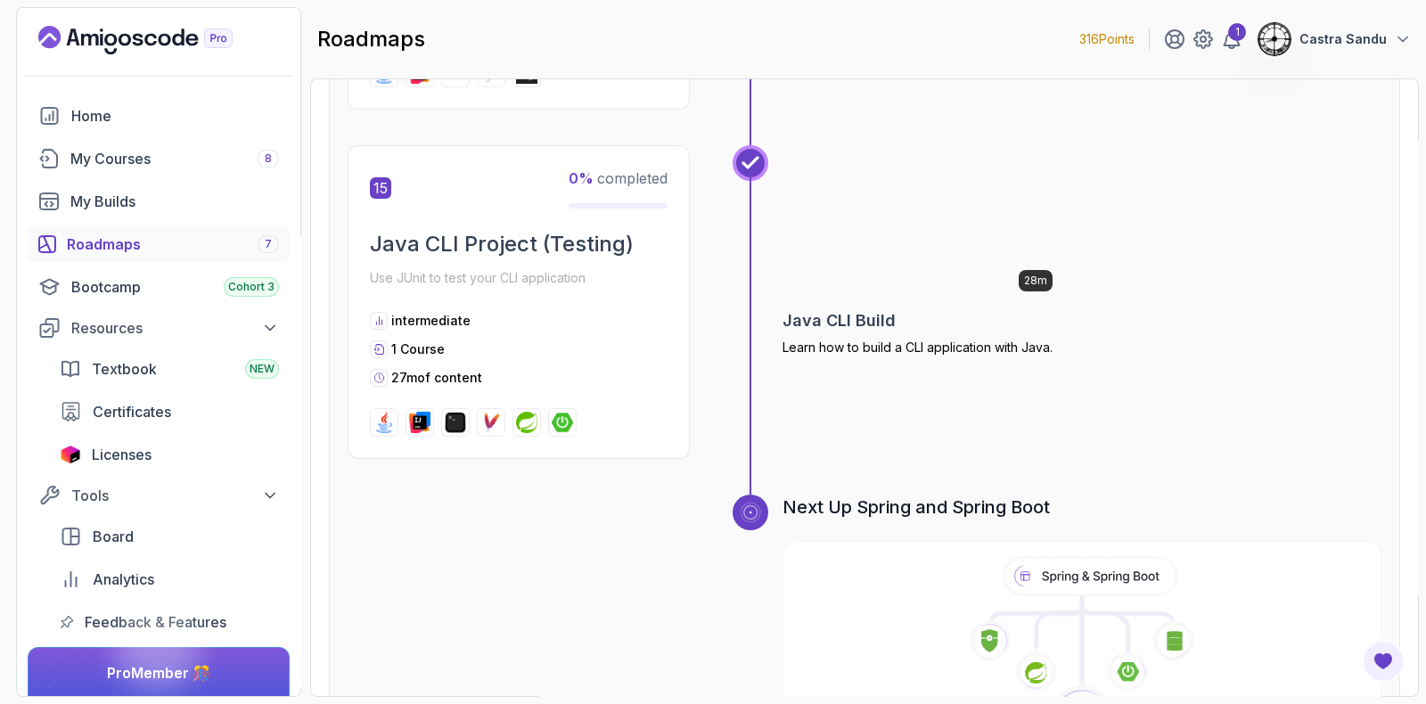
scroll to position [5708, 0]
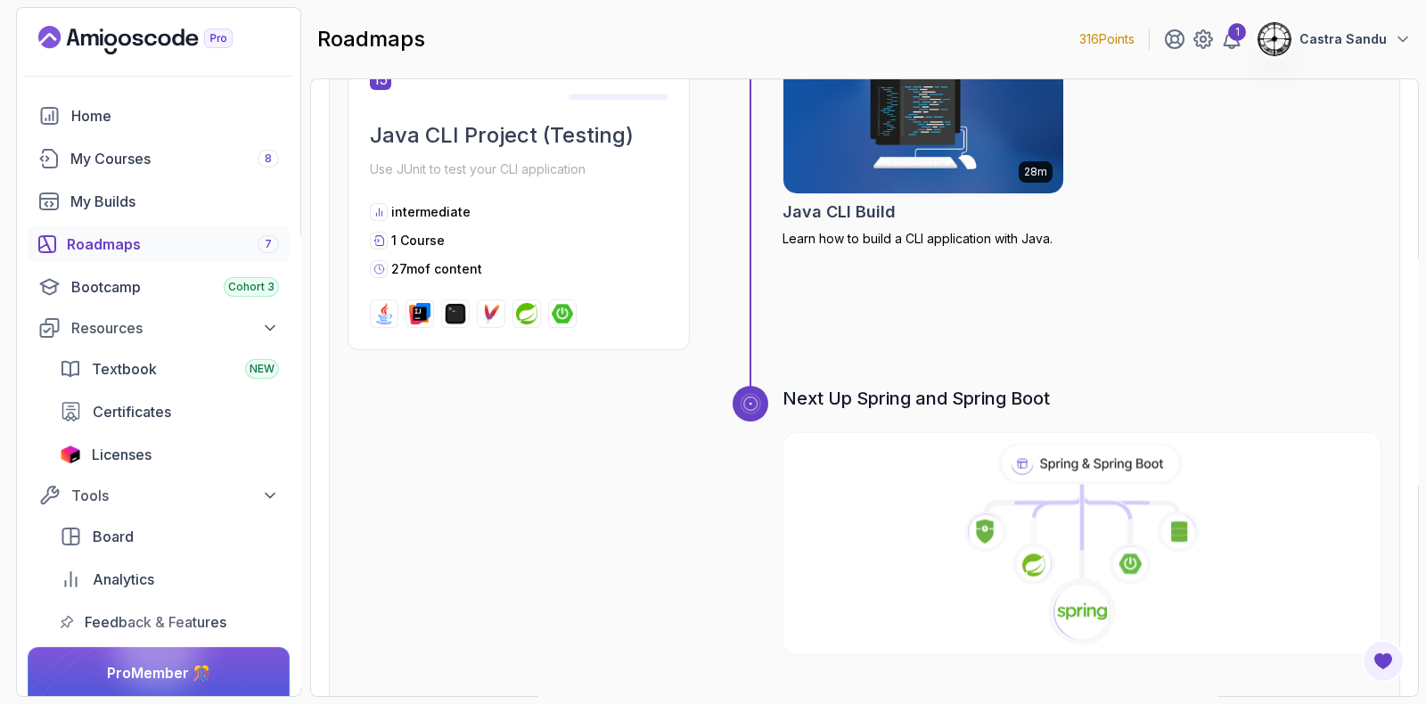
click at [1123, 554] on image at bounding box center [1131, 564] width 22 height 21
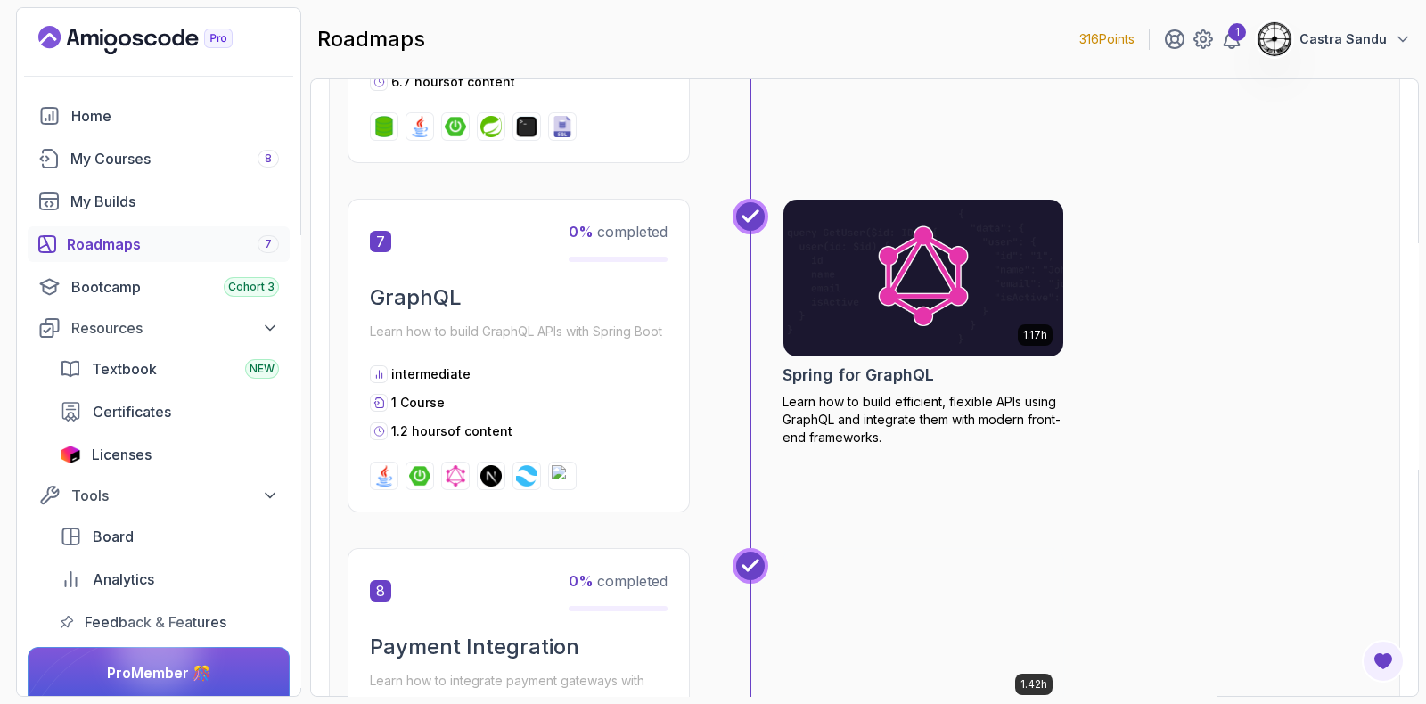
scroll to position [3031, 0]
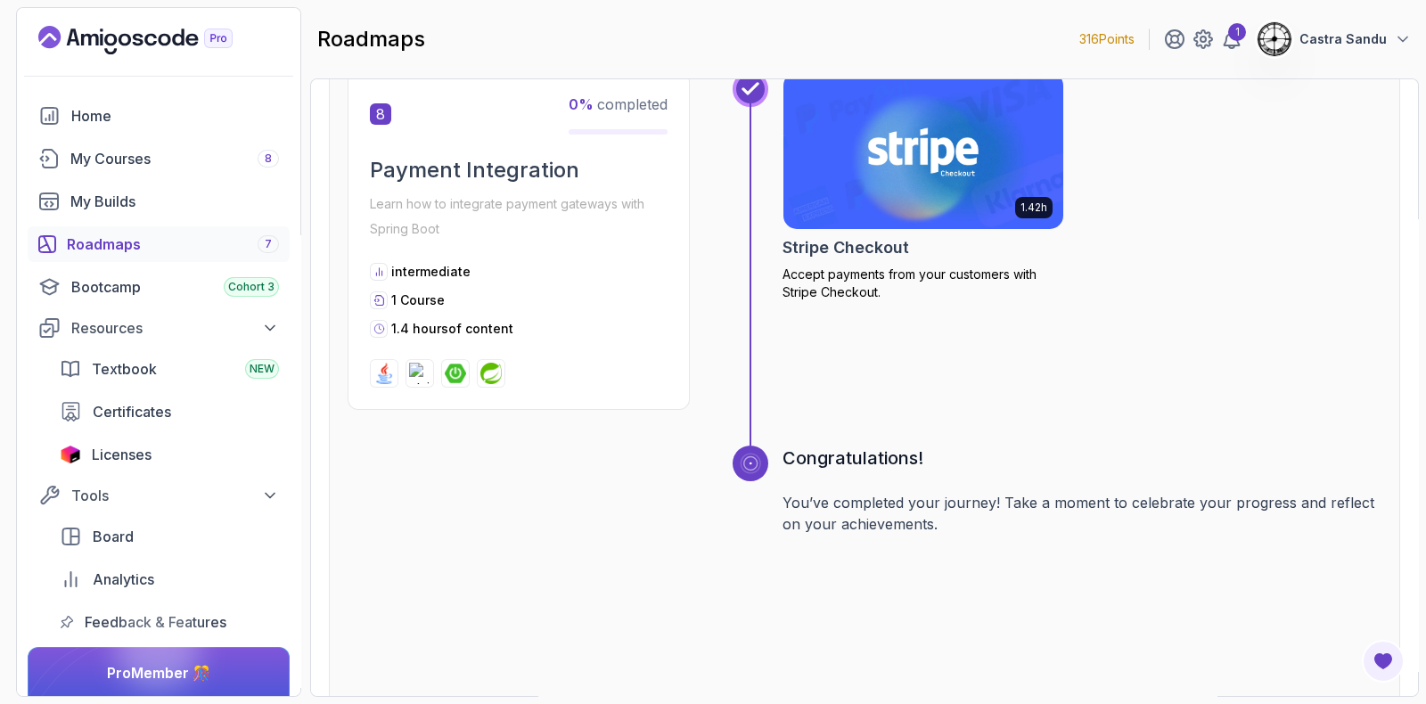
click at [119, 234] on div "Roadmaps 7" at bounding box center [173, 244] width 212 height 21
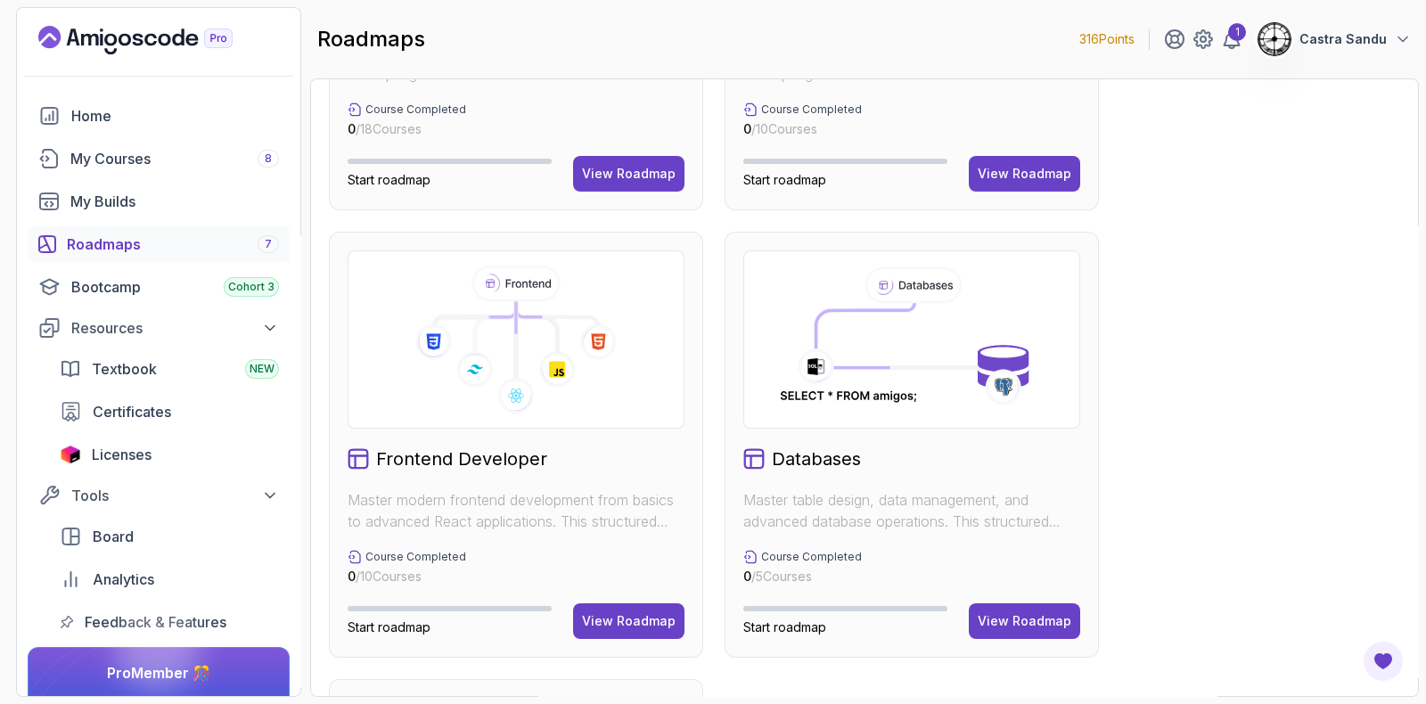
scroll to position [779, 0]
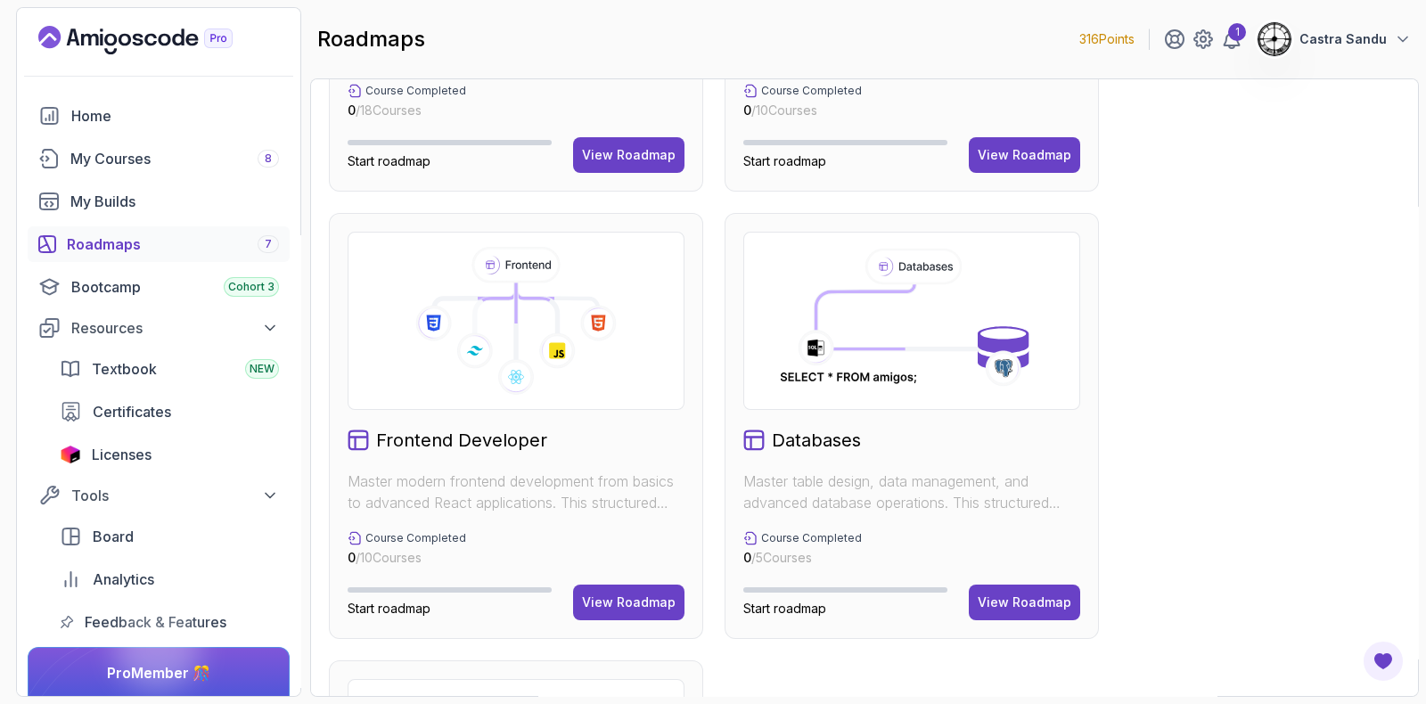
click at [842, 324] on icon at bounding box center [912, 321] width 275 height 148
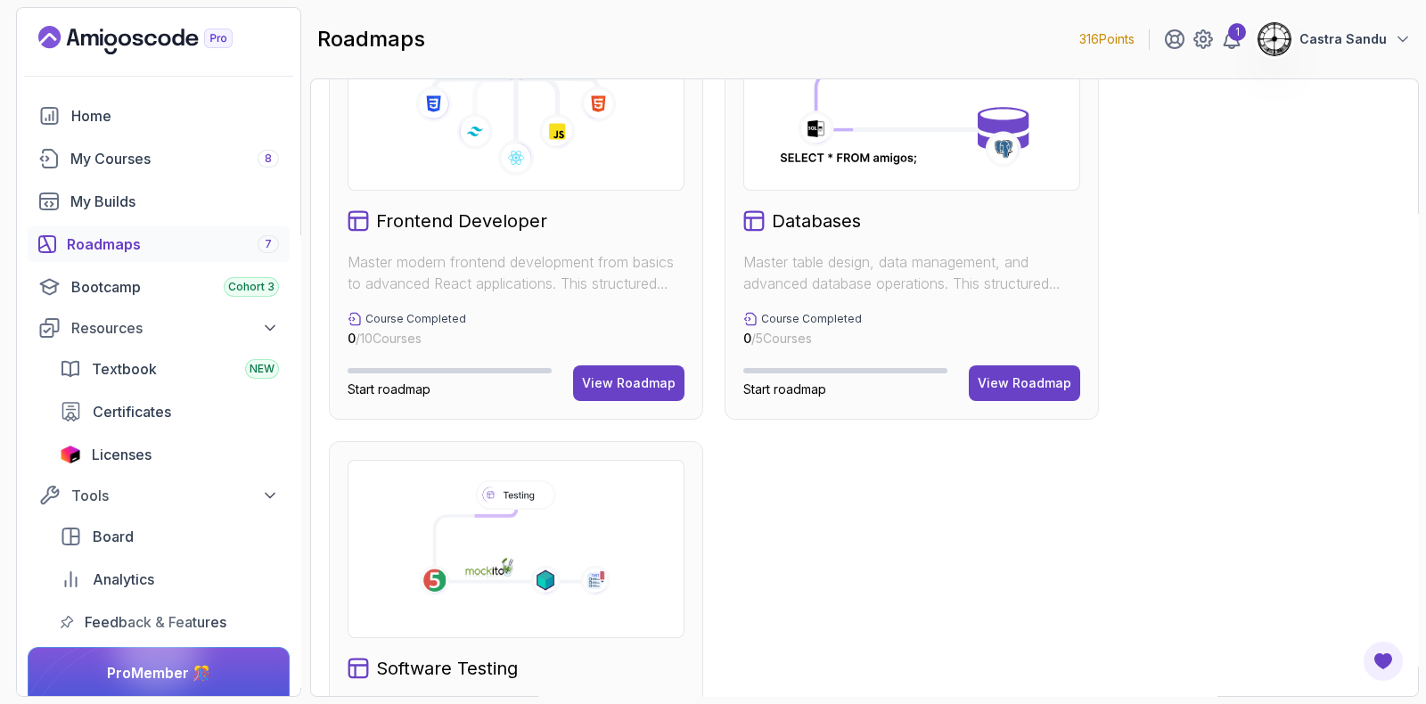
scroll to position [963, 0]
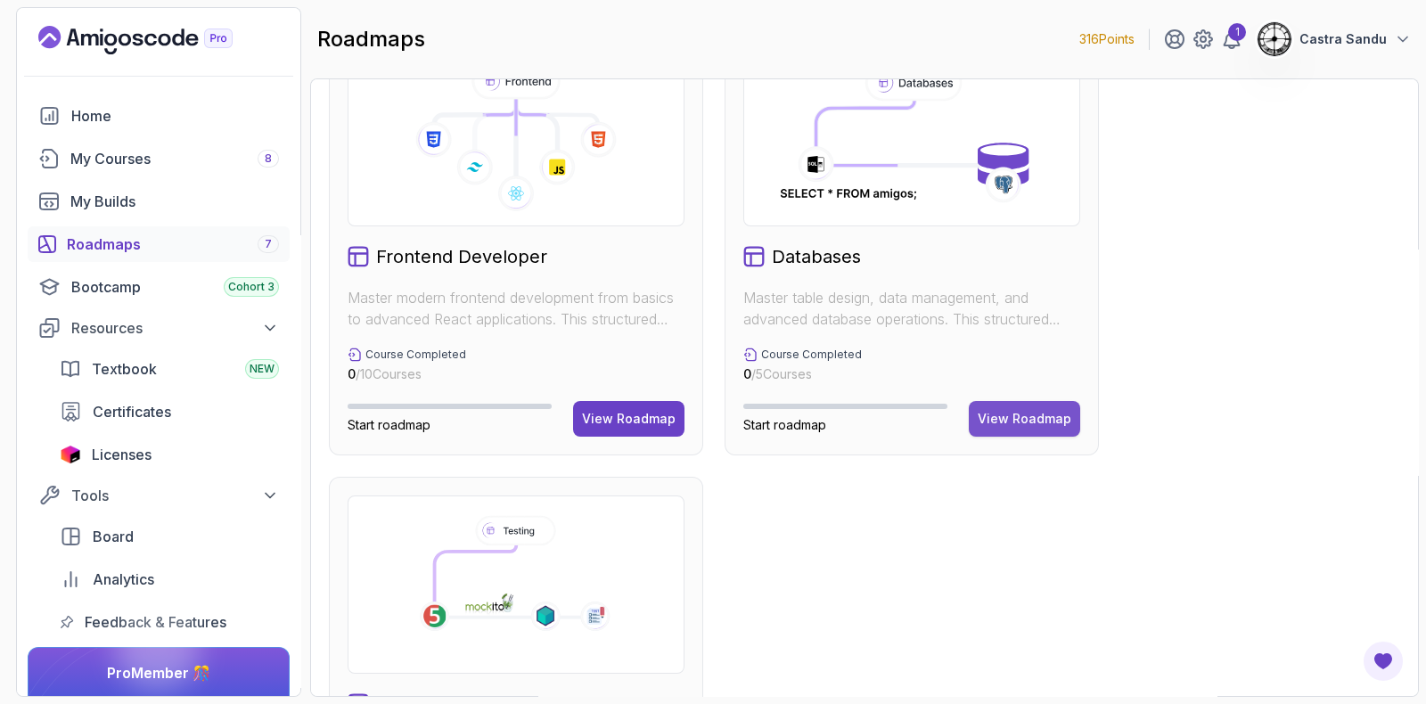
click at [1017, 421] on div "View Roadmap" at bounding box center [1025, 419] width 94 height 18
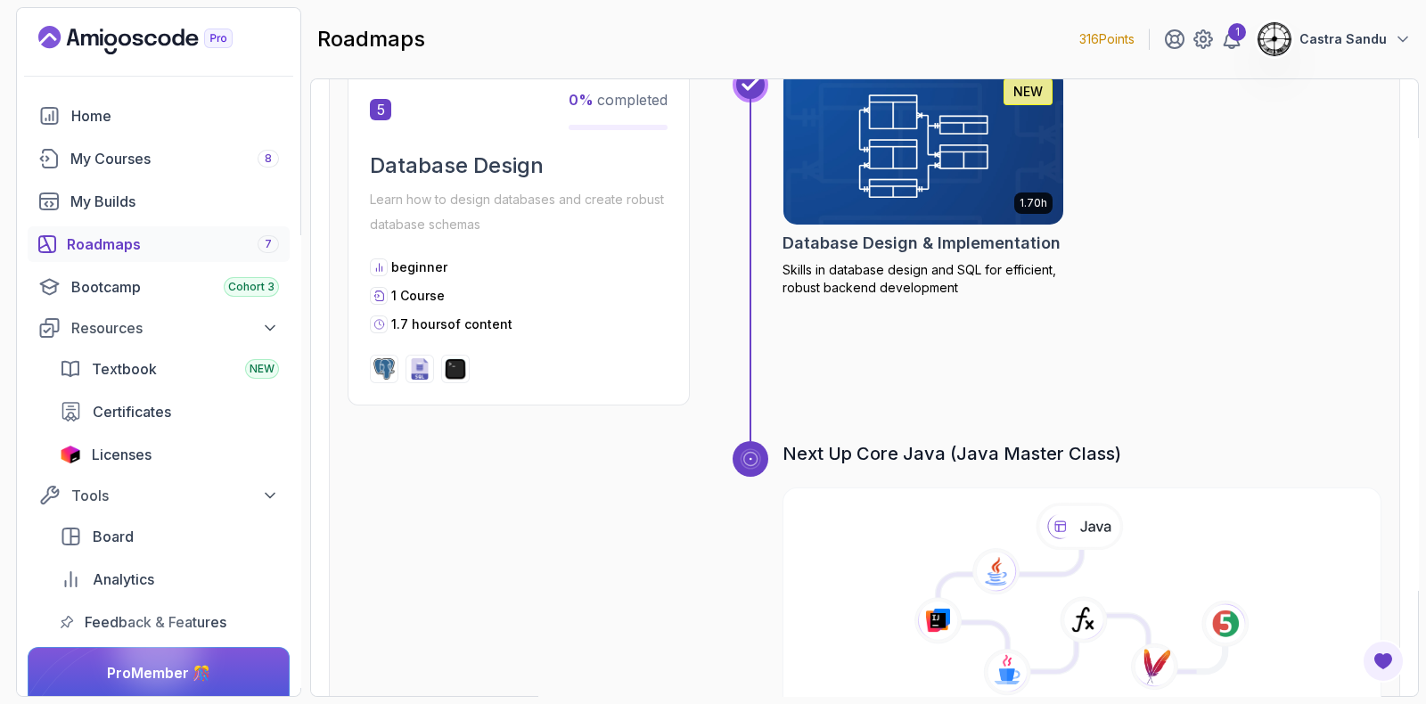
scroll to position [2088, 0]
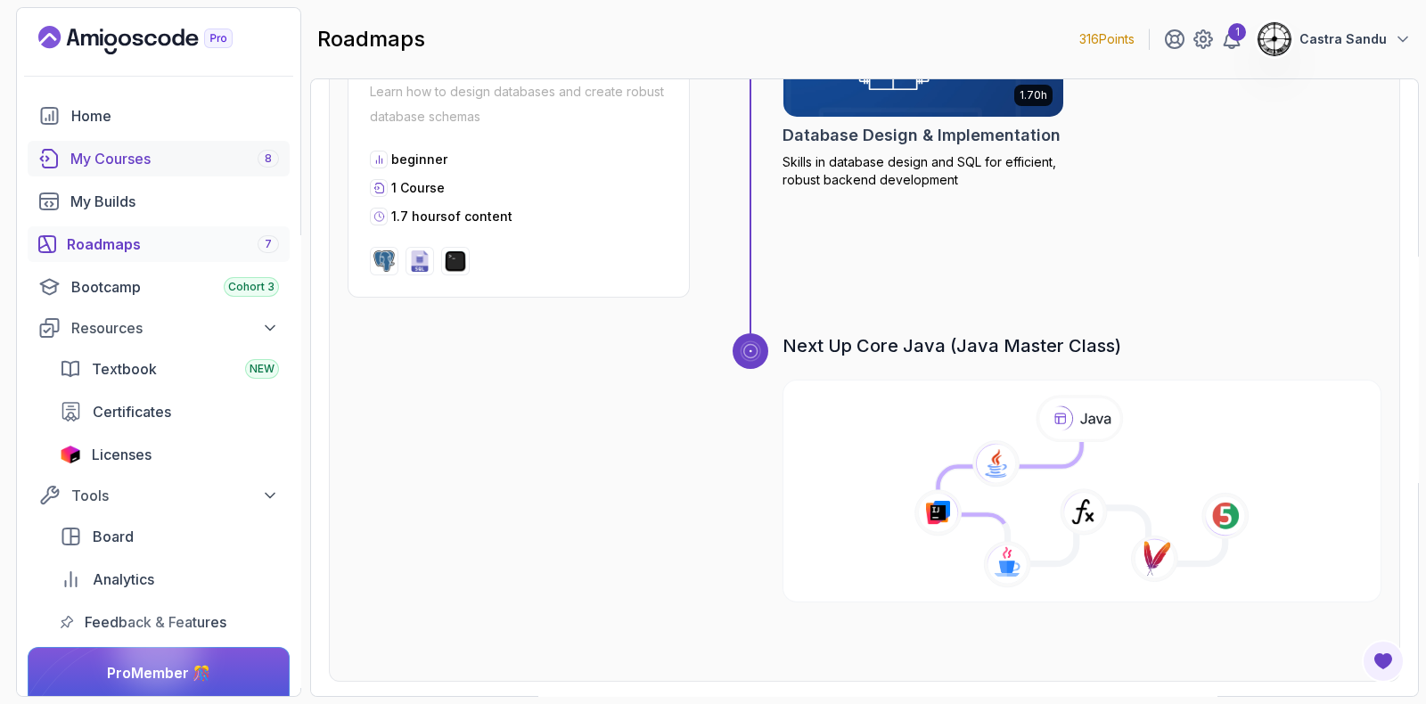
click at [111, 169] on link "My Courses 8" at bounding box center [159, 159] width 262 height 36
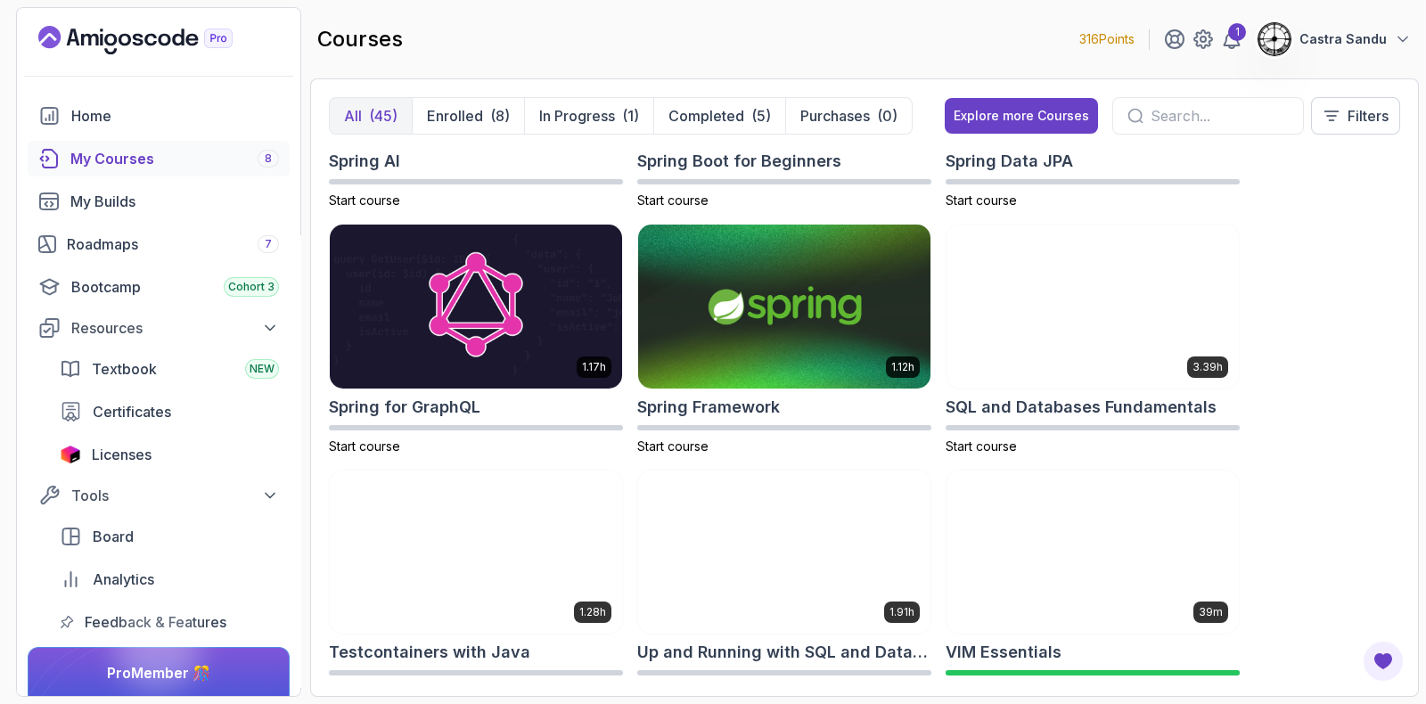
scroll to position [3161, 0]
